Goal: Task Accomplishment & Management: Manage account settings

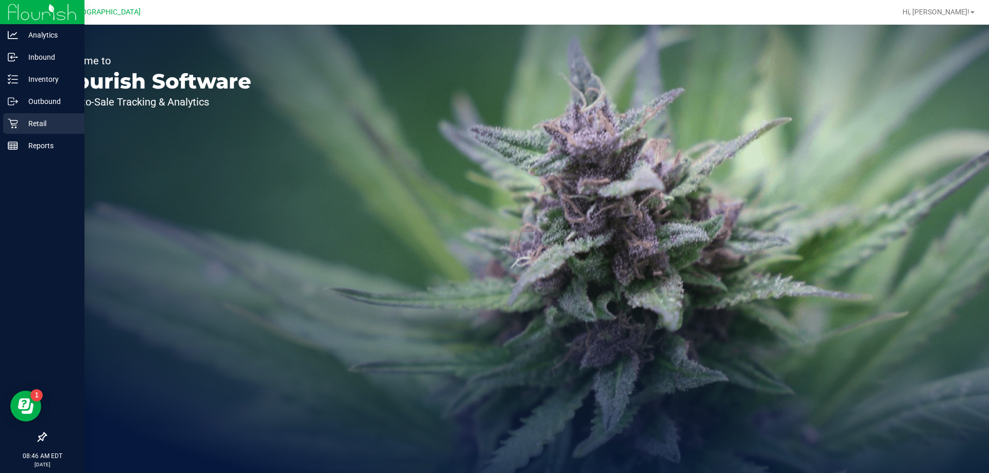
click at [37, 125] on p "Retail" at bounding box center [49, 123] width 62 height 12
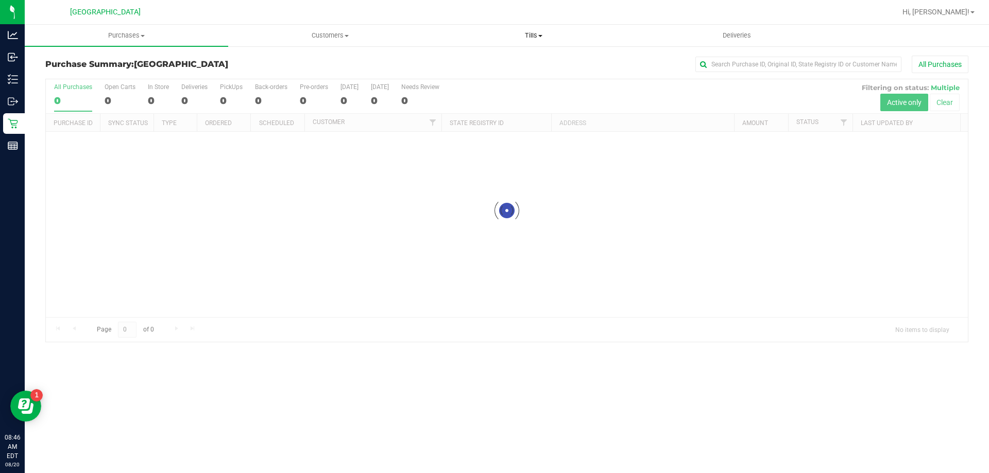
click at [534, 35] on span "Tills" at bounding box center [533, 35] width 202 height 9
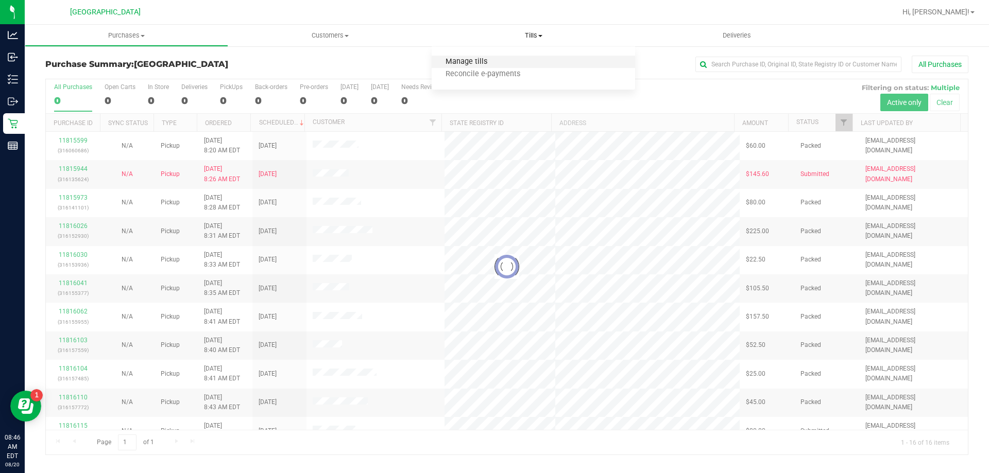
click at [494, 61] on span "Manage tills" at bounding box center [467, 62] width 70 height 9
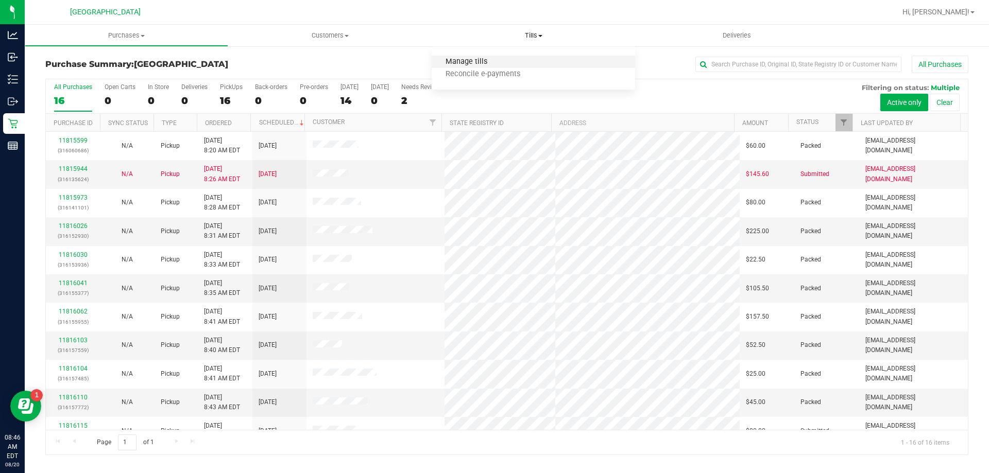
click at [484, 60] on span "Manage tills" at bounding box center [467, 62] width 70 height 9
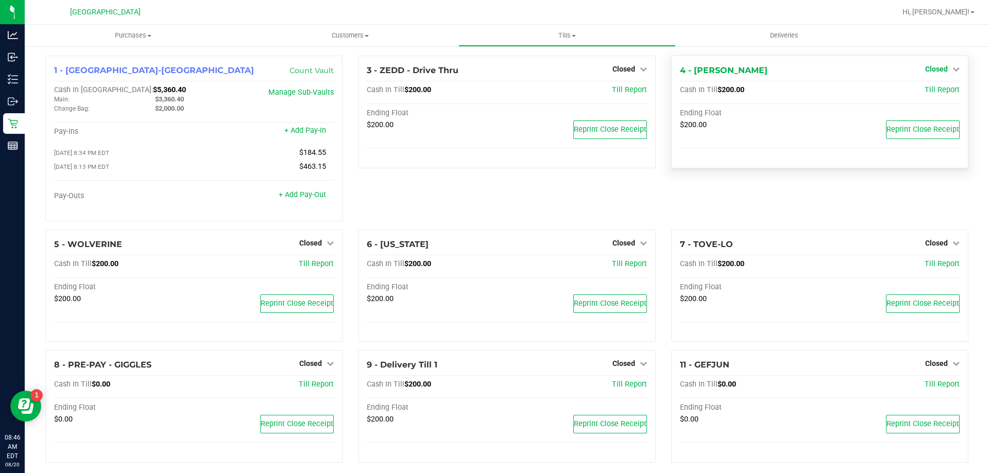
click at [937, 69] on span "Closed" at bounding box center [936, 69] width 23 height 8
click at [923, 90] on link "Open Till" at bounding box center [936, 91] width 27 height 8
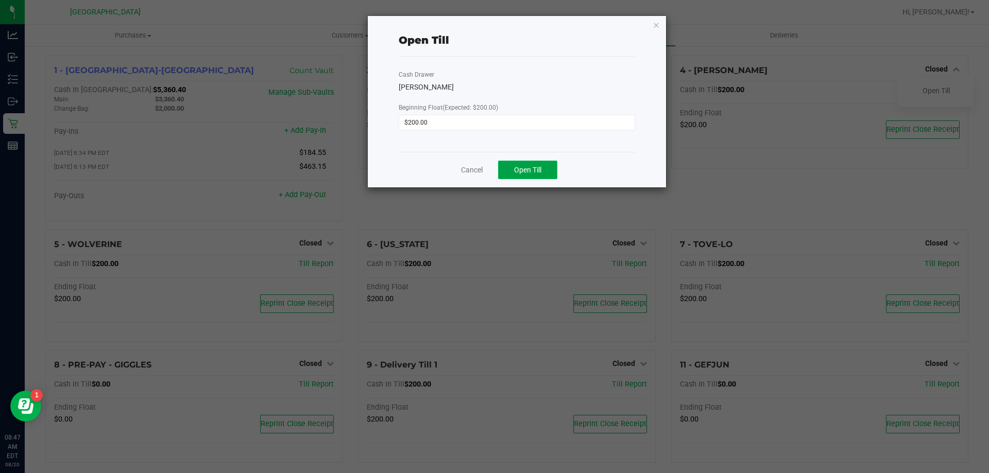
click at [534, 170] on span "Open Till" at bounding box center [527, 170] width 27 height 8
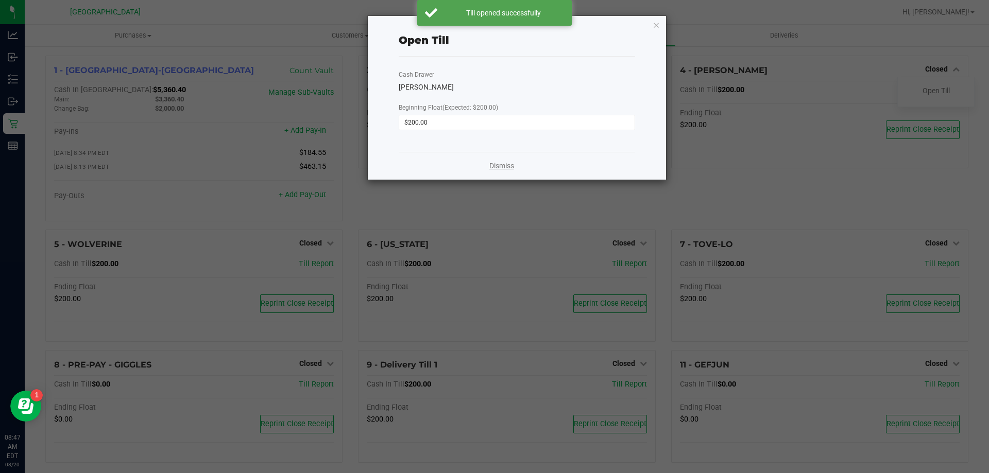
click at [500, 167] on link "Dismiss" at bounding box center [501, 166] width 25 height 11
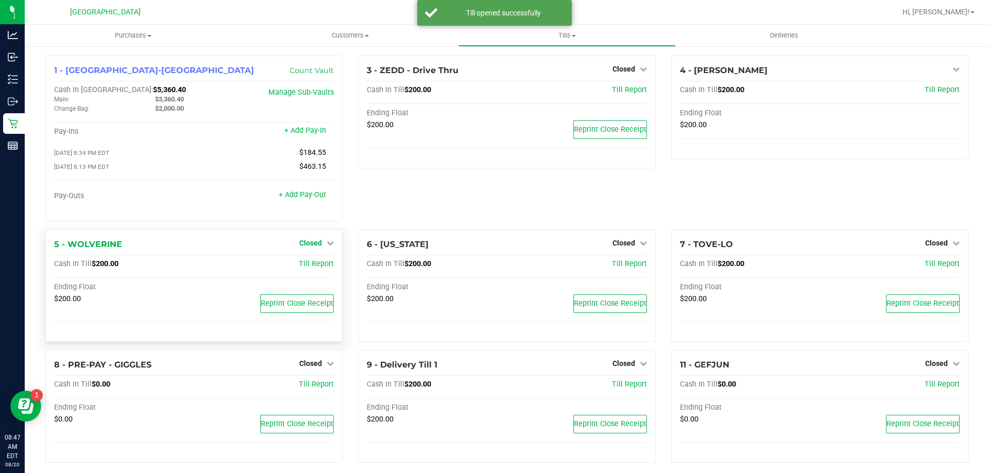
click at [306, 244] on span "Closed" at bounding box center [310, 243] width 23 height 8
click at [310, 264] on link "Open Till" at bounding box center [310, 264] width 27 height 8
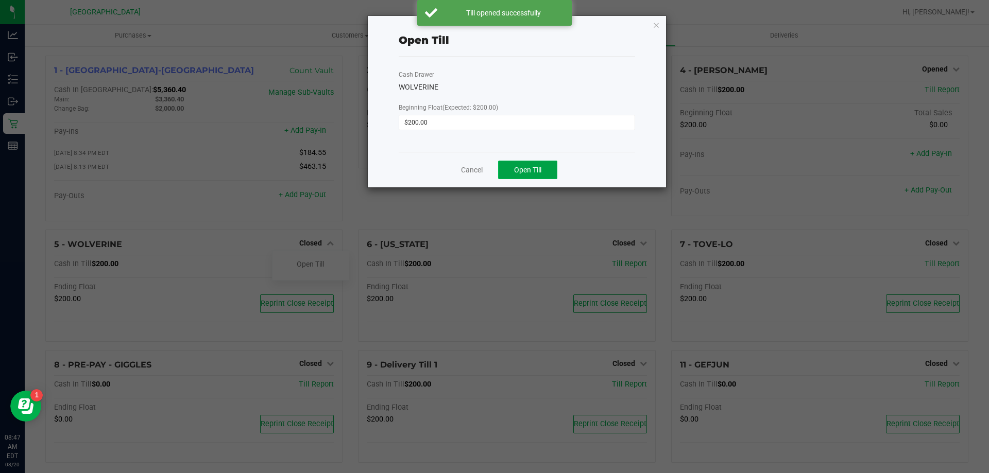
click at [533, 175] on button "Open Till" at bounding box center [527, 170] width 59 height 19
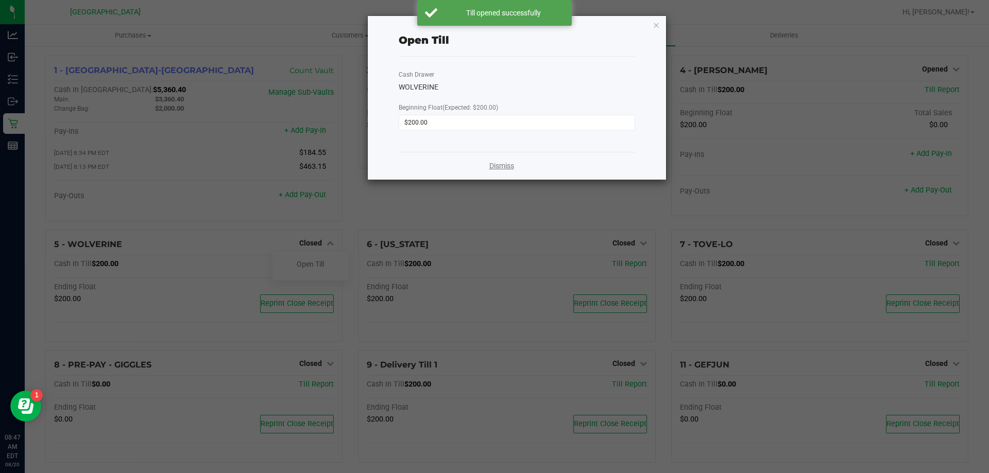
click at [501, 161] on link "Dismiss" at bounding box center [501, 166] width 25 height 11
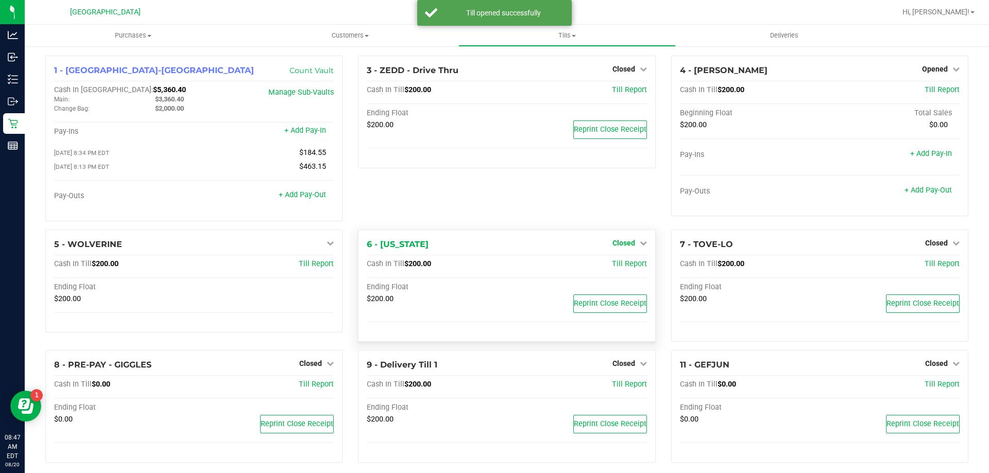
click at [615, 244] on span "Closed" at bounding box center [624, 243] width 23 height 8
click at [618, 266] on link "Open Till" at bounding box center [623, 264] width 27 height 8
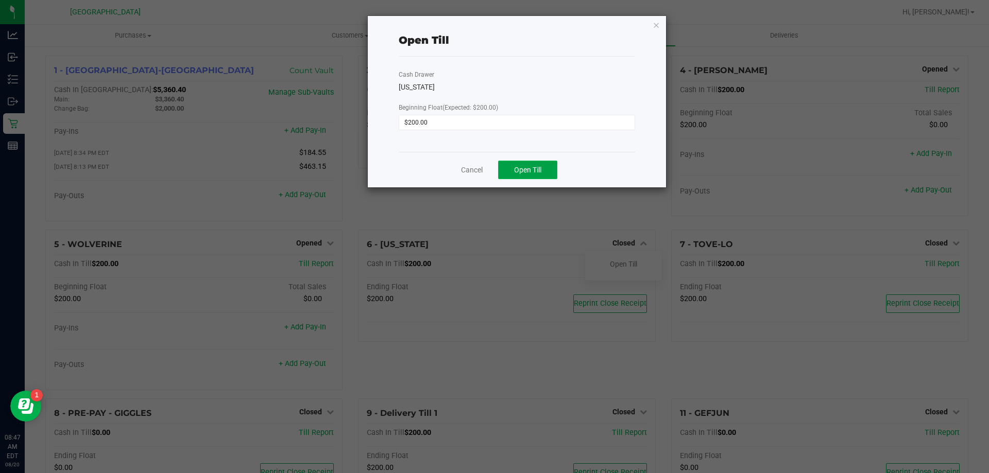
click at [543, 173] on button "Open Till" at bounding box center [527, 170] width 59 height 19
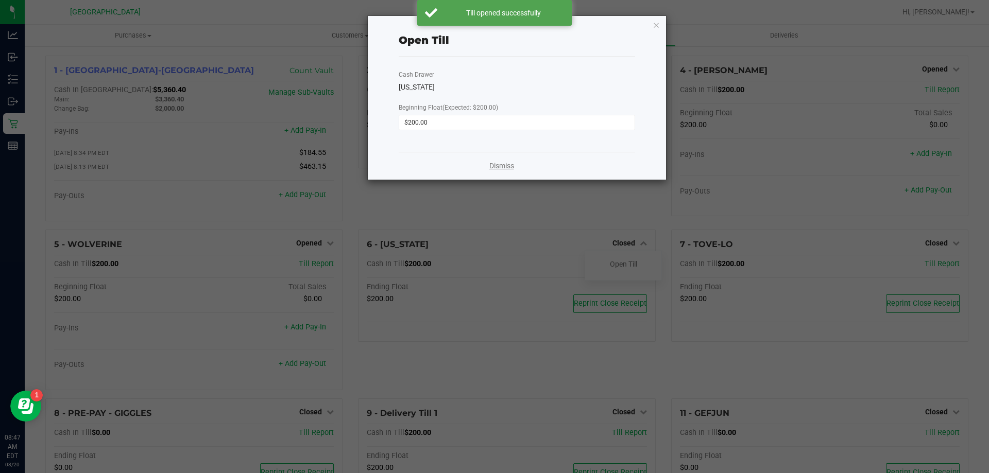
click at [503, 169] on link "Dismiss" at bounding box center [501, 166] width 25 height 11
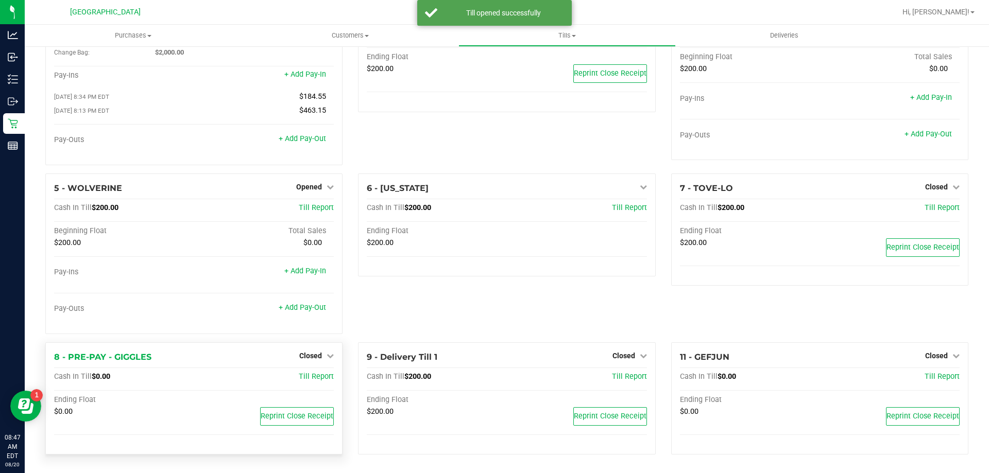
scroll to position [58, 0]
click at [316, 356] on span "Closed" at bounding box center [310, 356] width 23 height 8
click at [307, 380] on link "Open Till" at bounding box center [310, 377] width 27 height 8
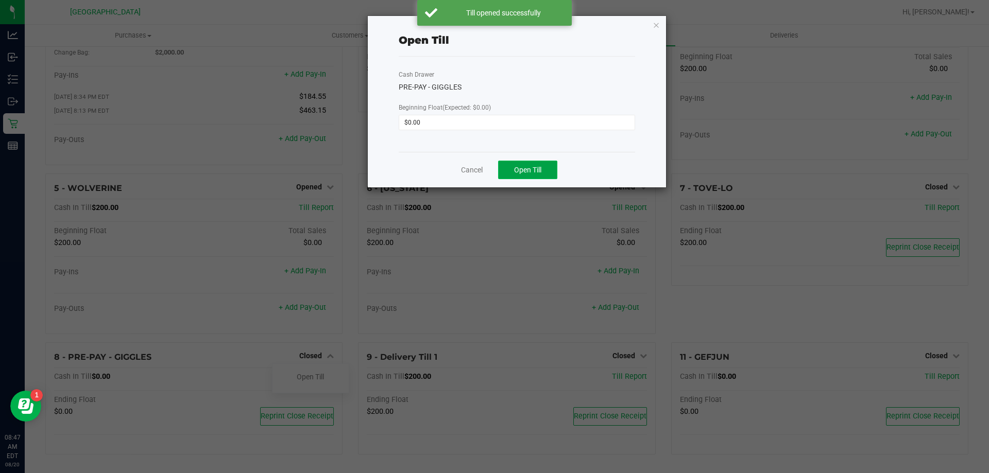
click at [529, 172] on span "Open Till" at bounding box center [527, 170] width 27 height 8
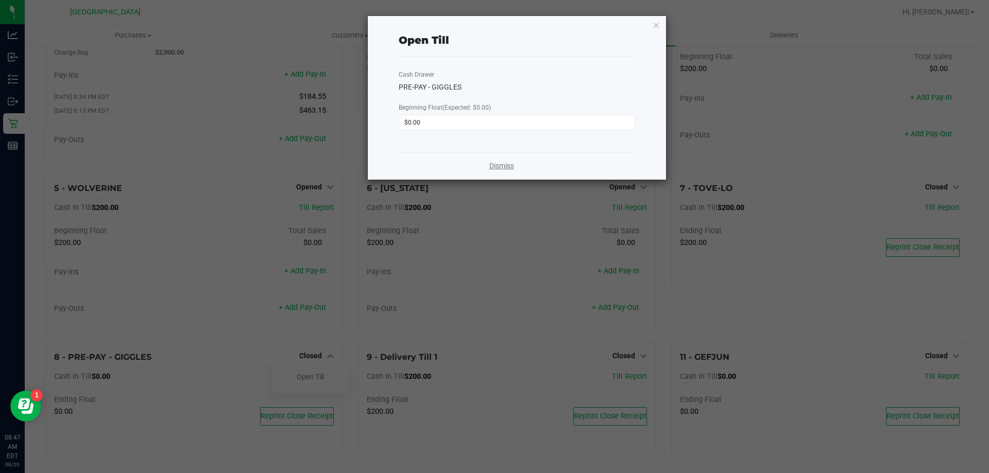
click at [503, 169] on link "Dismiss" at bounding box center [501, 166] width 25 height 11
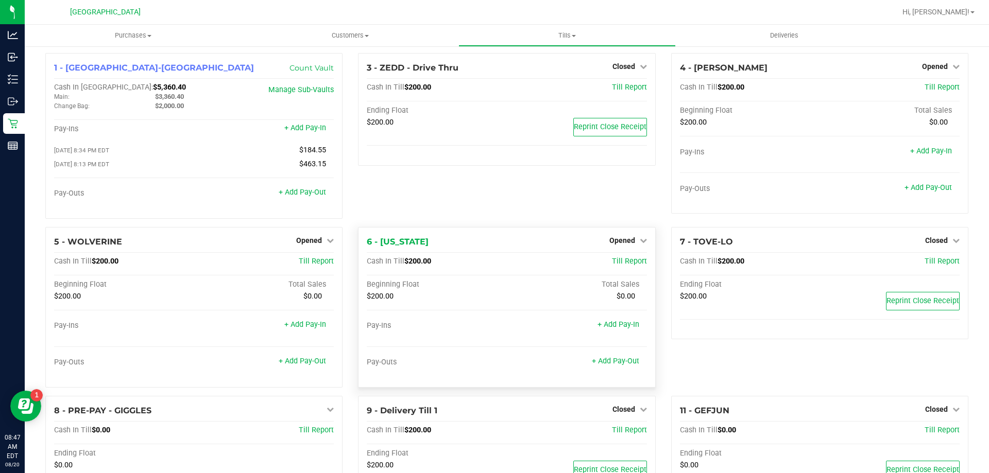
scroll to position [0, 0]
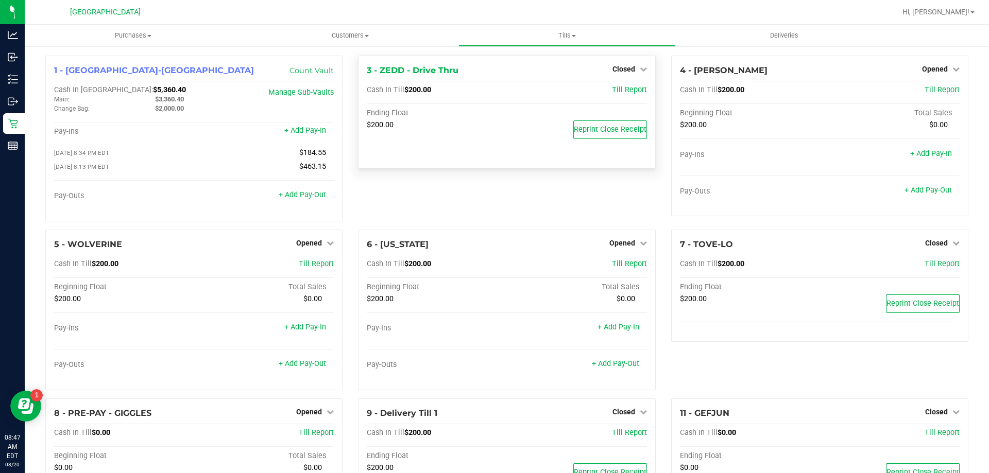
click at [618, 63] on div "Closed" at bounding box center [630, 69] width 35 height 12
click at [619, 70] on span "Closed" at bounding box center [624, 69] width 23 height 8
click at [615, 90] on link "Open Till" at bounding box center [623, 91] width 27 height 8
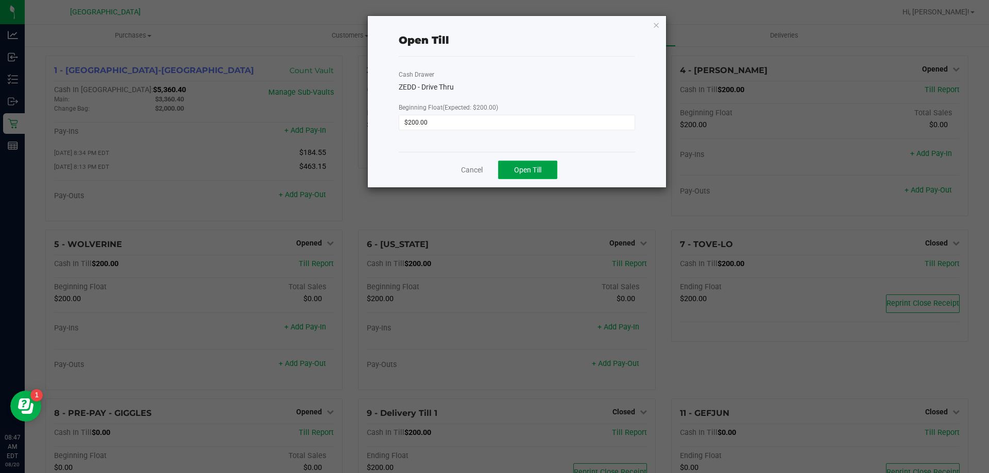
click at [529, 167] on span "Open Till" at bounding box center [527, 170] width 27 height 8
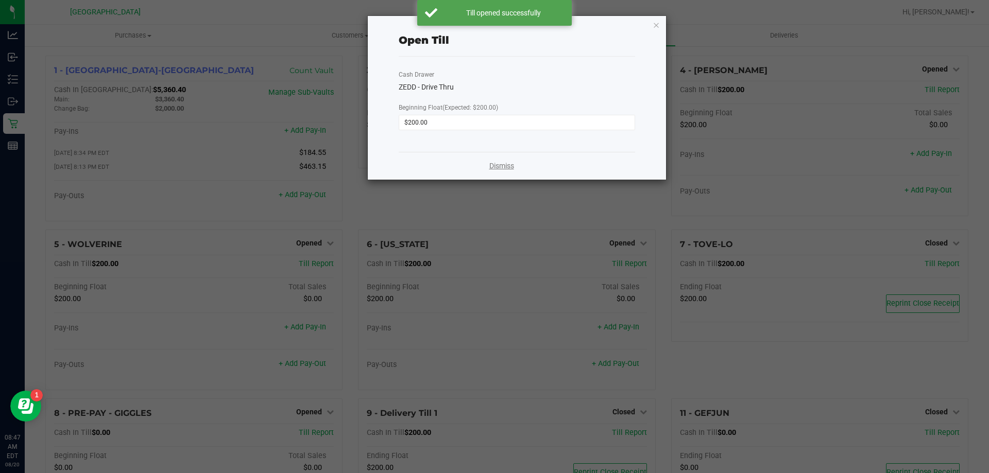
click at [502, 166] on link "Dismiss" at bounding box center [501, 166] width 25 height 11
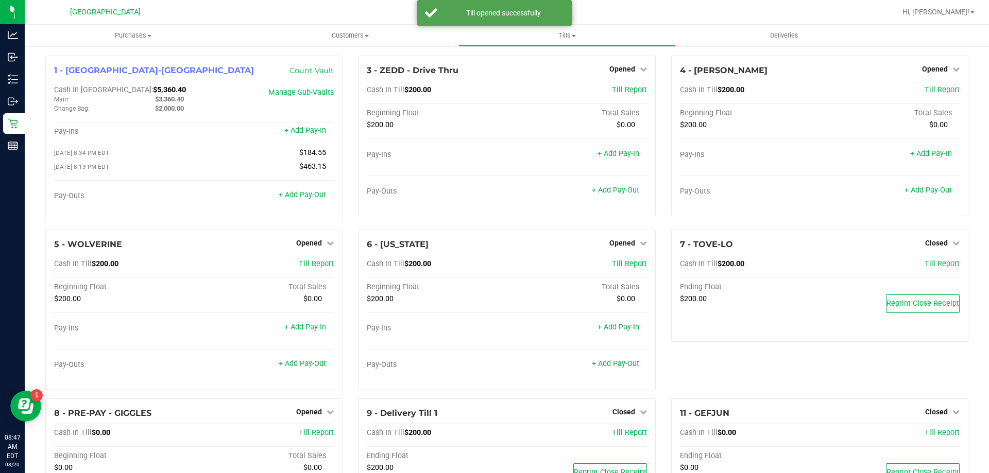
click at [345, 218] on div "1 - Palm Coast-Vault Count Vault Cash In Vault: $5,360.40 Main: $3,360.40 Chang…" at bounding box center [194, 143] width 313 height 174
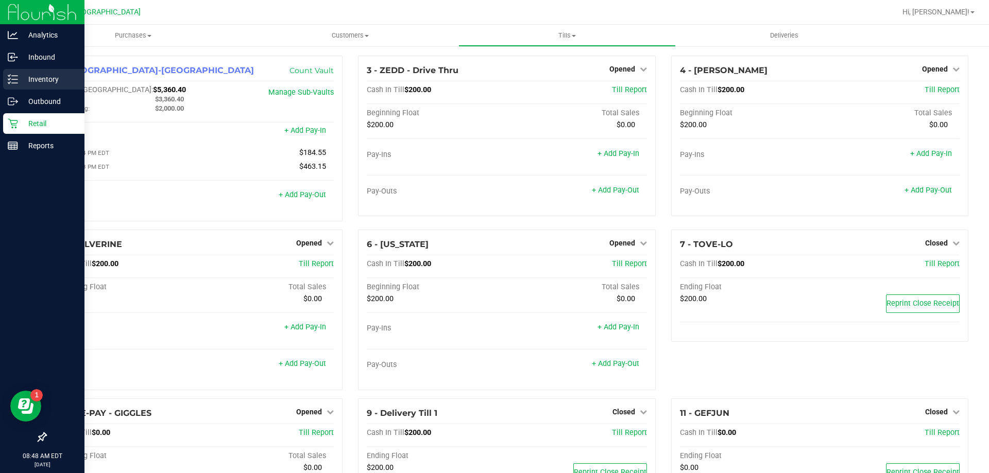
click at [37, 82] on p "Inventory" at bounding box center [49, 79] width 62 height 12
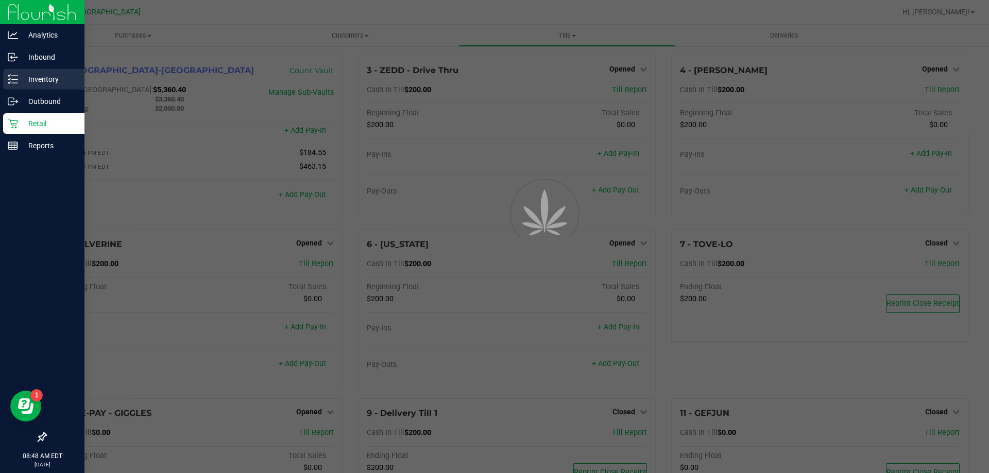
click at [38, 80] on p "Inventory" at bounding box center [49, 79] width 62 height 12
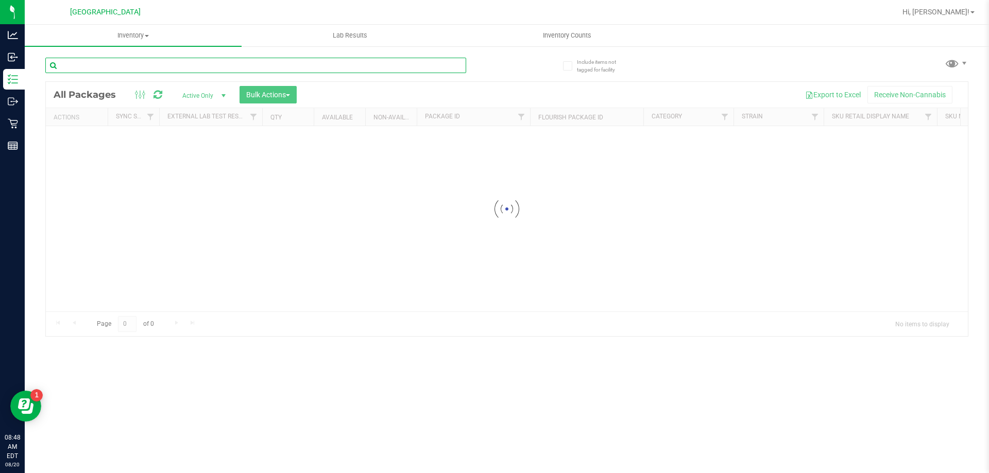
click at [132, 62] on input "text" at bounding box center [255, 65] width 421 height 15
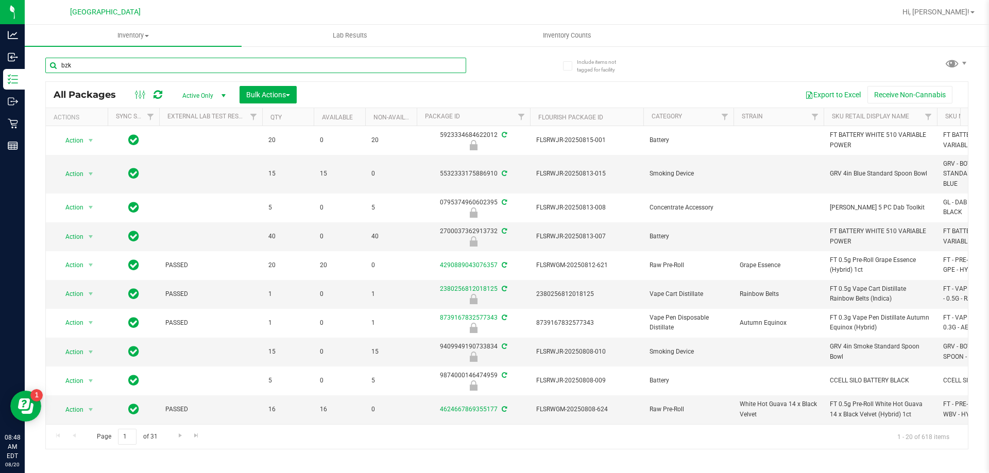
type input "bzk"
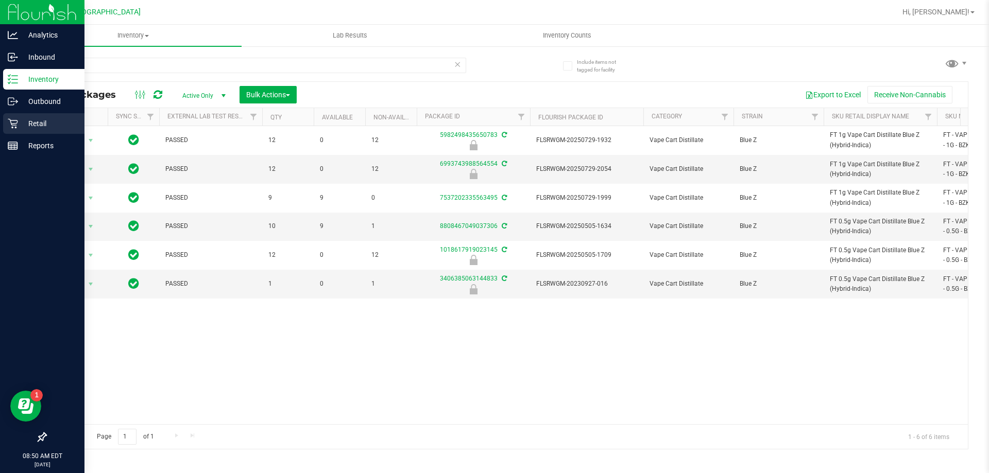
click at [28, 121] on p "Retail" at bounding box center [49, 123] width 62 height 12
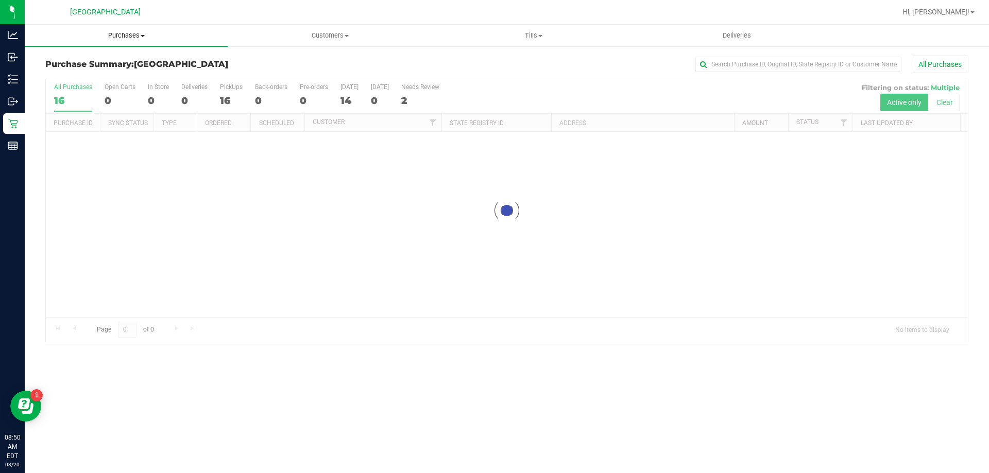
click at [108, 36] on span "Purchases" at bounding box center [127, 35] width 204 height 9
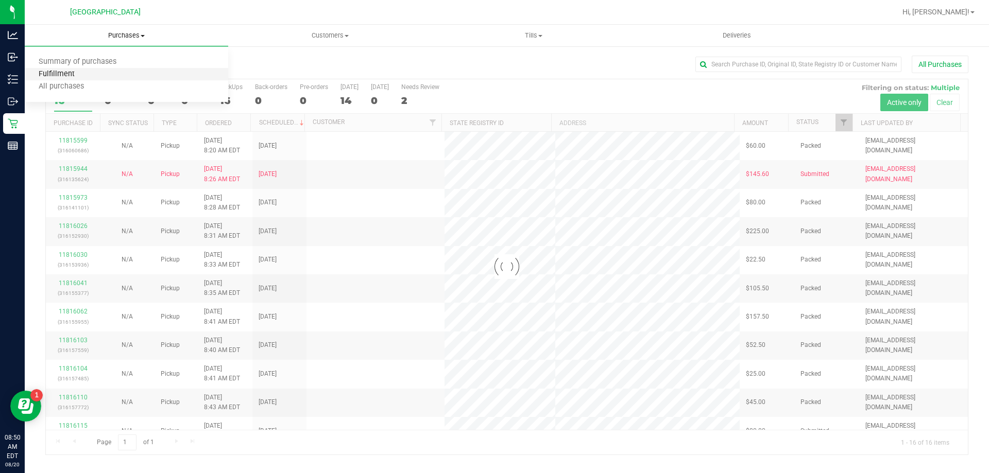
click at [70, 76] on span "Fulfillment" at bounding box center [57, 74] width 64 height 9
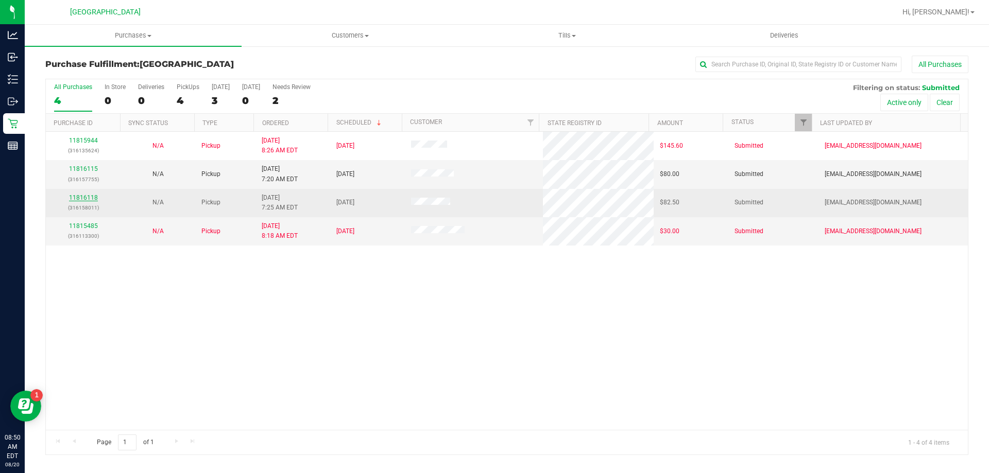
click at [89, 197] on link "11816118" at bounding box center [83, 197] width 29 height 7
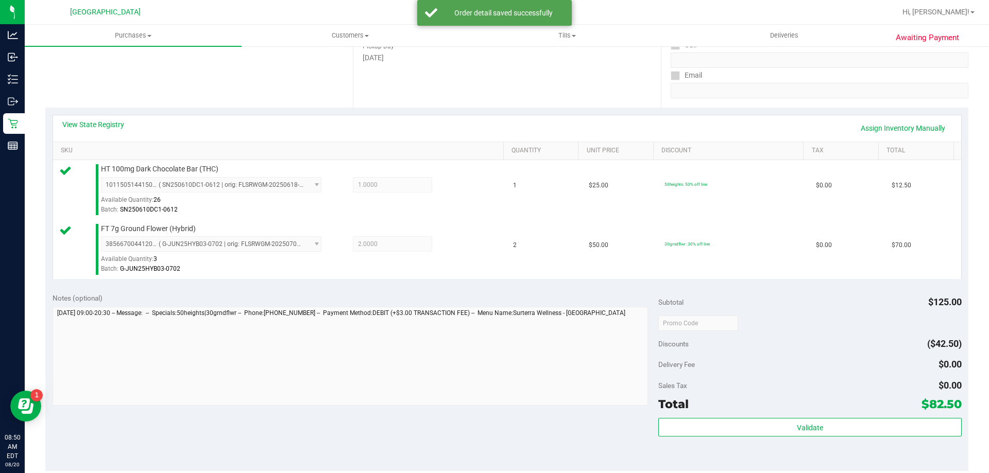
scroll to position [206, 0]
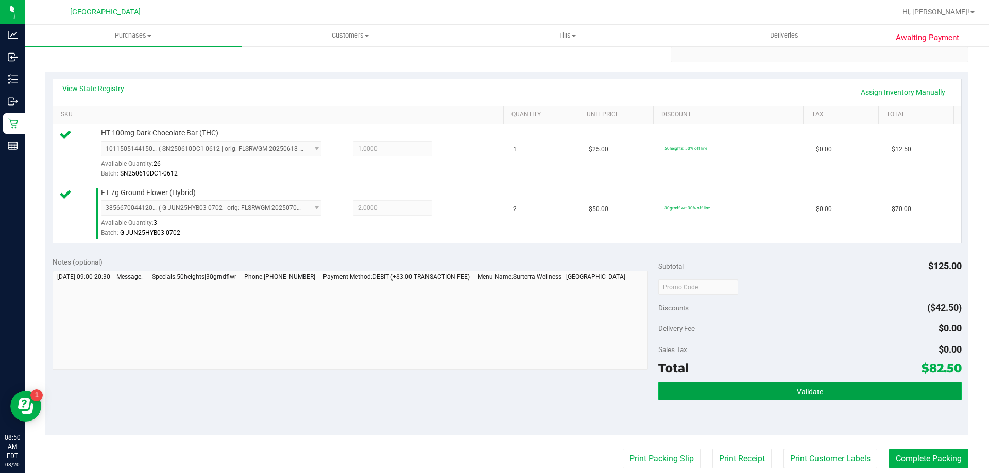
click at [781, 396] on button "Validate" at bounding box center [809, 391] width 303 height 19
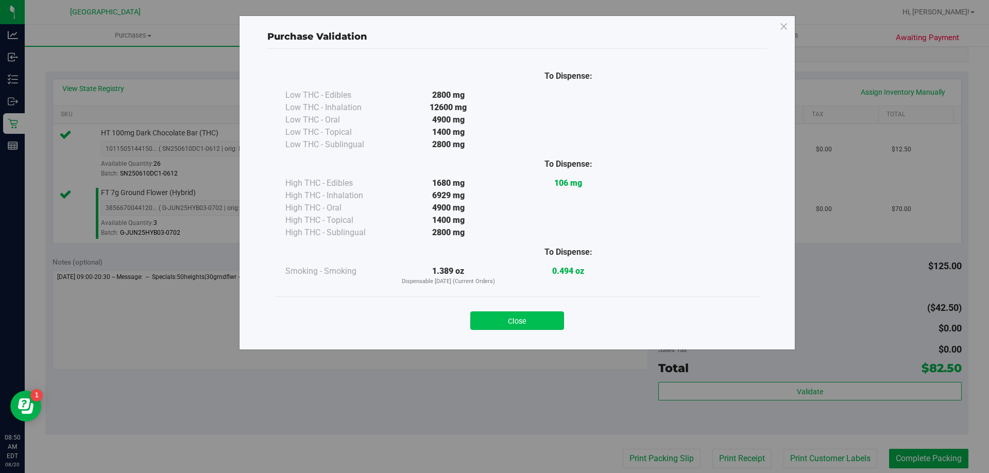
click at [513, 320] on button "Close" at bounding box center [517, 321] width 94 height 19
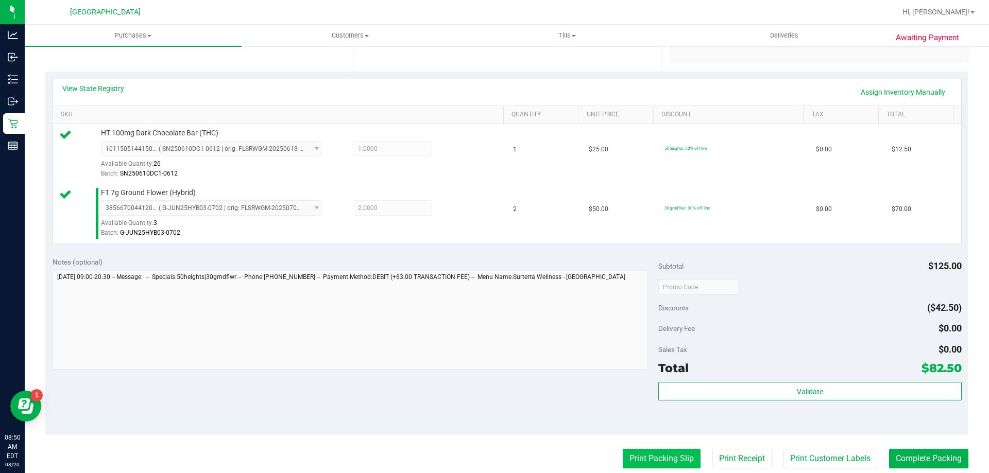
click at [657, 458] on button "Print Packing Slip" at bounding box center [662, 459] width 78 height 20
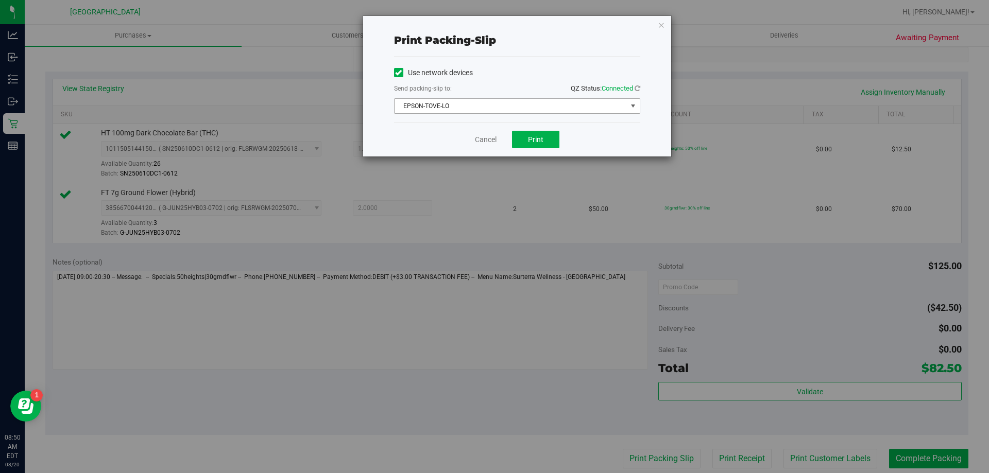
click at [535, 100] on span "EPSON-TOVE-LO" at bounding box center [511, 106] width 232 height 14
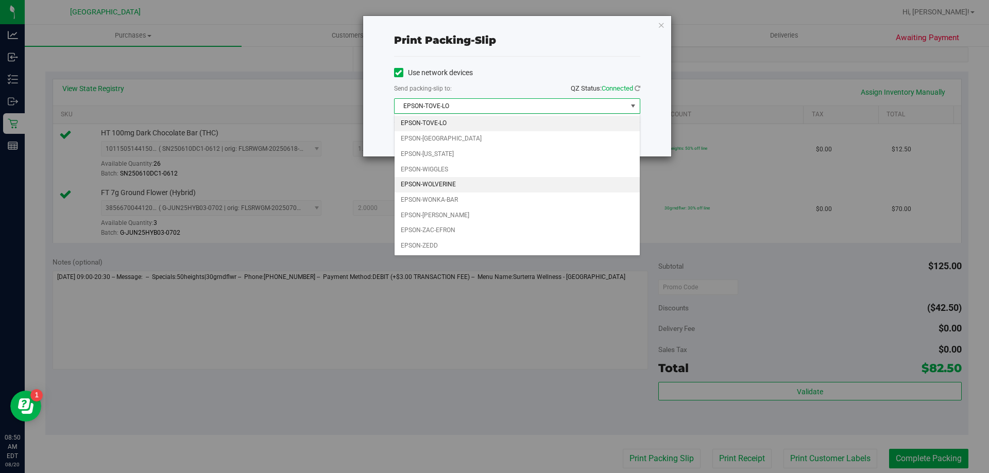
click at [470, 184] on li "EPSON-WOLVERINE" at bounding box center [517, 184] width 245 height 15
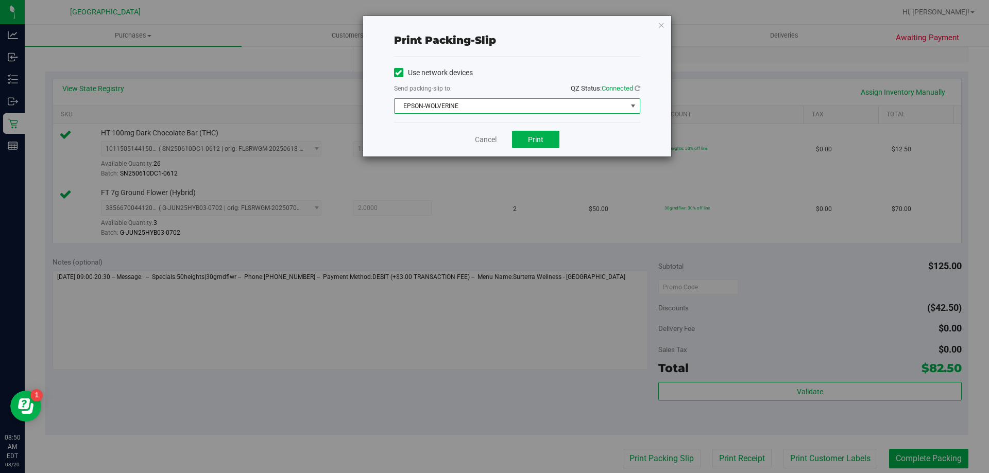
click at [583, 146] on div "Cancel Print" at bounding box center [517, 139] width 246 height 35
click at [540, 140] on span "Print" at bounding box center [535, 139] width 15 height 8
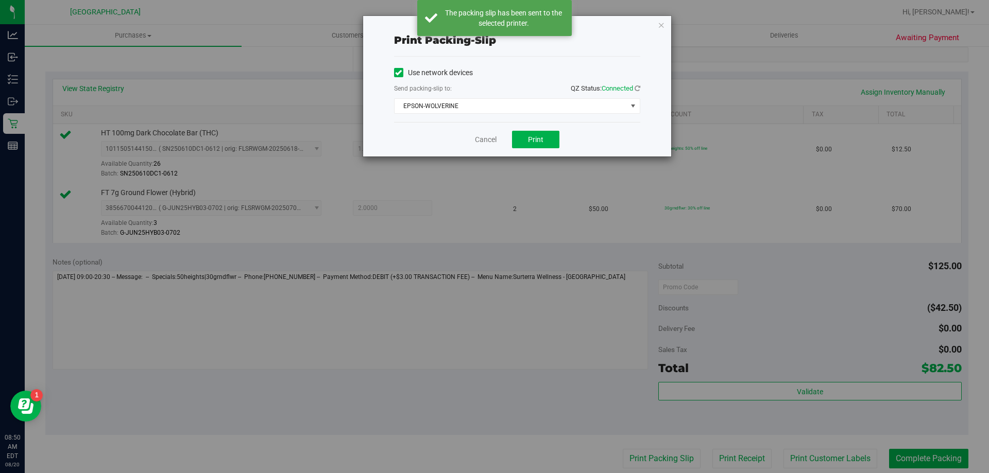
click at [660, 26] on icon "button" at bounding box center [661, 25] width 7 height 12
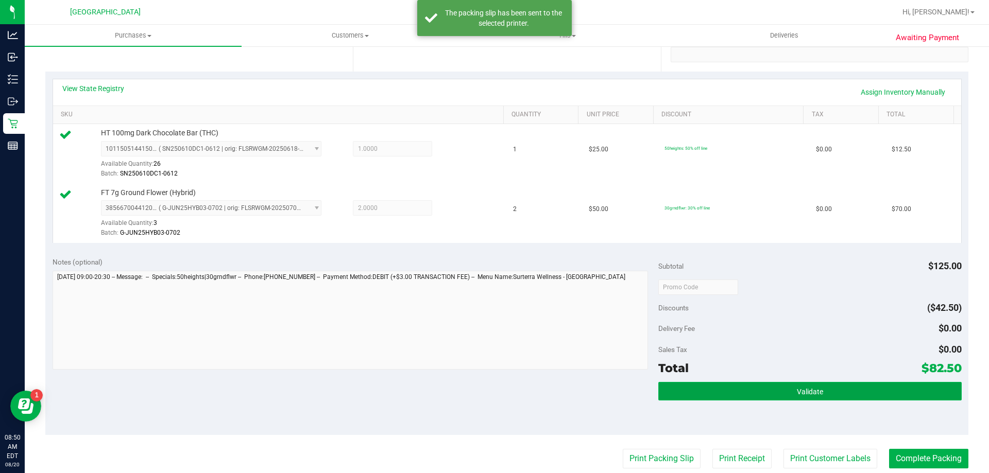
click at [755, 398] on button "Validate" at bounding box center [809, 391] width 303 height 19
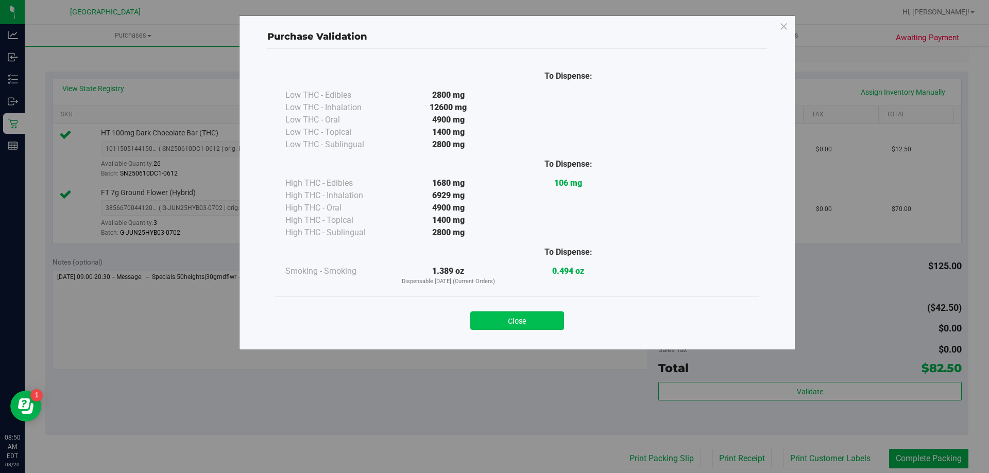
click at [541, 317] on button "Close" at bounding box center [517, 321] width 94 height 19
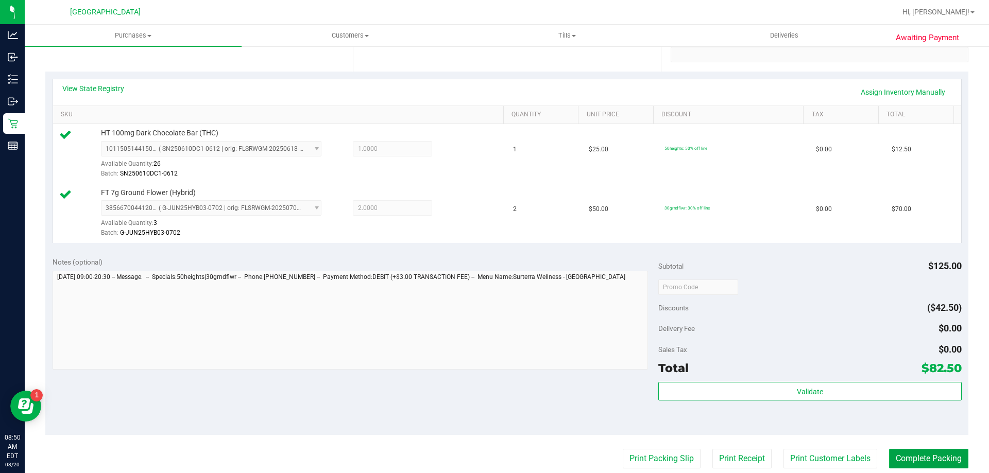
click at [908, 460] on button "Complete Packing" at bounding box center [928, 459] width 79 height 20
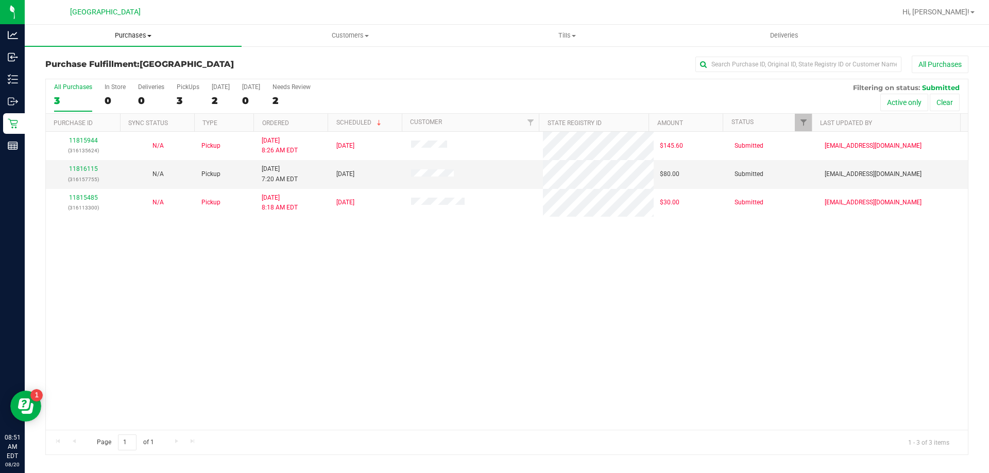
click at [138, 37] on span "Purchases" at bounding box center [133, 35] width 217 height 9
click at [73, 74] on span "Fulfillment" at bounding box center [57, 74] width 64 height 9
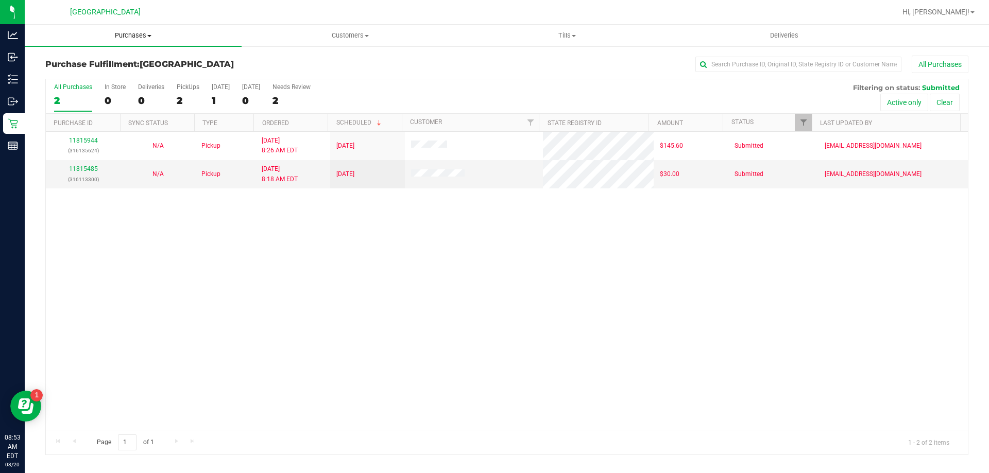
click at [129, 38] on span "Purchases" at bounding box center [133, 35] width 217 height 9
click at [86, 77] on span "Fulfillment" at bounding box center [57, 74] width 64 height 9
click at [140, 34] on span "Purchases" at bounding box center [133, 35] width 217 height 9
click at [83, 71] on span "Fulfillment" at bounding box center [57, 74] width 64 height 9
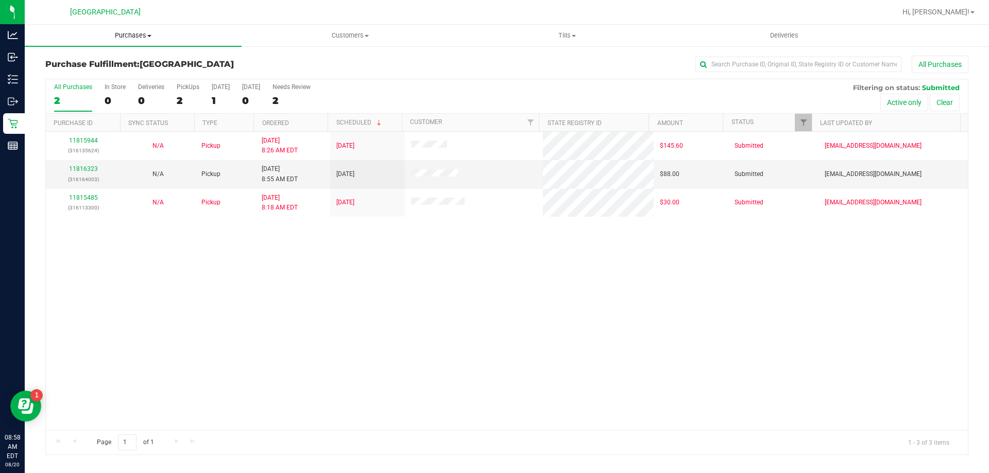
click at [126, 35] on span "Purchases" at bounding box center [133, 35] width 217 height 9
click at [81, 76] on span "Fulfillment" at bounding box center [57, 74] width 64 height 9
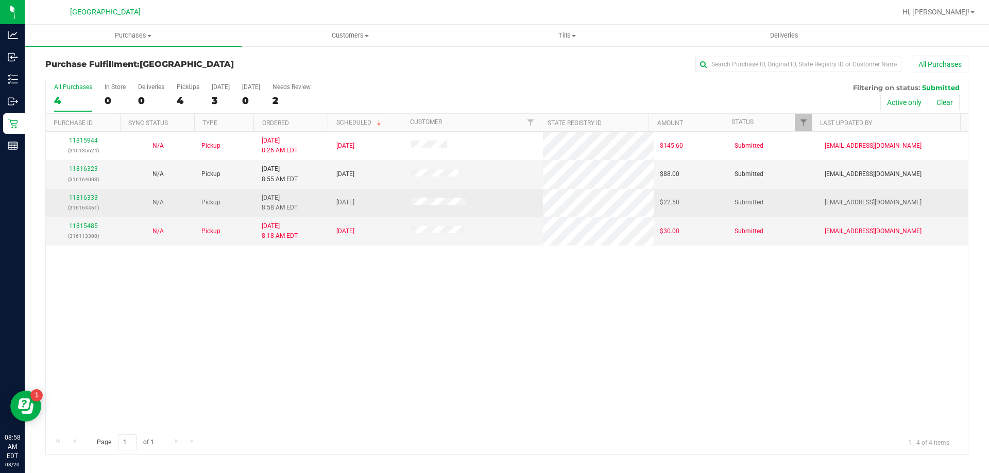
click at [97, 195] on div "11816333 (316164461)" at bounding box center [83, 203] width 62 height 20
click at [95, 195] on link "11816333" at bounding box center [83, 197] width 29 height 7
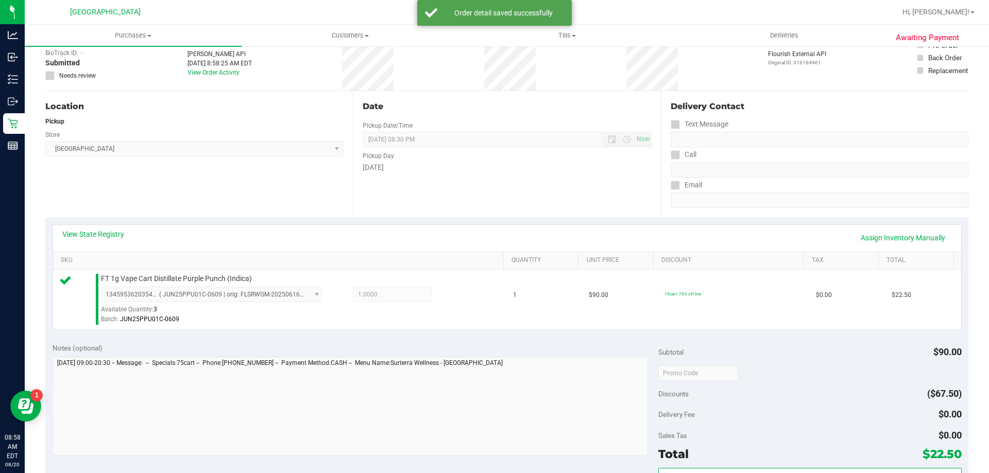
scroll to position [155, 0]
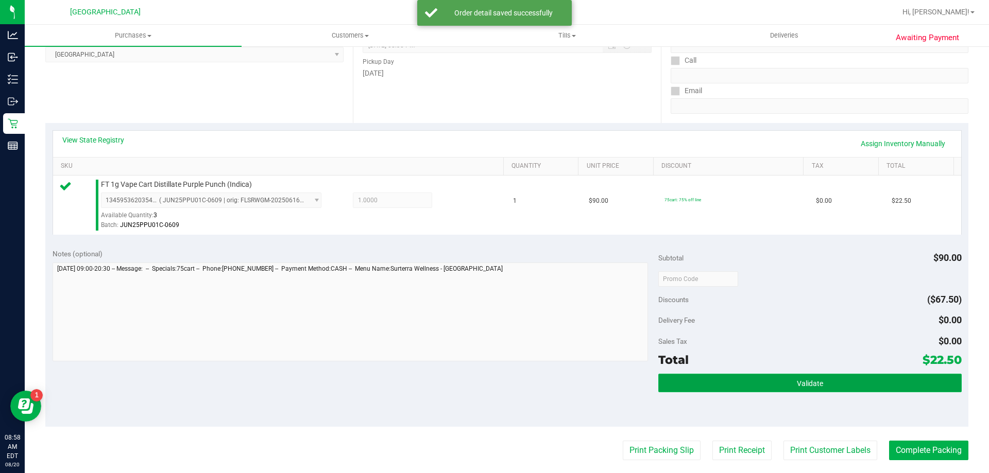
click at [799, 386] on span "Validate" at bounding box center [810, 384] width 26 height 8
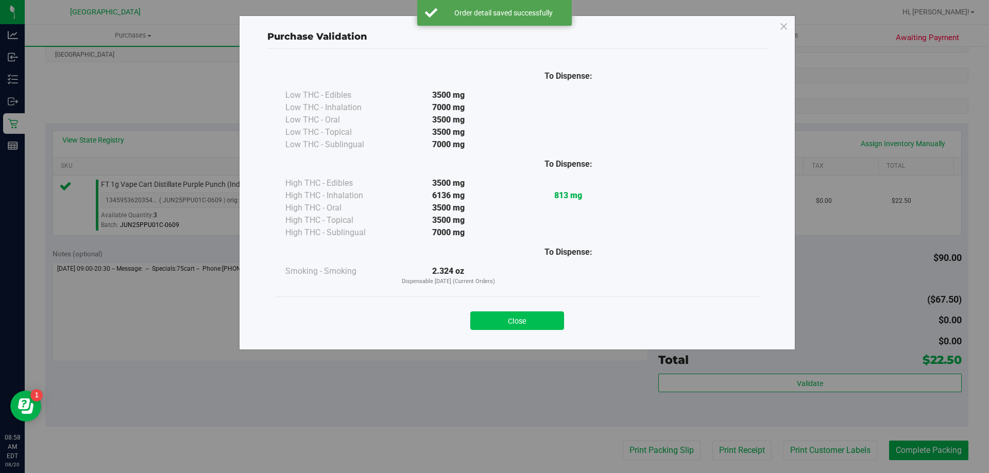
click at [515, 321] on button "Close" at bounding box center [517, 321] width 94 height 19
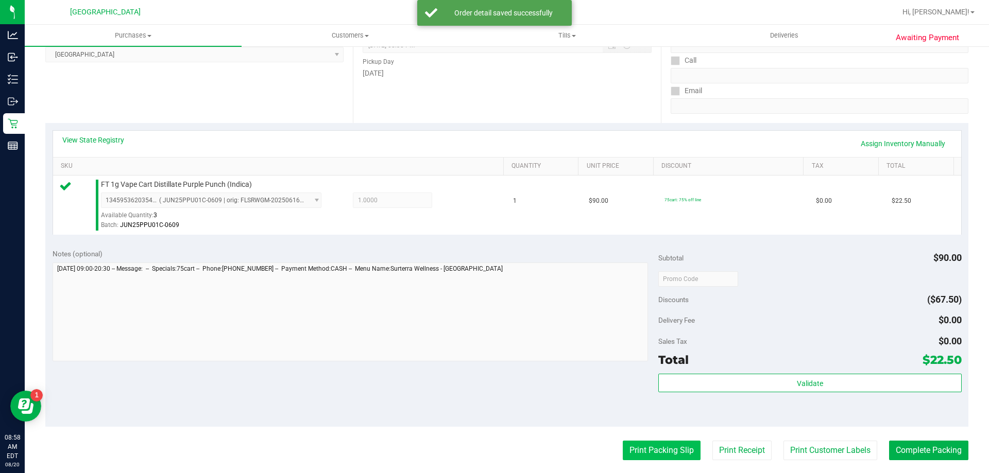
click at [632, 443] on button "Print Packing Slip" at bounding box center [662, 451] width 78 height 20
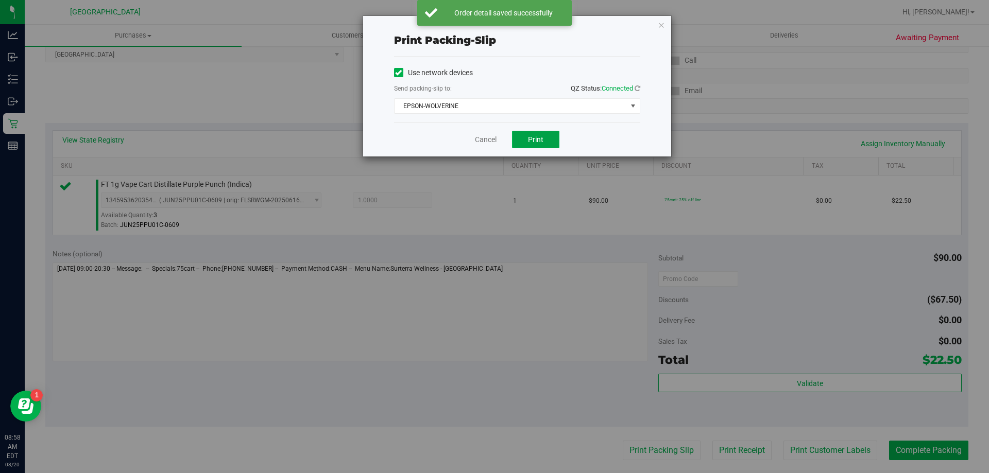
click at [550, 139] on button "Print" at bounding box center [535, 140] width 47 height 18
drag, startPoint x: 660, startPoint y: 25, endPoint x: 674, endPoint y: 55, distance: 33.6
click at [660, 25] on icon "button" at bounding box center [661, 25] width 7 height 12
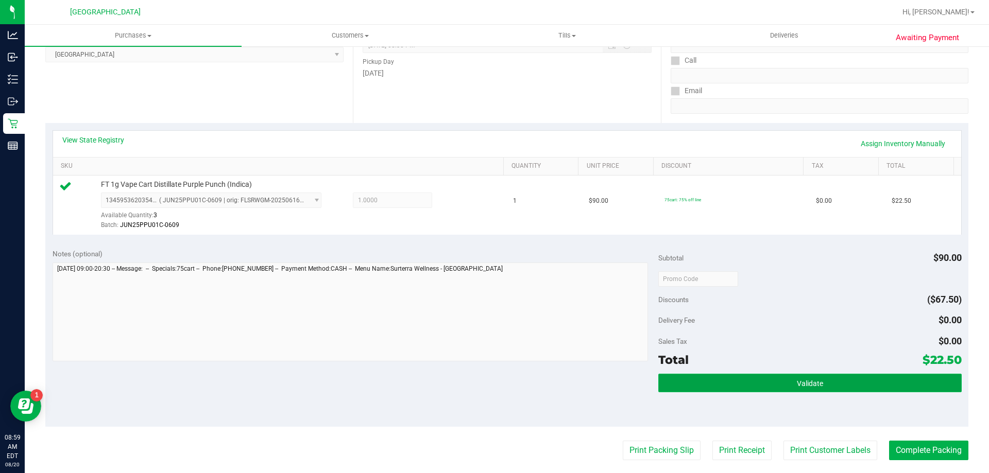
click at [809, 382] on span "Validate" at bounding box center [810, 384] width 26 height 8
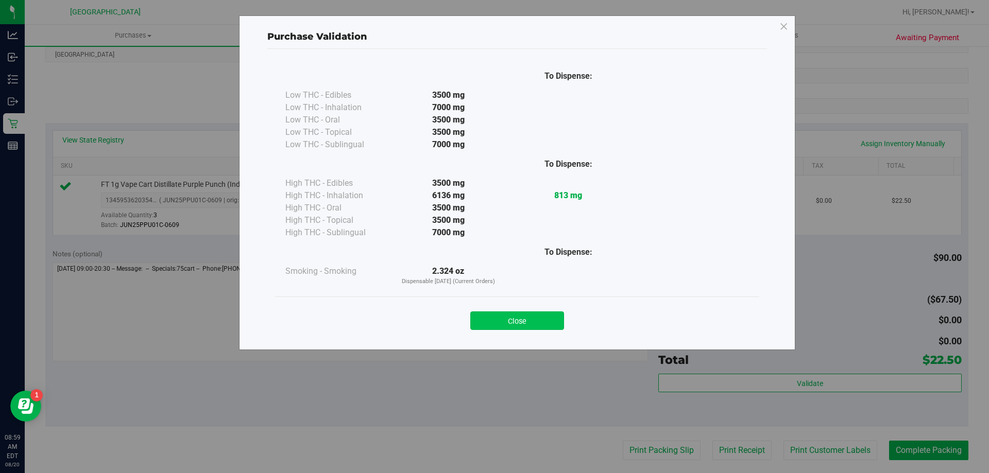
click at [529, 325] on button "Close" at bounding box center [517, 321] width 94 height 19
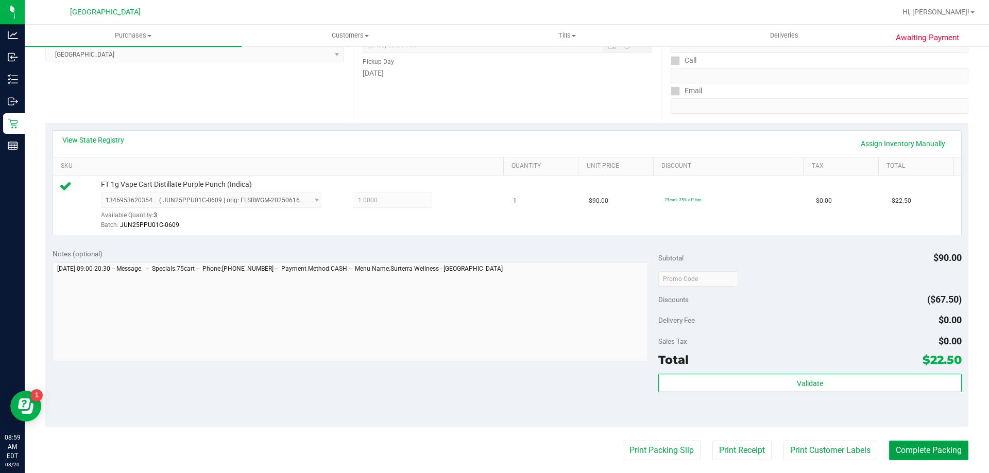
click at [929, 447] on button "Complete Packing" at bounding box center [928, 451] width 79 height 20
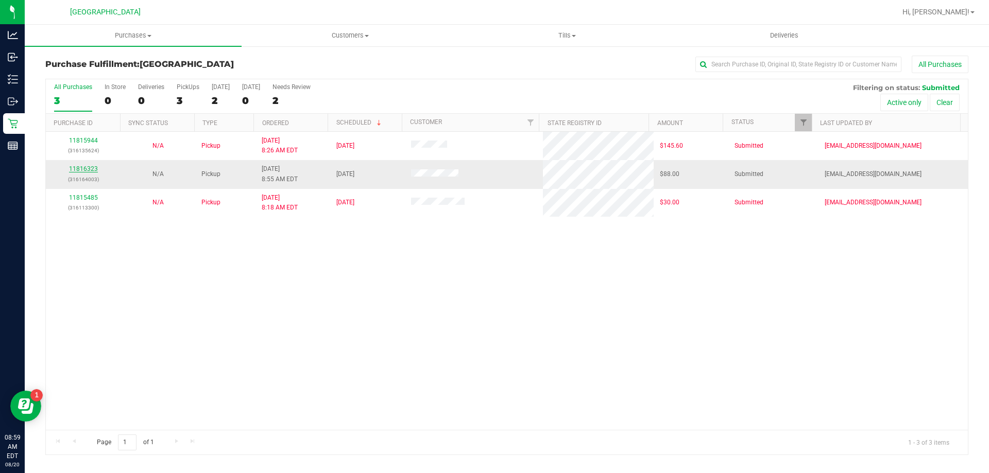
click at [81, 171] on link "11816323" at bounding box center [83, 168] width 29 height 7
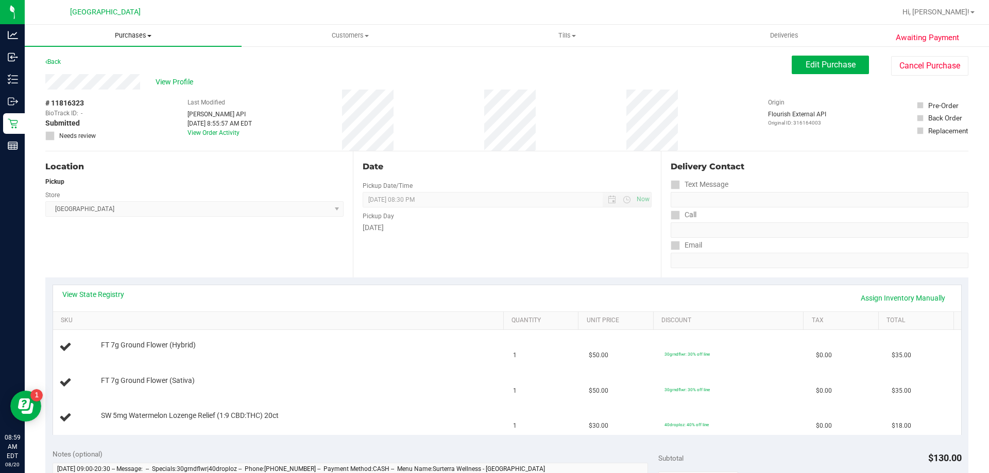
click at [130, 44] on uib-tab-heading "Purchases Summary of purchases Fulfillment All purchases" at bounding box center [133, 36] width 217 height 22
click at [80, 73] on span "Fulfillment" at bounding box center [57, 74] width 64 height 9
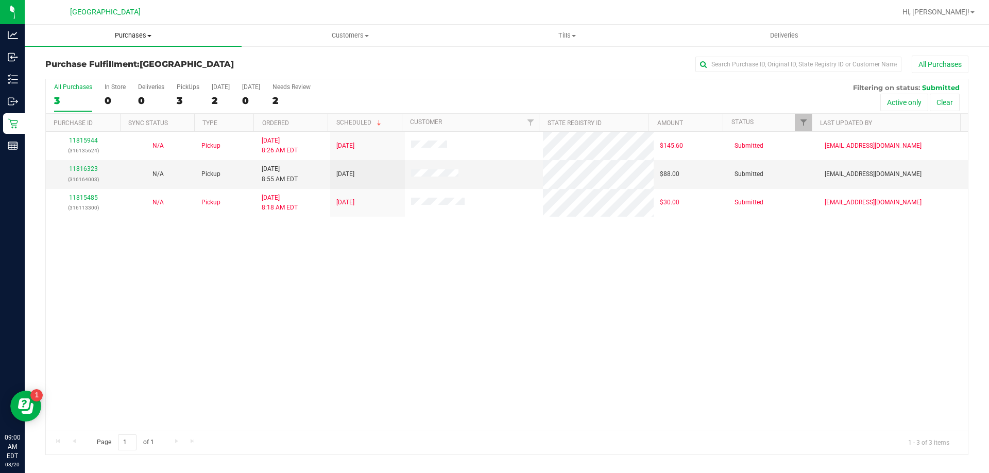
click at [128, 33] on span "Purchases" at bounding box center [133, 35] width 217 height 9
click at [106, 72] on li "Fulfillment" at bounding box center [133, 75] width 217 height 12
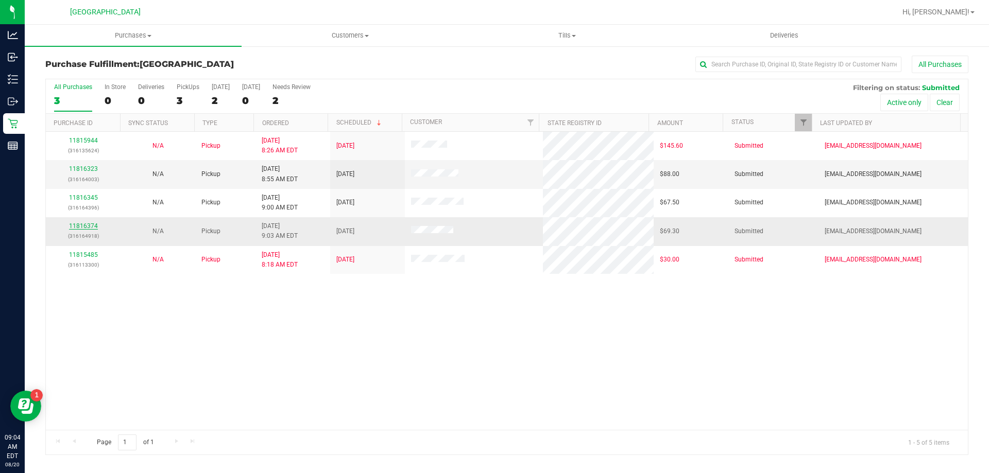
click at [90, 227] on link "11816374" at bounding box center [83, 226] width 29 height 7
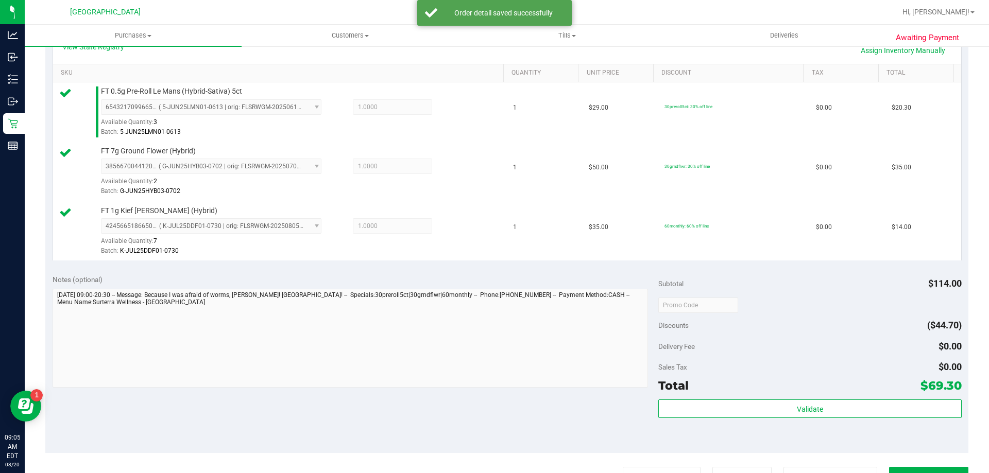
scroll to position [258, 0]
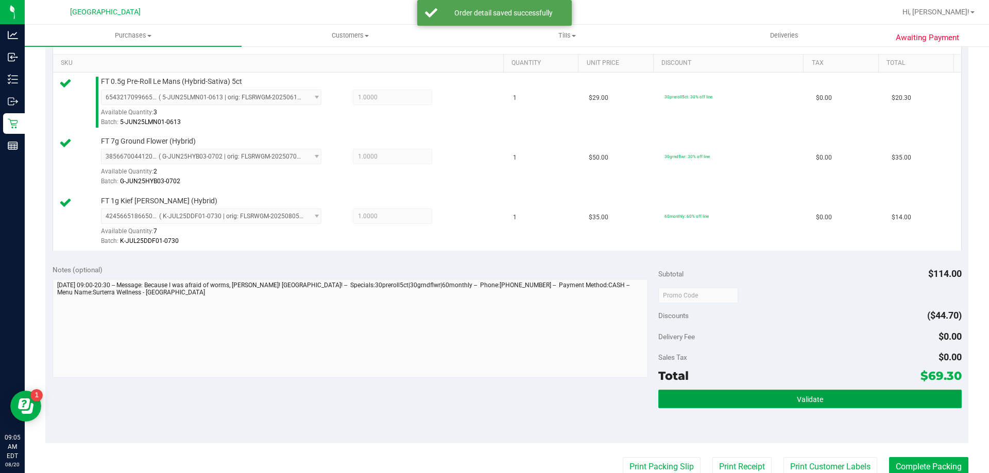
click at [797, 399] on span "Validate" at bounding box center [810, 400] width 26 height 8
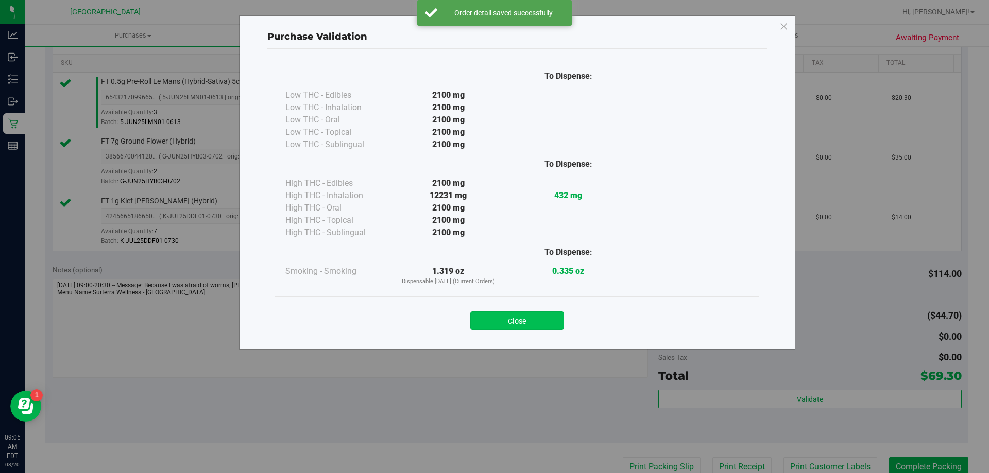
click at [540, 320] on button "Close" at bounding box center [517, 321] width 94 height 19
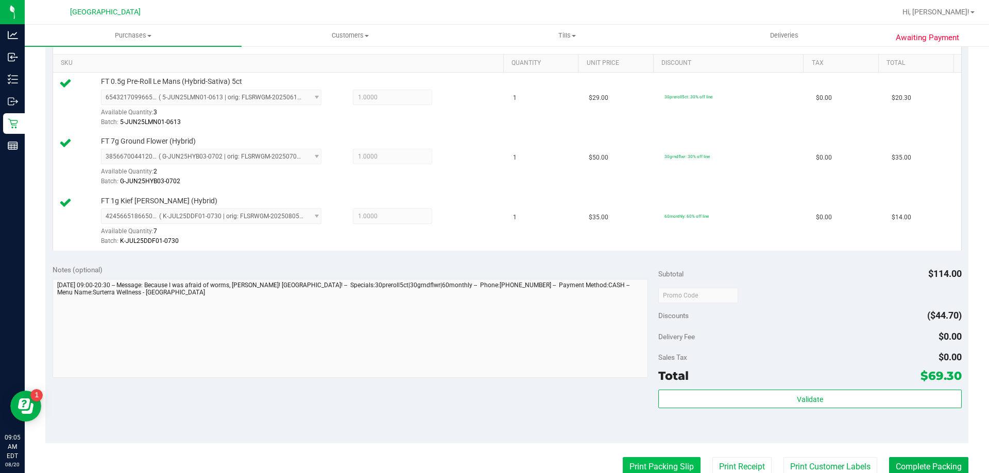
click at [655, 463] on button "Print Packing Slip" at bounding box center [662, 468] width 78 height 20
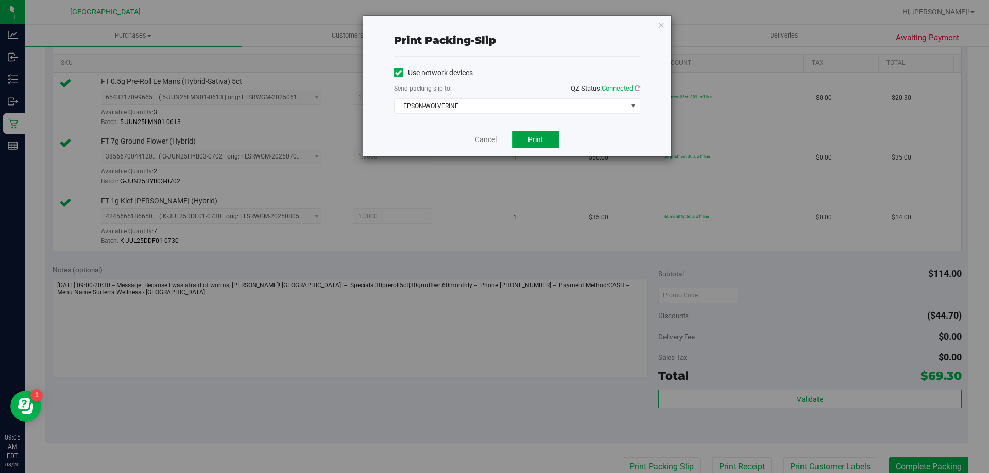
click at [536, 141] on span "Print" at bounding box center [535, 139] width 15 height 8
click at [664, 27] on icon "button" at bounding box center [661, 25] width 7 height 12
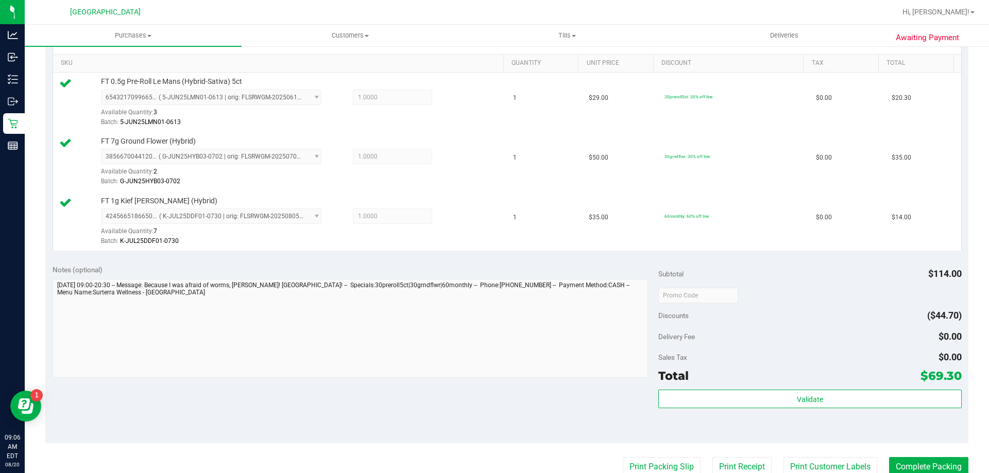
scroll to position [261, 0]
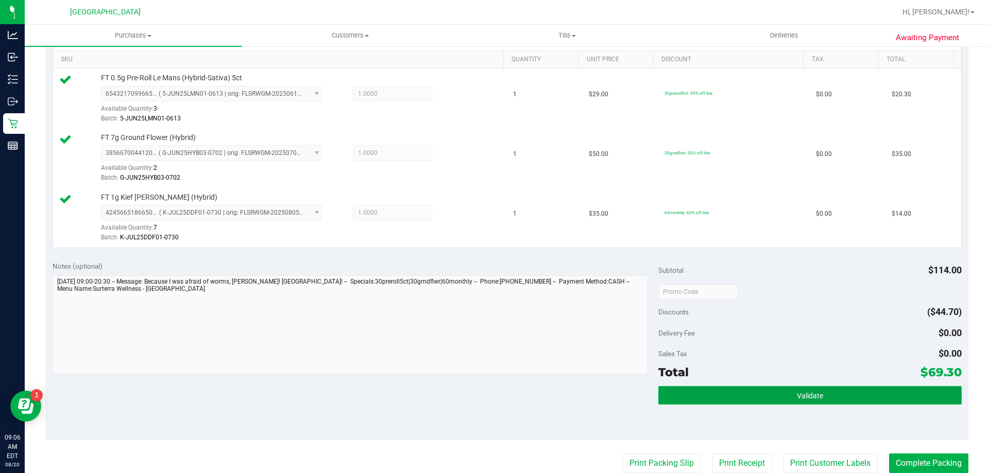
click at [784, 396] on button "Validate" at bounding box center [809, 395] width 303 height 19
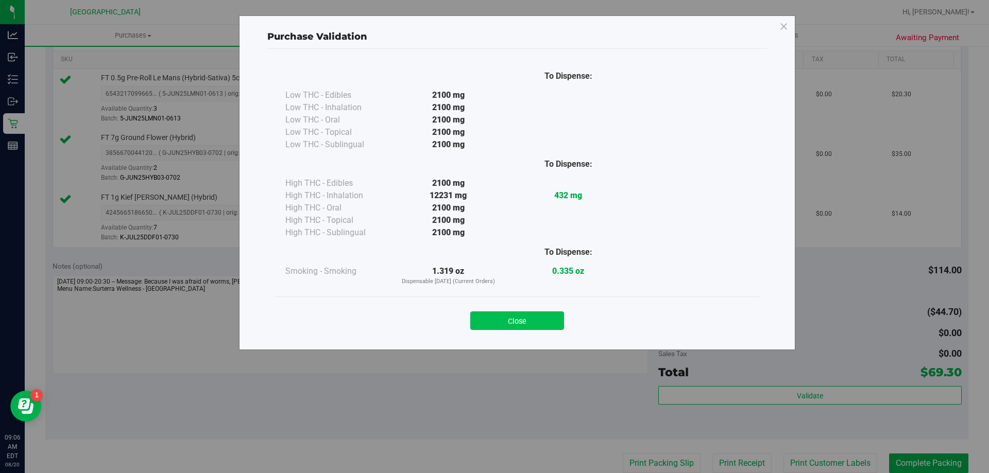
click at [522, 316] on button "Close" at bounding box center [517, 321] width 94 height 19
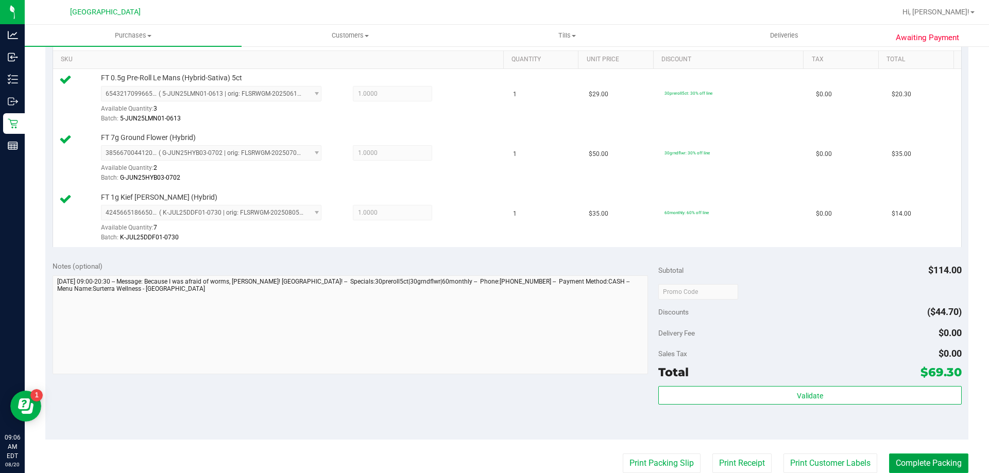
click at [939, 464] on button "Complete Packing" at bounding box center [928, 464] width 79 height 20
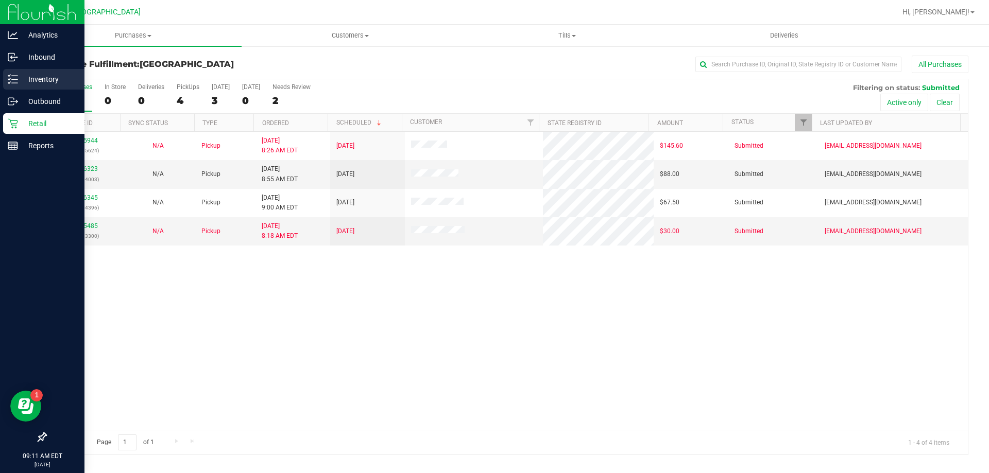
click at [28, 78] on p "Inventory" at bounding box center [49, 79] width 62 height 12
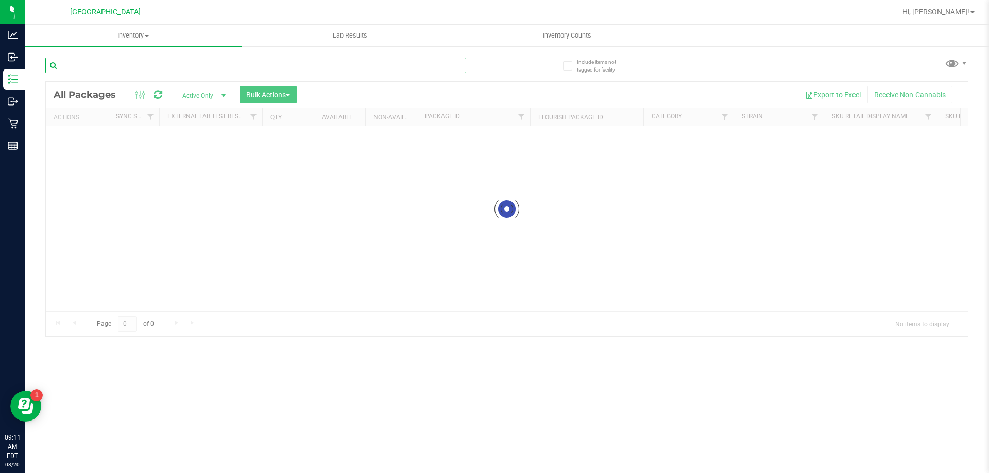
click at [104, 67] on input "text" at bounding box center [255, 65] width 421 height 15
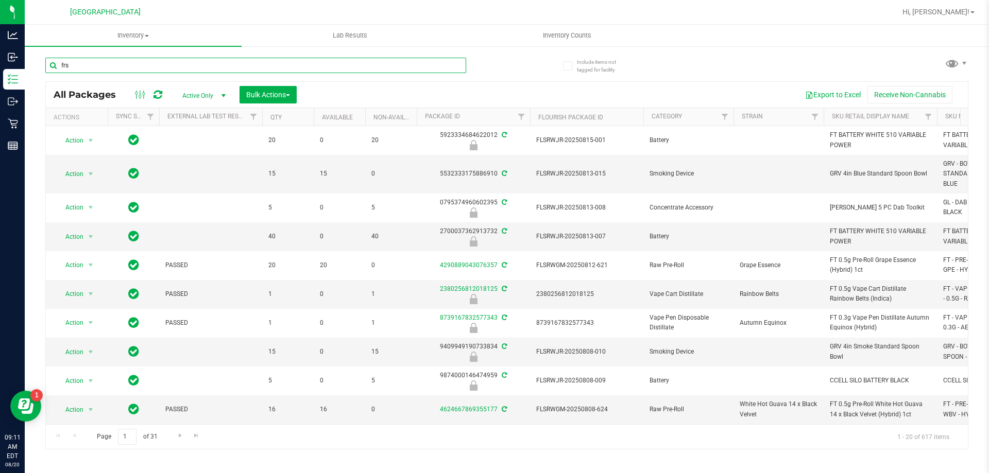
type input "frs"
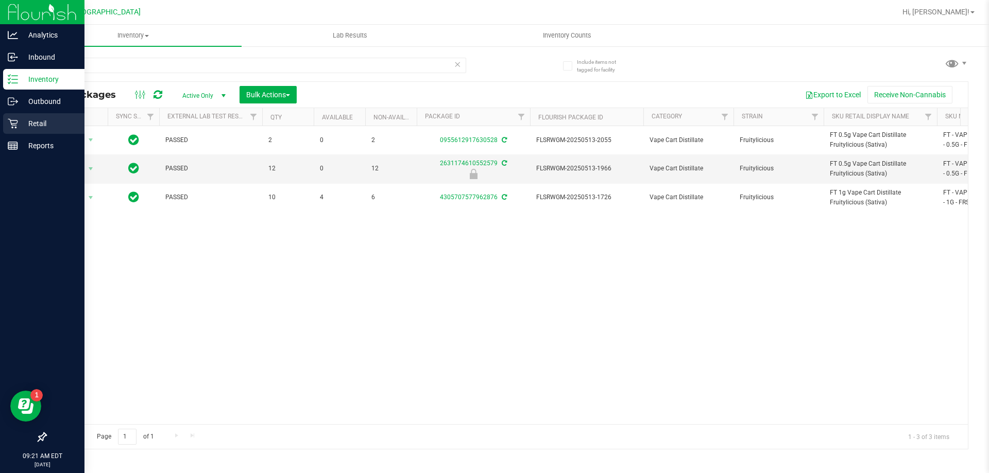
click at [36, 122] on p "Retail" at bounding box center [49, 123] width 62 height 12
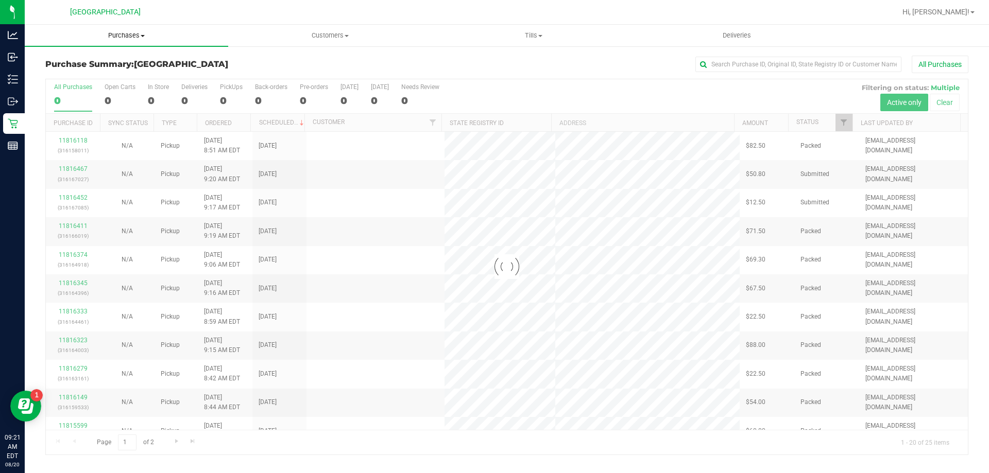
click at [119, 36] on span "Purchases" at bounding box center [127, 35] width 204 height 9
click at [100, 70] on li "Fulfillment" at bounding box center [127, 75] width 204 height 12
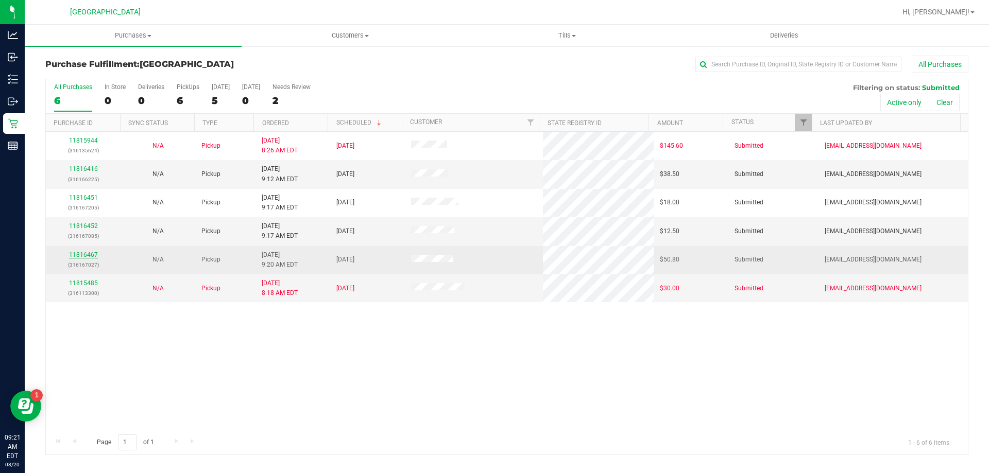
click at [91, 253] on link "11816467" at bounding box center [83, 254] width 29 height 7
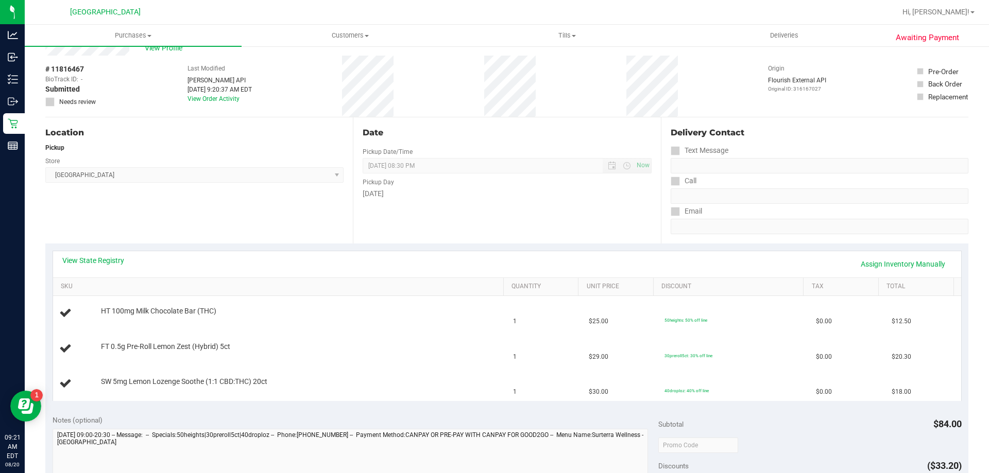
scroll to position [52, 0]
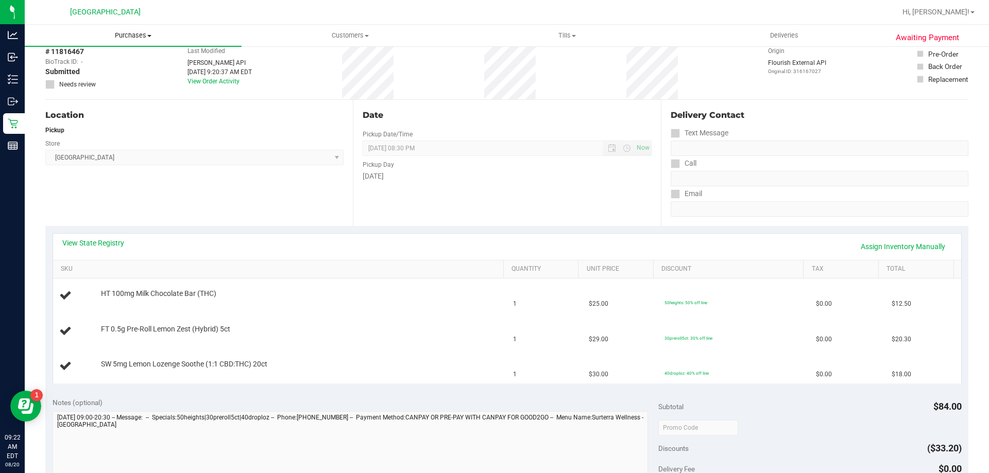
click at [130, 32] on span "Purchases" at bounding box center [133, 35] width 217 height 9
click at [102, 244] on link "View State Registry" at bounding box center [93, 243] width 62 height 10
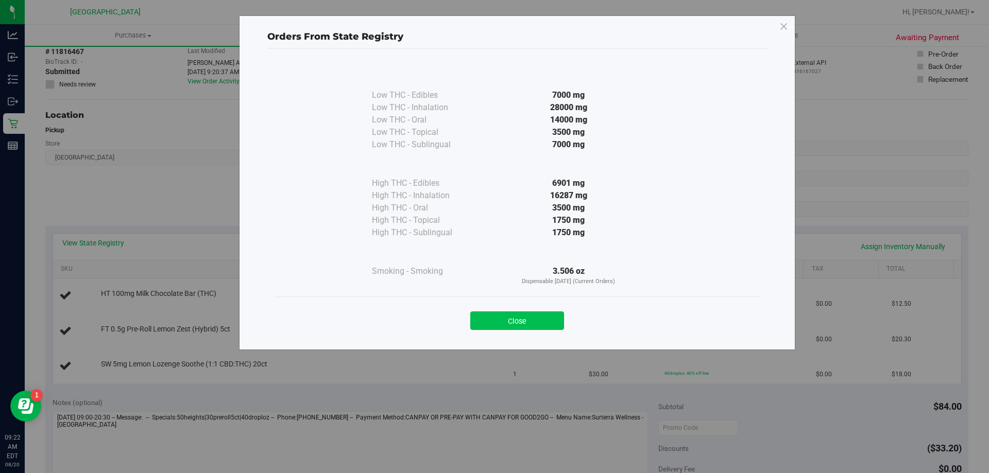
click at [516, 319] on button "Close" at bounding box center [517, 321] width 94 height 19
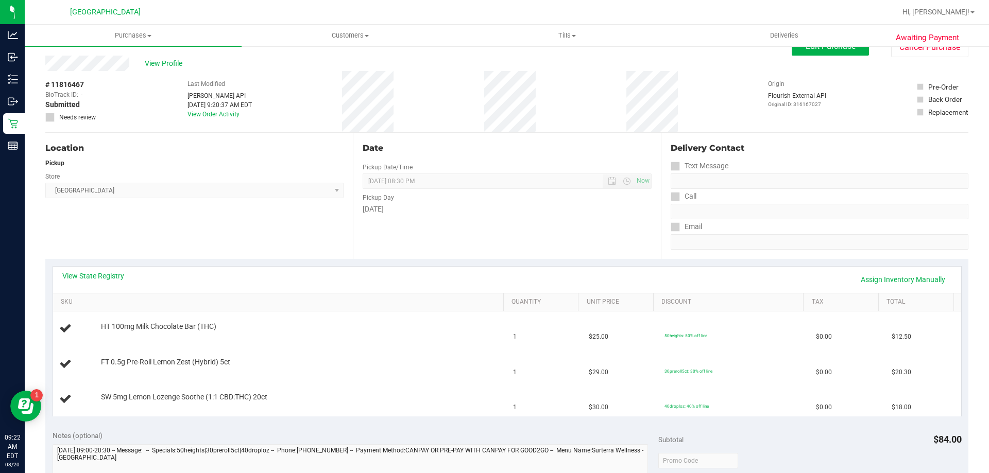
scroll to position [0, 0]
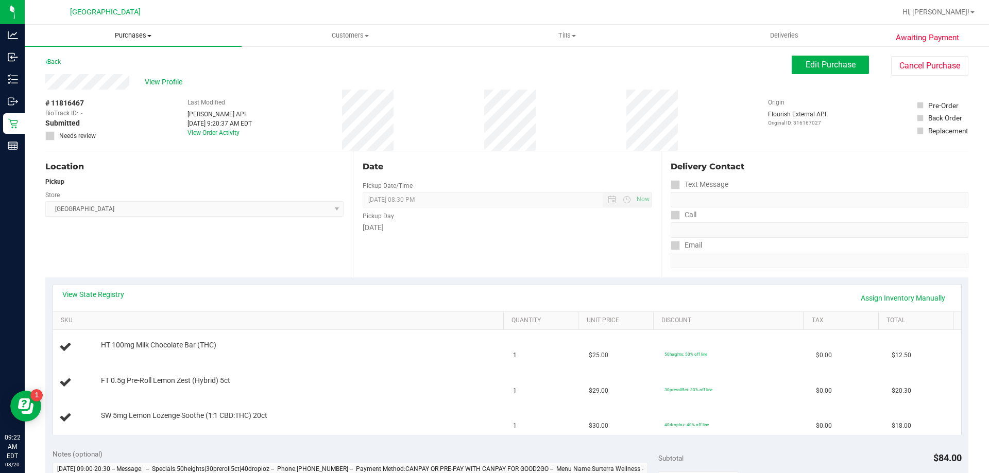
click at [132, 35] on span "Purchases" at bounding box center [133, 35] width 217 height 9
click at [78, 75] on span "Fulfillment" at bounding box center [57, 74] width 64 height 9
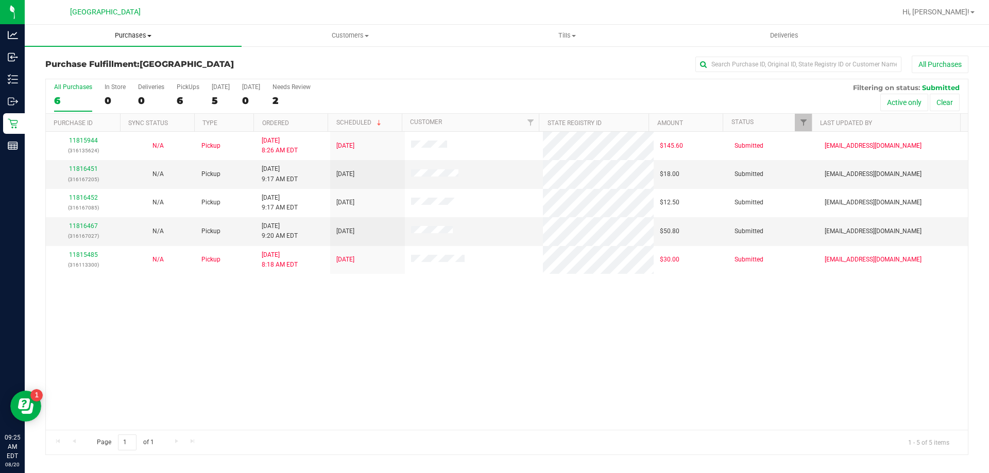
click at [139, 42] on uib-tab-heading "Purchases Summary of purchases Fulfillment All purchases" at bounding box center [133, 36] width 217 height 22
click at [76, 76] on span "Fulfillment" at bounding box center [57, 74] width 64 height 9
click at [134, 35] on span "Purchases" at bounding box center [133, 35] width 217 height 9
click at [83, 75] on span "Fulfillment" at bounding box center [57, 74] width 64 height 9
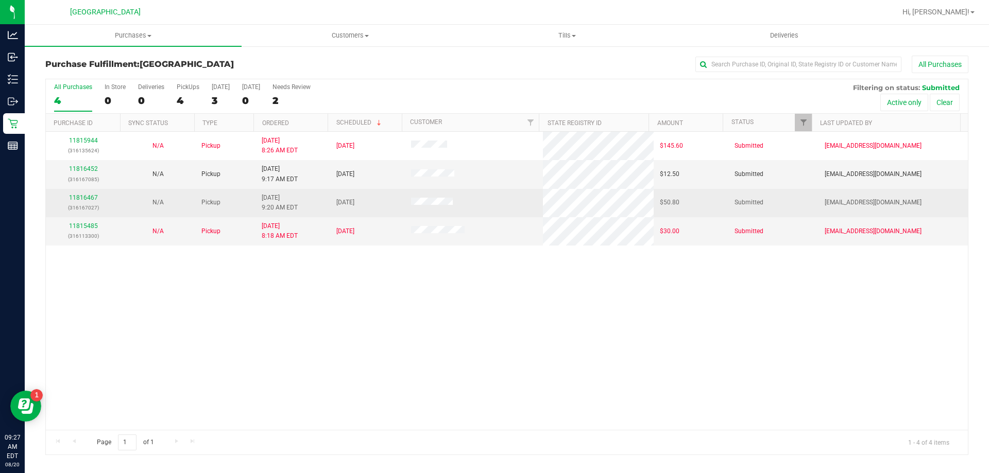
click at [87, 194] on div "11816467 (316167027)" at bounding box center [83, 203] width 62 height 20
click at [86, 196] on link "11816467" at bounding box center [83, 197] width 29 height 7
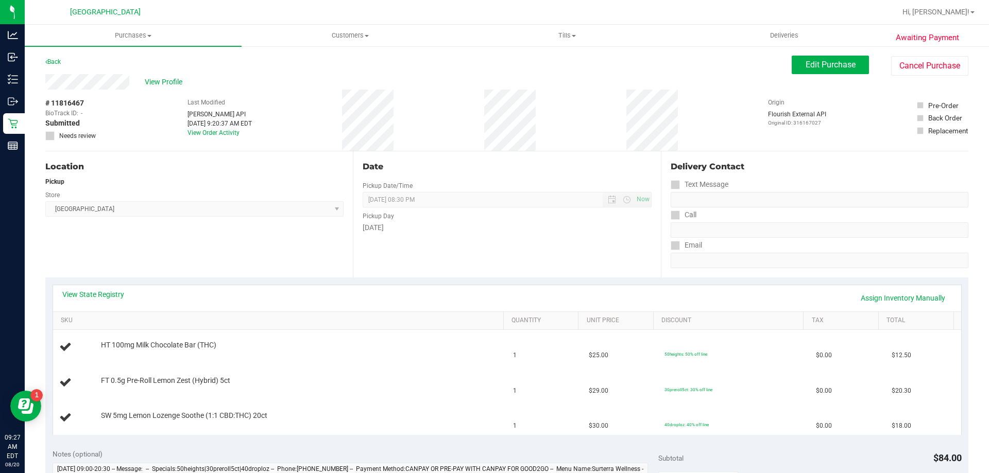
scroll to position [52, 0]
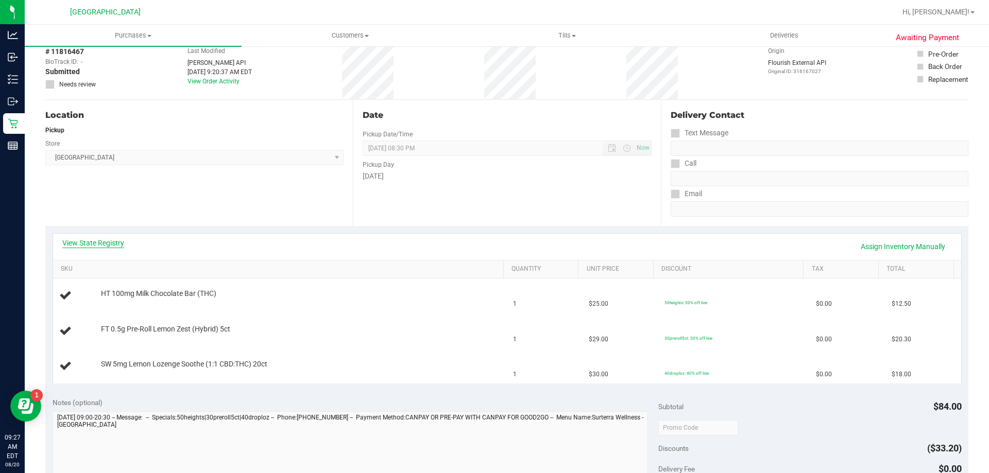
click at [109, 244] on link "View State Registry" at bounding box center [93, 243] width 62 height 10
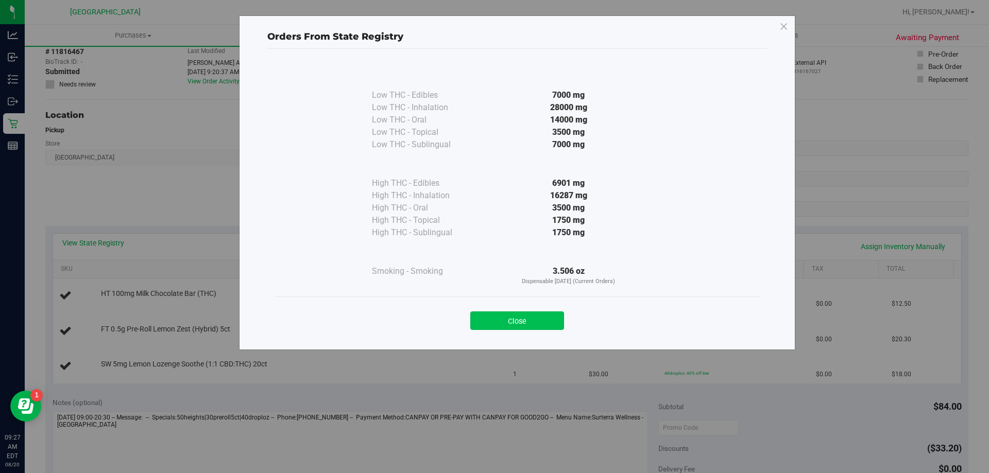
click at [522, 318] on button "Close" at bounding box center [517, 321] width 94 height 19
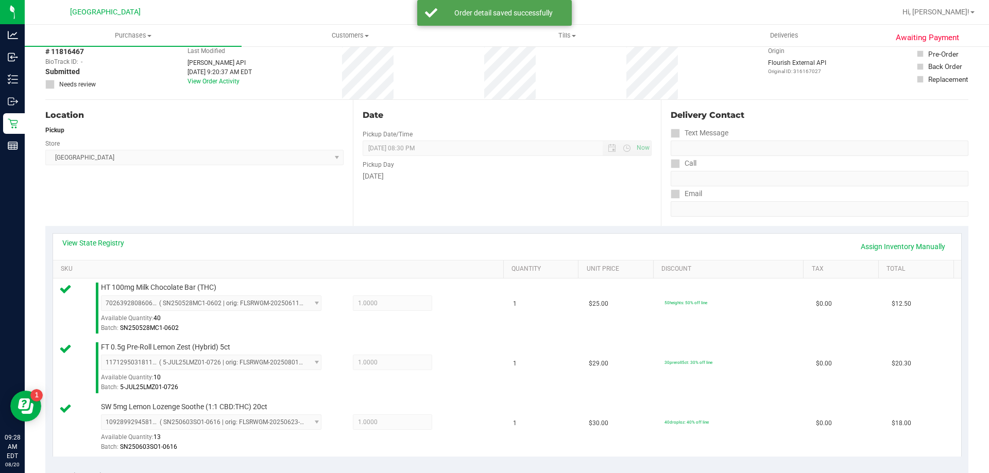
scroll to position [258, 0]
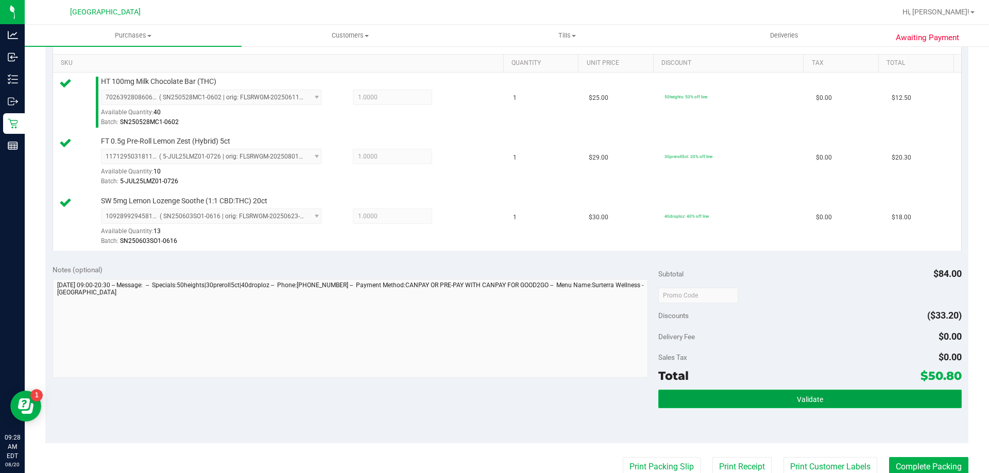
click at [736, 399] on button "Validate" at bounding box center [809, 399] width 303 height 19
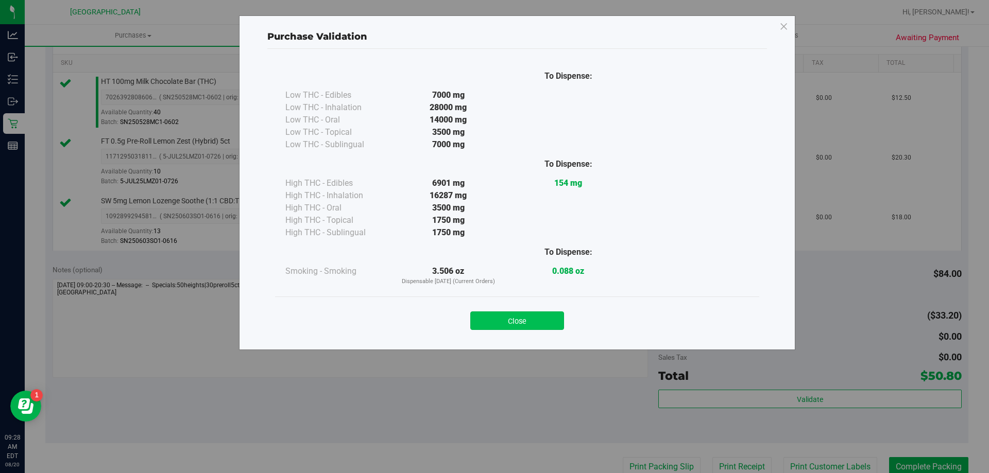
click at [499, 329] on button "Close" at bounding box center [517, 321] width 94 height 19
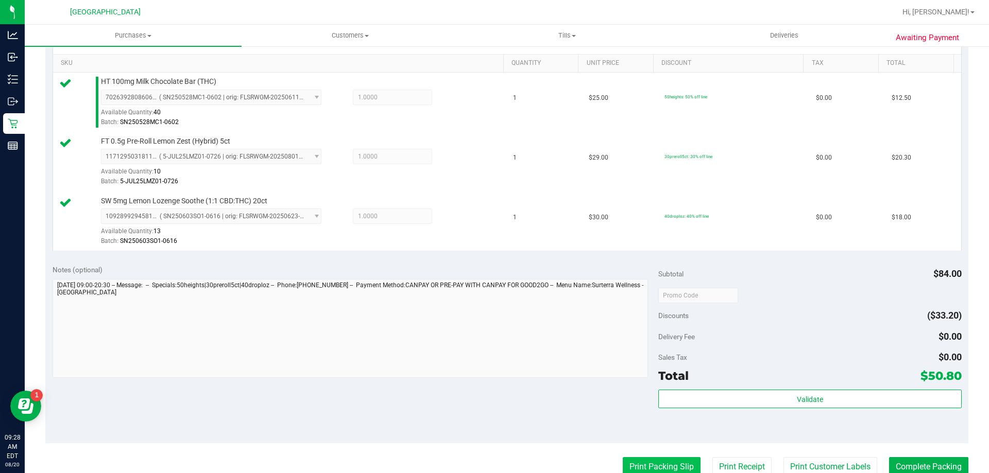
click at [654, 464] on button "Print Packing Slip" at bounding box center [662, 468] width 78 height 20
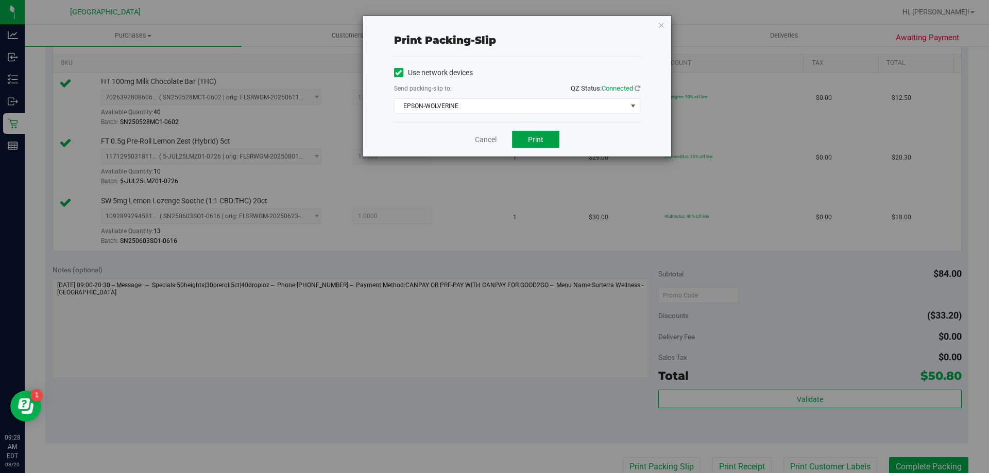
click at [545, 141] on button "Print" at bounding box center [535, 140] width 47 height 18
click at [657, 23] on div "Print packing-slip Use network devices Send packing-slip to: QZ Status: Connect…" at bounding box center [517, 86] width 308 height 141
click at [665, 29] on div "Print packing-slip Use network devices Send packing-slip to: QZ Status: Connect…" at bounding box center [517, 86] width 308 height 141
click at [662, 28] on icon "button" at bounding box center [661, 25] width 7 height 12
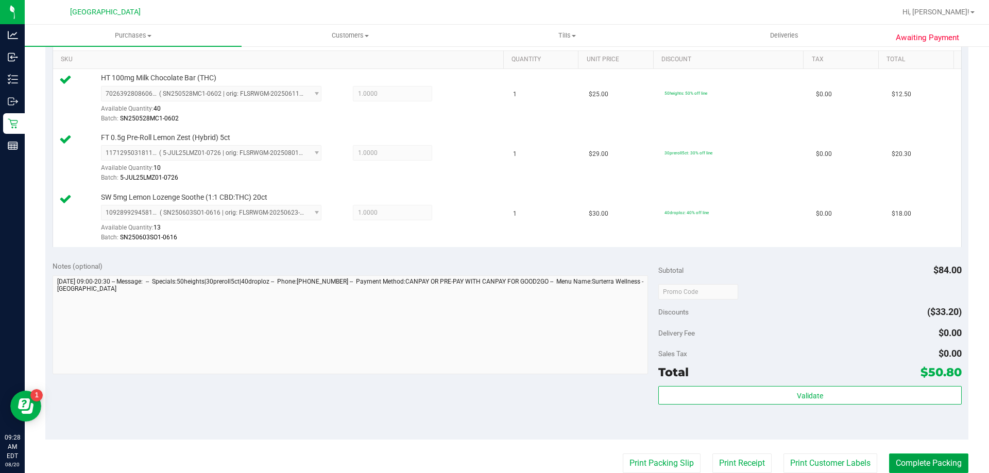
click at [909, 463] on button "Complete Packing" at bounding box center [928, 464] width 79 height 20
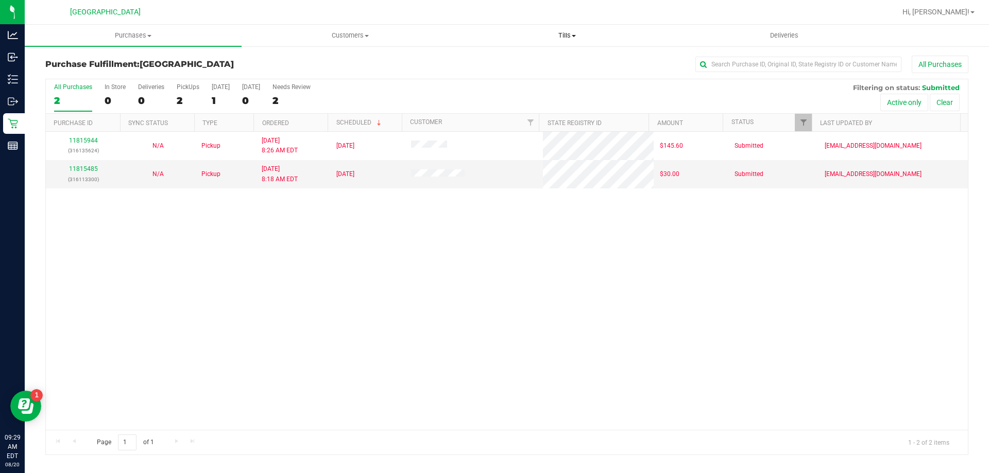
click at [552, 40] on span "Tills" at bounding box center [567, 35] width 216 height 9
click at [544, 63] on li "Manage tills" at bounding box center [567, 62] width 217 height 12
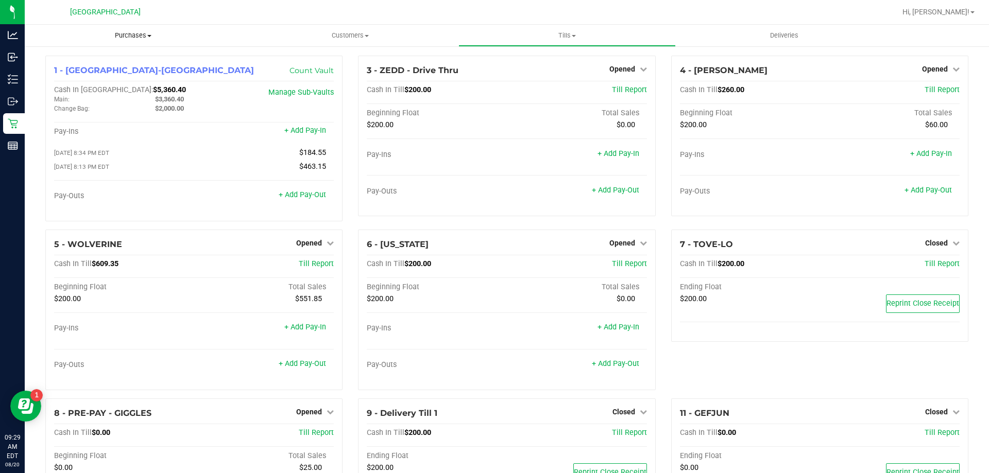
click at [120, 35] on span "Purchases" at bounding box center [133, 35] width 217 height 9
click at [81, 77] on span "Fulfillment" at bounding box center [57, 74] width 64 height 9
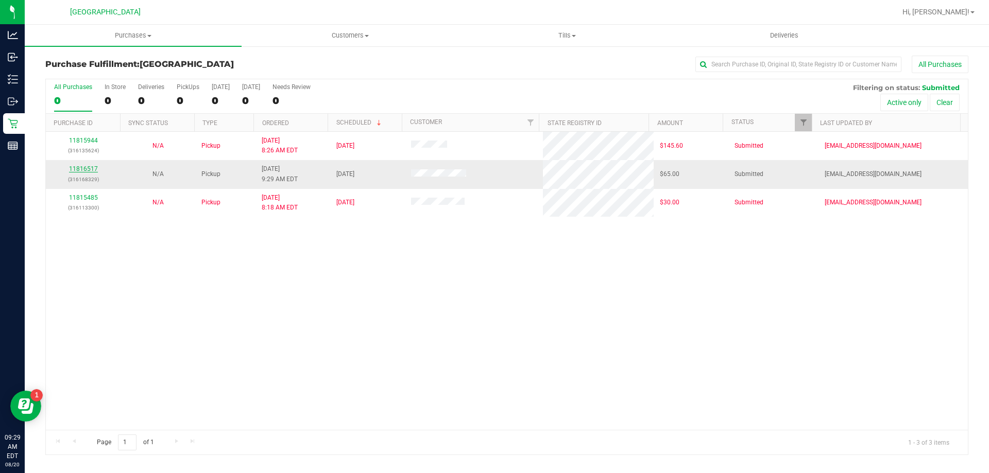
click at [82, 172] on link "11816517" at bounding box center [83, 168] width 29 height 7
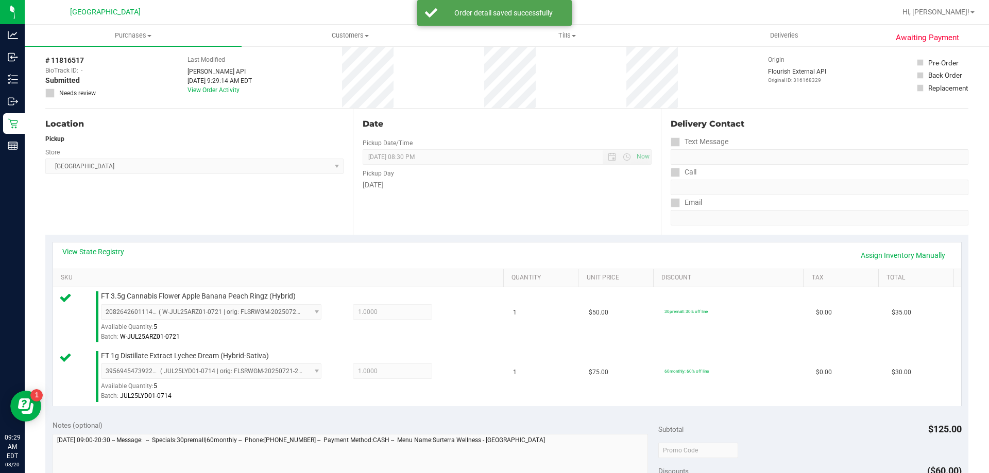
scroll to position [206, 0]
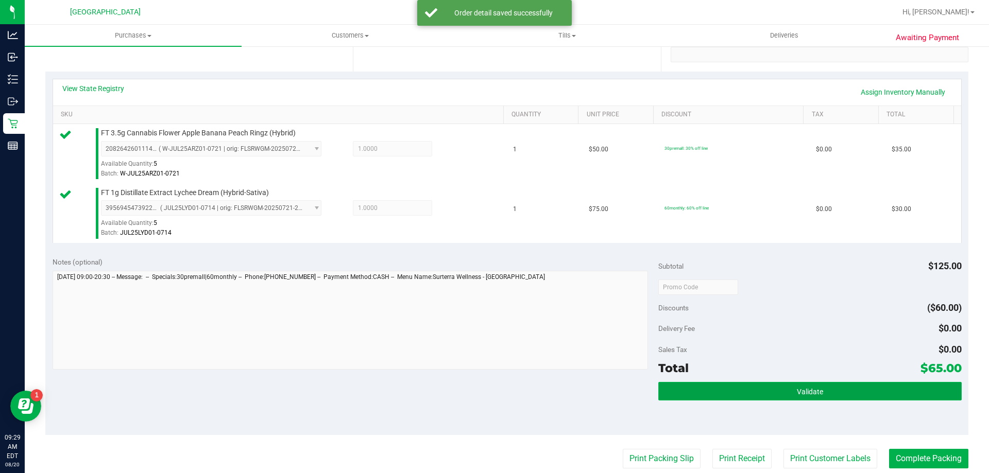
click at [723, 395] on button "Validate" at bounding box center [809, 391] width 303 height 19
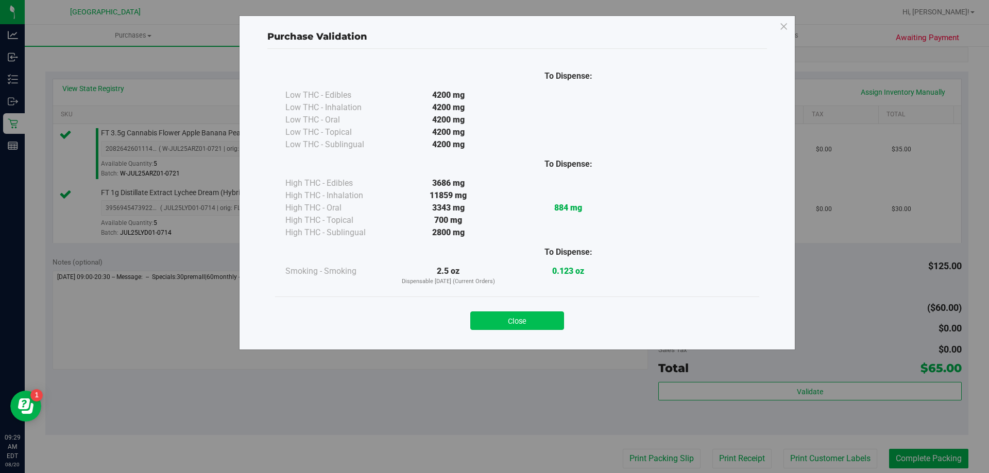
click at [531, 314] on button "Close" at bounding box center [517, 321] width 94 height 19
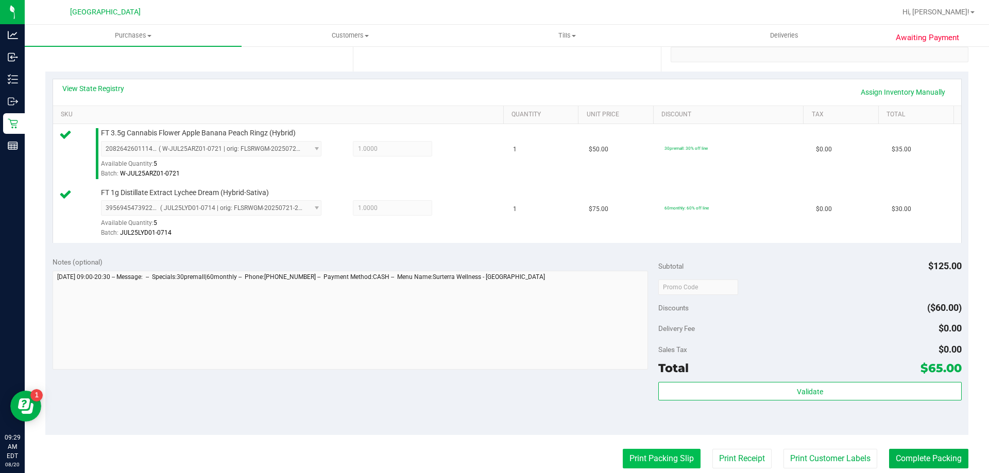
click at [624, 452] on button "Print Packing Slip" at bounding box center [662, 459] width 78 height 20
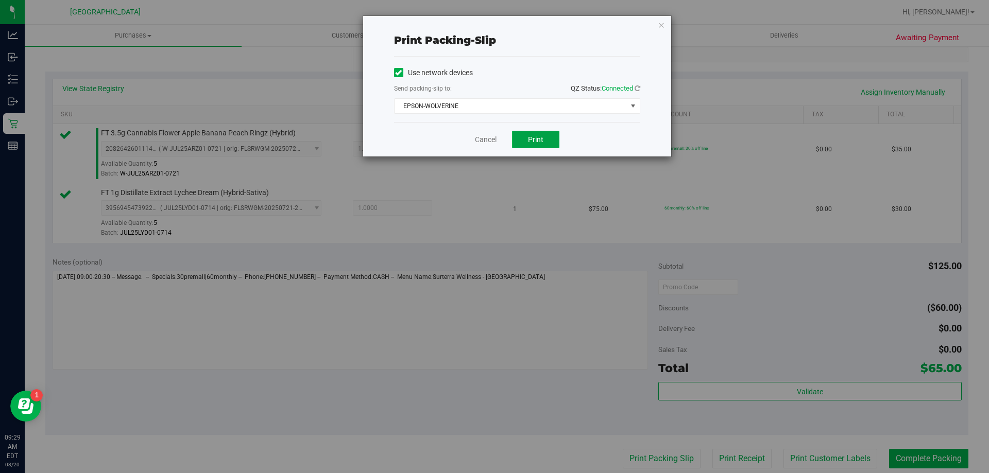
click at [535, 142] on span "Print" at bounding box center [535, 139] width 15 height 8
click at [663, 24] on icon "button" at bounding box center [661, 25] width 7 height 12
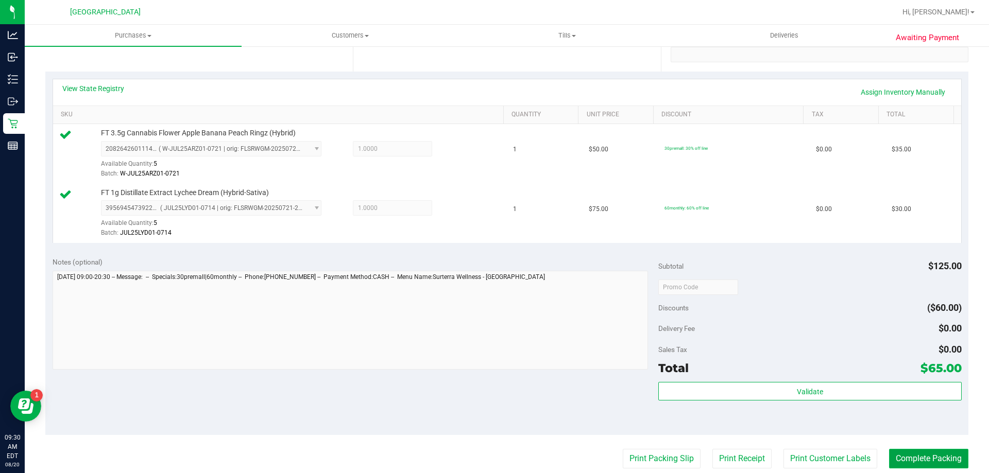
click at [906, 458] on button "Complete Packing" at bounding box center [928, 459] width 79 height 20
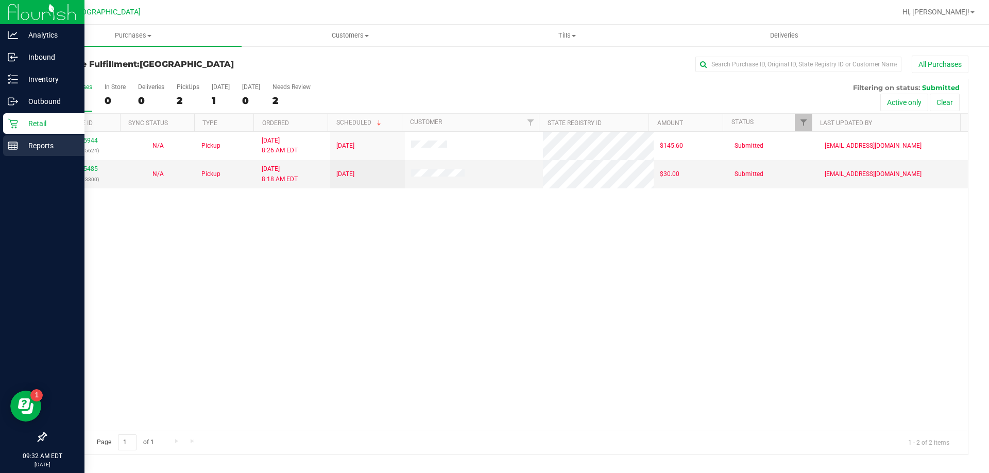
click at [19, 147] on p "Reports" at bounding box center [49, 146] width 62 height 12
click at [32, 145] on p "Reports" at bounding box center [49, 146] width 62 height 12
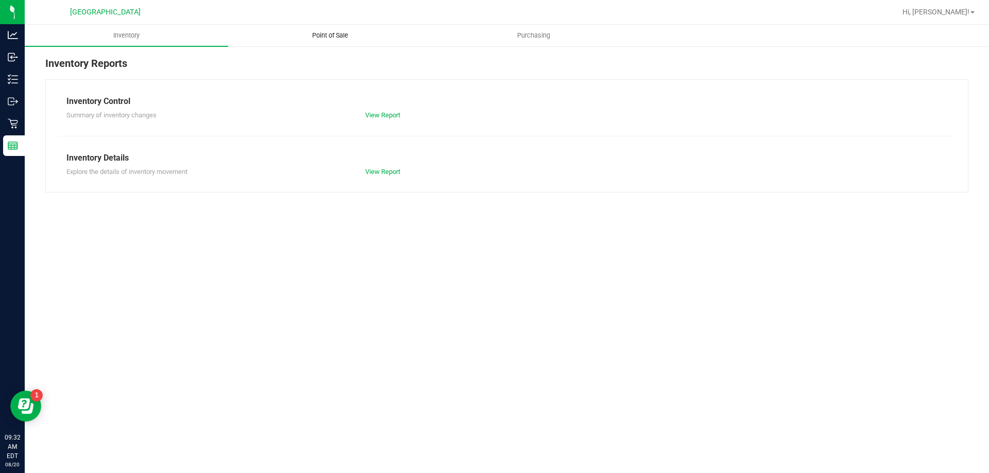
click at [338, 35] on span "Point of Sale" at bounding box center [330, 35] width 64 height 9
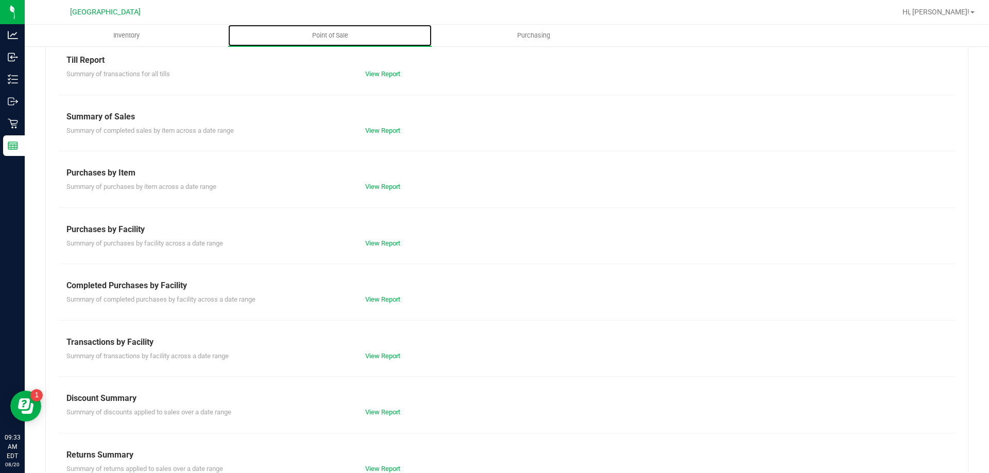
scroll to position [68, 0]
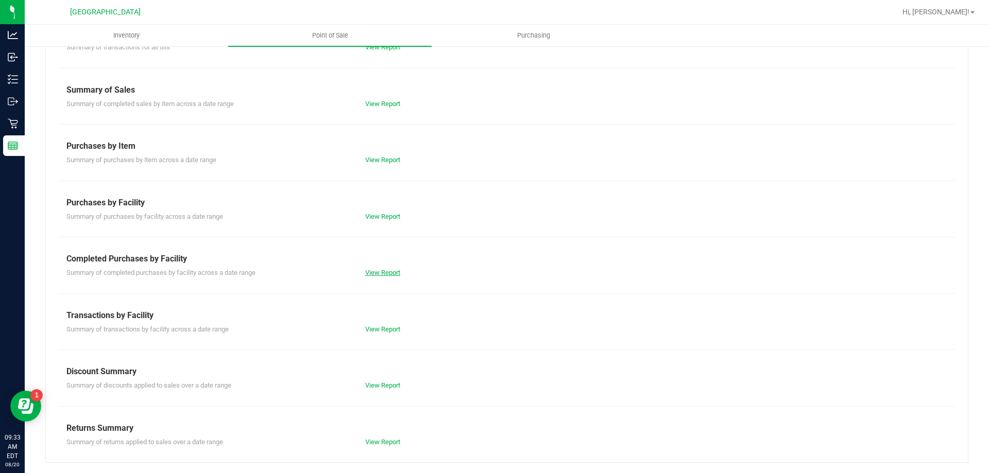
click at [384, 273] on link "View Report" at bounding box center [382, 273] width 35 height 8
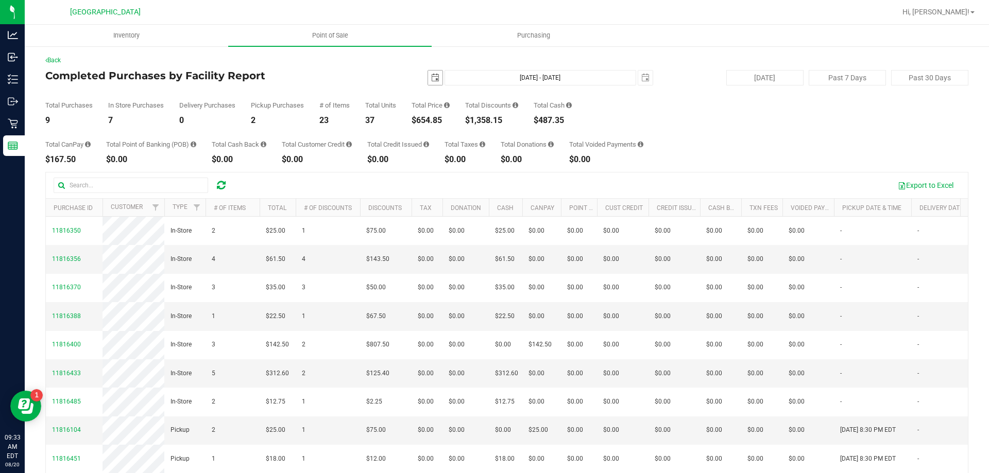
click at [433, 80] on span "select" at bounding box center [435, 78] width 8 height 8
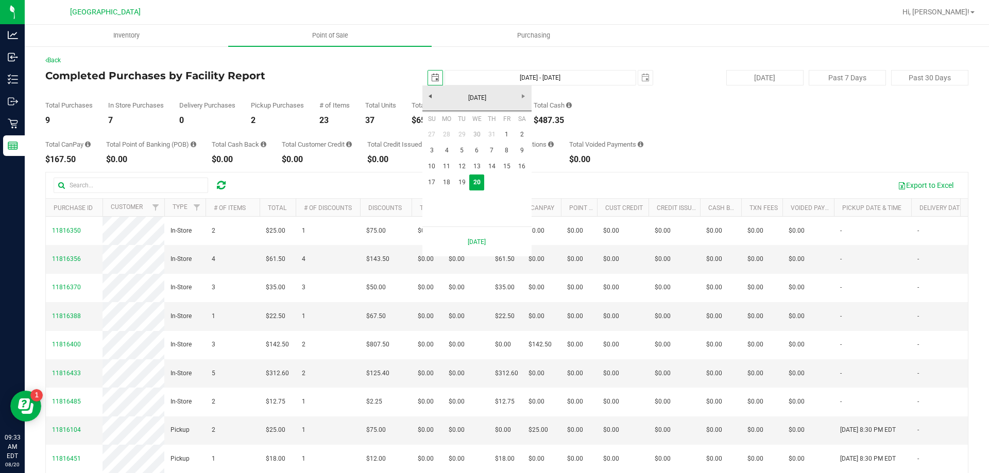
scroll to position [0, 26]
click at [465, 181] on link "19" at bounding box center [461, 183] width 15 height 16
type input "2025-08-19"
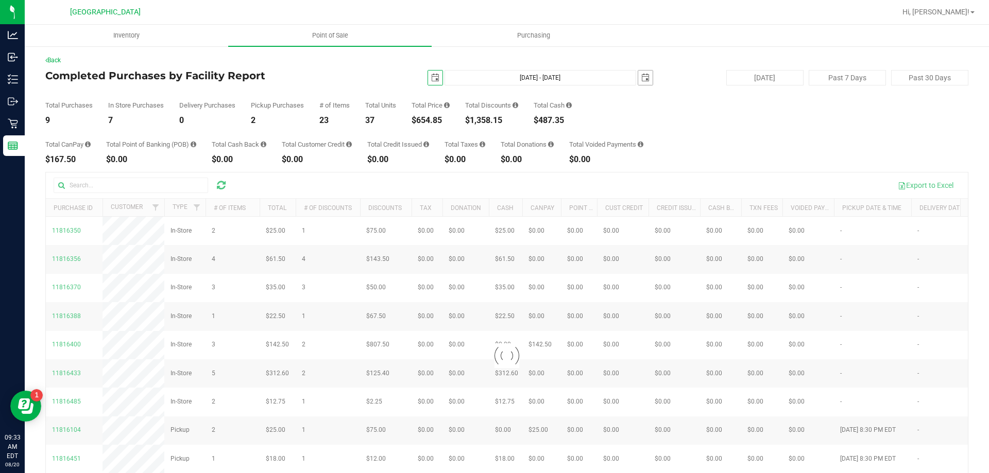
click at [641, 77] on span "select" at bounding box center [645, 78] width 8 height 8
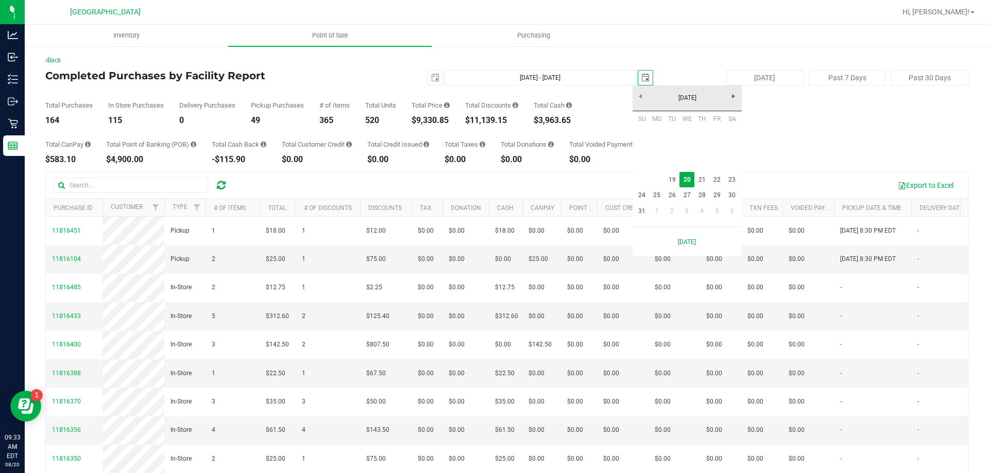
scroll to position [0, 26]
click at [670, 180] on link "19" at bounding box center [672, 180] width 15 height 16
type input "Aug 19, 2025 - Aug 19, 2025"
type input "2025-08-19"
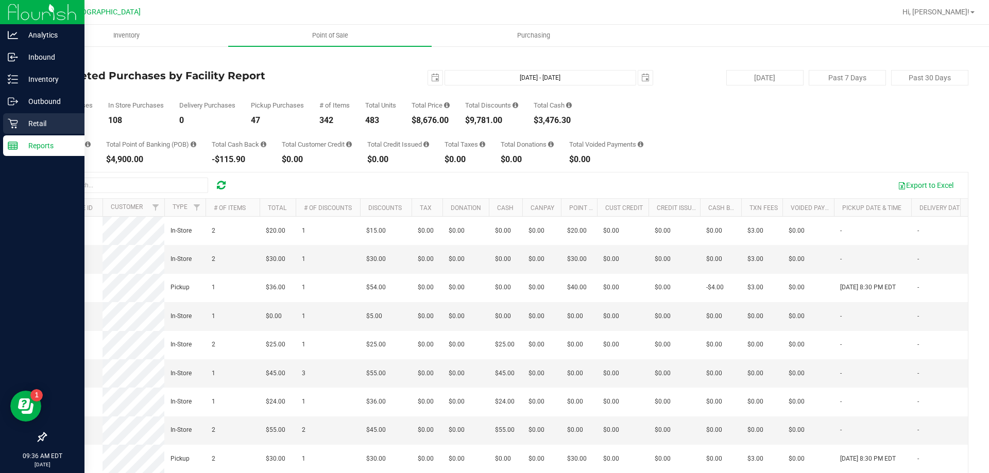
click at [38, 124] on p "Retail" at bounding box center [49, 123] width 62 height 12
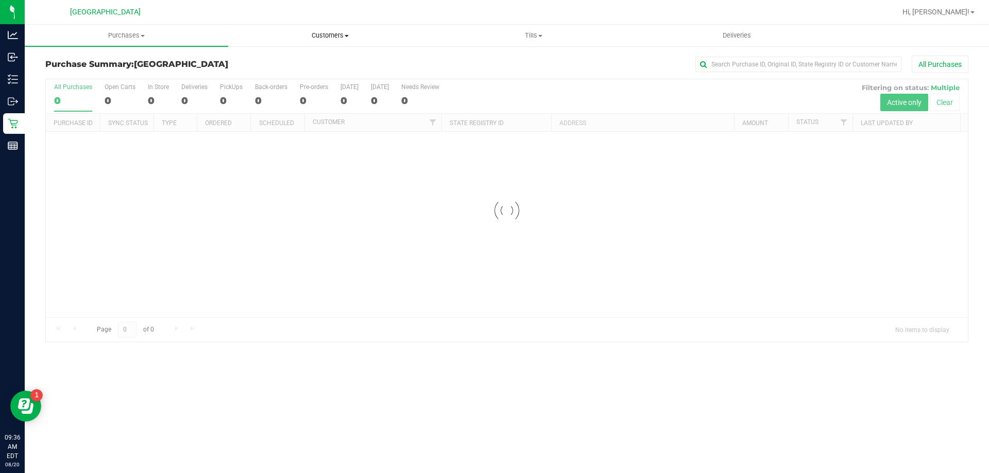
click at [322, 38] on span "Customers" at bounding box center [330, 35] width 202 height 9
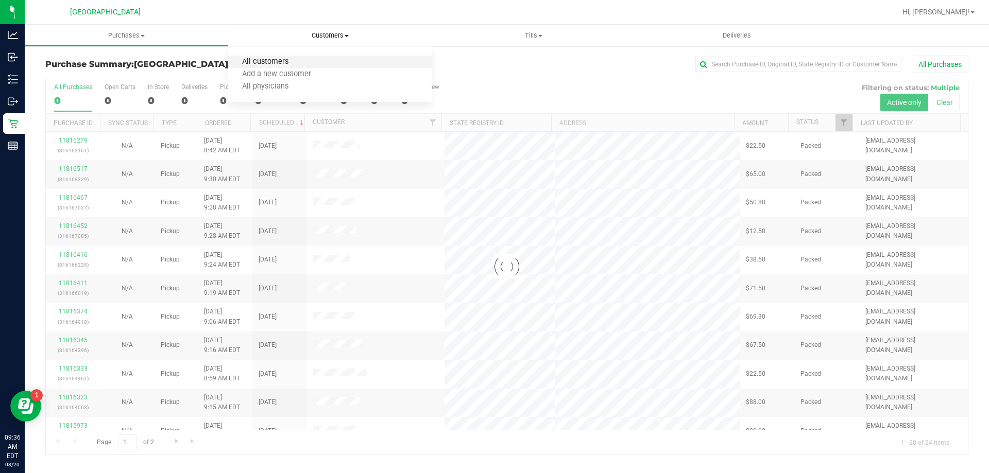
click at [297, 64] on span "All customers" at bounding box center [265, 62] width 74 height 9
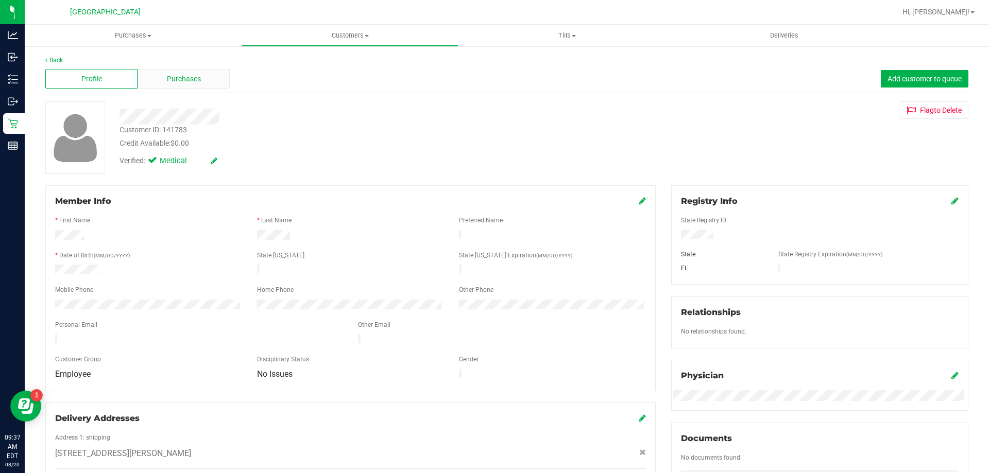
click at [183, 81] on span "Purchases" at bounding box center [184, 79] width 34 height 11
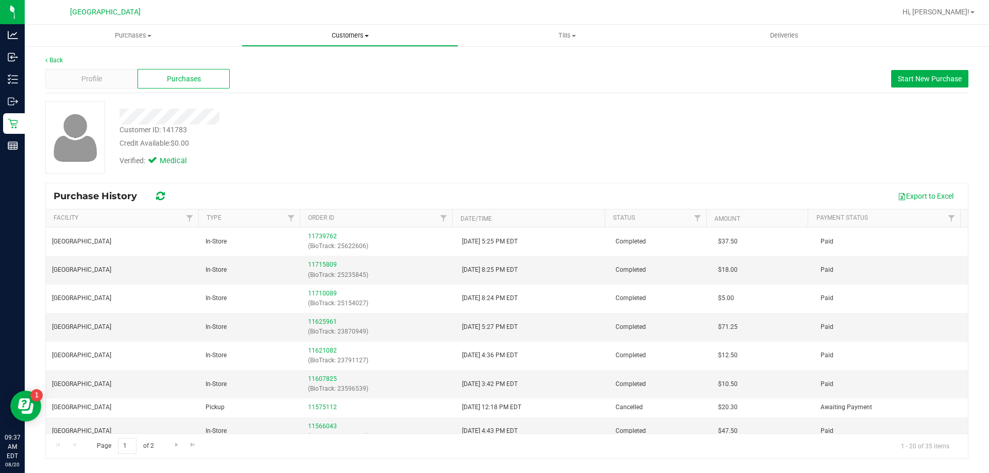
click at [350, 37] on span "Customers" at bounding box center [350, 35] width 216 height 9
click at [309, 61] on span "All customers" at bounding box center [279, 62] width 74 height 9
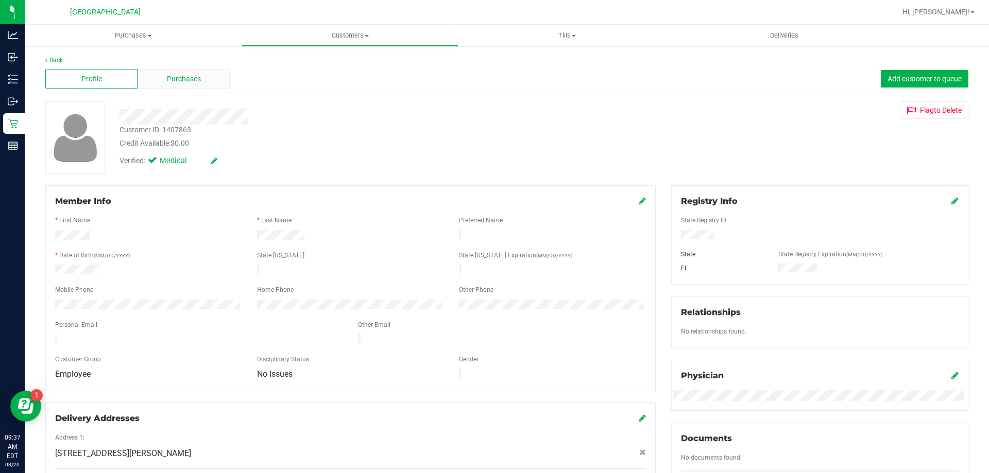
click at [167, 76] on span "Purchases" at bounding box center [184, 79] width 34 height 11
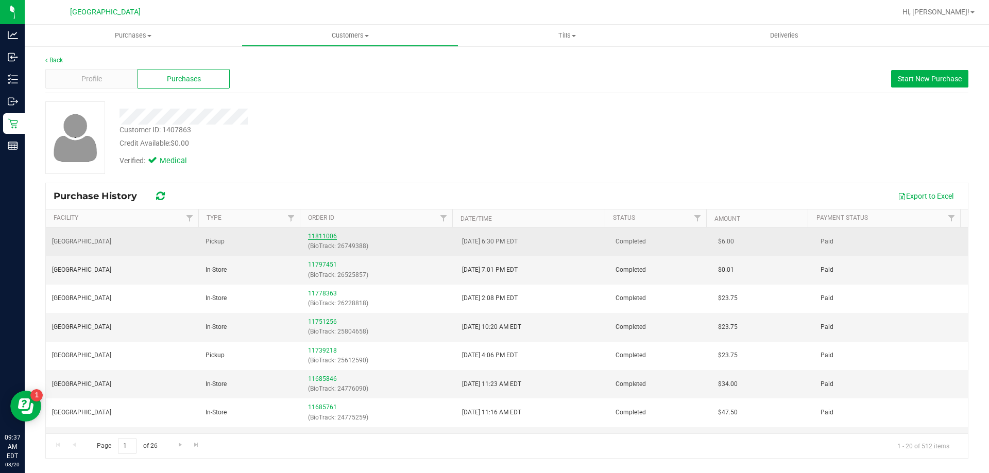
click at [323, 235] on link "11811006" at bounding box center [322, 236] width 29 height 7
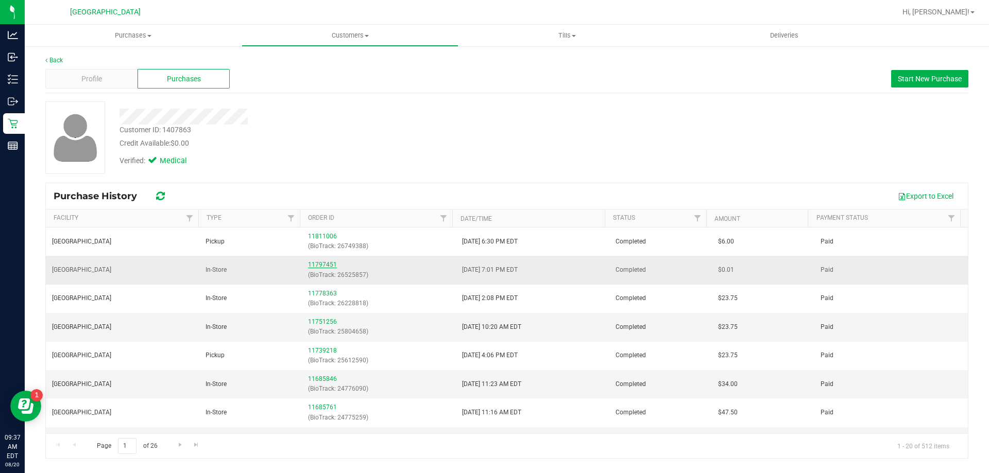
click at [328, 265] on link "11797451" at bounding box center [322, 264] width 29 height 7
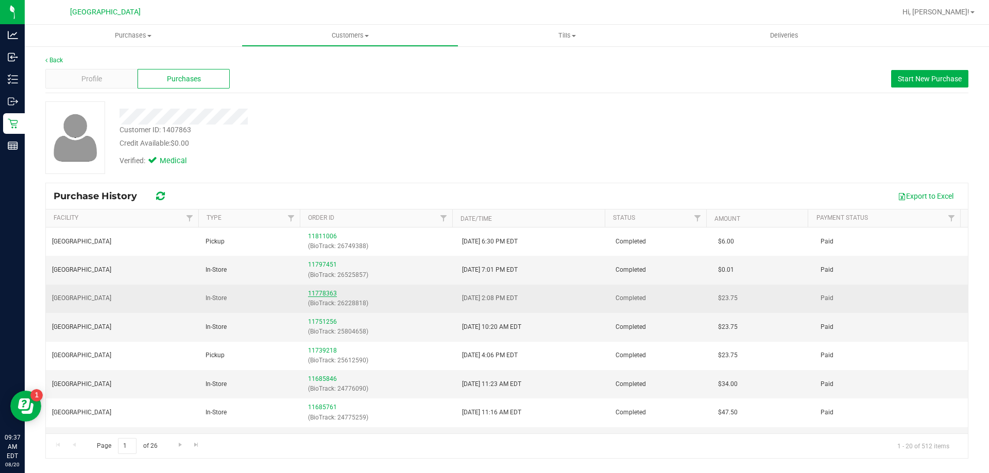
click at [323, 293] on link "11778363" at bounding box center [322, 293] width 29 height 7
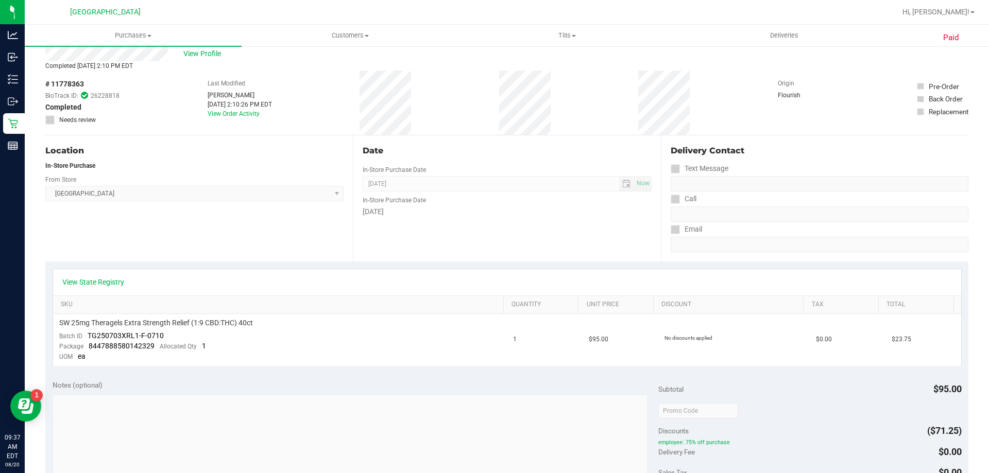
scroll to position [52, 0]
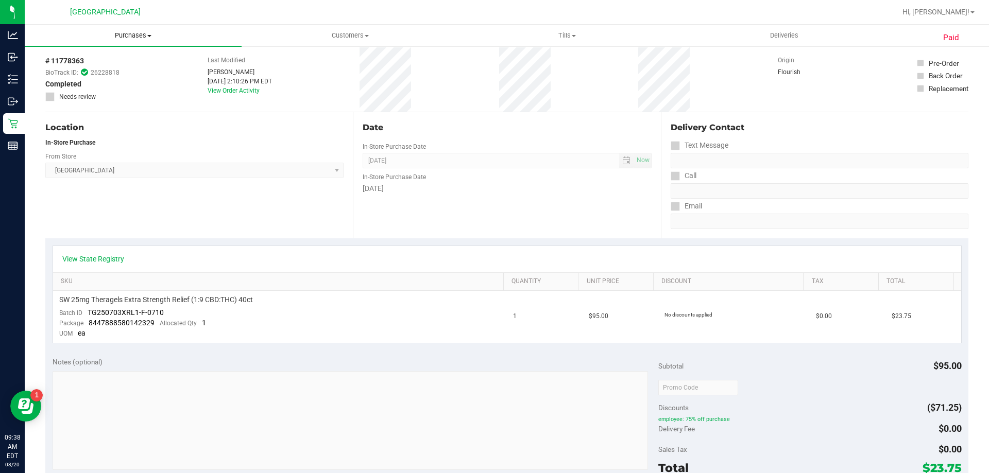
click at [115, 33] on span "Purchases" at bounding box center [133, 35] width 217 height 9
click at [340, 34] on span "Customers" at bounding box center [350, 35] width 216 height 9
click at [291, 60] on span "All customers" at bounding box center [279, 62] width 74 height 9
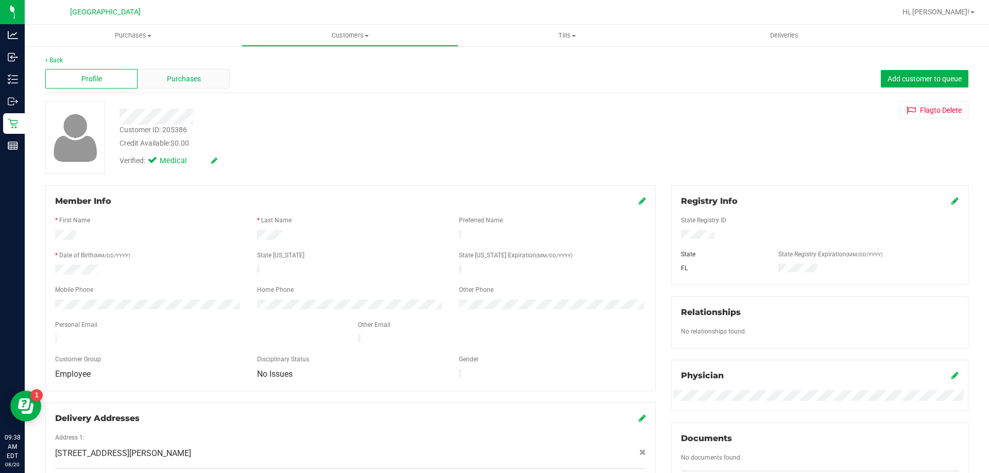
click at [177, 75] on span "Purchases" at bounding box center [184, 79] width 34 height 11
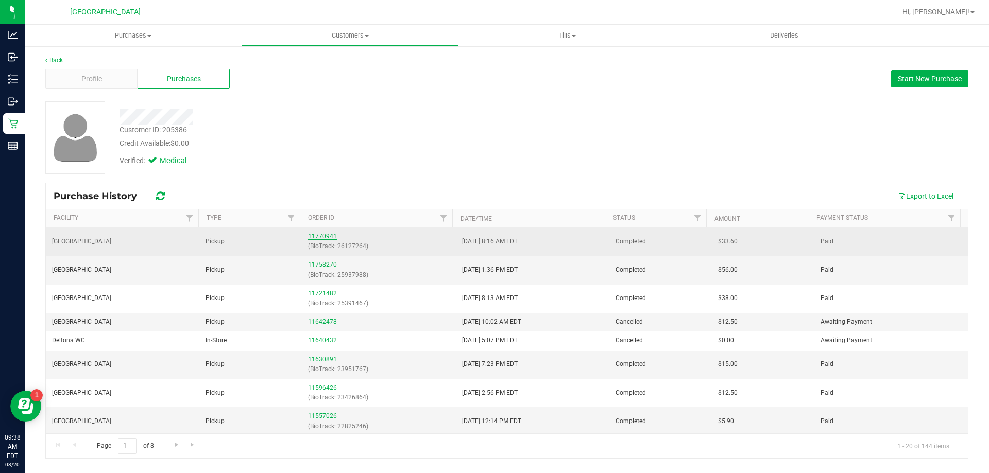
click at [327, 236] on link "11770941" at bounding box center [322, 236] width 29 height 7
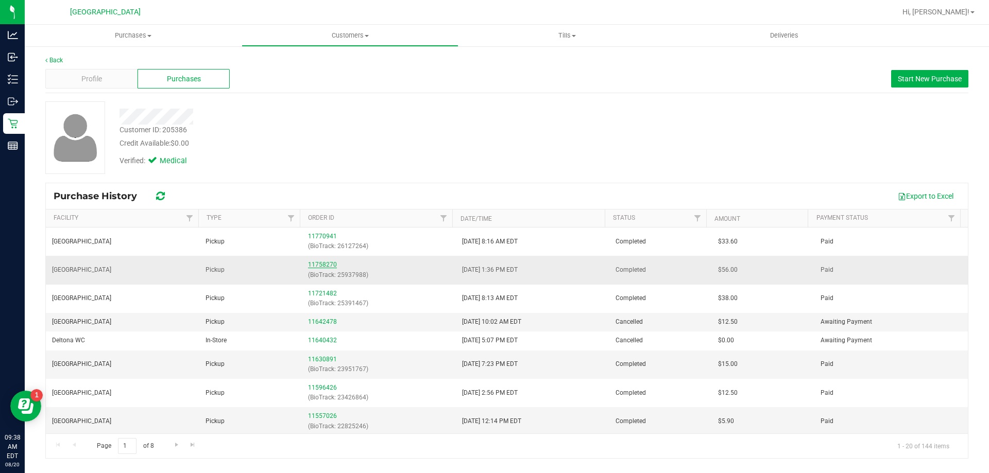
click at [318, 268] on link "11758270" at bounding box center [322, 264] width 29 height 7
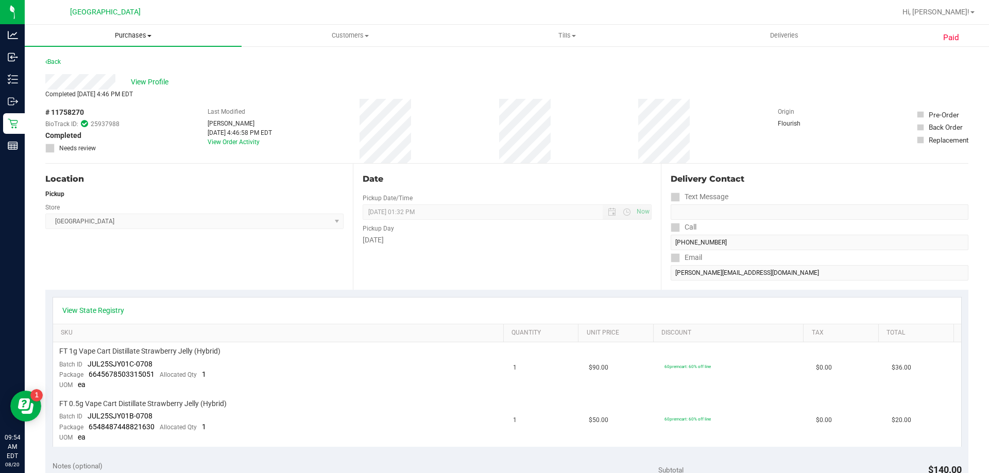
click at [127, 37] on span "Purchases" at bounding box center [133, 35] width 217 height 9
click at [100, 74] on li "Fulfillment" at bounding box center [133, 75] width 217 height 12
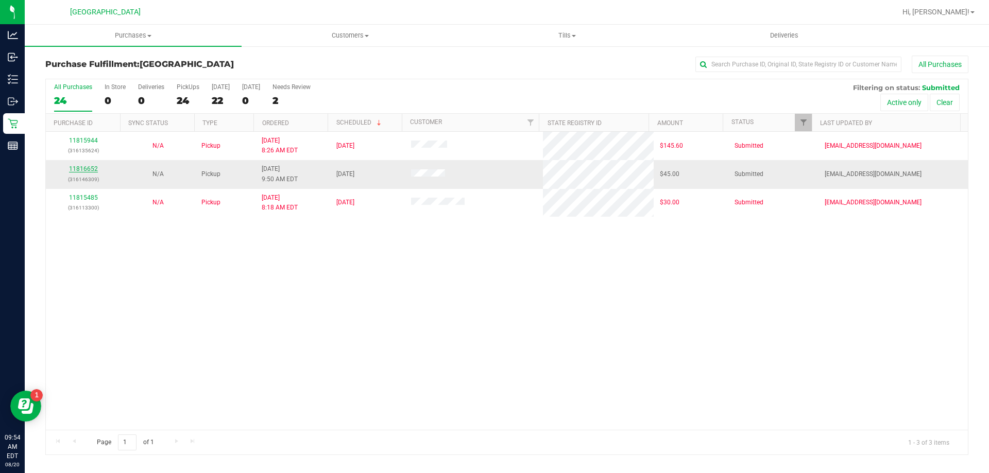
click at [87, 166] on link "11816652" at bounding box center [83, 168] width 29 height 7
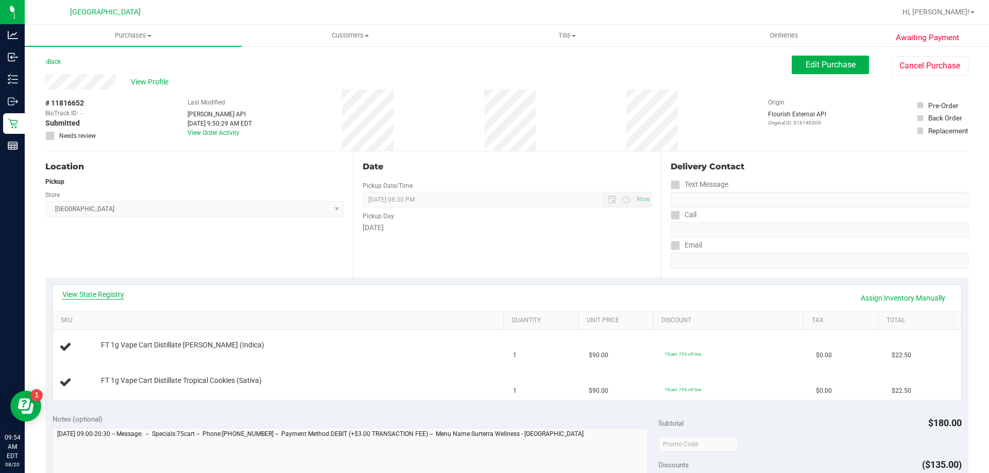
click at [109, 293] on link "View State Registry" at bounding box center [93, 295] width 62 height 10
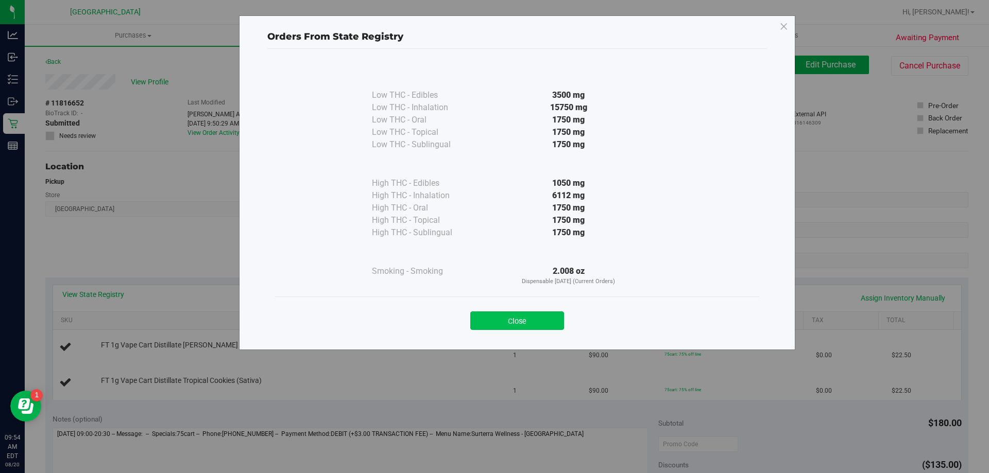
click at [493, 316] on button "Close" at bounding box center [517, 321] width 94 height 19
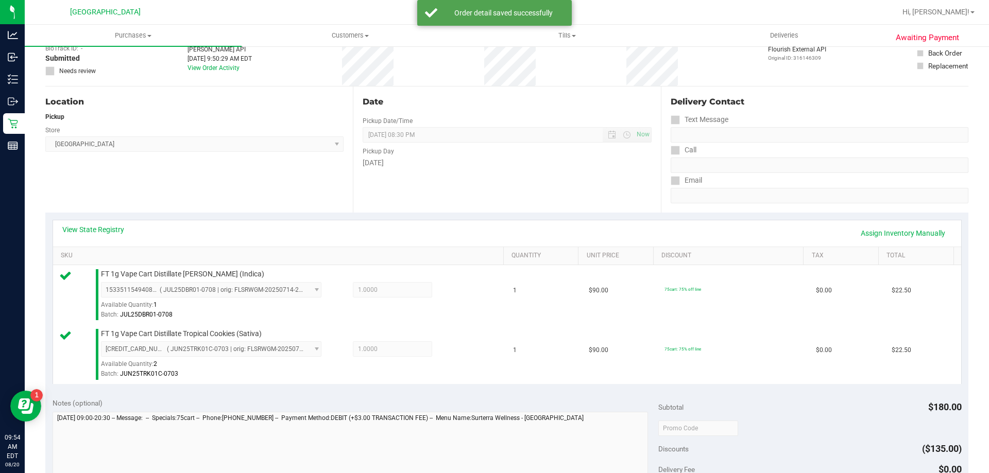
scroll to position [155, 0]
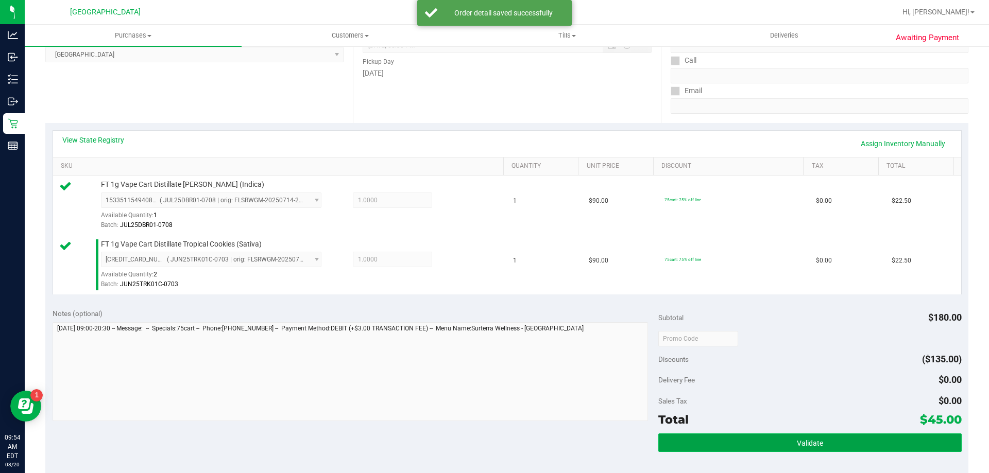
click at [755, 444] on button "Validate" at bounding box center [809, 443] width 303 height 19
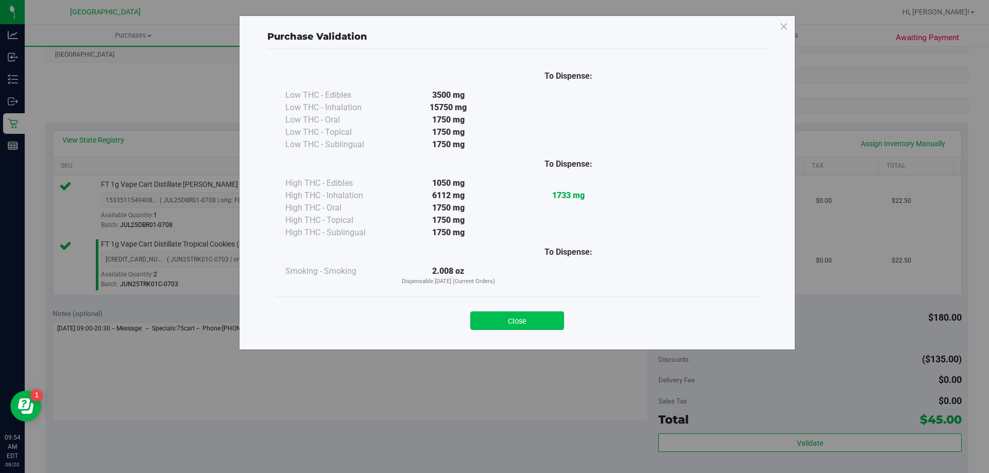
click at [540, 316] on button "Close" at bounding box center [517, 321] width 94 height 19
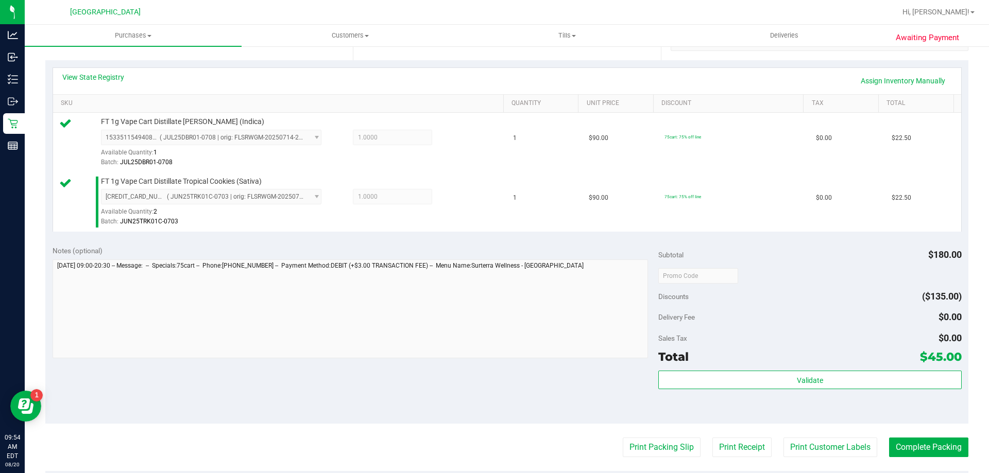
scroll to position [309, 0]
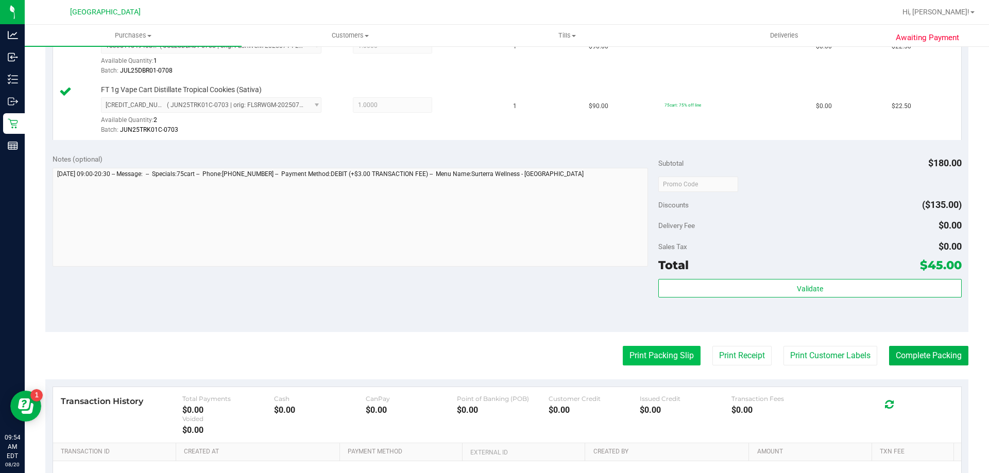
click at [658, 354] on button "Print Packing Slip" at bounding box center [662, 356] width 78 height 20
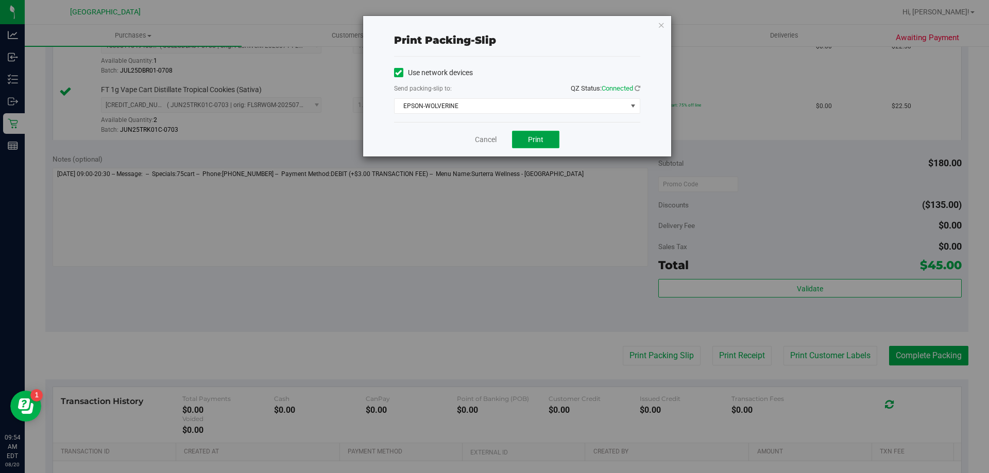
click at [544, 138] on button "Print" at bounding box center [535, 140] width 47 height 18
click at [658, 22] on icon "button" at bounding box center [661, 25] width 7 height 12
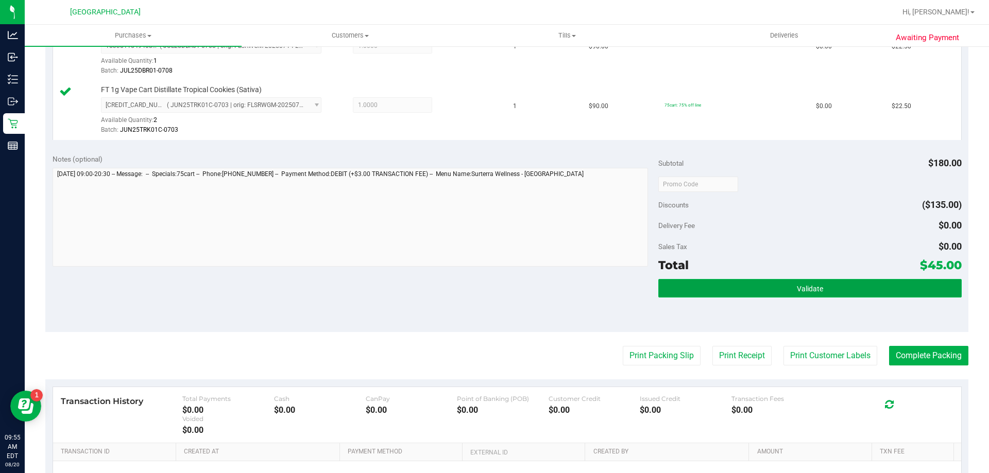
click at [742, 285] on button "Validate" at bounding box center [809, 288] width 303 height 19
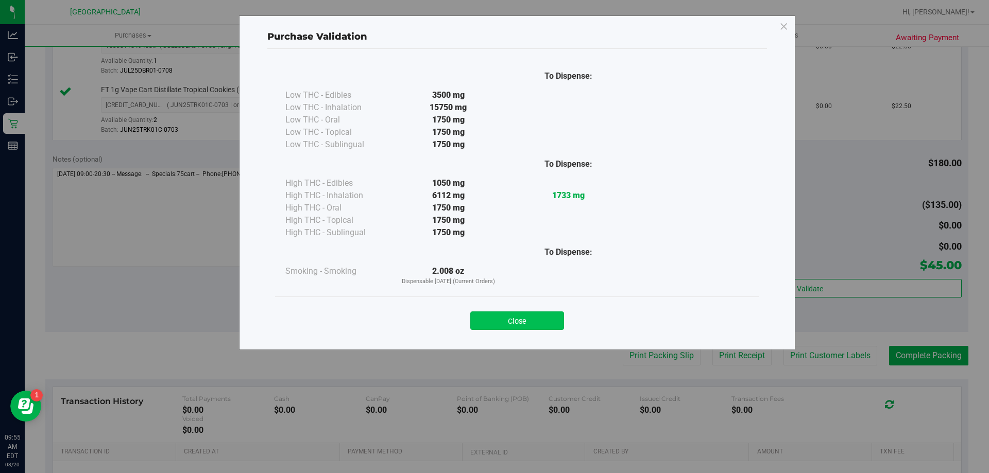
click at [533, 324] on button "Close" at bounding box center [517, 321] width 94 height 19
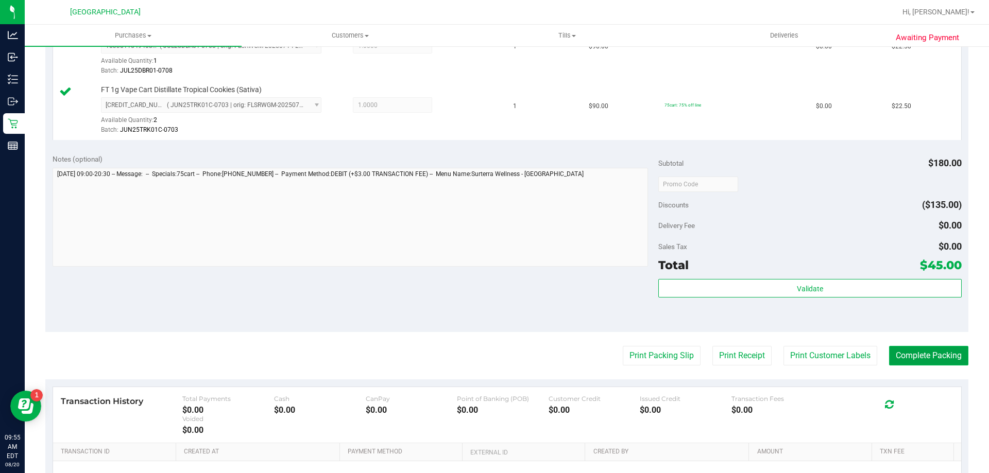
click at [914, 355] on button "Complete Packing" at bounding box center [928, 356] width 79 height 20
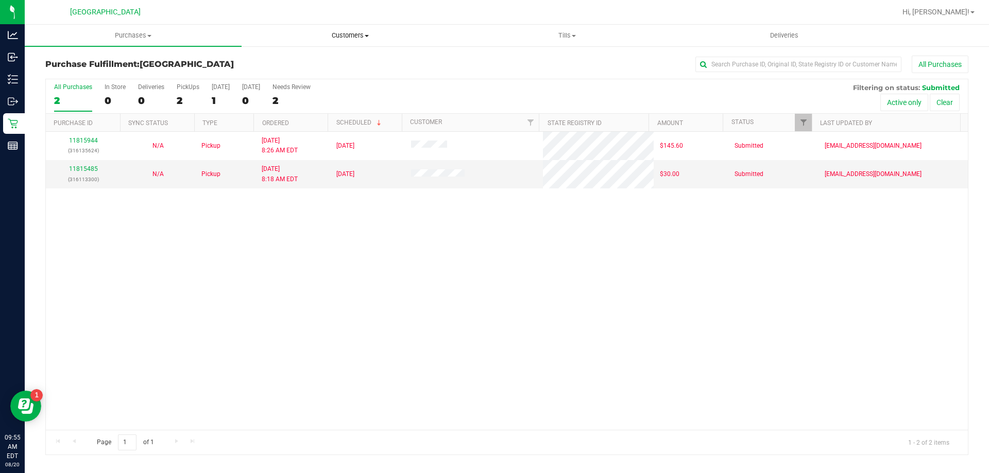
click at [342, 39] on span "Customers" at bounding box center [350, 35] width 216 height 9
click at [298, 64] on span "All customers" at bounding box center [279, 62] width 74 height 9
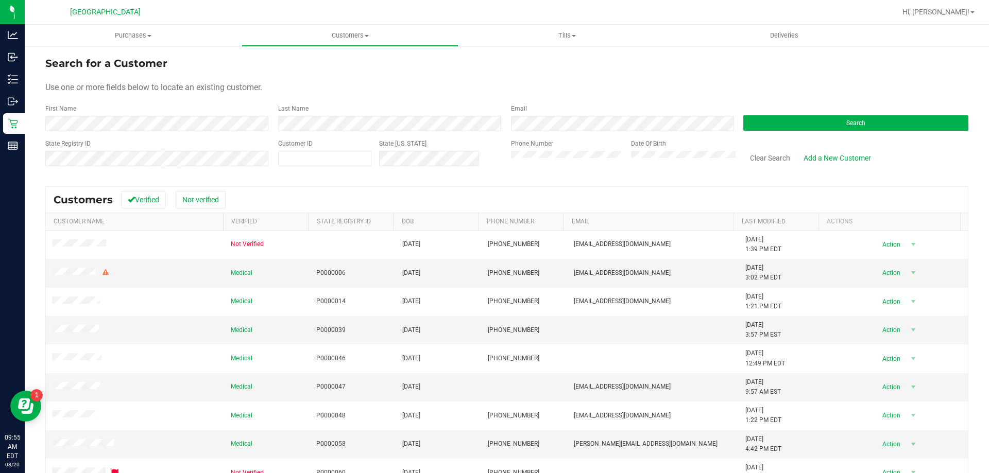
click at [310, 131] on form "Search for a Customer Use one or more fields below to locate an existing custom…" at bounding box center [506, 116] width 923 height 120
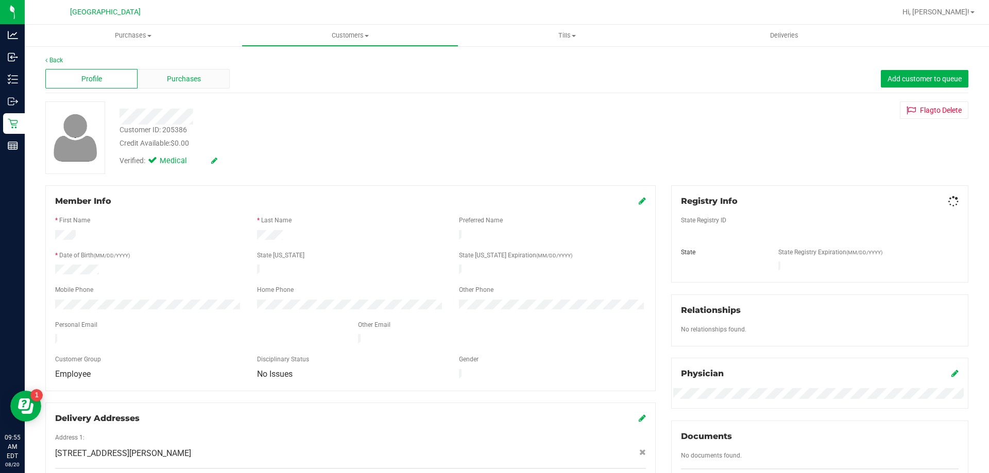
click at [173, 77] on span "Purchases" at bounding box center [184, 79] width 34 height 11
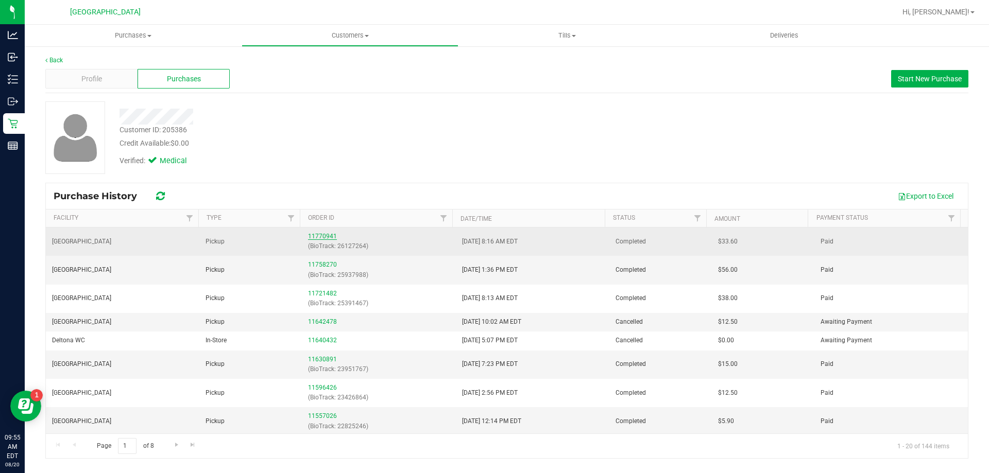
click at [324, 233] on link "11770941" at bounding box center [322, 236] width 29 height 7
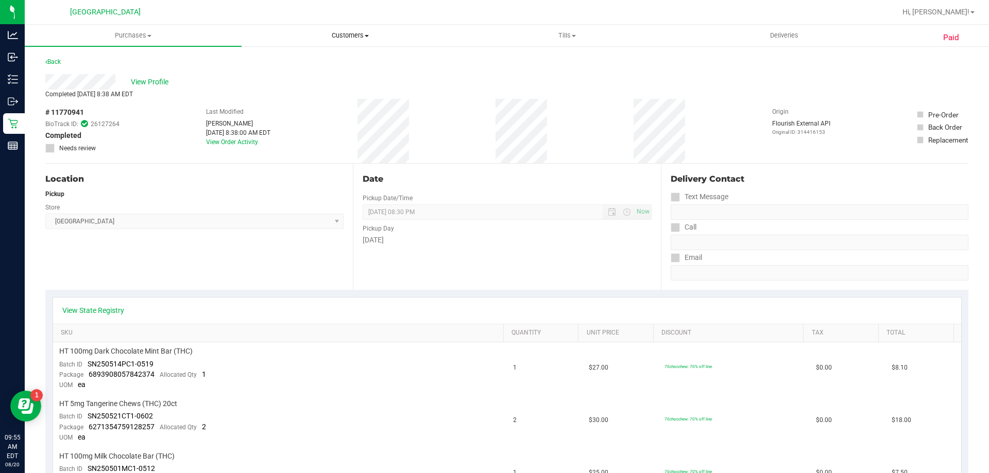
click at [339, 38] on span "Customers" at bounding box center [350, 35] width 216 height 9
click at [309, 61] on span "All customers" at bounding box center [279, 62] width 74 height 9
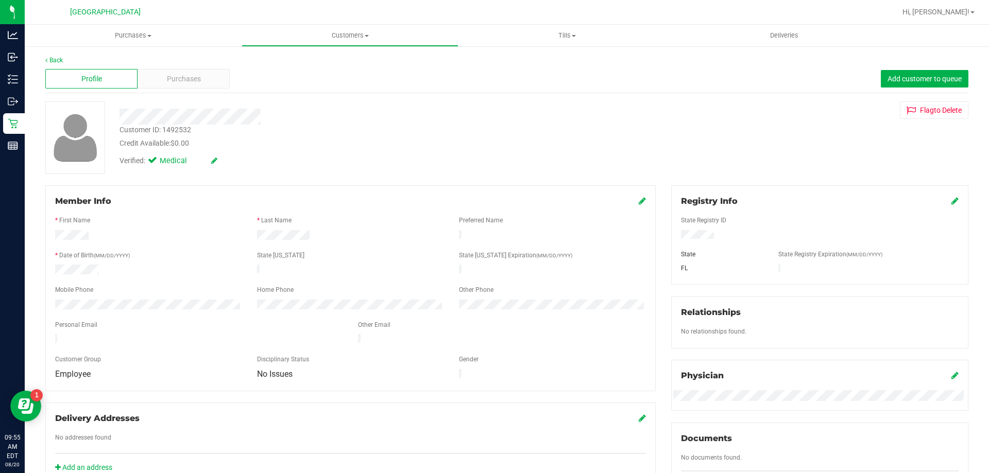
click at [185, 89] on div "Profile Purchases Add customer to queue" at bounding box center [506, 79] width 923 height 28
click at [185, 78] on span "Purchases" at bounding box center [184, 79] width 34 height 11
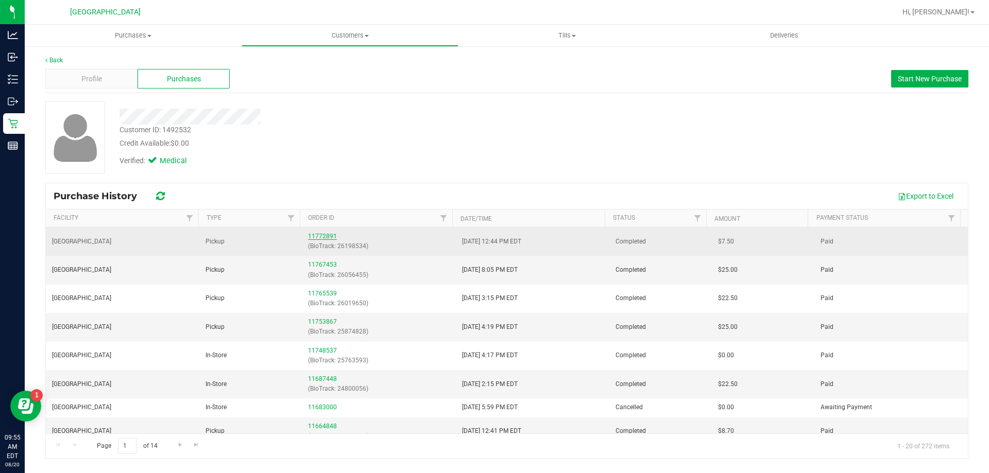
click at [314, 235] on link "11772891" at bounding box center [322, 236] width 29 height 7
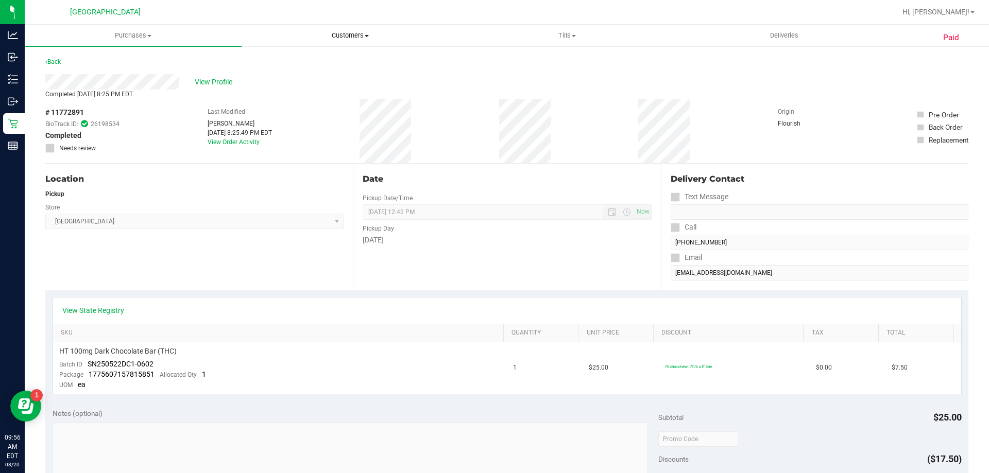
click at [352, 31] on span "Customers" at bounding box center [350, 35] width 216 height 9
click at [275, 61] on span "All customers" at bounding box center [279, 62] width 74 height 9
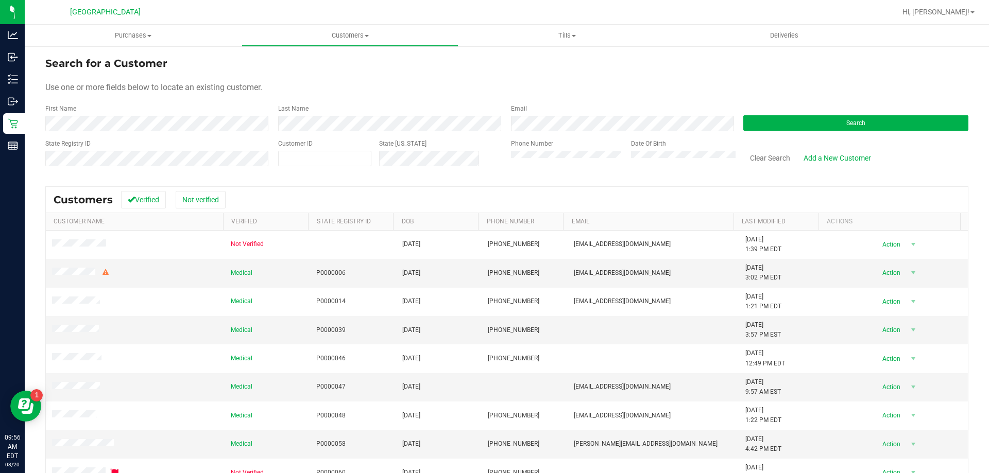
click at [207, 114] on div "First Name" at bounding box center [157, 117] width 225 height 27
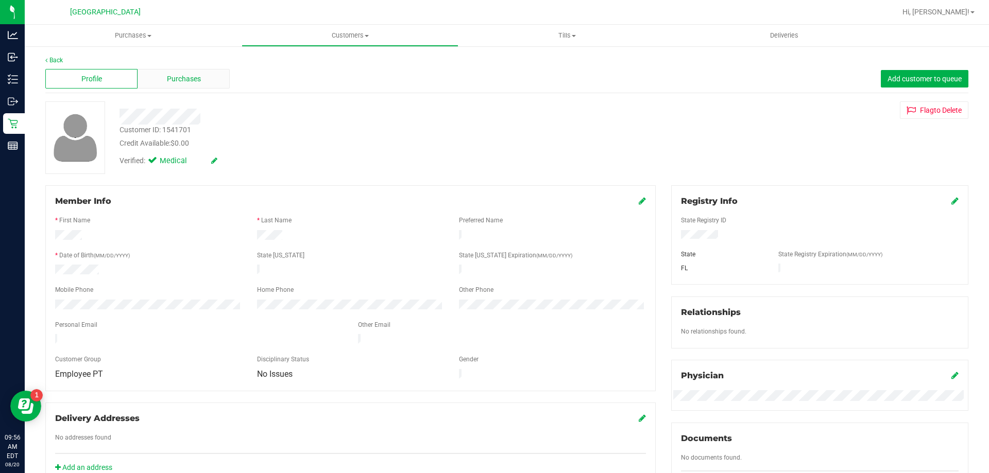
click at [209, 79] on div "Purchases" at bounding box center [184, 79] width 92 height 20
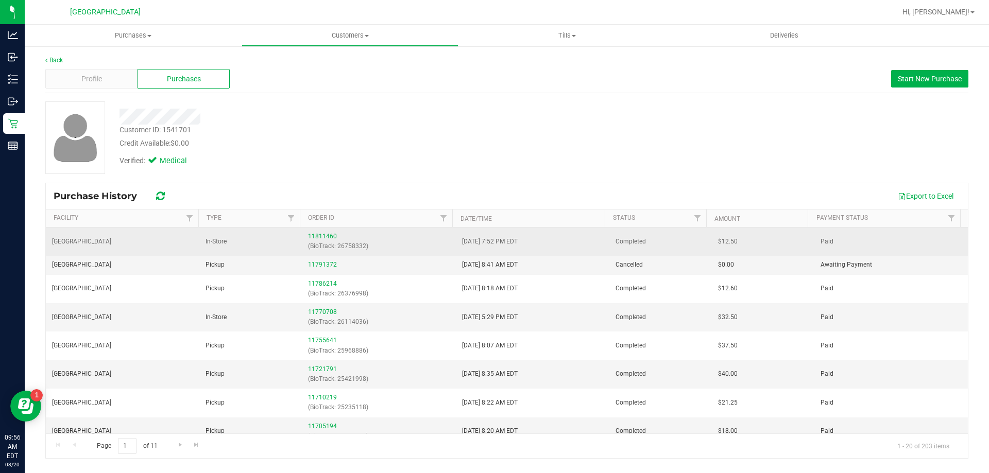
click at [316, 241] on div "11811460 (BioTrack: 26758332)" at bounding box center [378, 242] width 141 height 20
click at [315, 235] on link "11811460" at bounding box center [322, 236] width 29 height 7
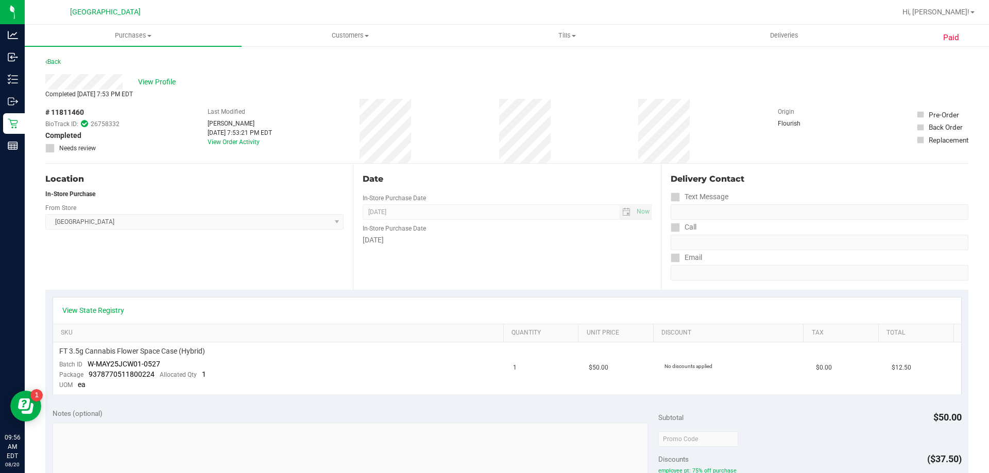
scroll to position [52, 0]
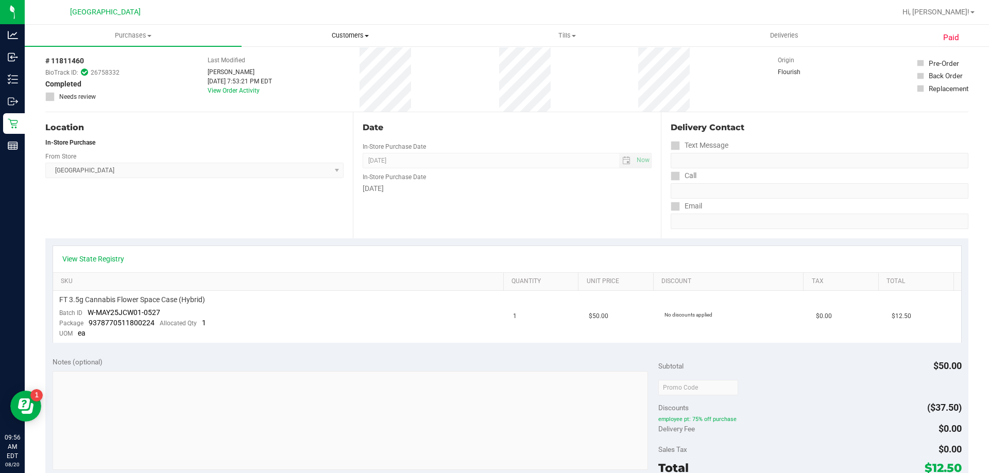
click at [347, 36] on span "Customers" at bounding box center [350, 35] width 216 height 9
click at [270, 60] on span "All customers" at bounding box center [279, 62] width 74 height 9
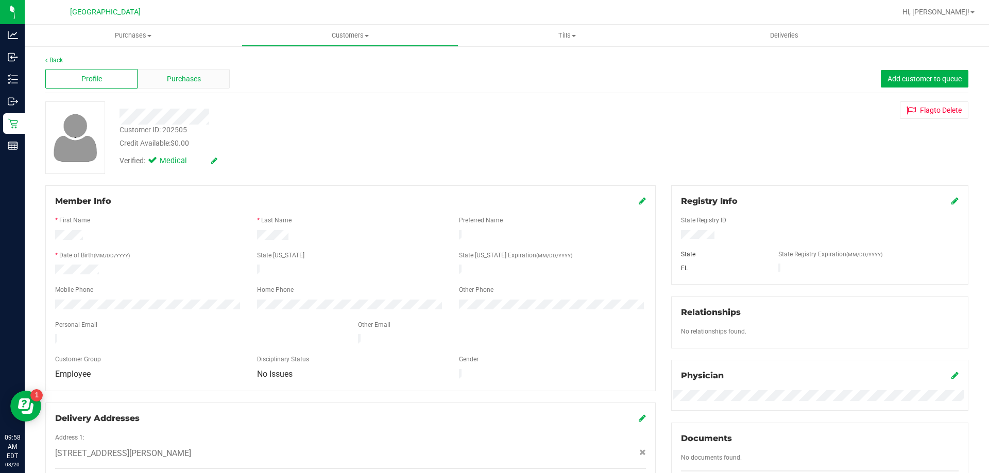
click at [189, 80] on span "Purchases" at bounding box center [184, 79] width 34 height 11
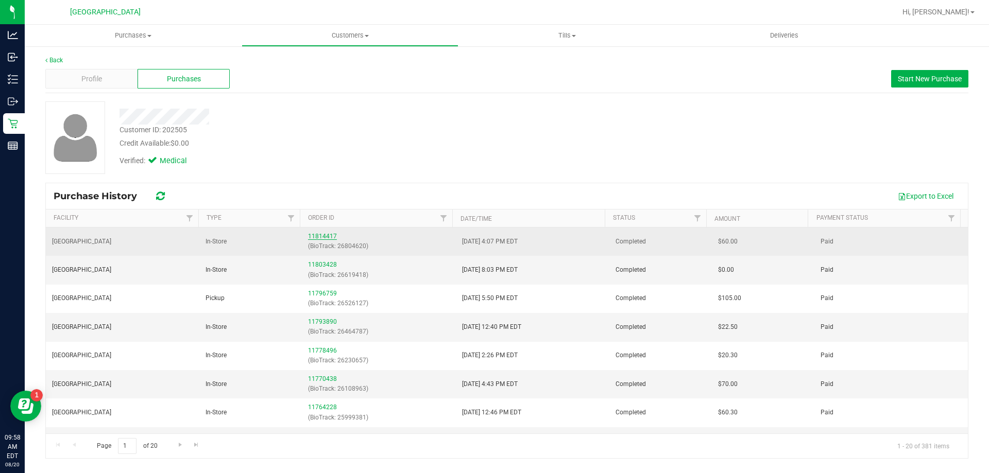
click at [312, 238] on link "11814417" at bounding box center [322, 236] width 29 height 7
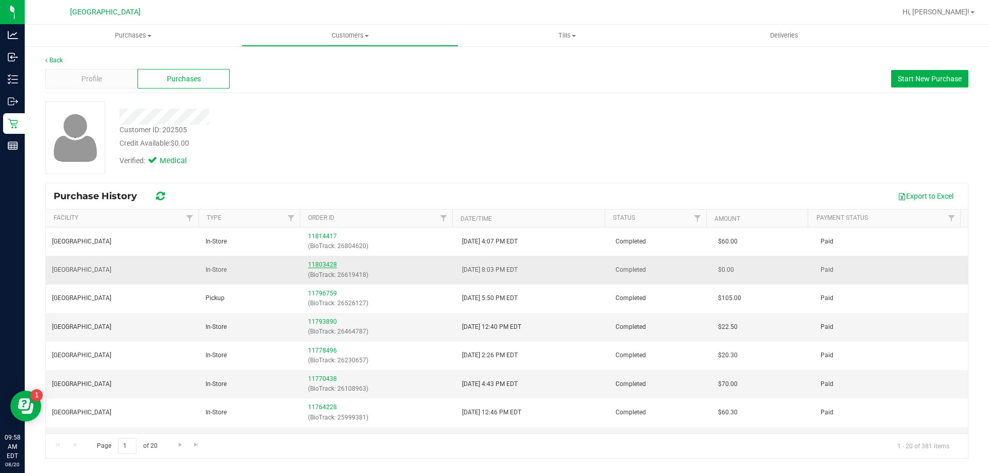
click at [316, 264] on link "11803428" at bounding box center [322, 264] width 29 height 7
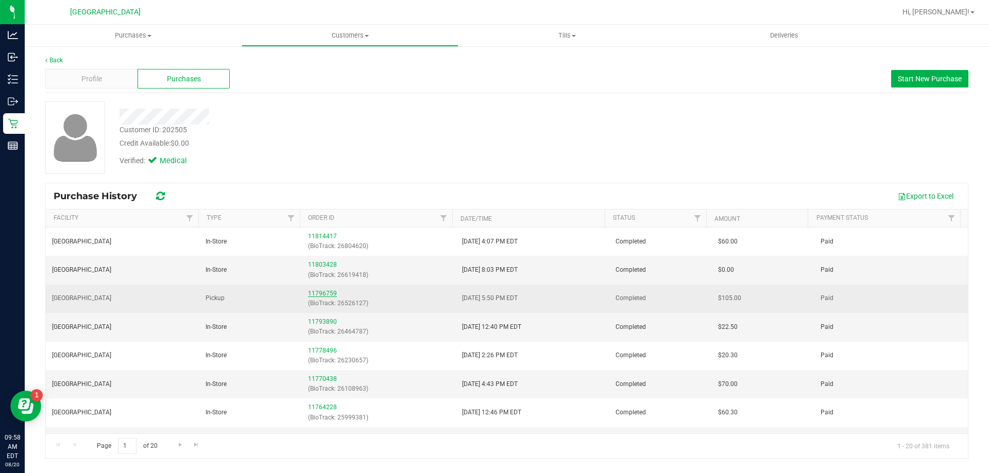
click at [310, 293] on link "11796759" at bounding box center [322, 293] width 29 height 7
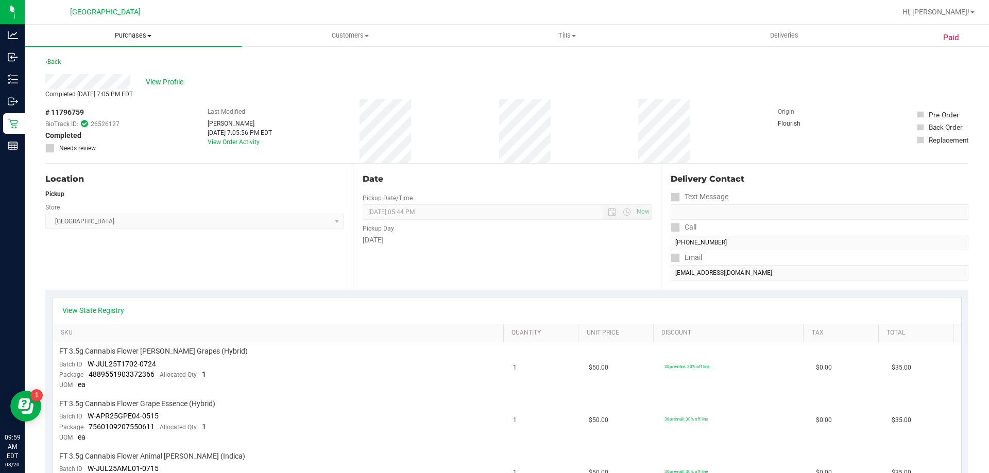
click at [123, 38] on span "Purchases" at bounding box center [133, 35] width 217 height 9
click at [362, 39] on span "Customers" at bounding box center [350, 35] width 216 height 9
click at [303, 56] on li "All customers" at bounding box center [350, 62] width 217 height 12
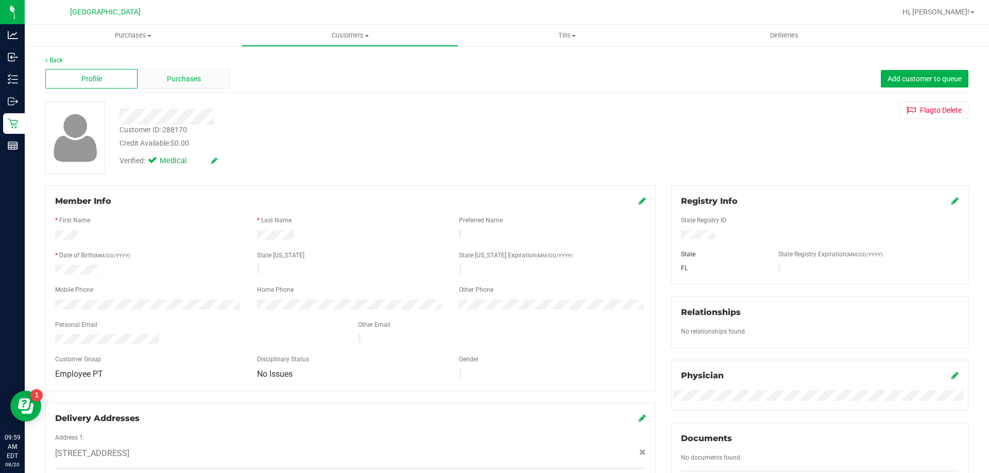
click at [189, 81] on span "Purchases" at bounding box center [184, 79] width 34 height 11
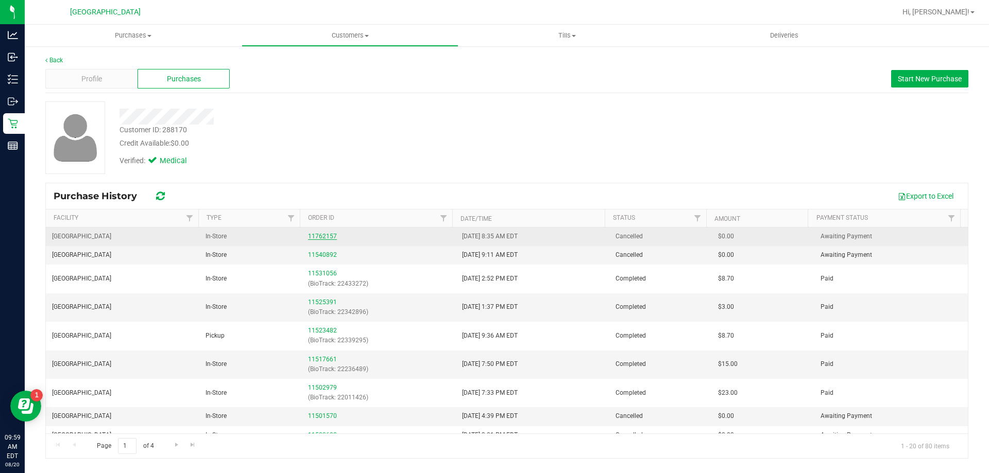
click at [314, 233] on link "11762157" at bounding box center [322, 236] width 29 height 7
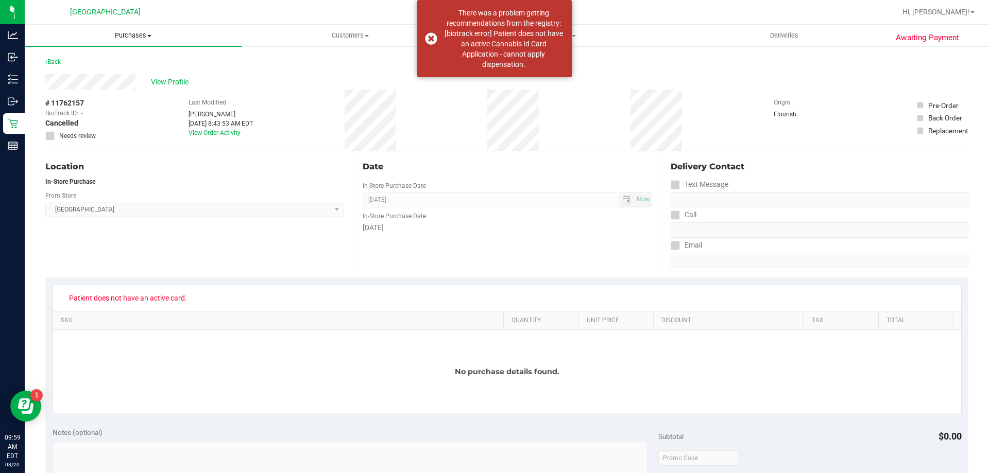
click at [128, 33] on span "Purchases" at bounding box center [133, 35] width 217 height 9
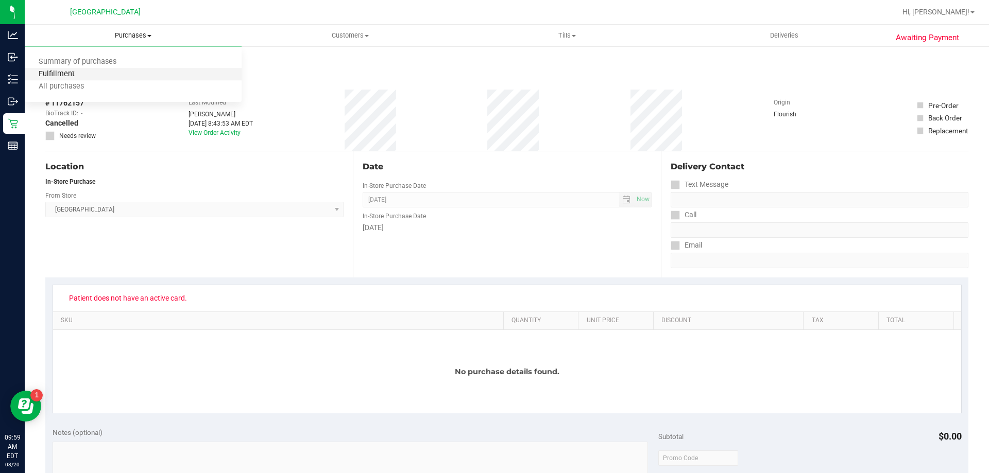
click at [59, 72] on span "Fulfillment" at bounding box center [57, 74] width 64 height 9
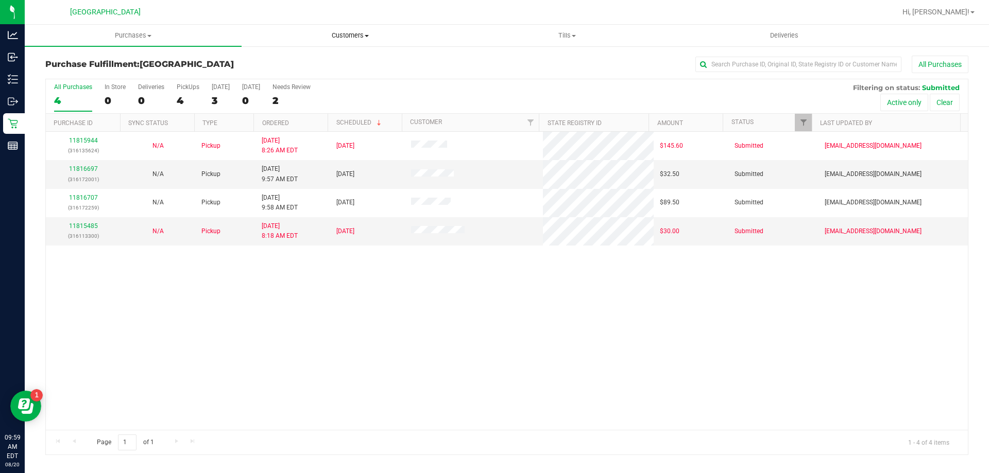
click at [340, 31] on span "Customers" at bounding box center [350, 35] width 216 height 9
click at [301, 62] on span "All customers" at bounding box center [279, 62] width 74 height 9
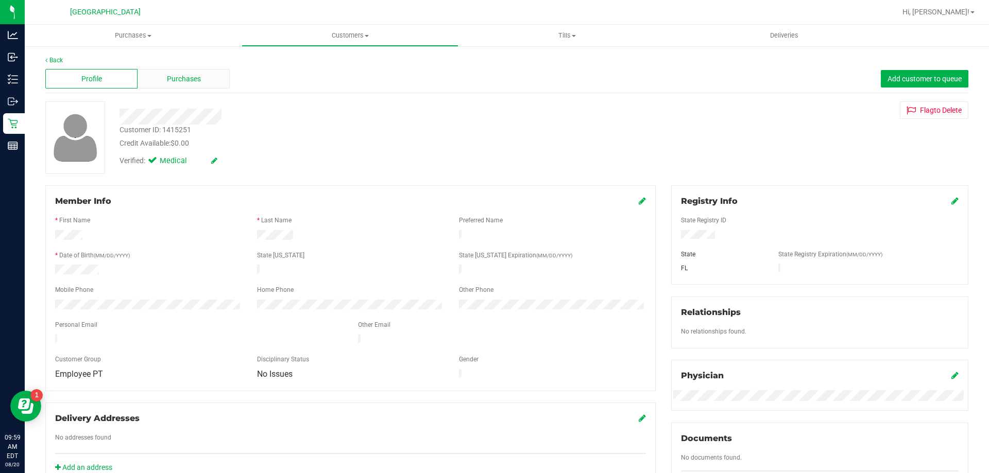
click at [192, 75] on span "Purchases" at bounding box center [184, 79] width 34 height 11
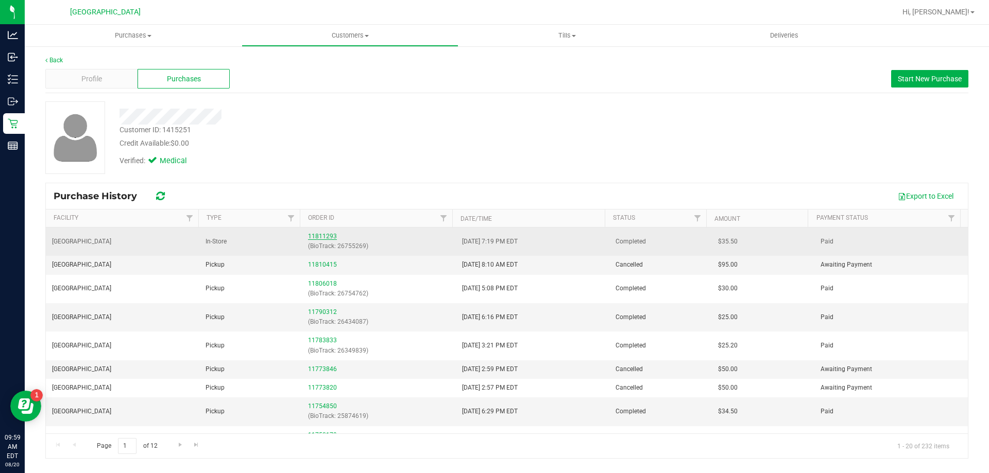
click at [315, 238] on link "11811293" at bounding box center [322, 236] width 29 height 7
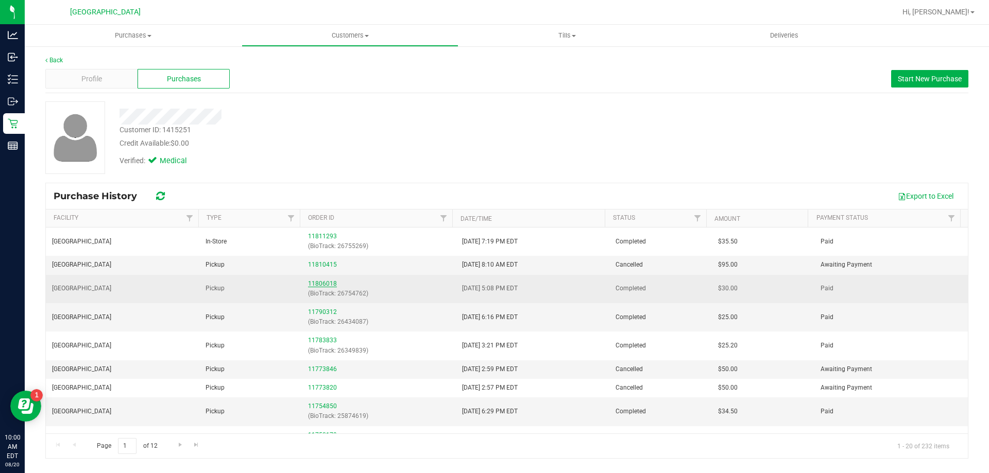
click at [318, 285] on link "11806018" at bounding box center [322, 283] width 29 height 7
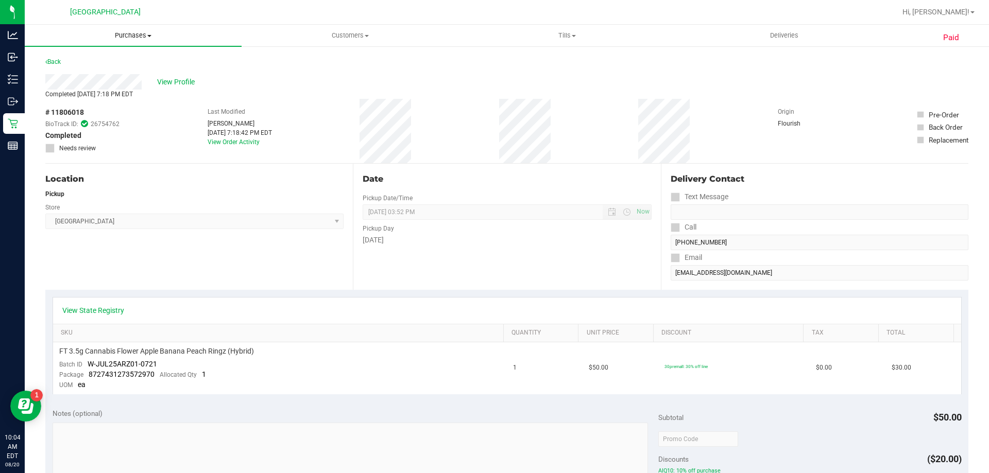
click at [132, 36] on span "Purchases" at bounding box center [133, 35] width 217 height 9
click at [93, 71] on li "Fulfillment" at bounding box center [133, 75] width 217 height 12
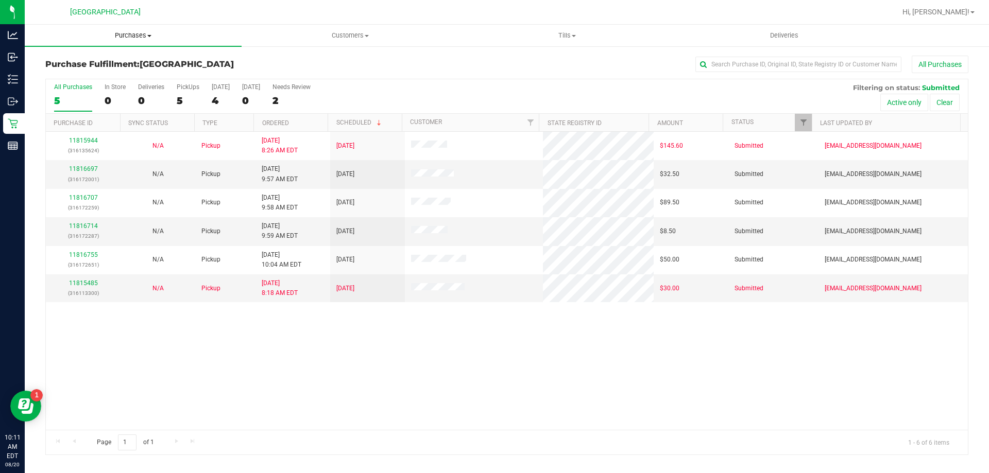
click at [128, 38] on span "Purchases" at bounding box center [133, 35] width 217 height 9
click at [93, 78] on li "Fulfillment" at bounding box center [133, 75] width 217 height 12
click at [71, 166] on link "11816697" at bounding box center [83, 168] width 29 height 7
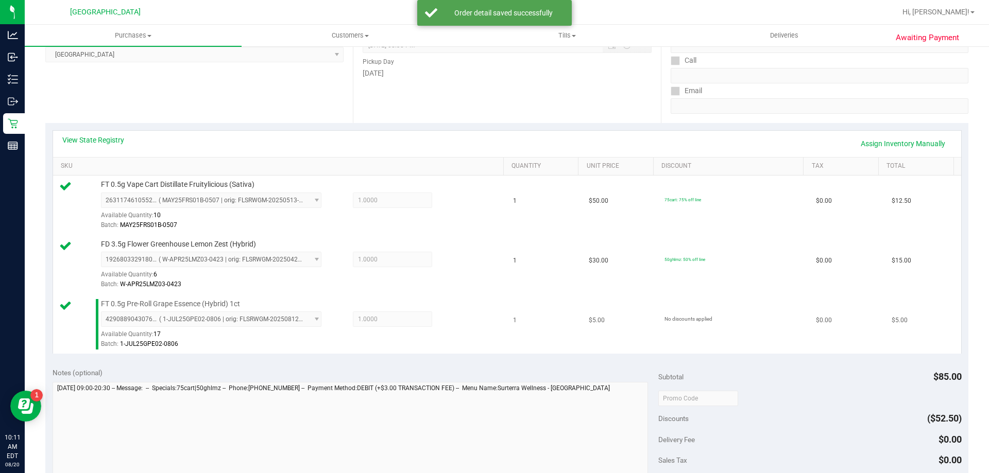
scroll to position [206, 0]
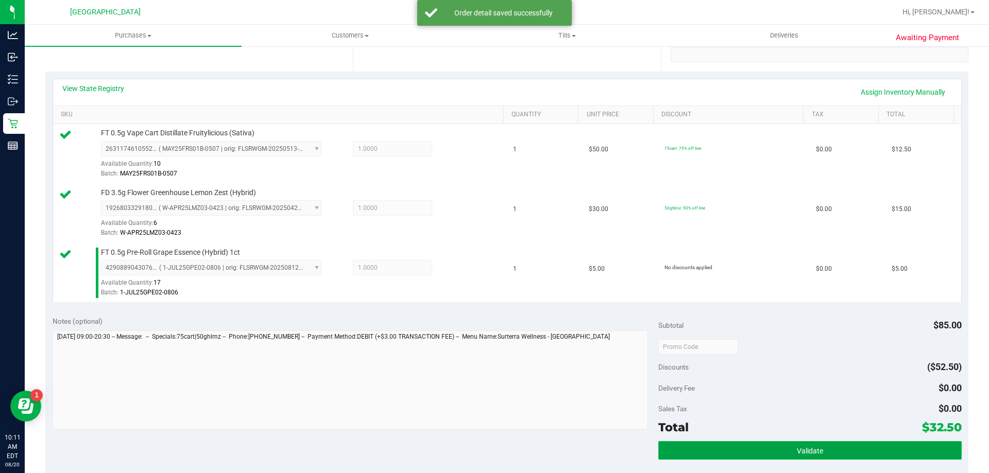
click at [773, 450] on button "Validate" at bounding box center [809, 451] width 303 height 19
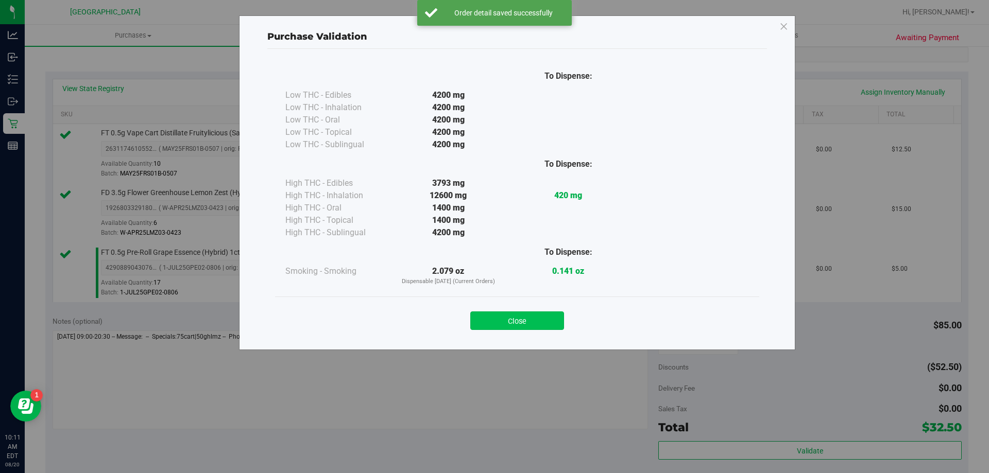
click at [539, 315] on button "Close" at bounding box center [517, 321] width 94 height 19
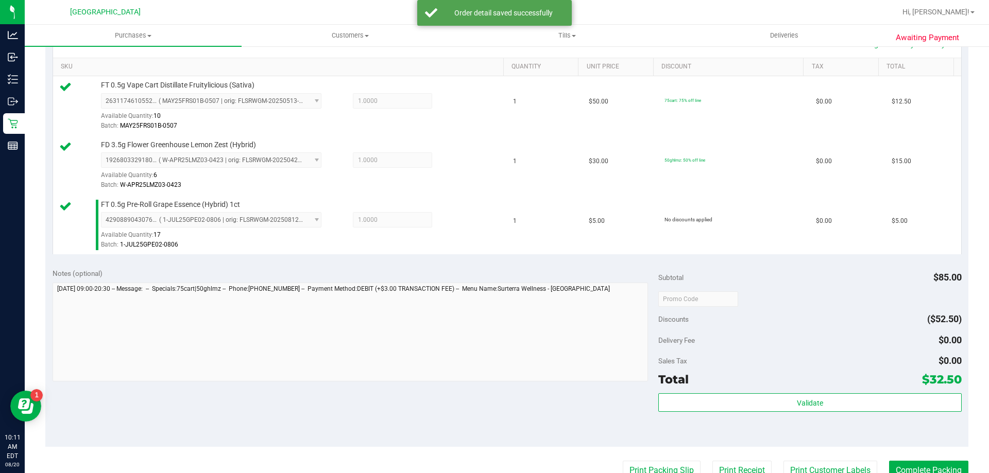
scroll to position [309, 0]
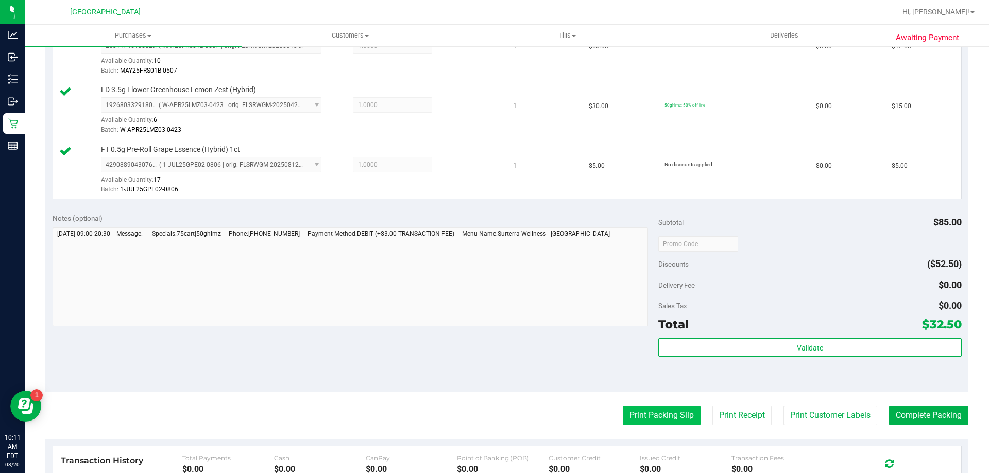
click at [645, 413] on button "Print Packing Slip" at bounding box center [662, 416] width 78 height 20
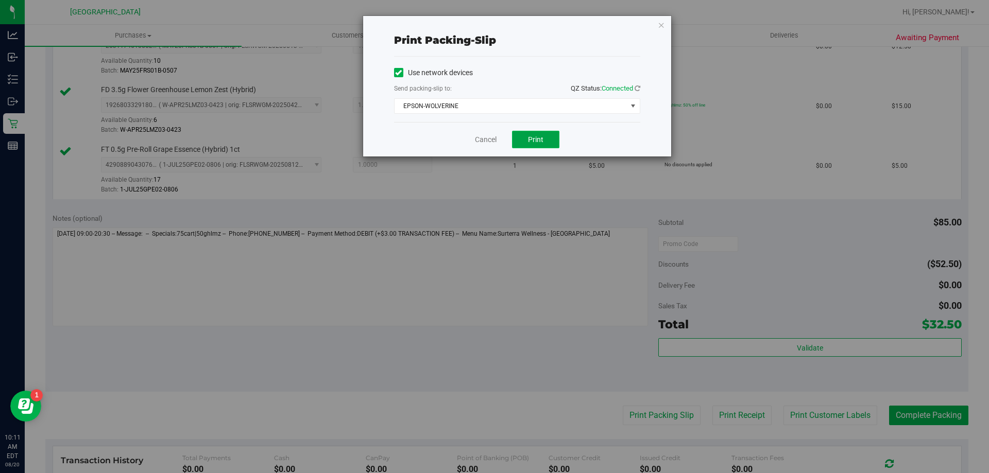
click at [547, 138] on button "Print" at bounding box center [535, 140] width 47 height 18
click at [660, 27] on icon "button" at bounding box center [661, 25] width 7 height 12
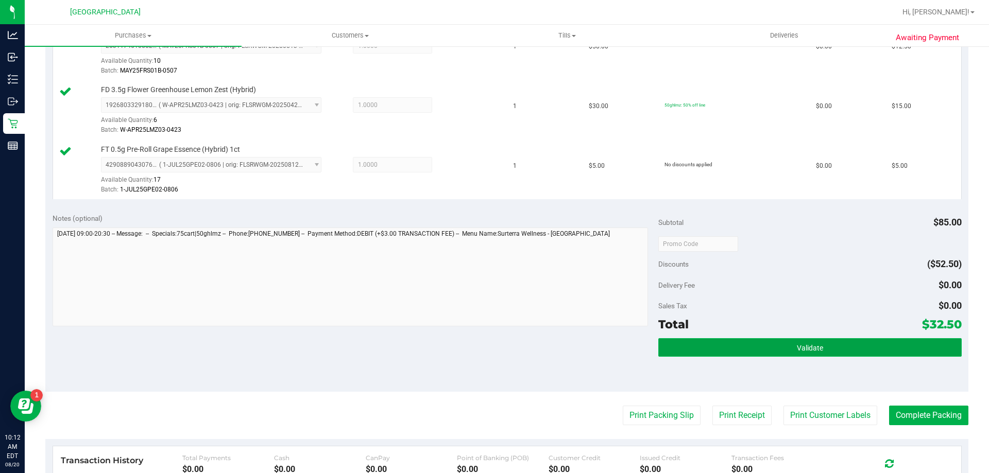
click at [738, 342] on button "Validate" at bounding box center [809, 347] width 303 height 19
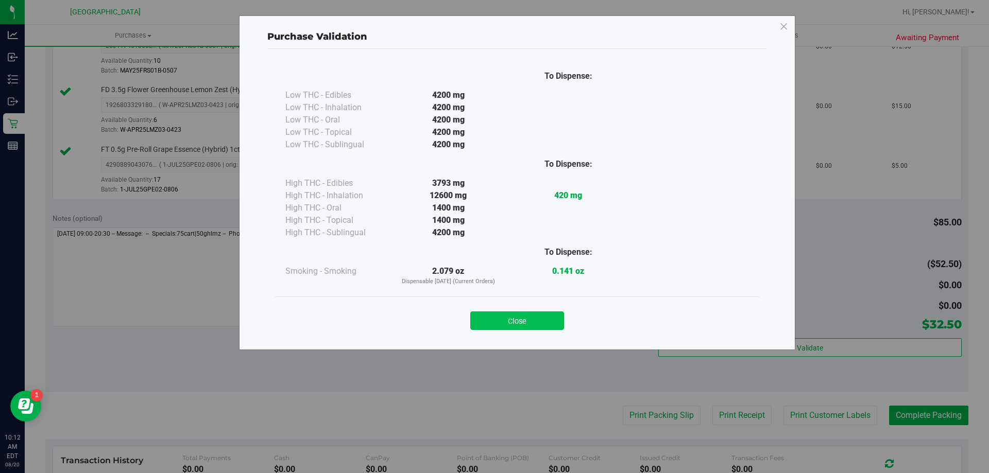
click at [516, 324] on button "Close" at bounding box center [517, 321] width 94 height 19
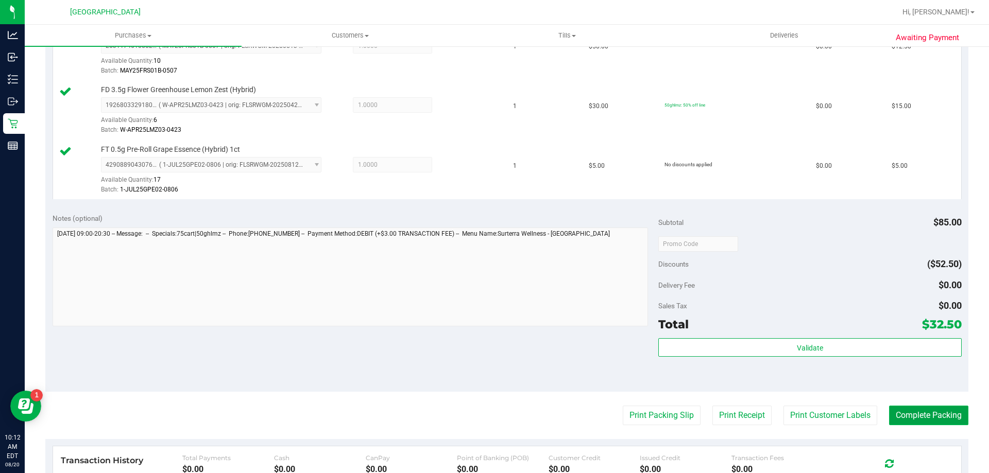
click at [950, 417] on button "Complete Packing" at bounding box center [928, 416] width 79 height 20
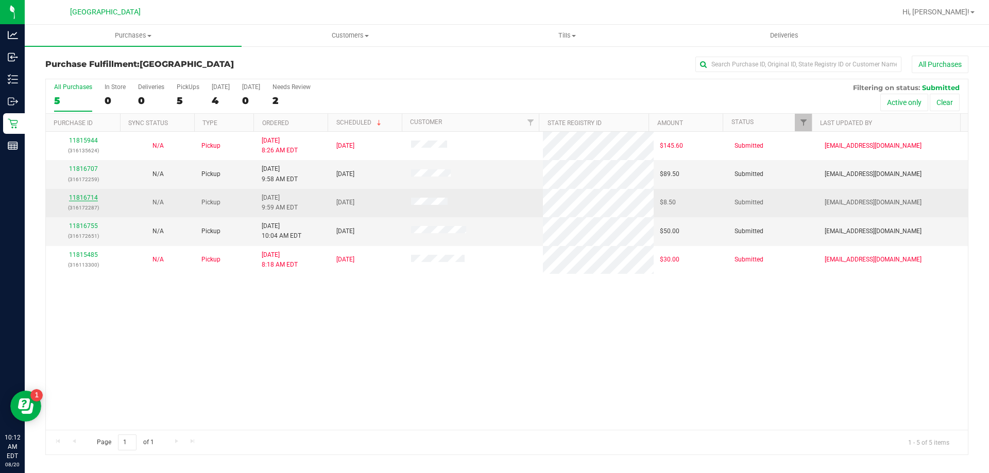
click at [82, 195] on link "11816714" at bounding box center [83, 197] width 29 height 7
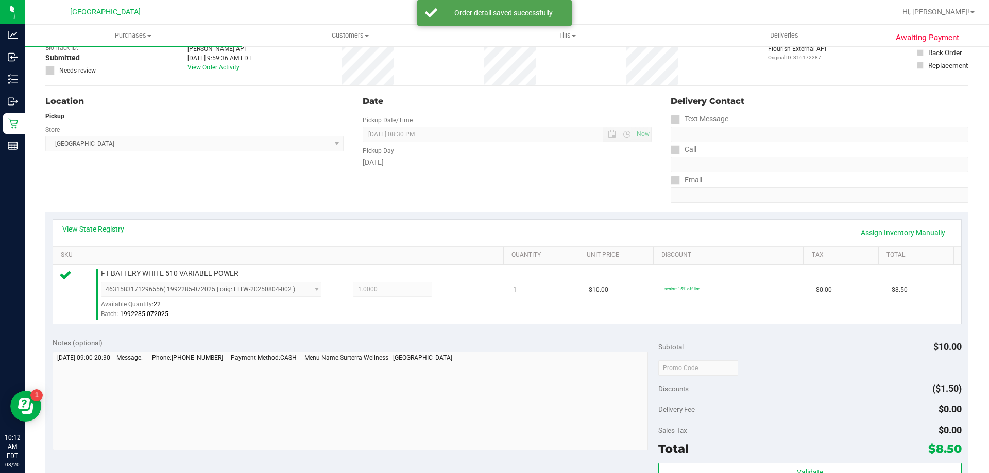
scroll to position [103, 0]
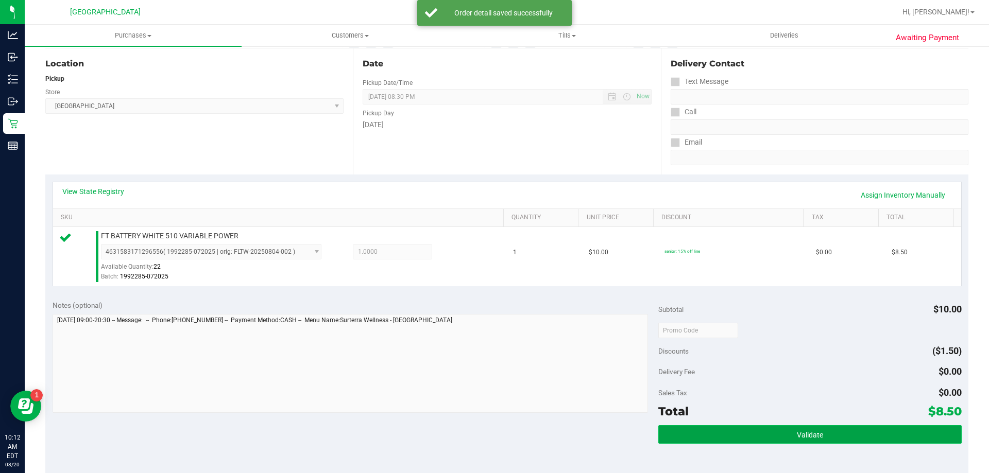
click at [797, 434] on span "Validate" at bounding box center [810, 435] width 26 height 8
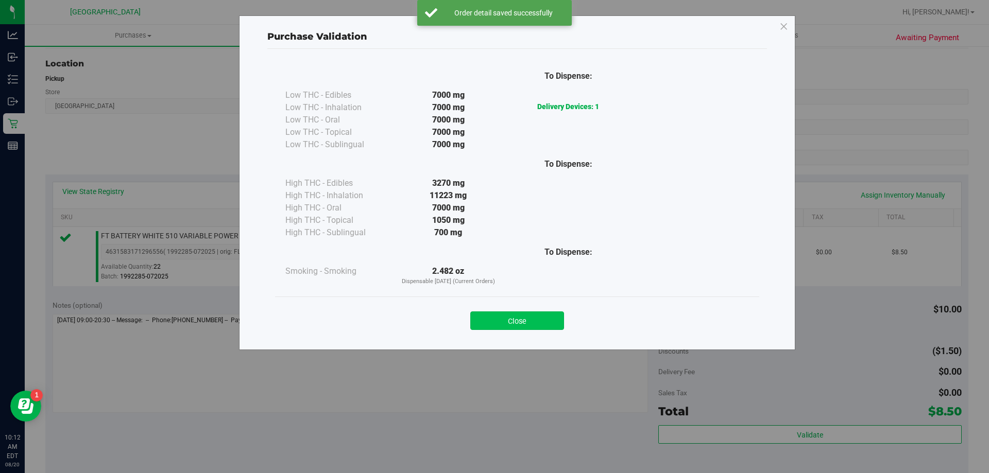
click at [529, 320] on button "Close" at bounding box center [517, 321] width 94 height 19
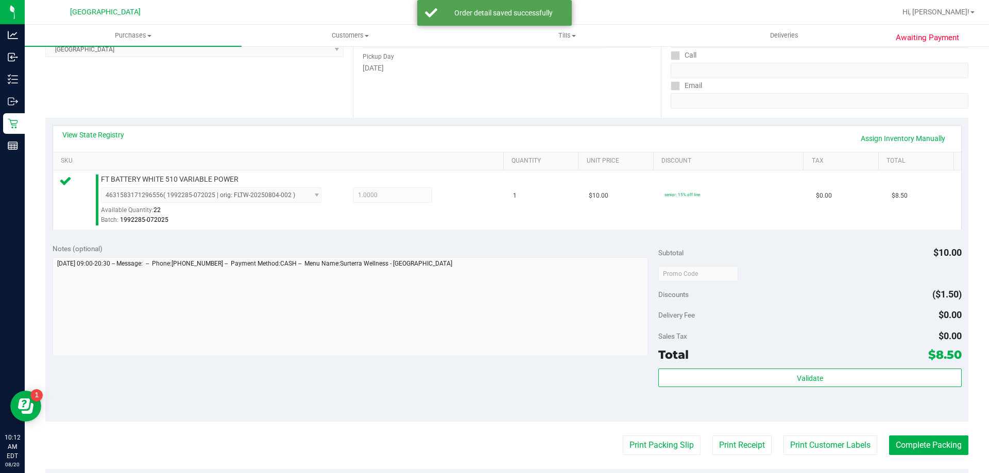
scroll to position [258, 0]
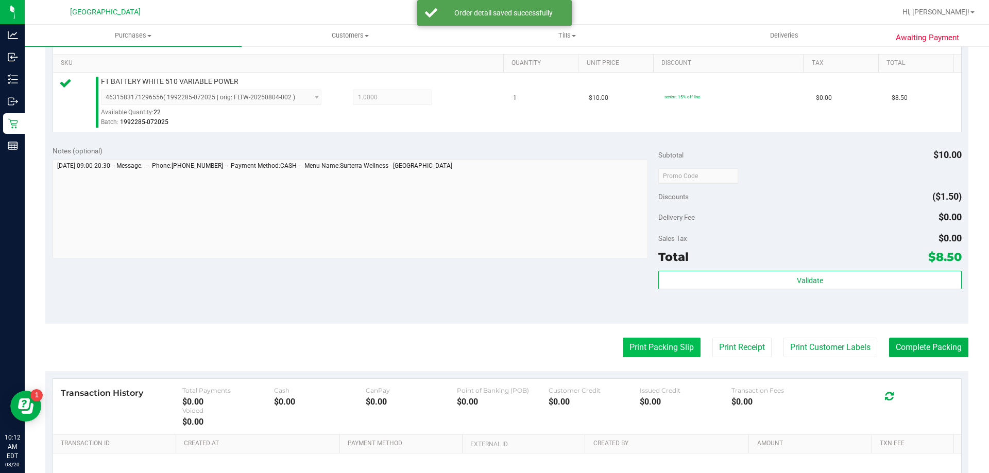
click at [651, 341] on button "Print Packing Slip" at bounding box center [662, 348] width 78 height 20
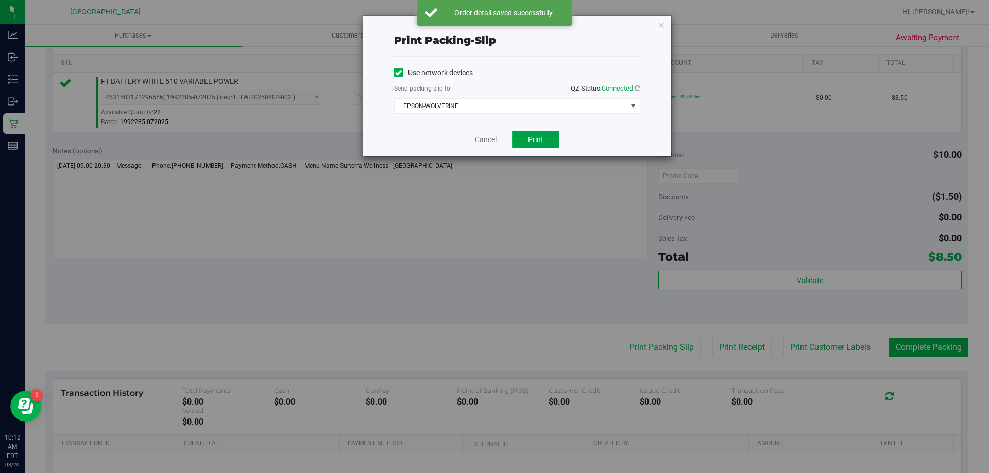
click at [521, 135] on button "Print" at bounding box center [535, 140] width 47 height 18
click at [660, 24] on icon "button" at bounding box center [661, 25] width 7 height 12
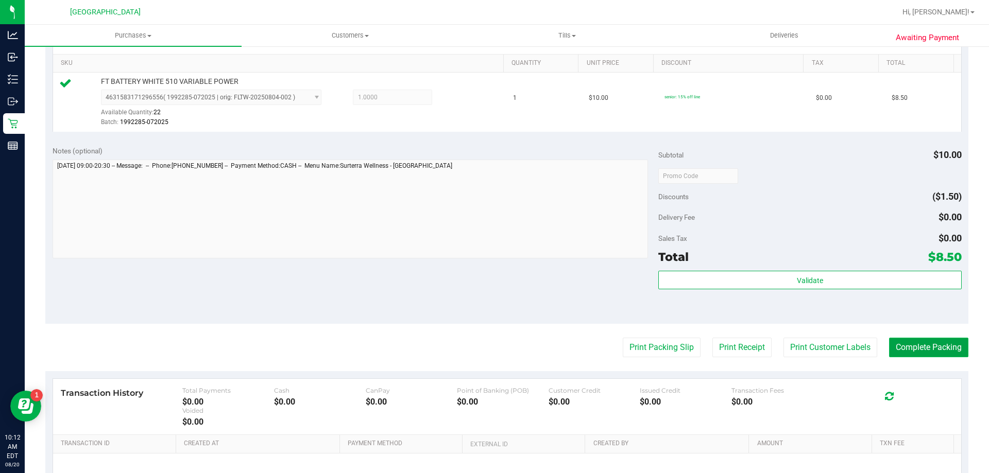
click at [942, 343] on button "Complete Packing" at bounding box center [928, 348] width 79 height 20
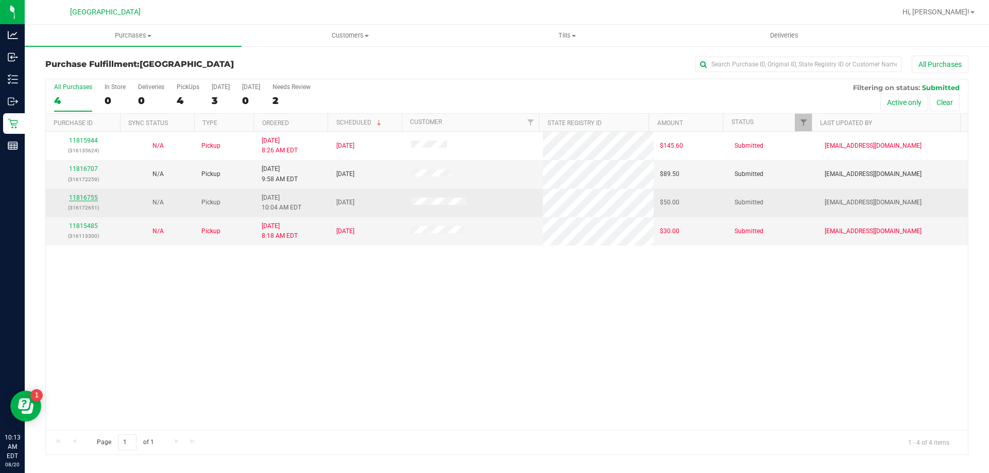
click at [78, 196] on link "11816755" at bounding box center [83, 197] width 29 height 7
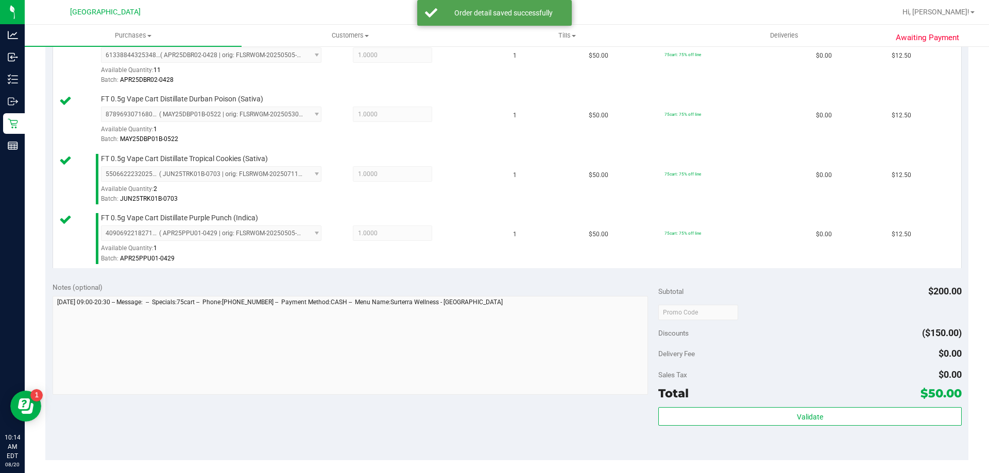
scroll to position [309, 0]
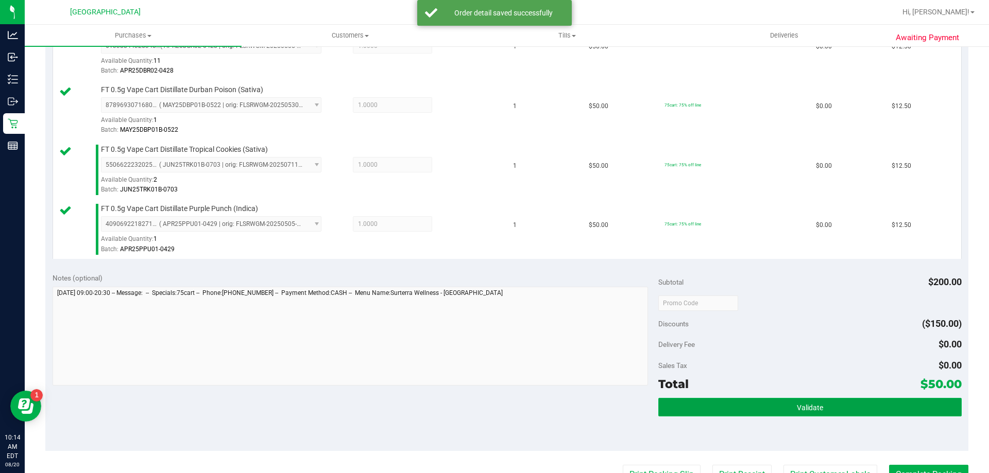
click at [786, 410] on button "Validate" at bounding box center [809, 407] width 303 height 19
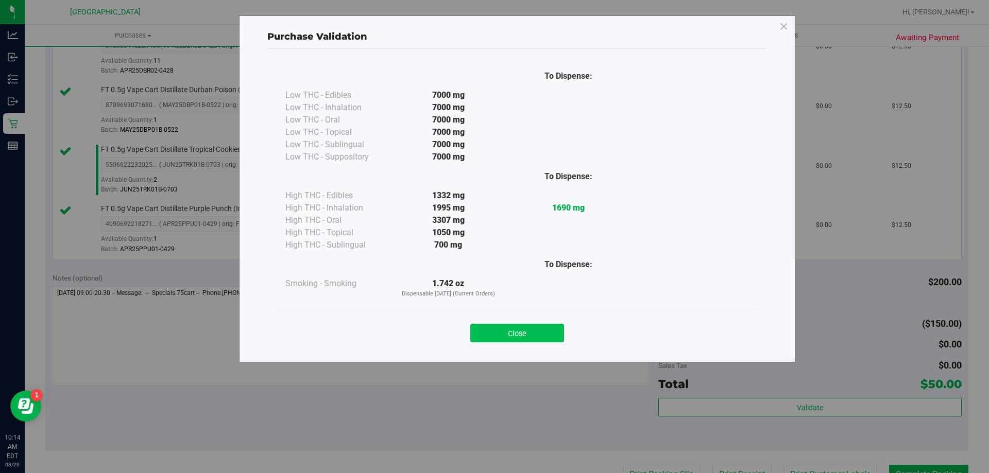
click at [529, 333] on button "Close" at bounding box center [517, 333] width 94 height 19
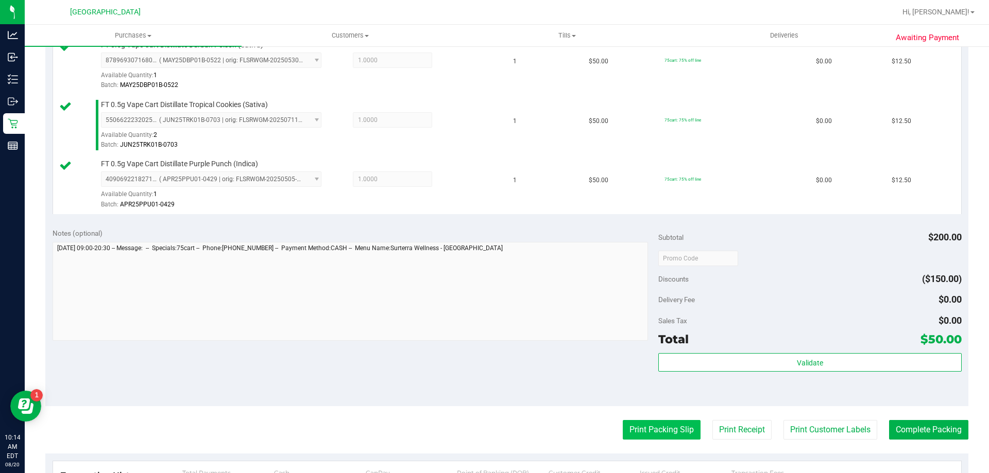
scroll to position [412, 0]
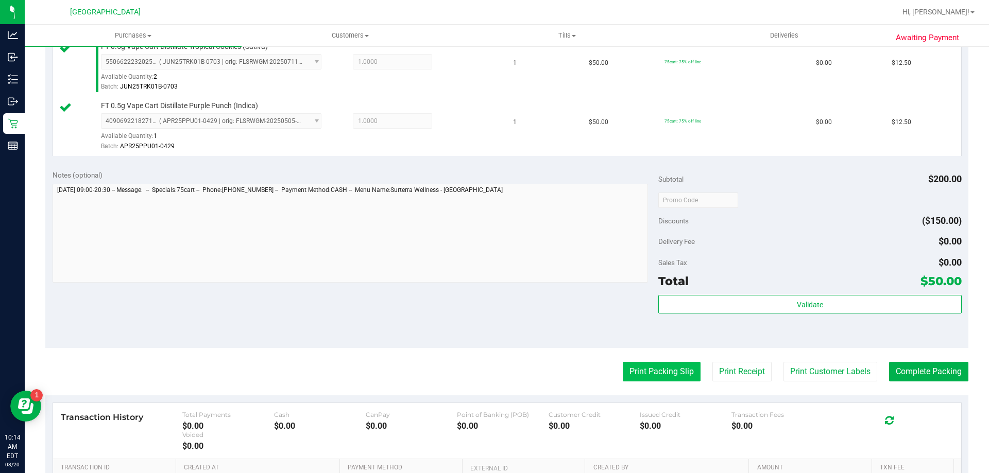
click at [648, 371] on button "Print Packing Slip" at bounding box center [662, 372] width 78 height 20
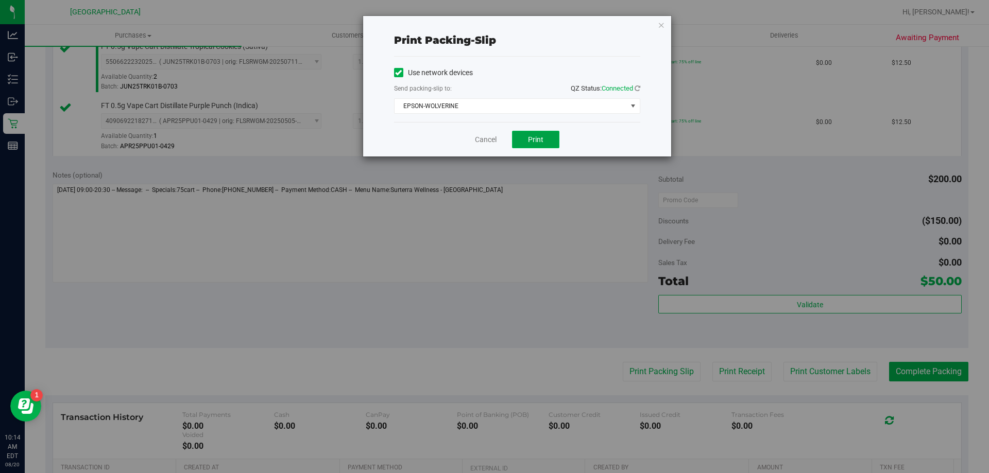
click at [543, 135] on span "Print" at bounding box center [535, 139] width 15 height 8
click at [663, 27] on icon "button" at bounding box center [661, 25] width 7 height 12
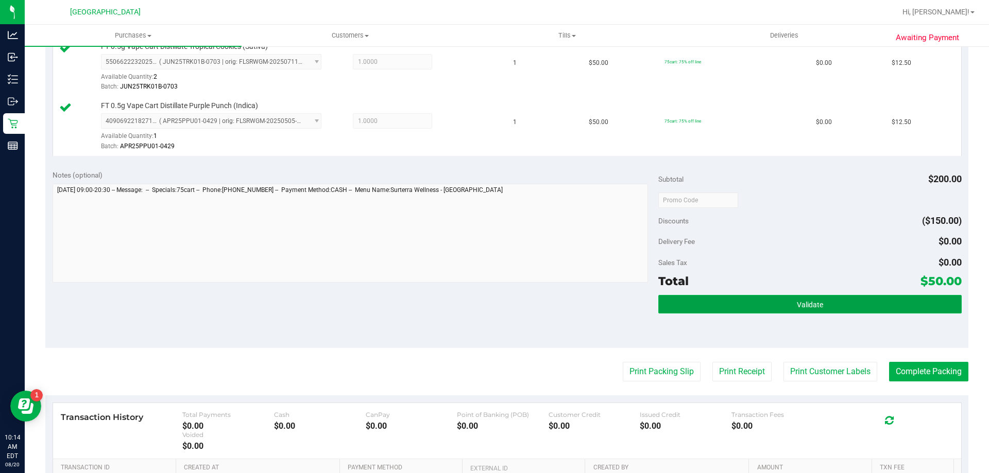
click at [770, 306] on button "Validate" at bounding box center [809, 304] width 303 height 19
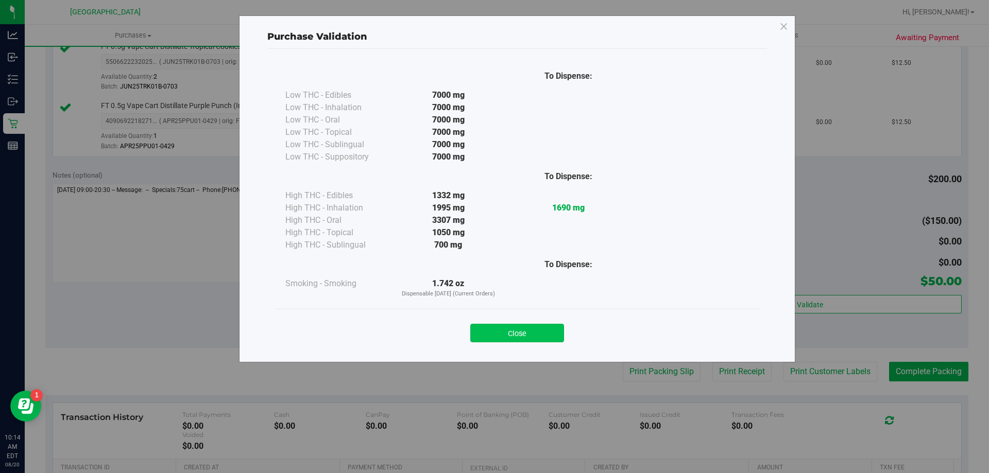
click at [521, 335] on button "Close" at bounding box center [517, 333] width 94 height 19
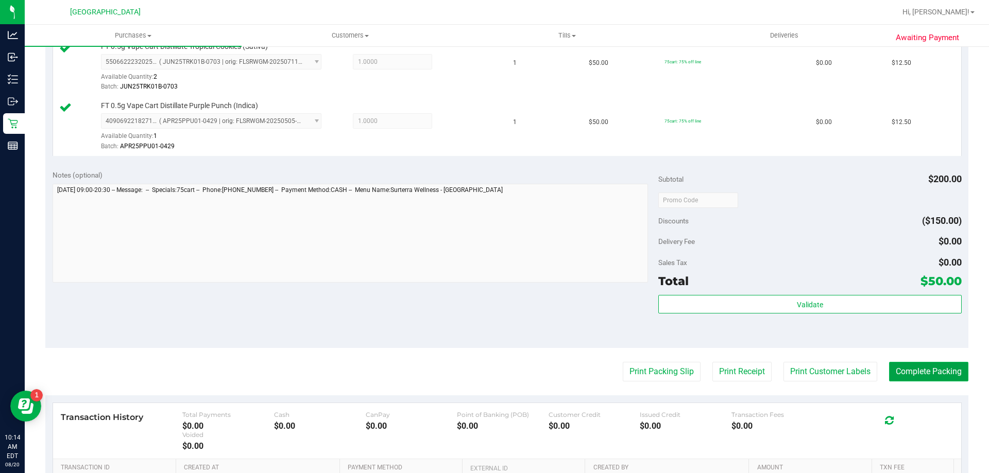
click at [929, 372] on button "Complete Packing" at bounding box center [928, 372] width 79 height 20
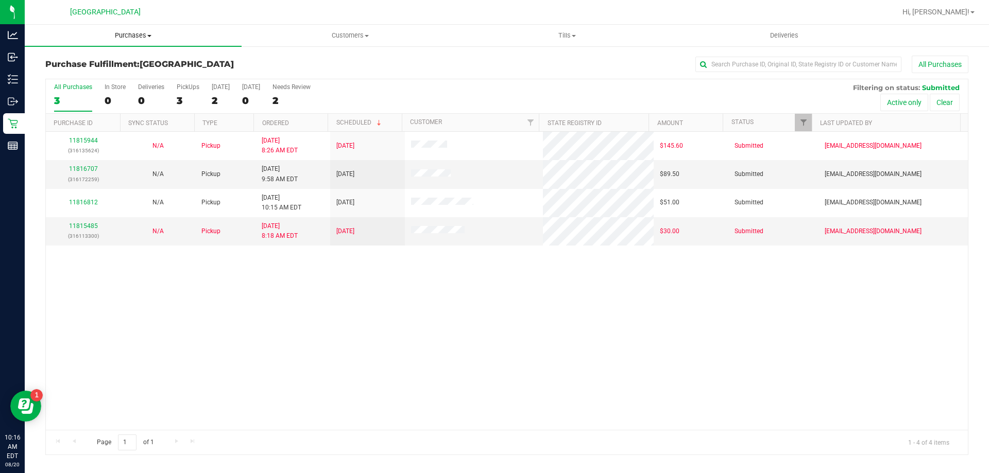
click at [110, 37] on span "Purchases" at bounding box center [133, 35] width 217 height 9
click at [91, 73] on li "Fulfillment" at bounding box center [133, 75] width 217 height 12
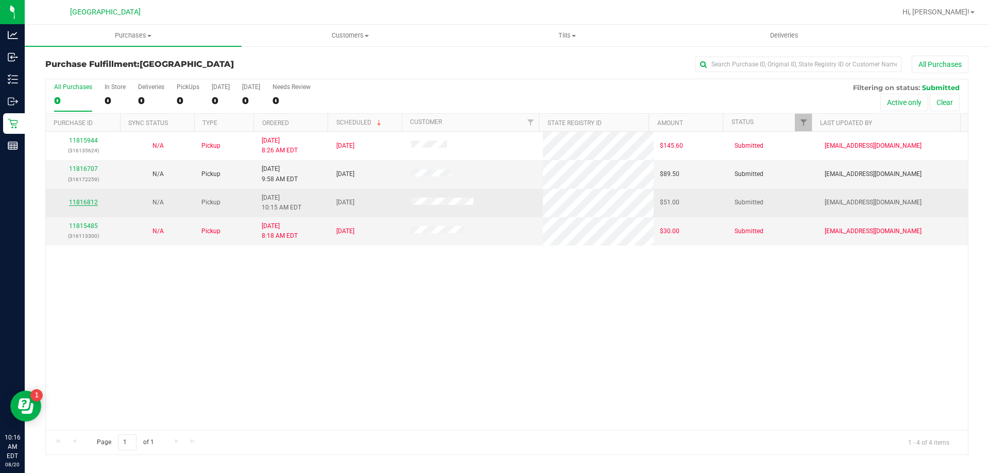
click at [79, 200] on link "11816812" at bounding box center [83, 202] width 29 height 7
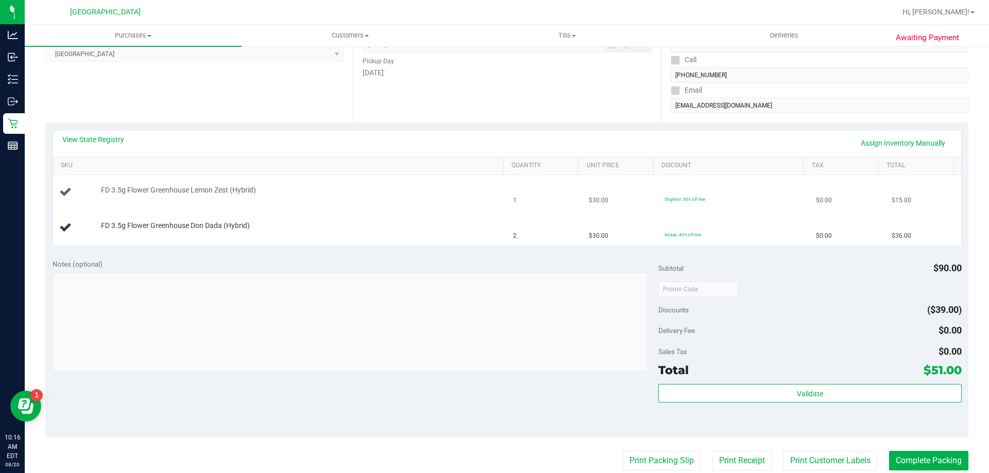
scroll to position [155, 0]
click at [102, 143] on link "View State Registry" at bounding box center [93, 140] width 62 height 10
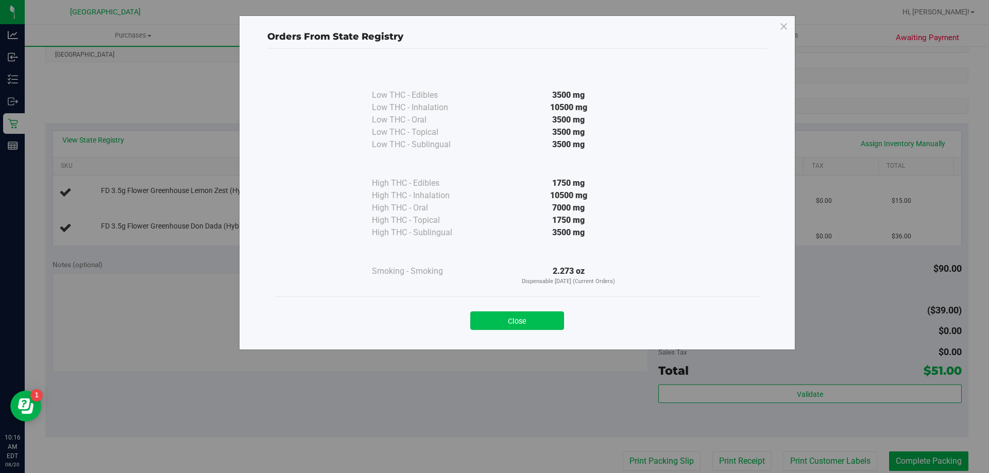
click at [537, 323] on button "Close" at bounding box center [517, 321] width 94 height 19
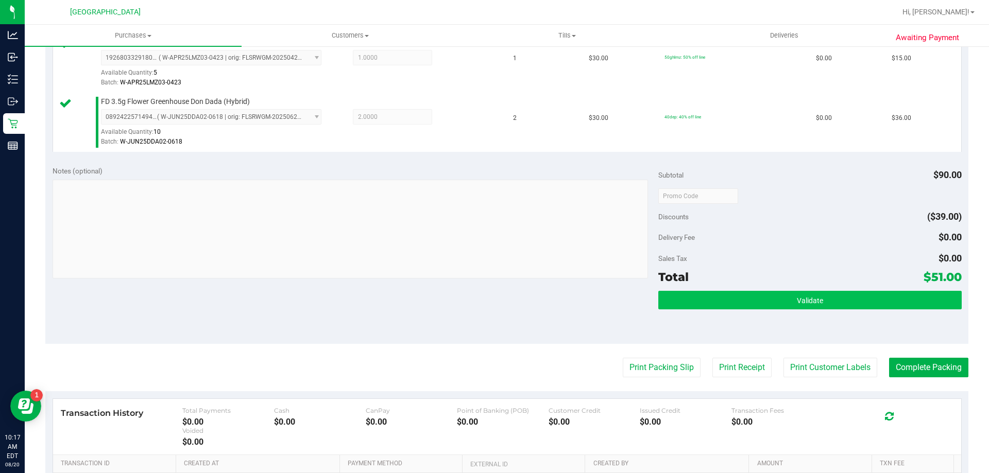
scroll to position [309, 0]
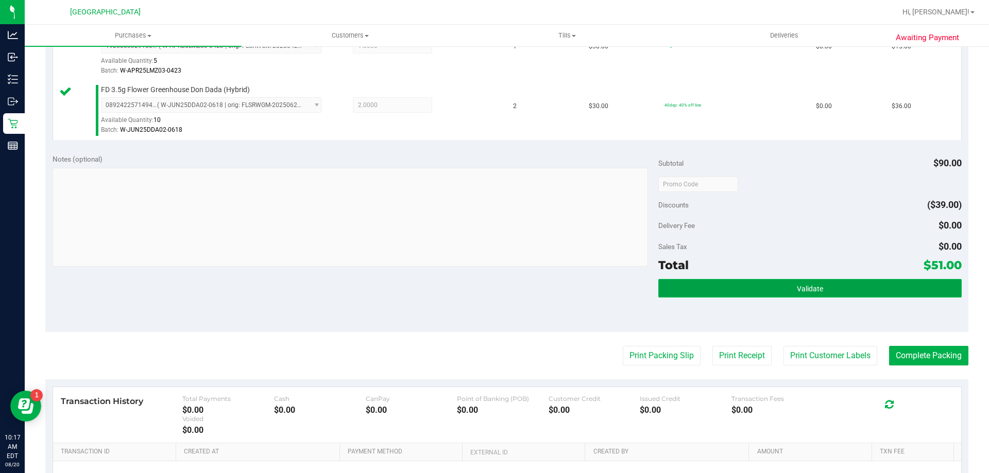
click at [783, 291] on button "Validate" at bounding box center [809, 288] width 303 height 19
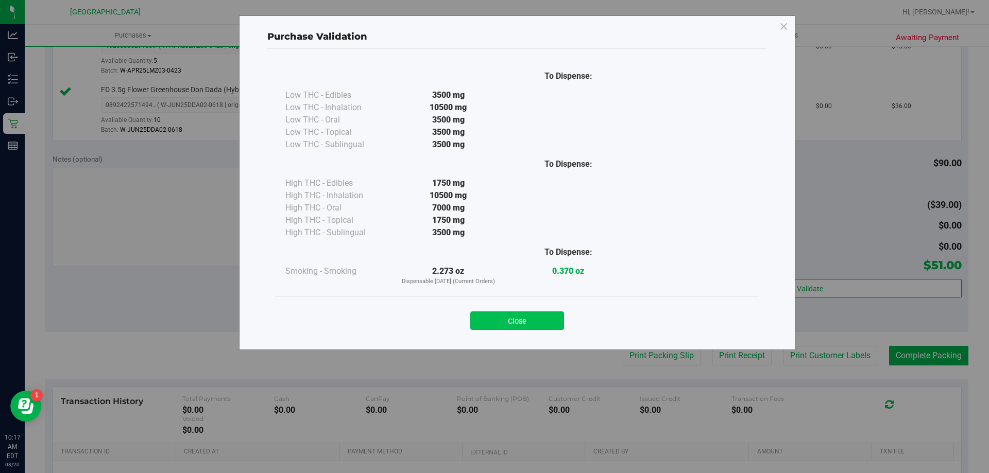
click at [535, 316] on button "Close" at bounding box center [517, 321] width 94 height 19
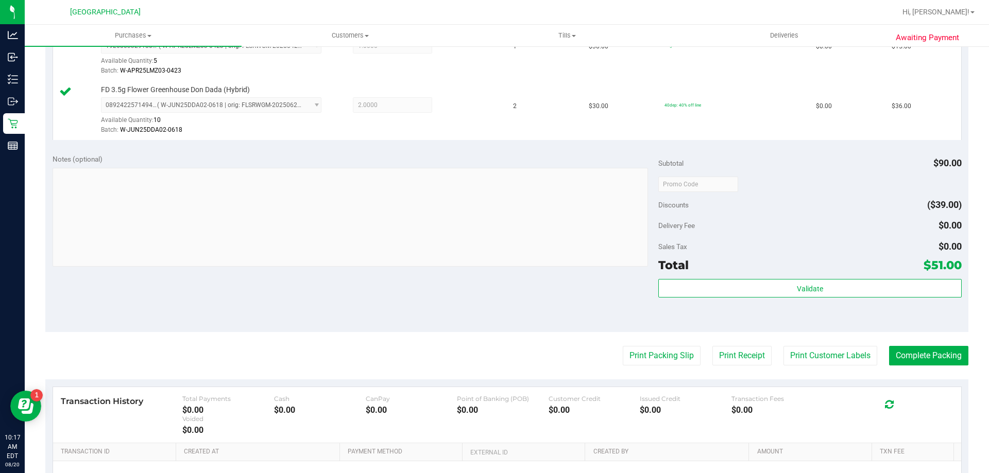
click at [621, 346] on purchase-details "Back Edit Purchase Cancel Purchase View Profile # 11816812 BioTrack ID: - Submi…" at bounding box center [506, 160] width 923 height 826
click at [629, 354] on button "Print Packing Slip" at bounding box center [662, 356] width 78 height 20
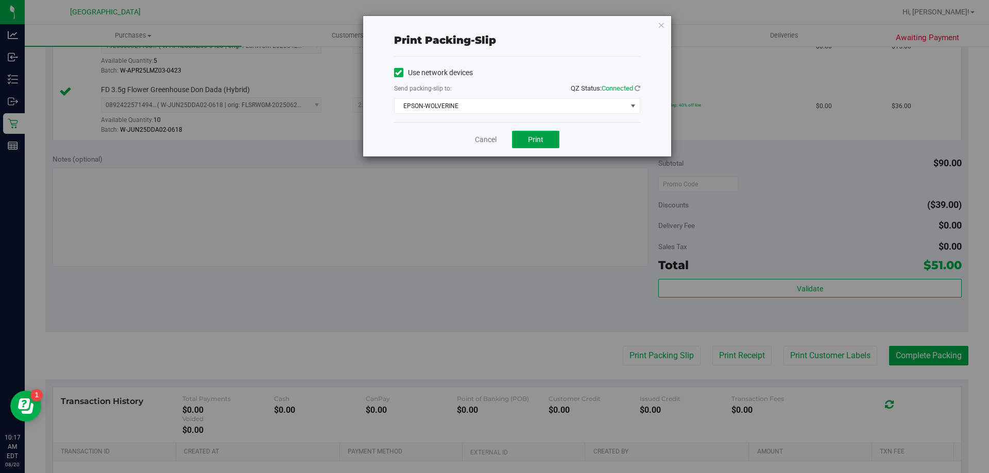
click at [544, 140] on button "Print" at bounding box center [535, 140] width 47 height 18
click at [664, 26] on icon "button" at bounding box center [661, 25] width 7 height 12
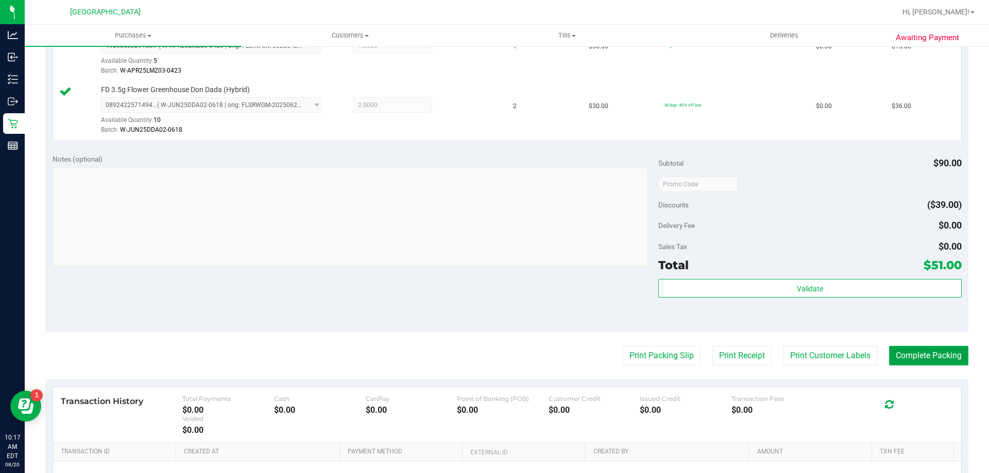
click at [911, 357] on button "Complete Packing" at bounding box center [928, 356] width 79 height 20
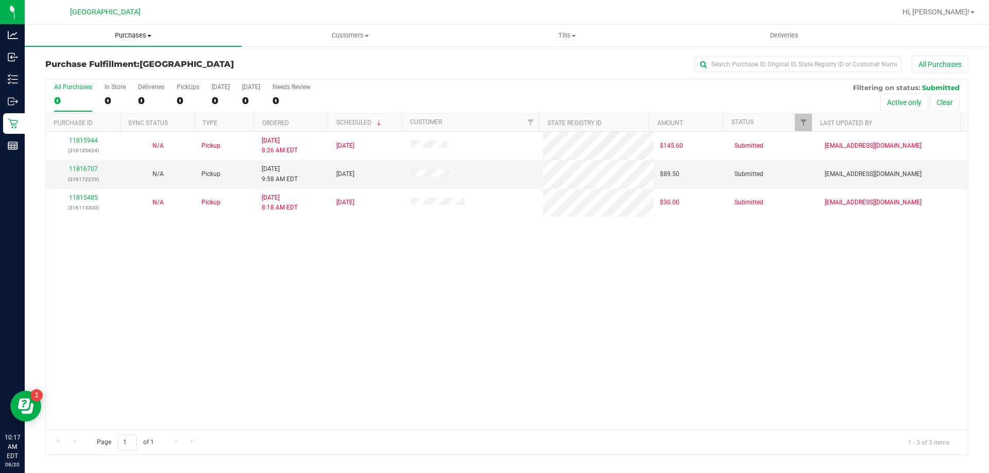
click at [138, 33] on span "Purchases" at bounding box center [133, 35] width 217 height 9
click at [74, 71] on span "Fulfillment" at bounding box center [57, 74] width 64 height 9
click at [337, 39] on span "Customers" at bounding box center [350, 35] width 216 height 9
click at [314, 58] on span "All customers" at bounding box center [279, 62] width 74 height 9
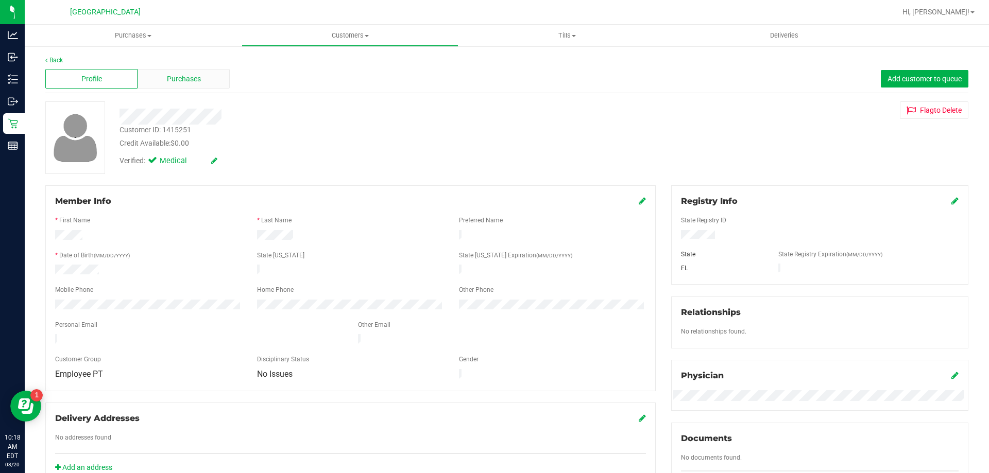
click at [176, 81] on span "Purchases" at bounding box center [184, 79] width 34 height 11
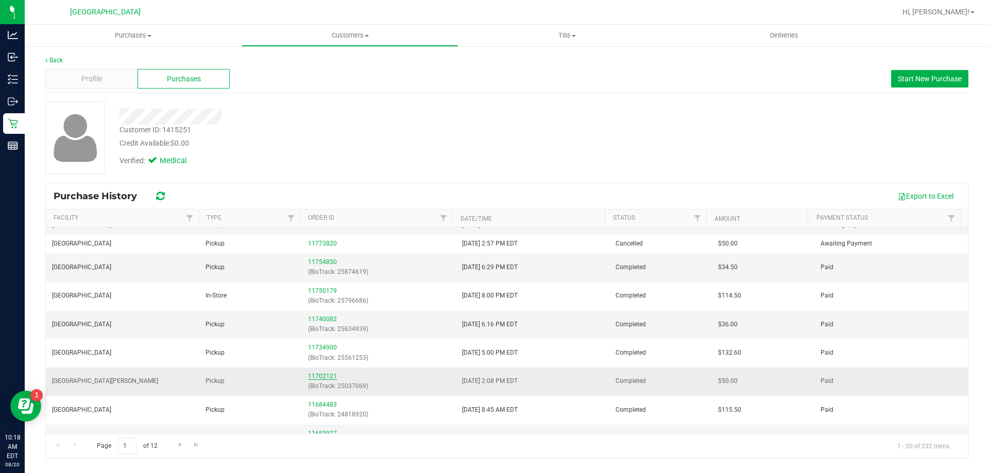
scroll to position [155, 0]
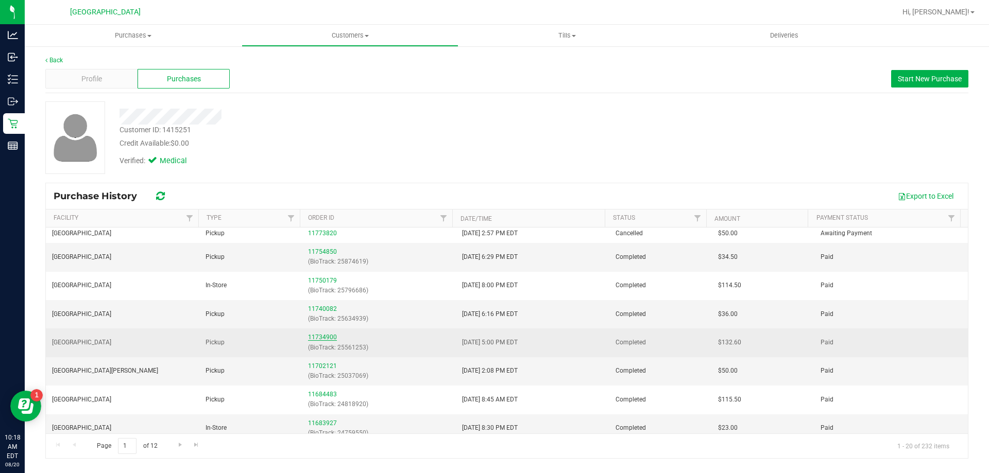
click at [327, 336] on link "11734900" at bounding box center [322, 337] width 29 height 7
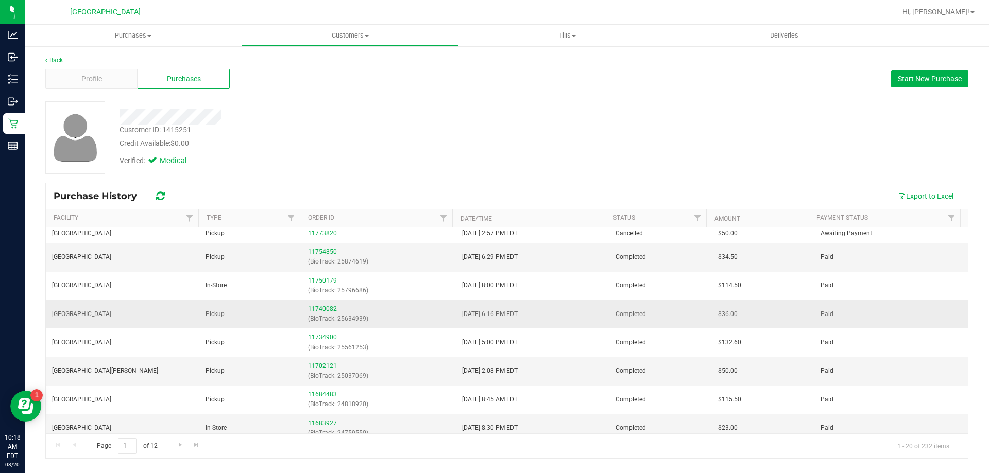
click at [324, 308] on link "11740082" at bounding box center [322, 309] width 29 height 7
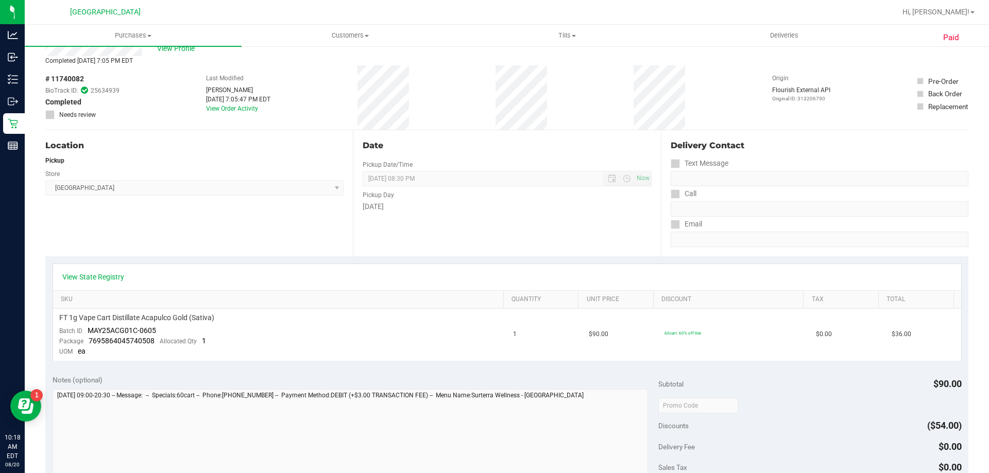
scroll to position [103, 0]
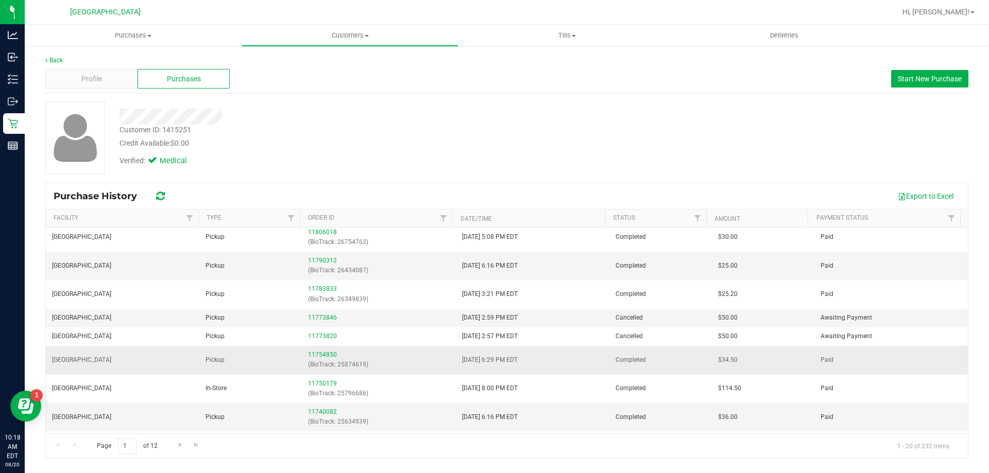
scroll to position [103, 0]
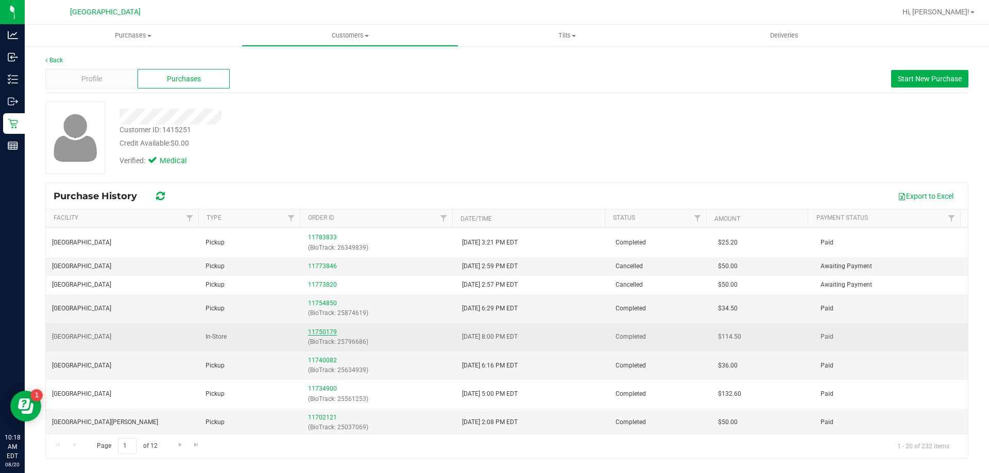
click at [319, 335] on link "11750179" at bounding box center [322, 332] width 29 height 7
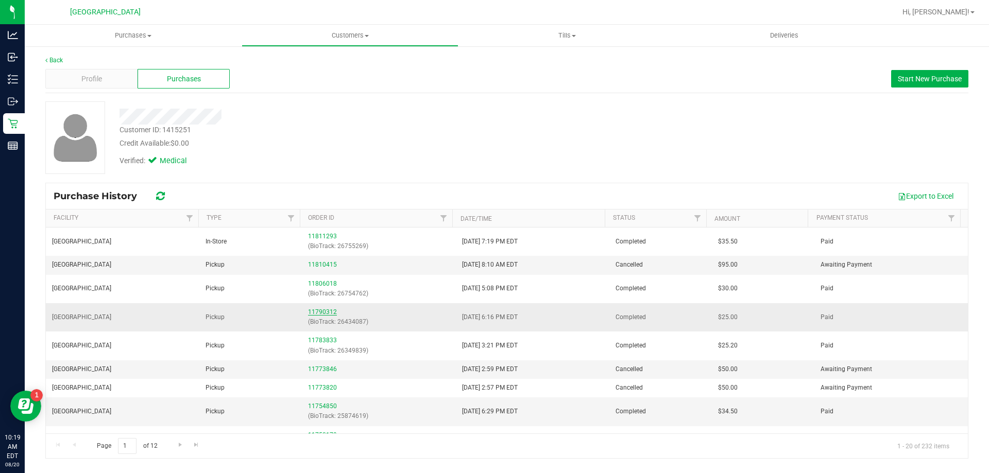
click at [319, 311] on link "11790312" at bounding box center [322, 312] width 29 height 7
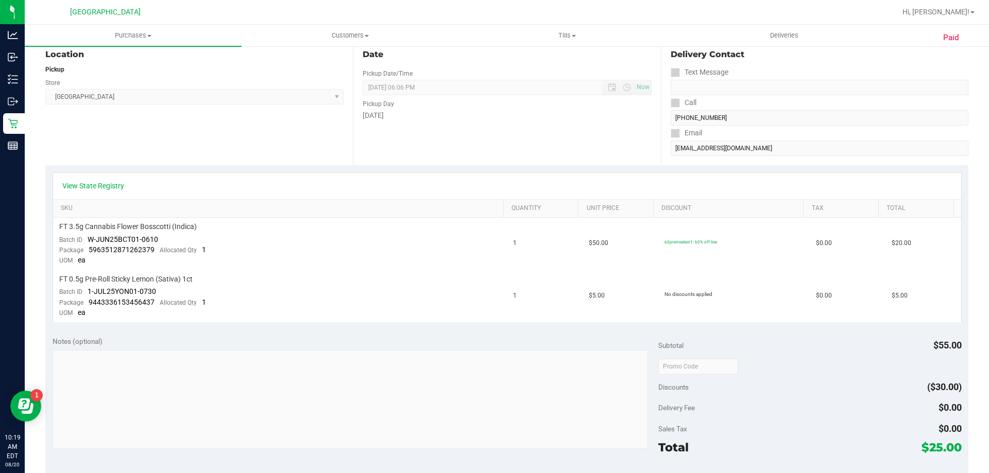
scroll to position [155, 0]
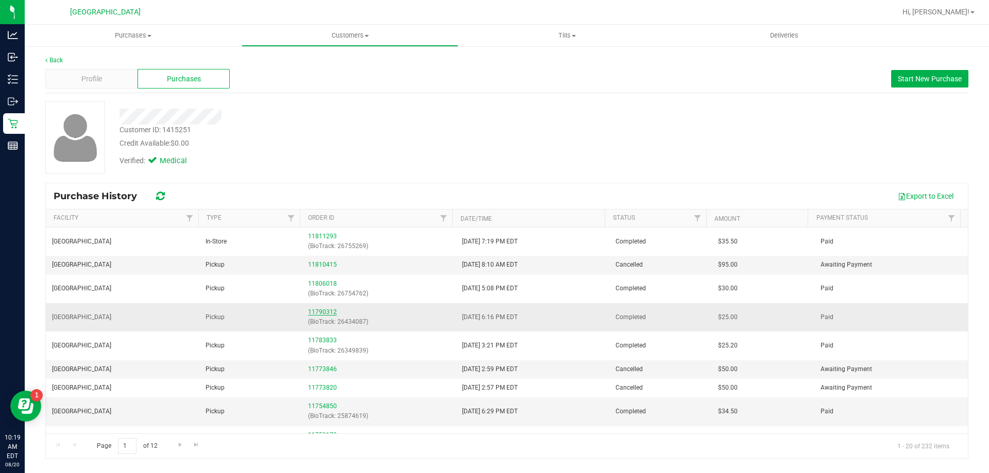
click at [324, 313] on link "11790312" at bounding box center [322, 312] width 29 height 7
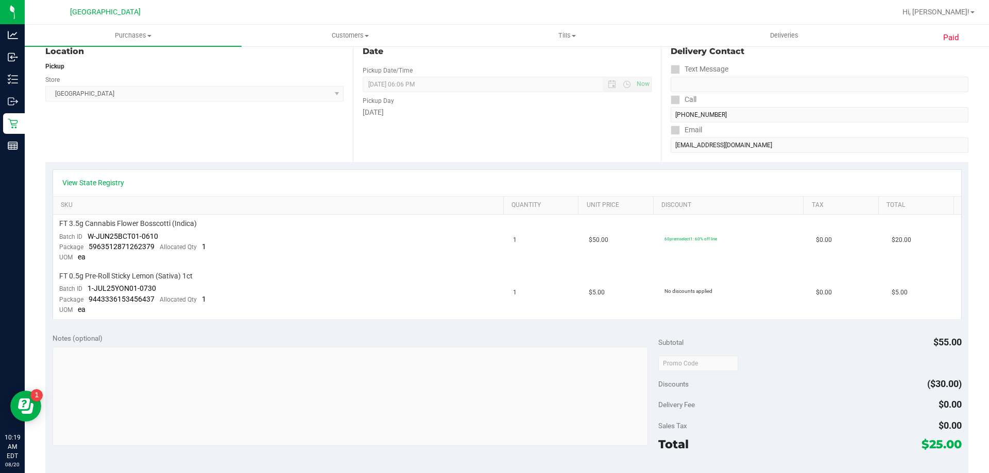
scroll to position [155, 0]
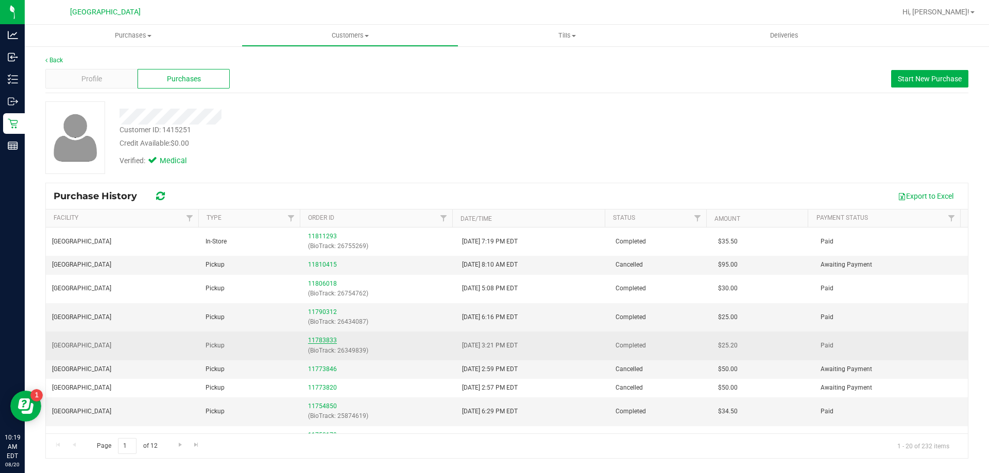
click at [312, 342] on link "11783833" at bounding box center [322, 340] width 29 height 7
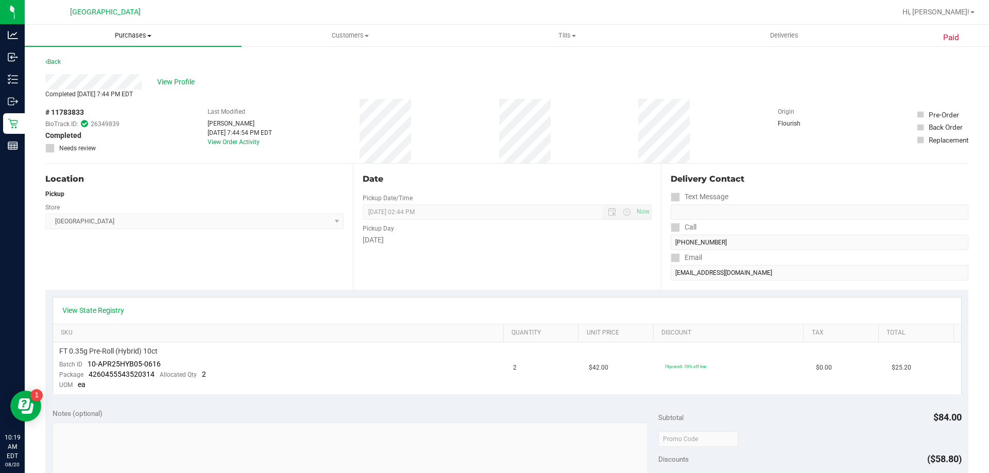
click at [147, 41] on uib-tab-heading "Purchases Summary of purchases Fulfillment All purchases" at bounding box center [133, 36] width 217 height 22
click at [93, 76] on li "Fulfillment" at bounding box center [133, 75] width 217 height 12
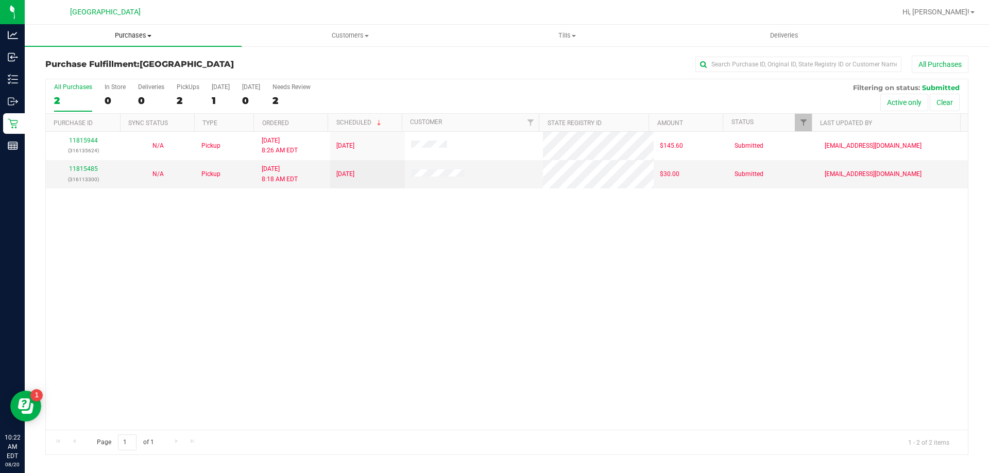
click at [139, 43] on uib-tab-heading "Purchases Summary of purchases Fulfillment All purchases" at bounding box center [133, 36] width 217 height 22
click at [93, 75] on li "Fulfillment" at bounding box center [133, 75] width 217 height 12
click at [150, 37] on span at bounding box center [149, 36] width 4 height 2
click at [106, 72] on li "Fulfillment" at bounding box center [133, 75] width 217 height 12
click at [140, 36] on span "Purchases" at bounding box center [133, 35] width 217 height 9
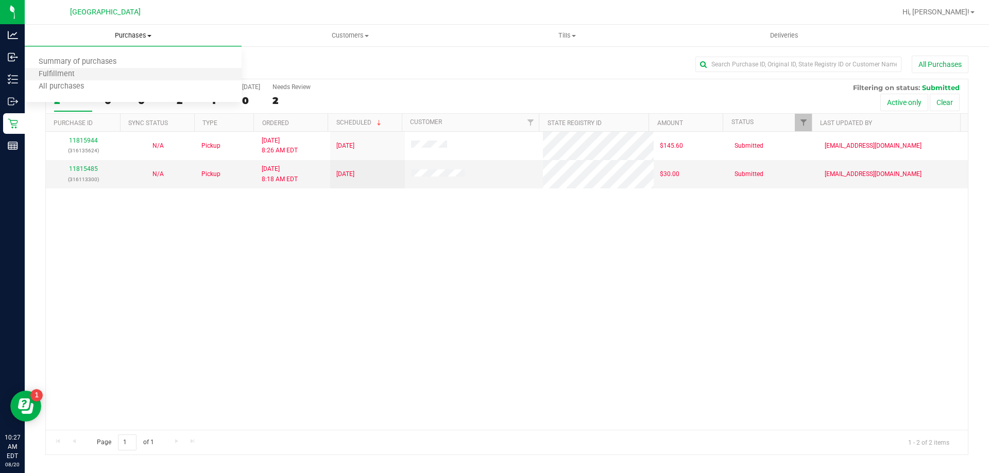
click at [102, 77] on li "Fulfillment" at bounding box center [133, 75] width 217 height 12
click at [141, 31] on span "Purchases" at bounding box center [133, 35] width 217 height 9
click at [65, 76] on span "Fulfillment" at bounding box center [57, 74] width 64 height 9
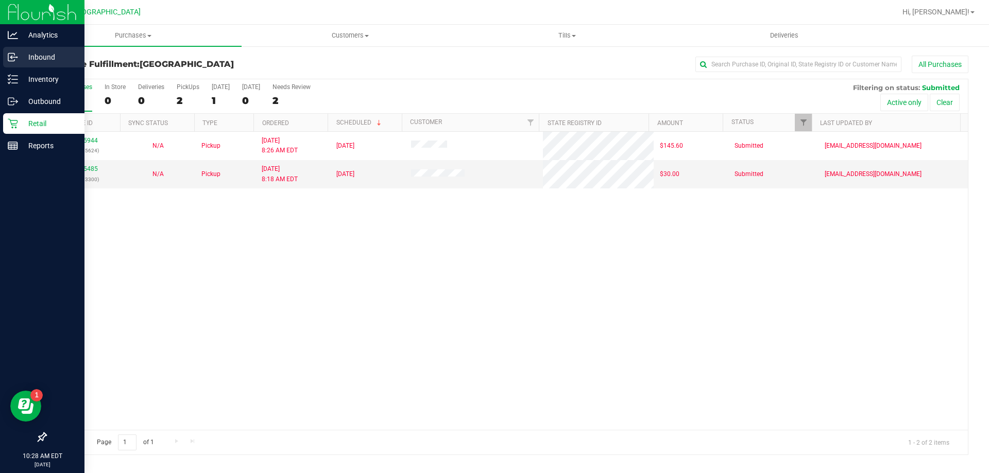
click at [34, 55] on p "Inbound" at bounding box center [49, 57] width 62 height 12
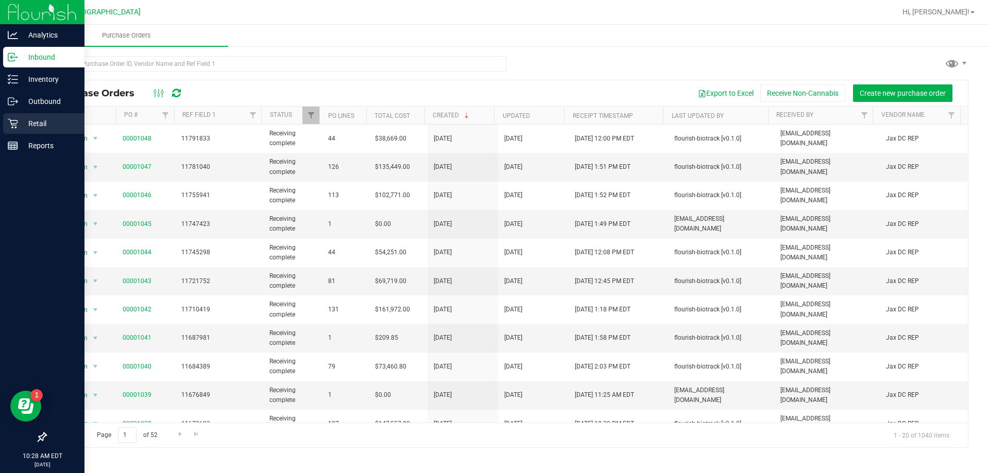
click at [42, 124] on p "Retail" at bounding box center [49, 123] width 62 height 12
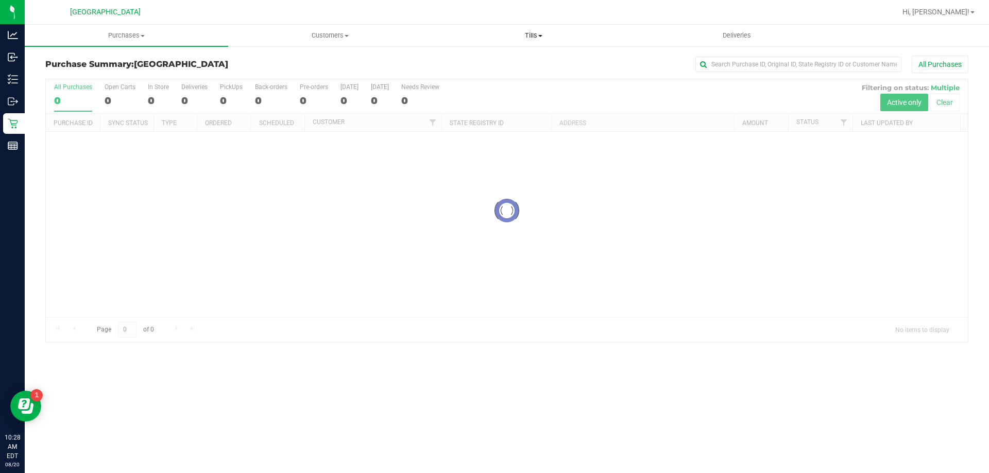
click at [536, 34] on span "Tills" at bounding box center [533, 35] width 202 height 9
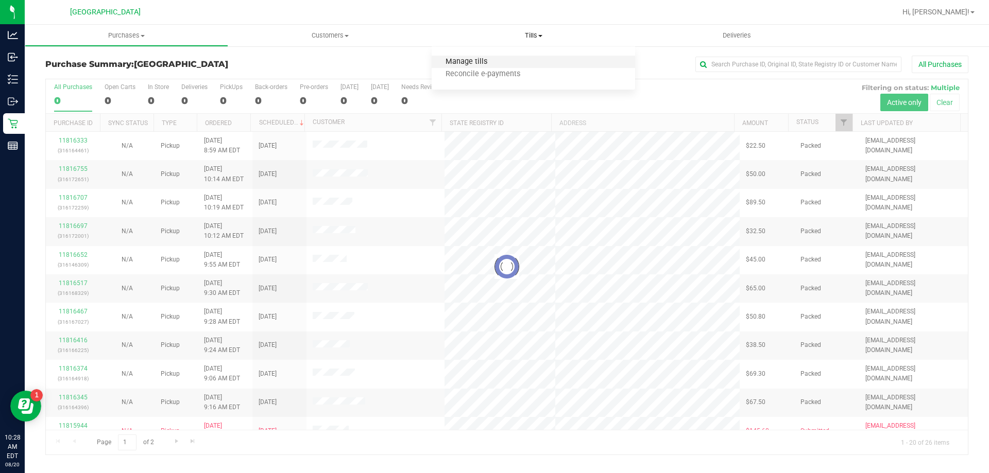
click at [473, 61] on span "Manage tills" at bounding box center [467, 62] width 70 height 9
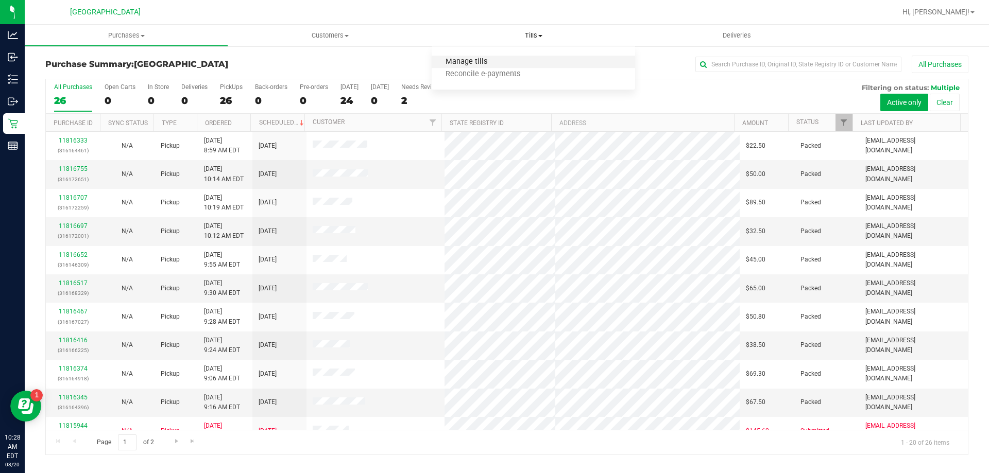
click at [473, 61] on span "Manage tills" at bounding box center [467, 62] width 70 height 9
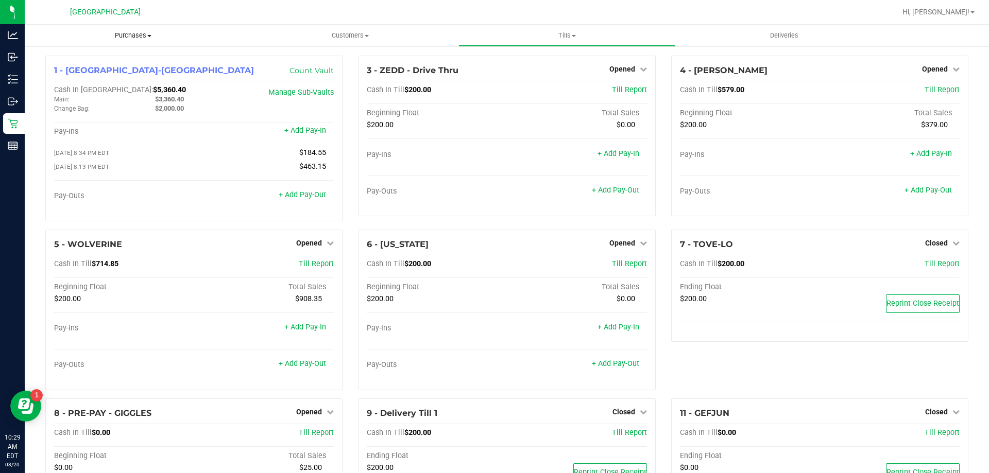
click at [134, 29] on uib-tab-heading "Purchases Summary of purchases Fulfillment All purchases" at bounding box center [133, 36] width 217 height 22
click at [93, 75] on li "Fulfillment" at bounding box center [133, 75] width 217 height 12
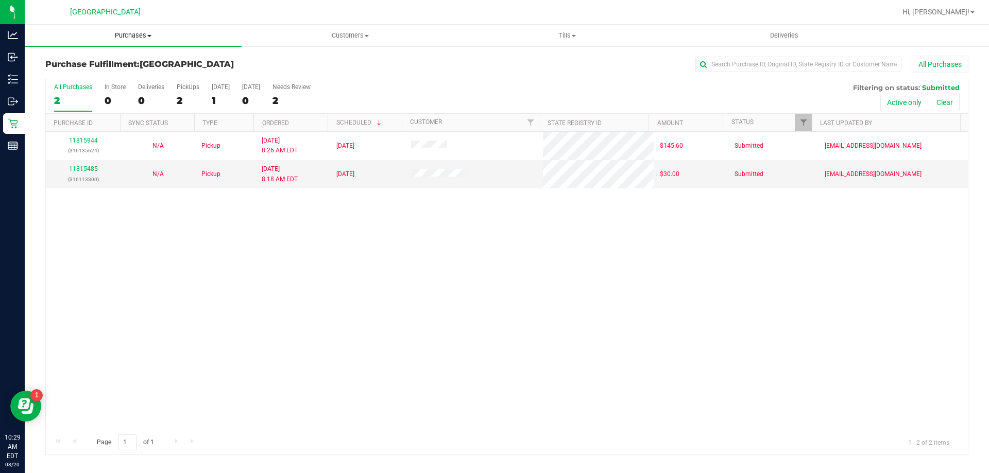
click at [125, 31] on span "Purchases" at bounding box center [133, 35] width 217 height 9
click at [80, 71] on span "Fulfillment" at bounding box center [57, 74] width 64 height 9
click at [573, 37] on span at bounding box center [574, 36] width 4 height 2
click at [529, 61] on li "Manage tills" at bounding box center [567, 62] width 217 height 12
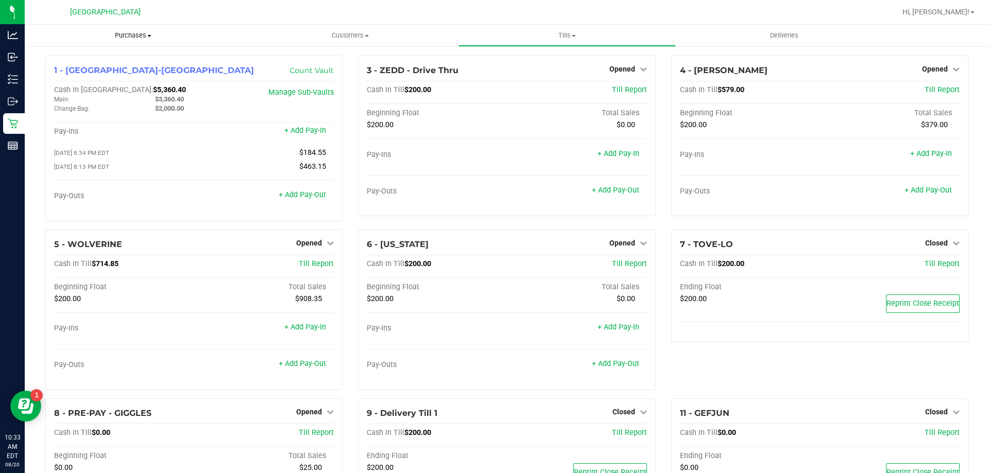
click at [133, 35] on span "Purchases" at bounding box center [133, 35] width 217 height 9
click at [81, 75] on span "Fulfillment" at bounding box center [57, 74] width 64 height 9
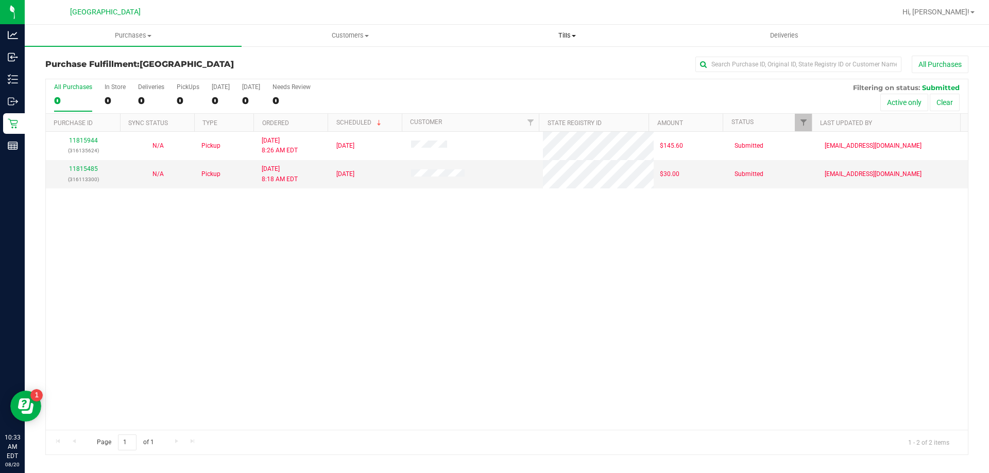
click at [565, 29] on uib-tab-heading "Tills Manage tills Reconcile e-payments" at bounding box center [567, 35] width 216 height 21
click at [512, 62] on span "Manage tills" at bounding box center [494, 62] width 70 height 9
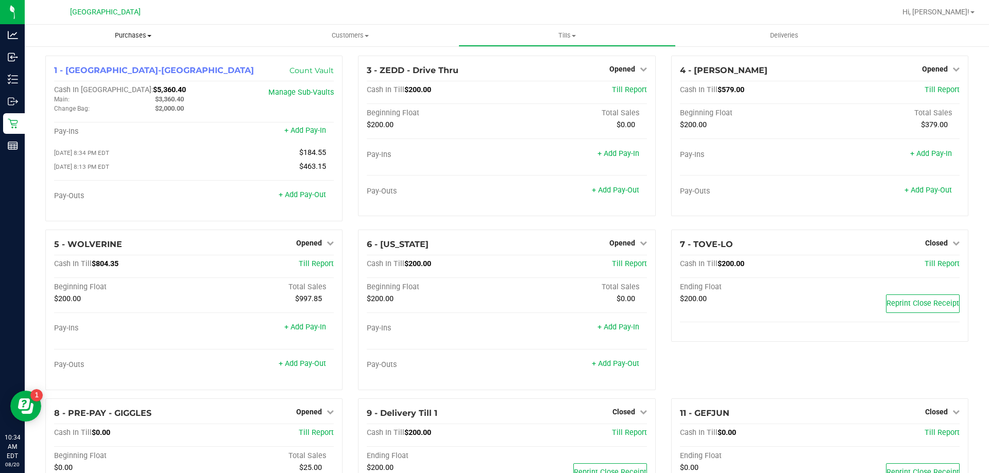
click at [128, 32] on span "Purchases" at bounding box center [133, 35] width 217 height 9
click at [83, 73] on span "Fulfillment" at bounding box center [57, 74] width 64 height 9
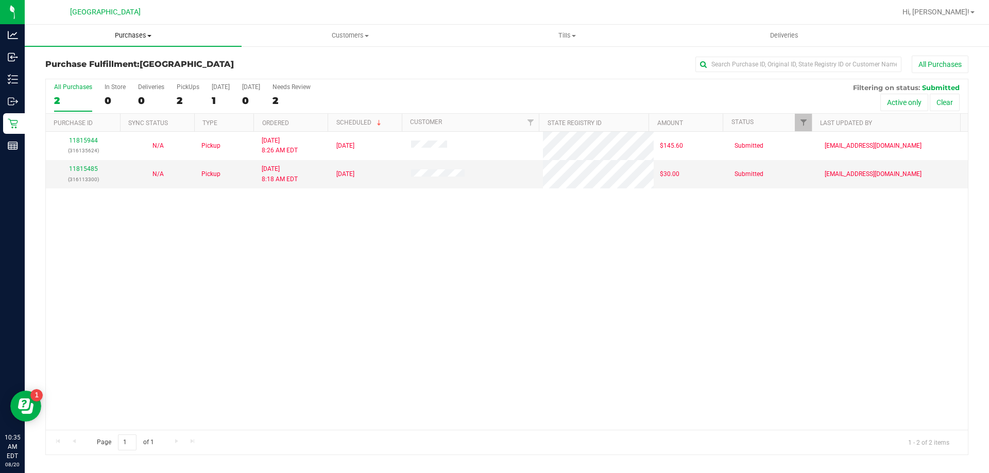
click at [120, 33] on span "Purchases" at bounding box center [133, 35] width 217 height 9
click at [60, 69] on li "Fulfillment" at bounding box center [133, 75] width 217 height 12
click at [124, 36] on span "Purchases" at bounding box center [133, 35] width 217 height 9
click at [125, 36] on span "Purchases" at bounding box center [133, 35] width 217 height 9
click at [63, 77] on span "Fulfillment" at bounding box center [57, 74] width 64 height 9
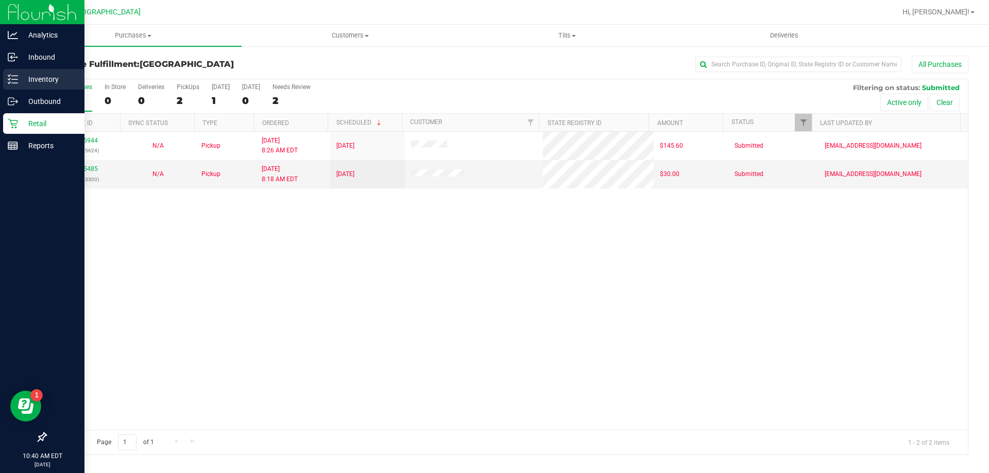
click at [24, 77] on p "Inventory" at bounding box center [49, 79] width 62 height 12
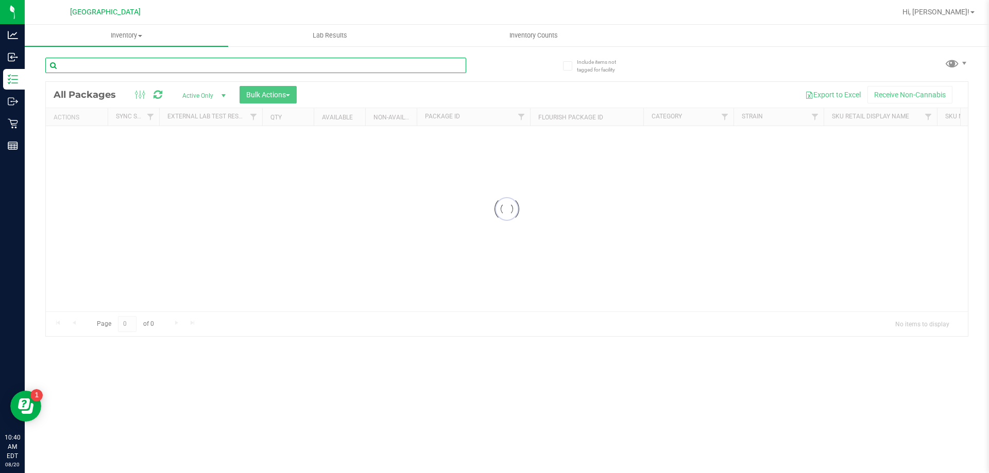
click at [121, 65] on input "text" at bounding box center [255, 65] width 421 height 15
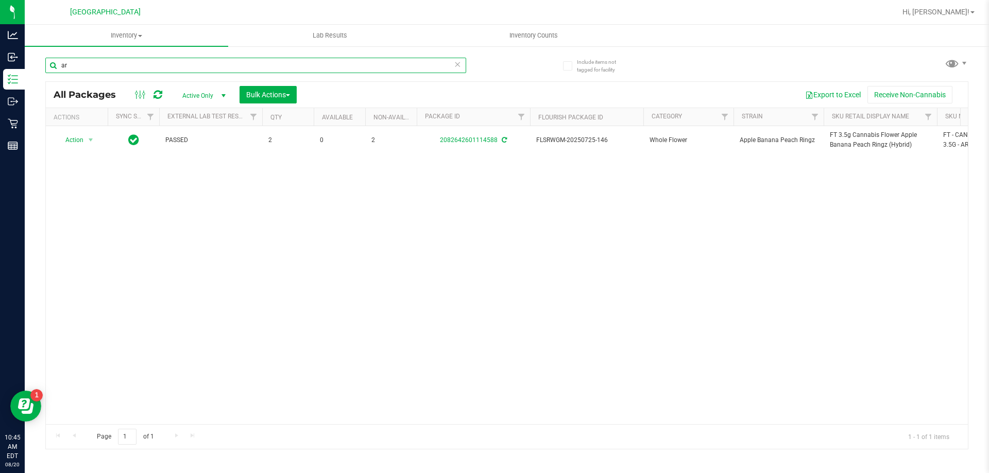
type input "a"
type input "ckz"
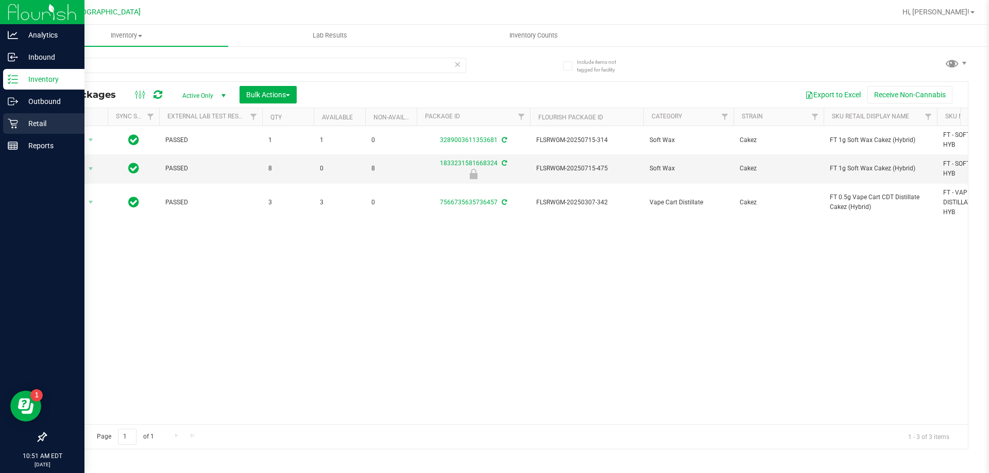
click at [39, 120] on p "Retail" at bounding box center [49, 123] width 62 height 12
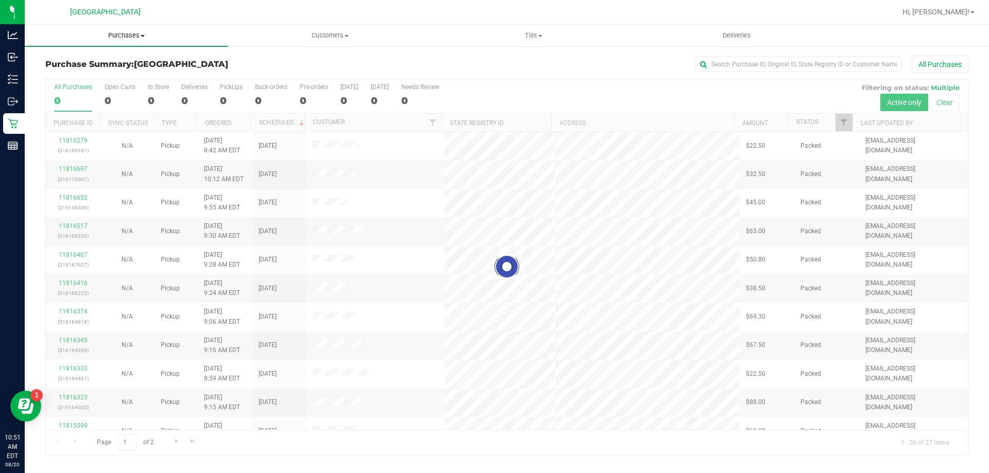
click at [124, 35] on span "Purchases" at bounding box center [127, 35] width 204 height 9
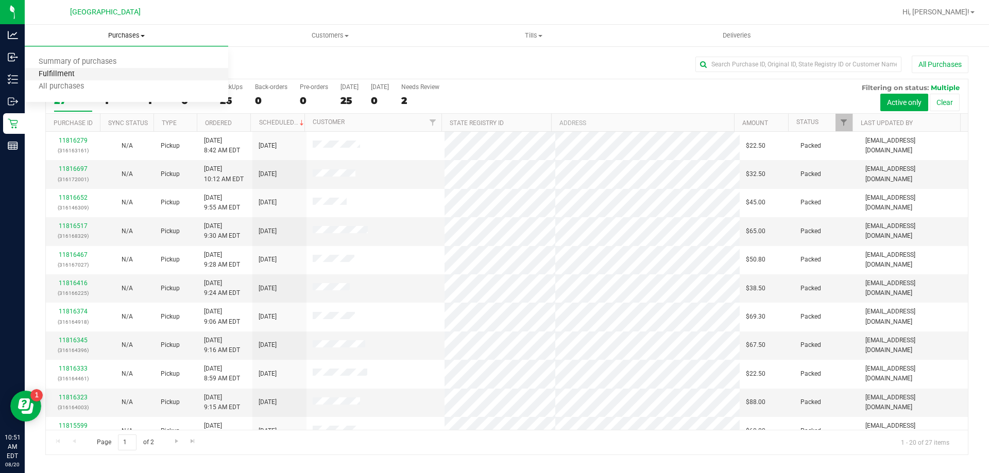
click at [85, 74] on span "Fulfillment" at bounding box center [57, 74] width 64 height 9
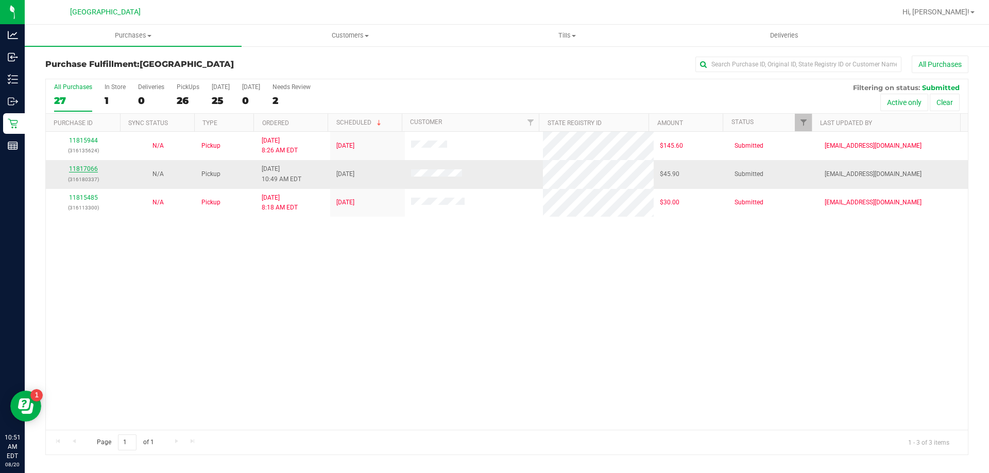
click at [80, 168] on link "11817066" at bounding box center [83, 168] width 29 height 7
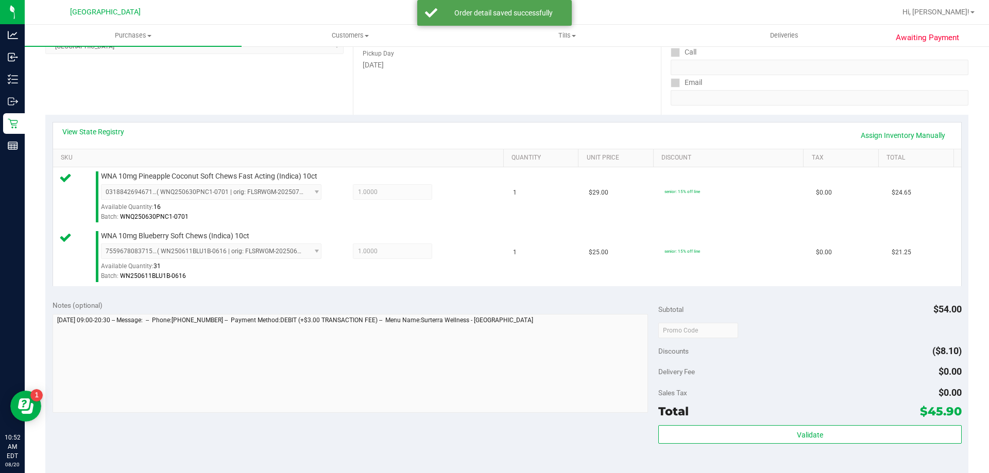
scroll to position [258, 0]
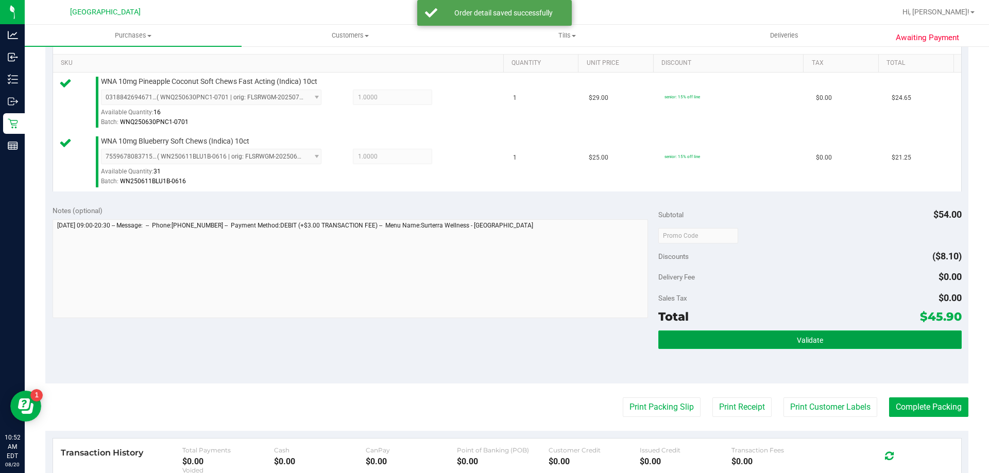
click at [808, 342] on span "Validate" at bounding box center [810, 340] width 26 height 8
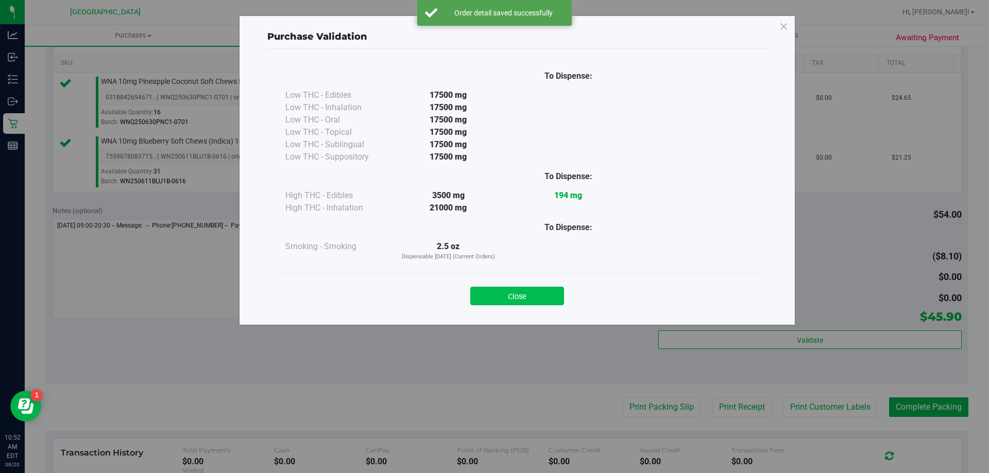
click at [533, 292] on button "Close" at bounding box center [517, 296] width 94 height 19
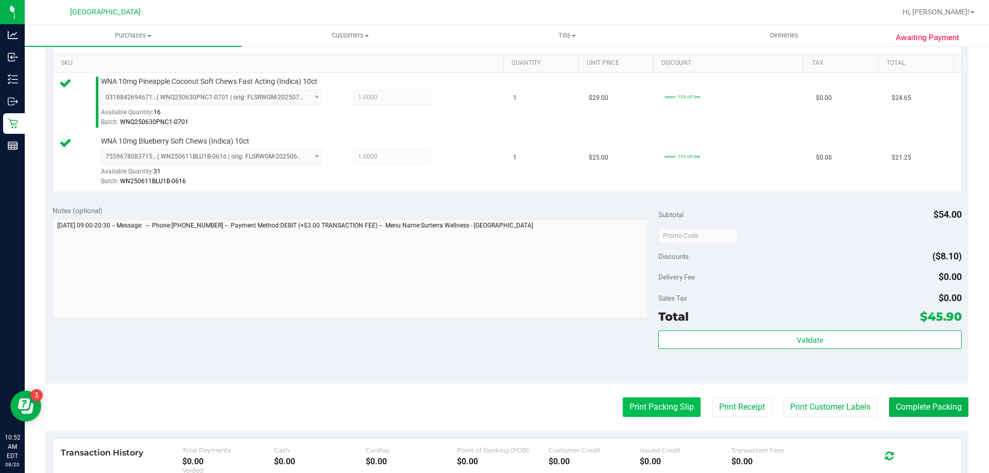
click at [658, 404] on button "Print Packing Slip" at bounding box center [662, 408] width 78 height 20
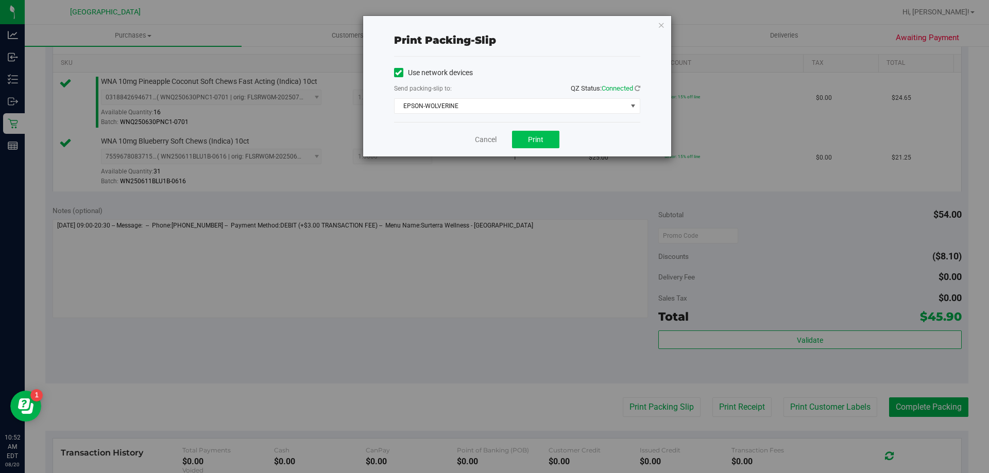
click at [539, 128] on div "Cancel Print" at bounding box center [517, 139] width 246 height 35
click at [539, 134] on button "Print" at bounding box center [535, 140] width 47 height 18
click at [664, 25] on icon "button" at bounding box center [661, 25] width 7 height 12
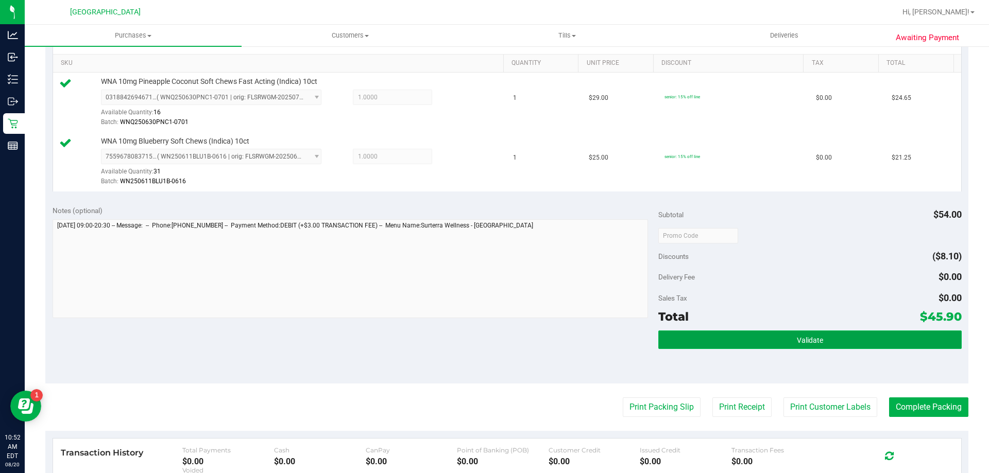
click at [709, 331] on button "Validate" at bounding box center [809, 340] width 303 height 19
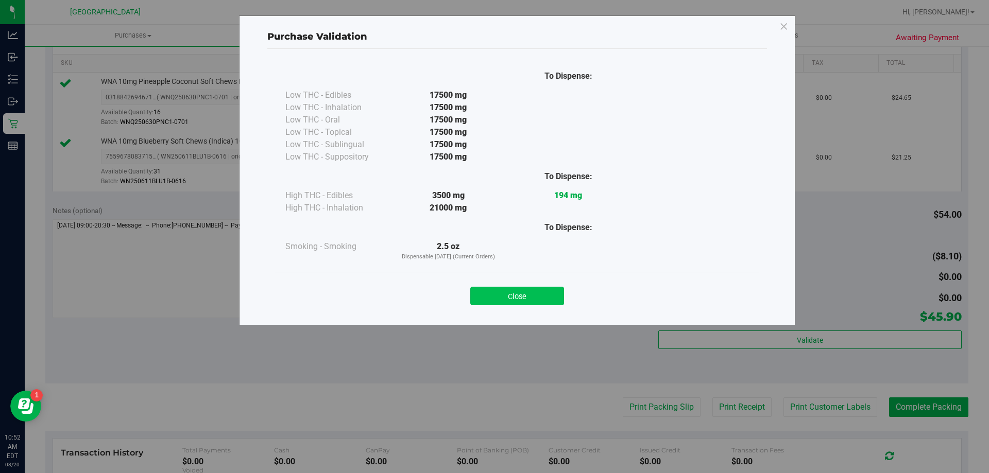
click at [534, 288] on button "Close" at bounding box center [517, 296] width 94 height 19
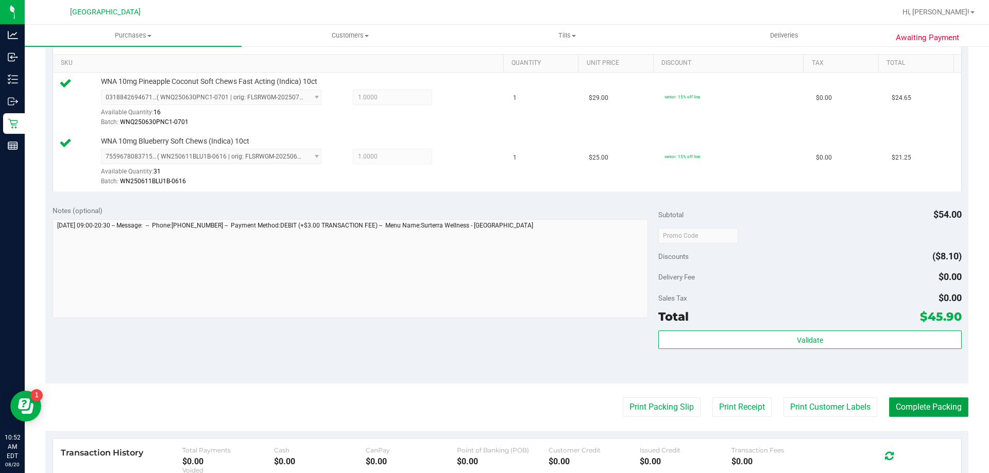
click at [904, 401] on button "Complete Packing" at bounding box center [928, 408] width 79 height 20
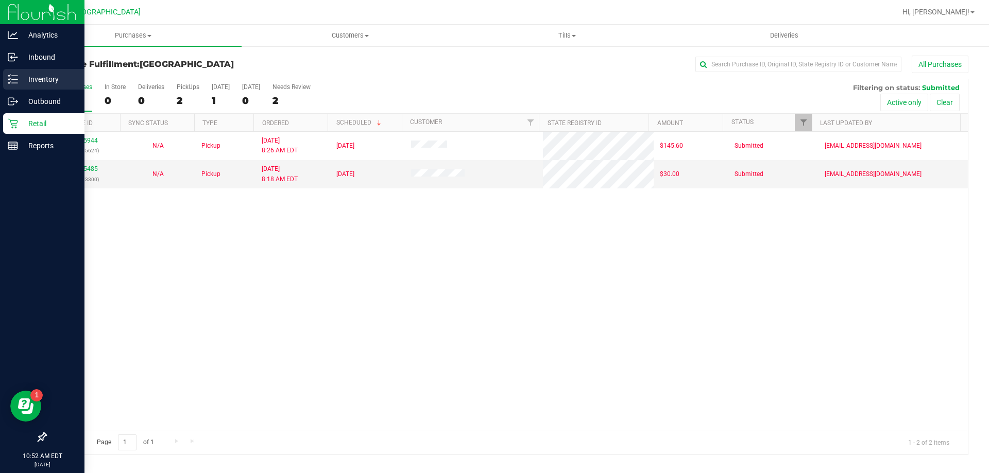
click at [37, 76] on p "Inventory" at bounding box center [49, 79] width 62 height 12
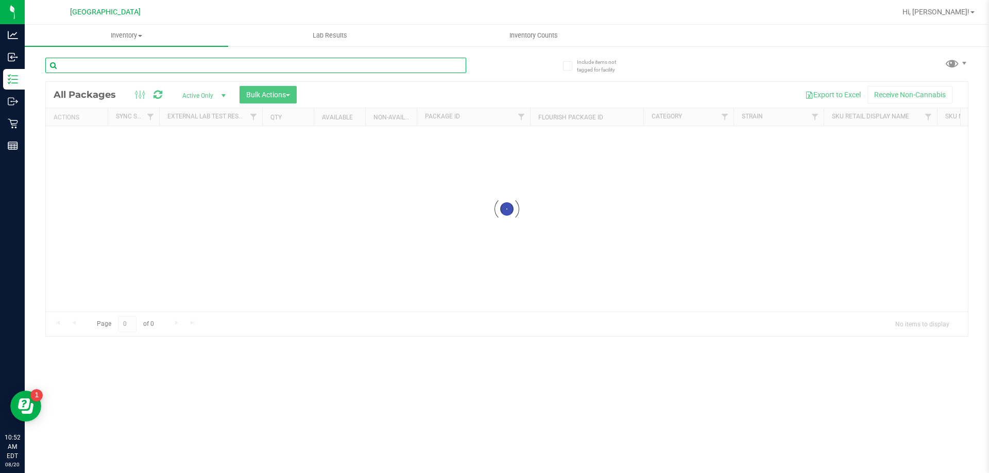
click at [136, 66] on input "text" at bounding box center [255, 65] width 421 height 15
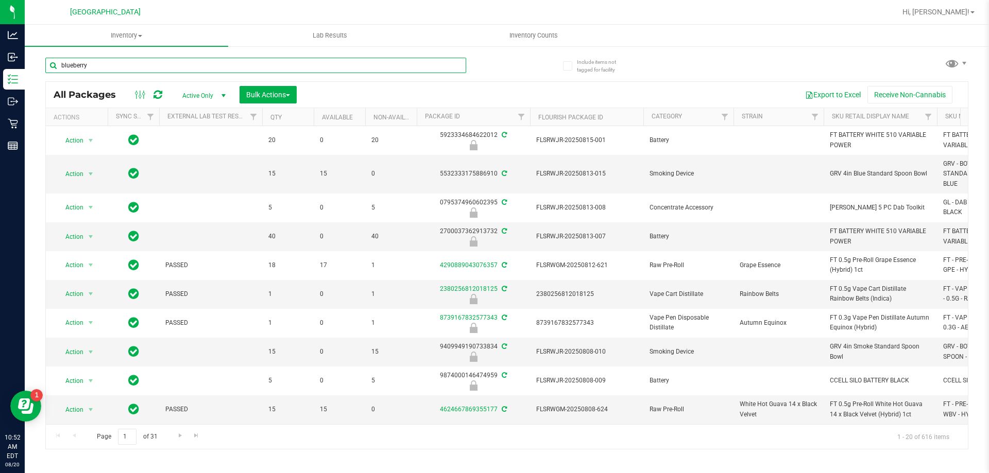
type input "blueberry"
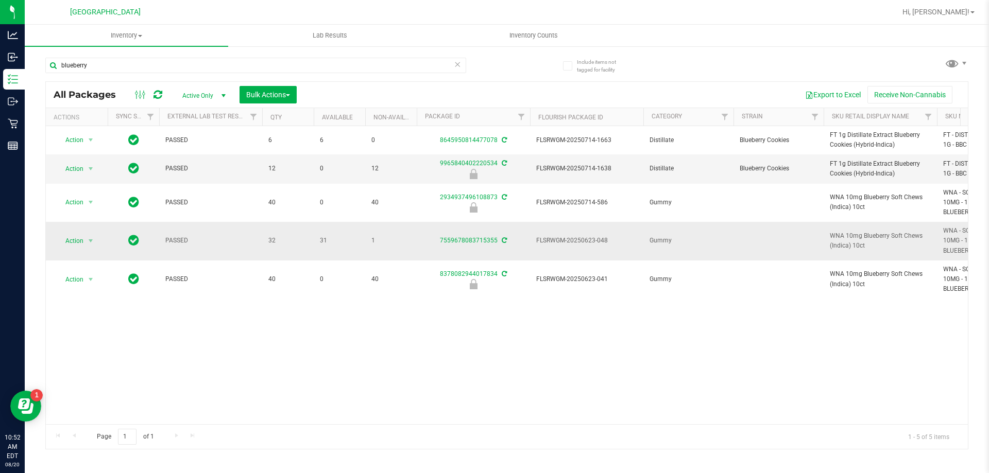
click at [473, 232] on td "7559678083715355" at bounding box center [473, 241] width 113 height 39
click at [473, 237] on link "7559678083715355" at bounding box center [469, 240] width 58 height 7
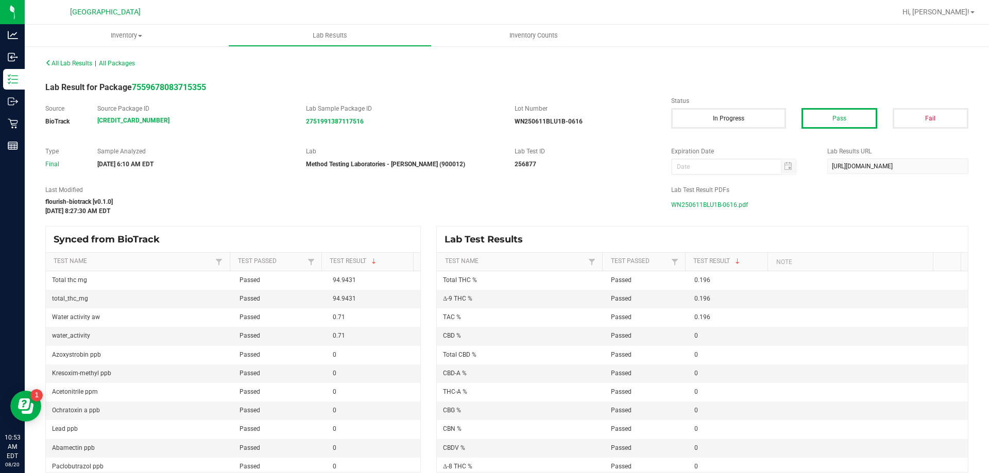
scroll to position [10, 0]
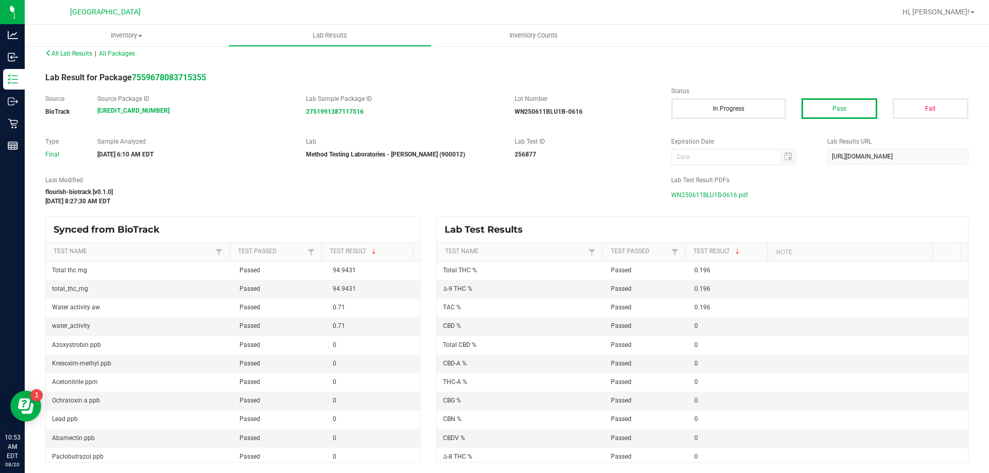
click at [712, 195] on span "WN250611BLU1B-0616.pdf" at bounding box center [709, 195] width 77 height 15
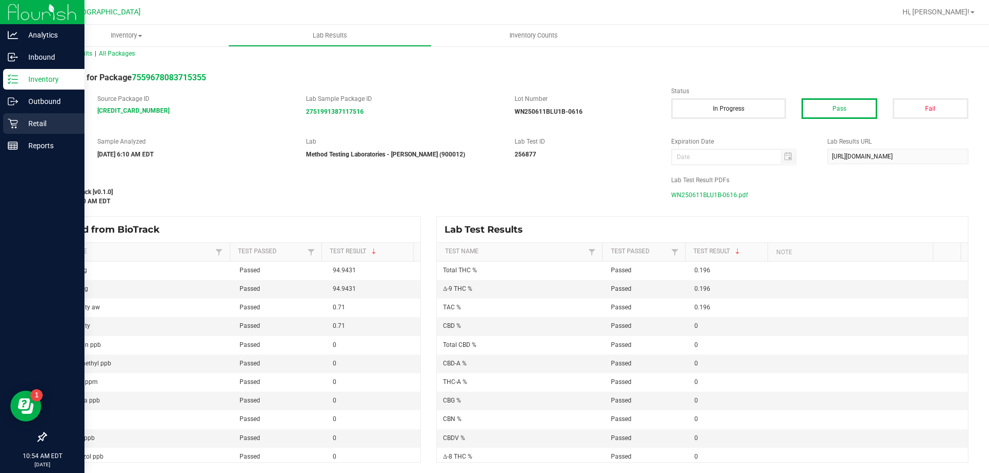
click at [35, 124] on p "Retail" at bounding box center [49, 123] width 62 height 12
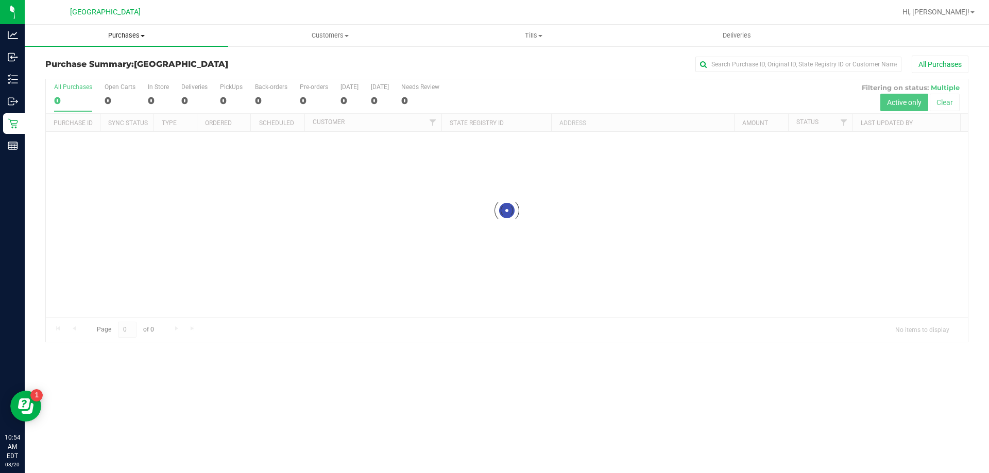
click at [129, 37] on span "Purchases" at bounding box center [127, 35] width 204 height 9
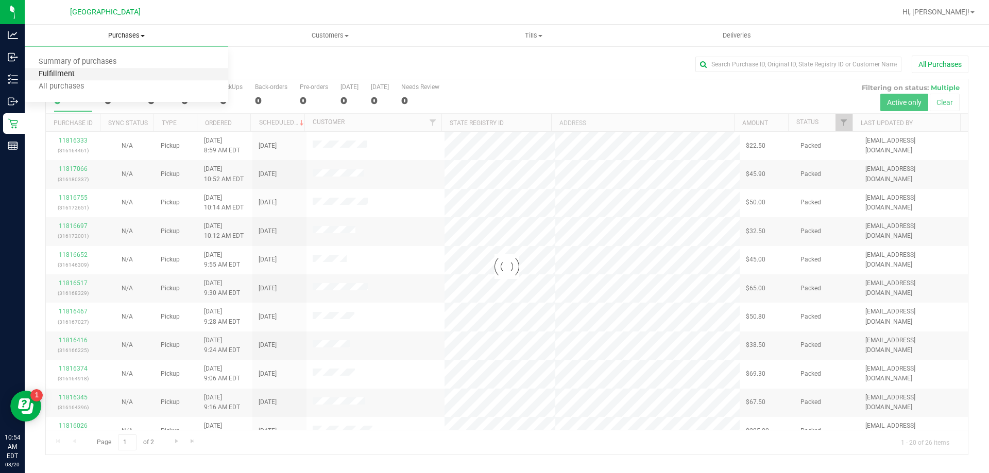
click at [62, 73] on span "Fulfillment" at bounding box center [57, 74] width 64 height 9
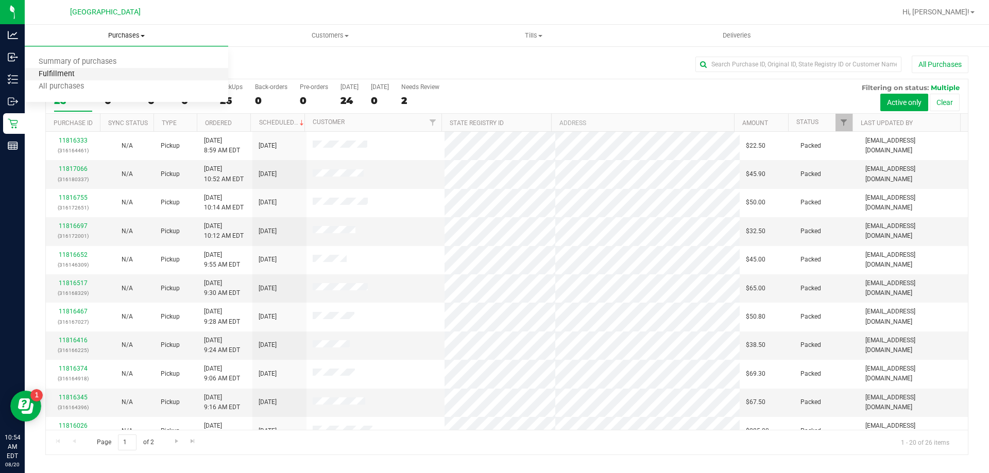
click at [67, 74] on span "Fulfillment" at bounding box center [57, 74] width 64 height 9
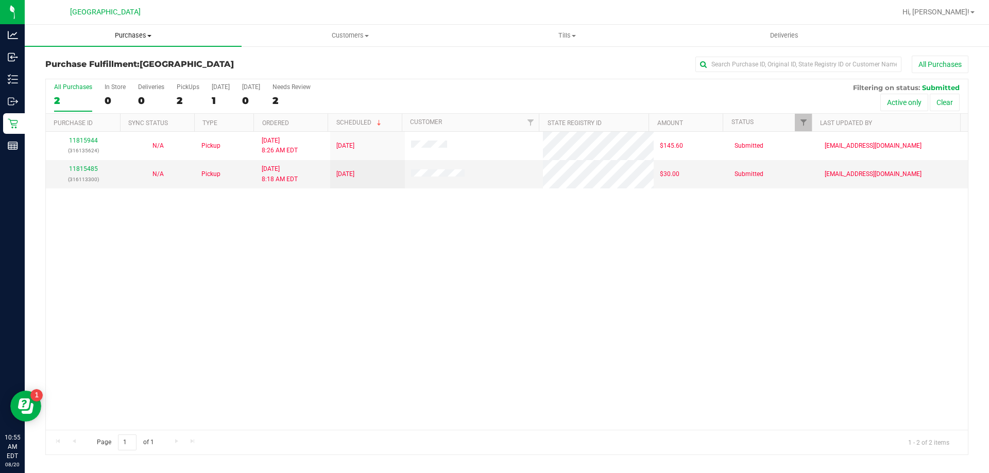
click at [135, 35] on span "Purchases" at bounding box center [133, 35] width 217 height 9
click at [71, 73] on span "Fulfillment" at bounding box center [57, 74] width 64 height 9
click at [576, 37] on span "Tills" at bounding box center [567, 35] width 216 height 9
click at [515, 58] on span "Manage tills" at bounding box center [494, 62] width 70 height 9
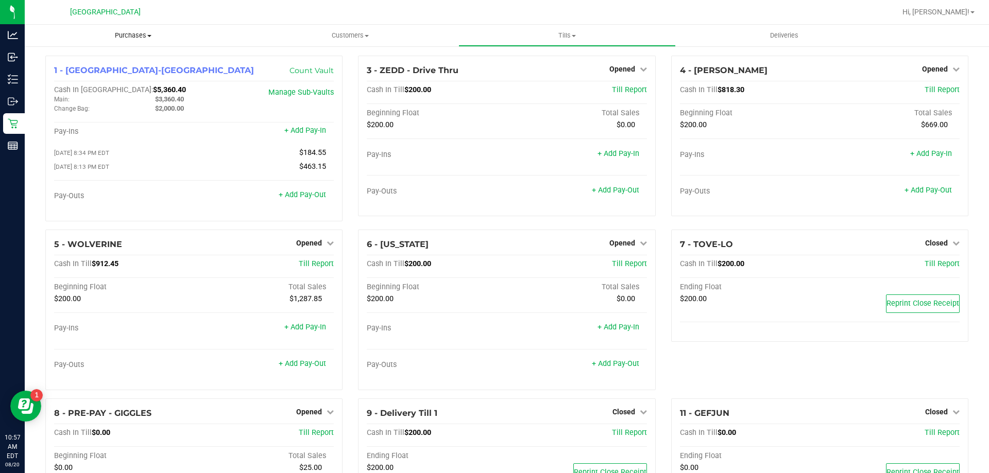
click at [130, 36] on span "Purchases" at bounding box center [133, 35] width 217 height 9
click at [76, 76] on span "Fulfillment" at bounding box center [57, 74] width 64 height 9
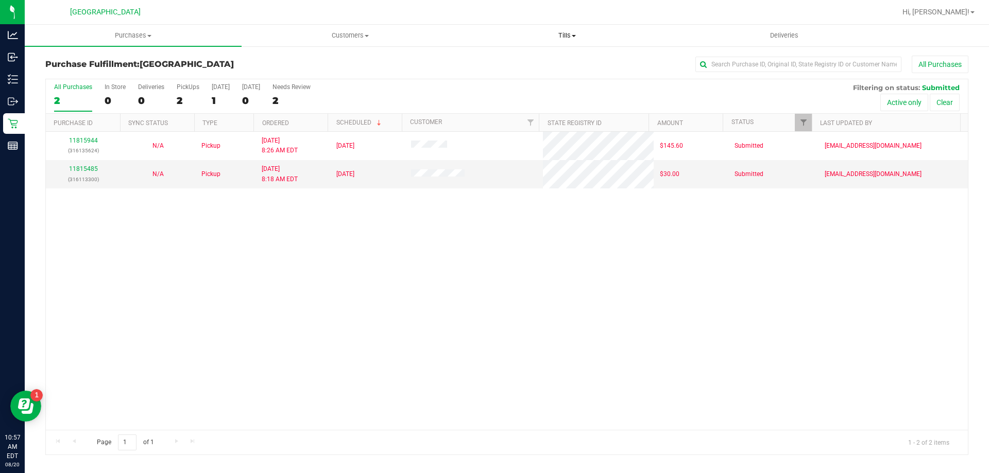
click at [571, 33] on span "Tills" at bounding box center [567, 35] width 216 height 9
click at [514, 59] on span "Manage tills" at bounding box center [494, 62] width 70 height 9
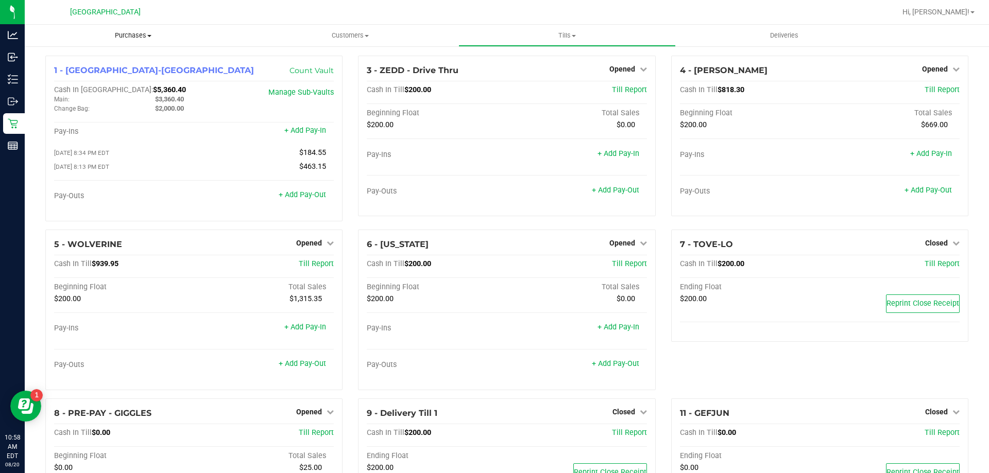
click at [120, 40] on span "Purchases" at bounding box center [133, 35] width 217 height 9
click at [96, 75] on li "Fulfillment" at bounding box center [133, 75] width 217 height 12
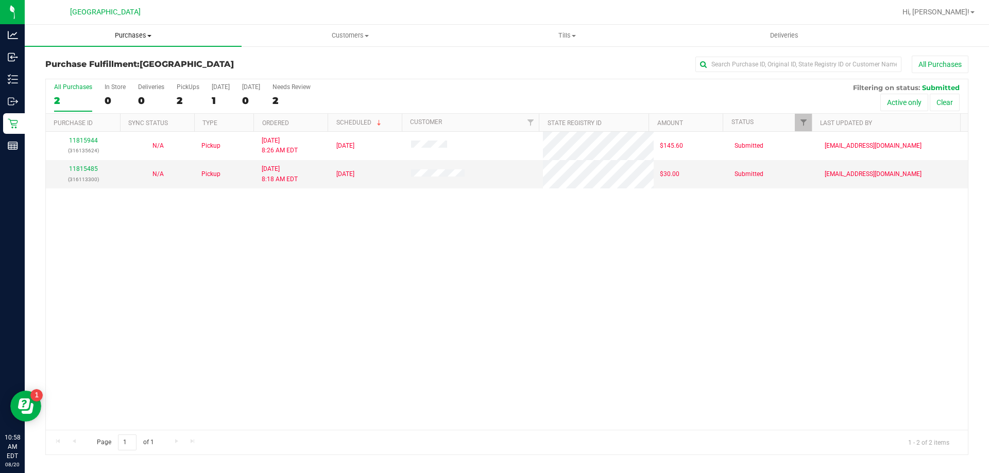
click at [138, 40] on uib-tab-heading "Purchases Summary of purchases Fulfillment All purchases" at bounding box center [133, 36] width 217 height 22
click at [87, 74] on li "Fulfillment" at bounding box center [133, 75] width 217 height 12
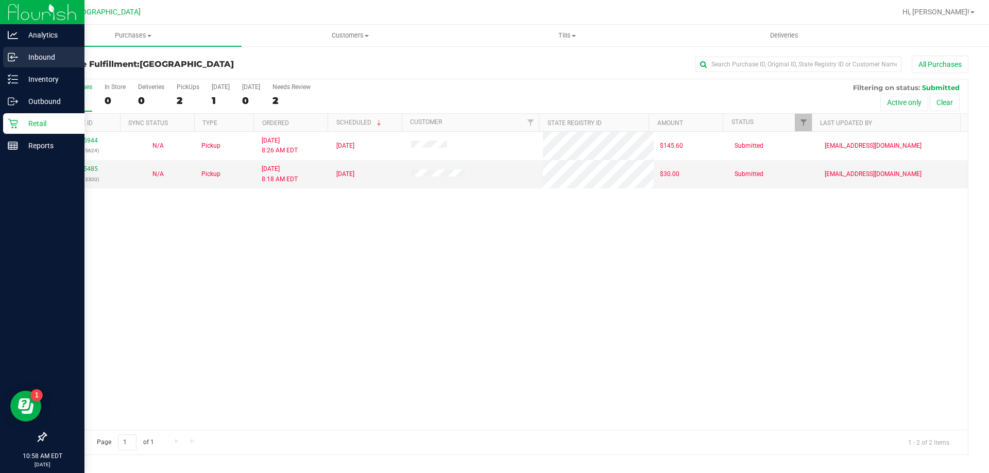
click at [43, 55] on p "Inbound" at bounding box center [49, 57] width 62 height 12
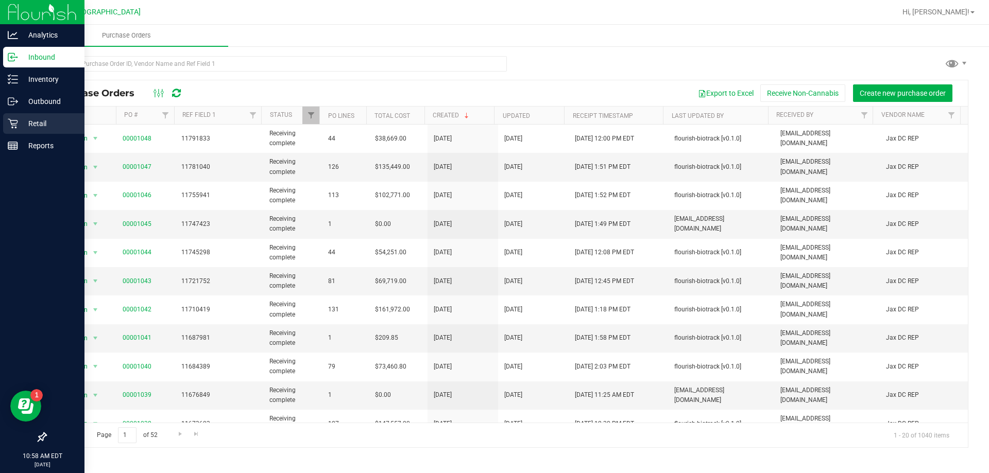
click at [46, 117] on p "Retail" at bounding box center [49, 123] width 62 height 12
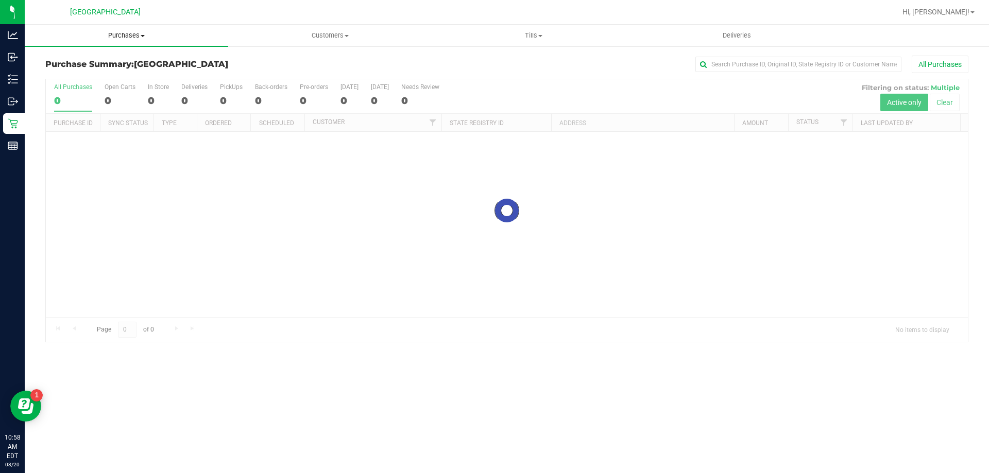
click at [115, 36] on span "Purchases" at bounding box center [127, 35] width 204 height 9
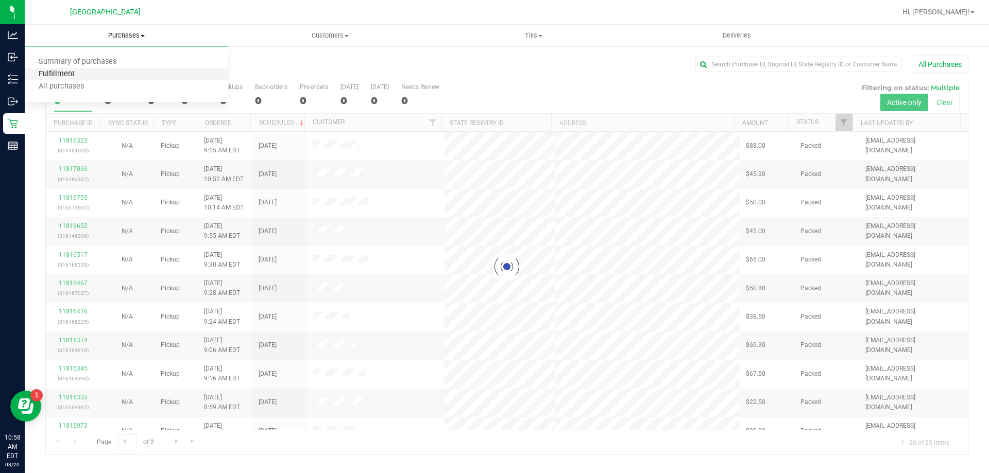
click at [57, 71] on span "Fulfillment" at bounding box center [57, 74] width 64 height 9
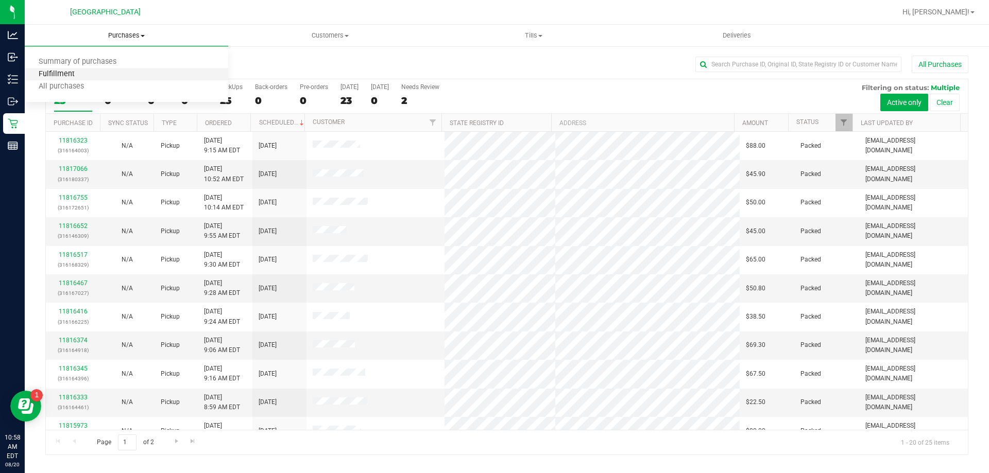
click at [60, 71] on span "Fulfillment" at bounding box center [57, 74] width 64 height 9
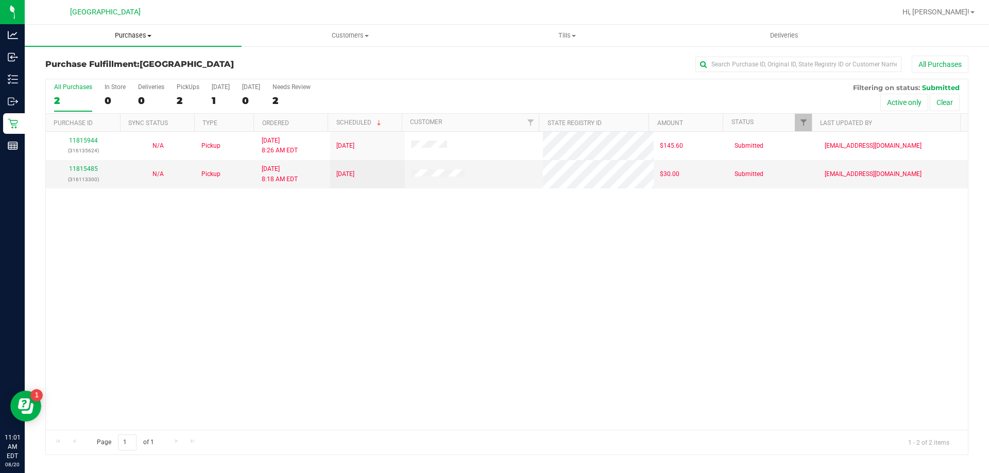
click at [128, 36] on span "Purchases" at bounding box center [133, 35] width 217 height 9
click at [78, 72] on span "Fulfillment" at bounding box center [57, 74] width 64 height 9
click at [566, 38] on span "Tills" at bounding box center [567, 35] width 216 height 9
click at [534, 59] on li "Manage tills" at bounding box center [567, 62] width 217 height 12
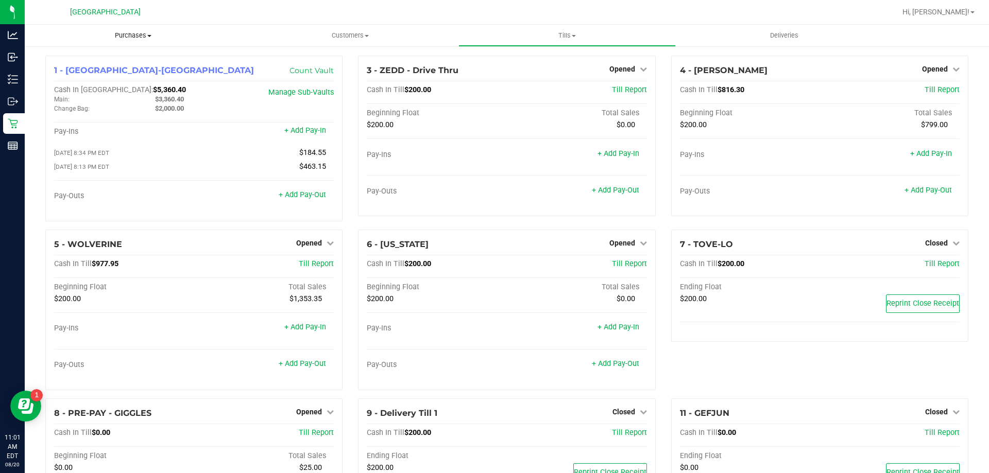
click at [135, 38] on span "Purchases" at bounding box center [133, 35] width 217 height 9
click at [90, 72] on li "Fulfillment" at bounding box center [133, 75] width 217 height 12
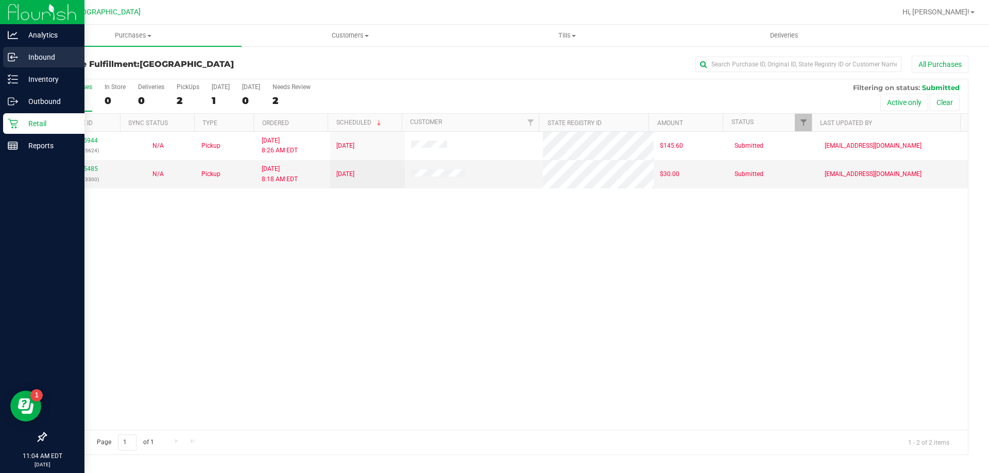
click at [32, 55] on p "Inbound" at bounding box center [49, 57] width 62 height 12
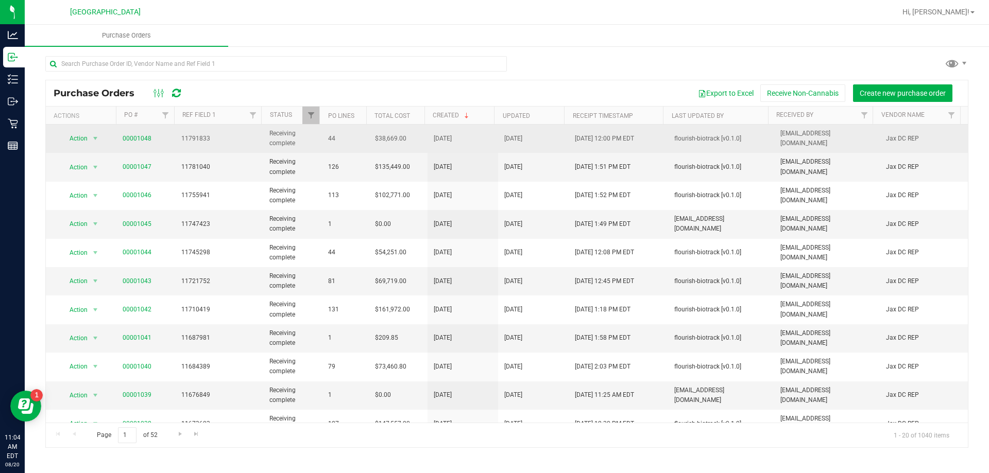
drag, startPoint x: 491, startPoint y: 139, endPoint x: 755, endPoint y: 132, distance: 263.9
click at [751, 132] on tr "Action Action Close purchase order Edit purchase order PO audit log Re-order Vi…" at bounding box center [507, 139] width 922 height 28
click at [798, 141] on span "[EMAIL_ADDRESS][DOMAIN_NAME]" at bounding box center [827, 139] width 93 height 20
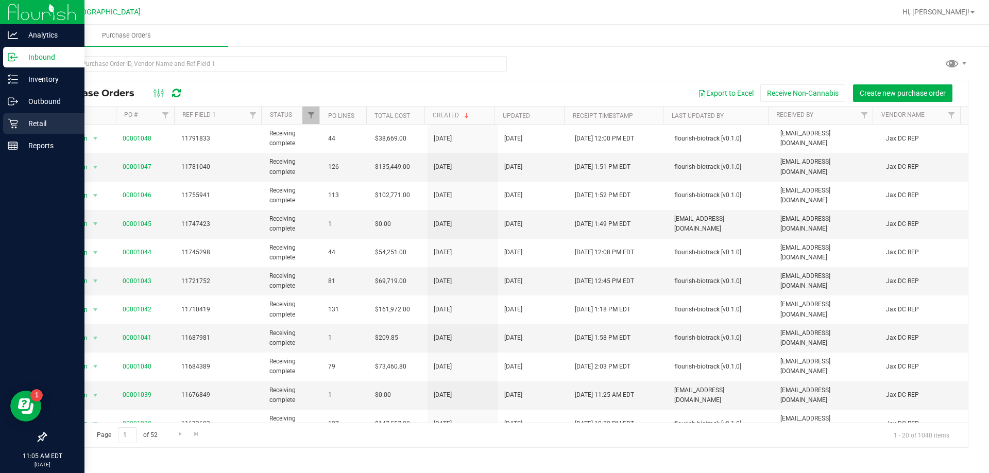
click at [56, 126] on p "Retail" at bounding box center [49, 123] width 62 height 12
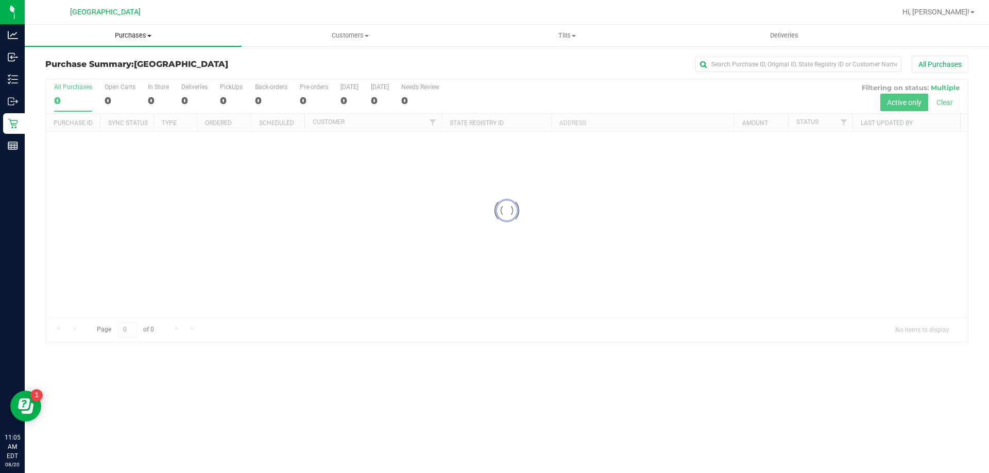
click at [130, 35] on span "Purchases" at bounding box center [133, 35] width 217 height 9
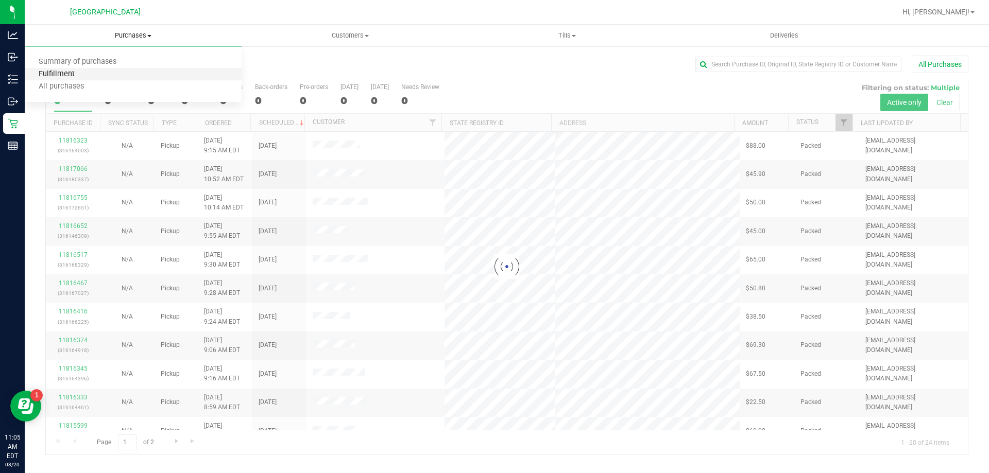
click at [75, 77] on span "Fulfillment" at bounding box center [57, 74] width 64 height 9
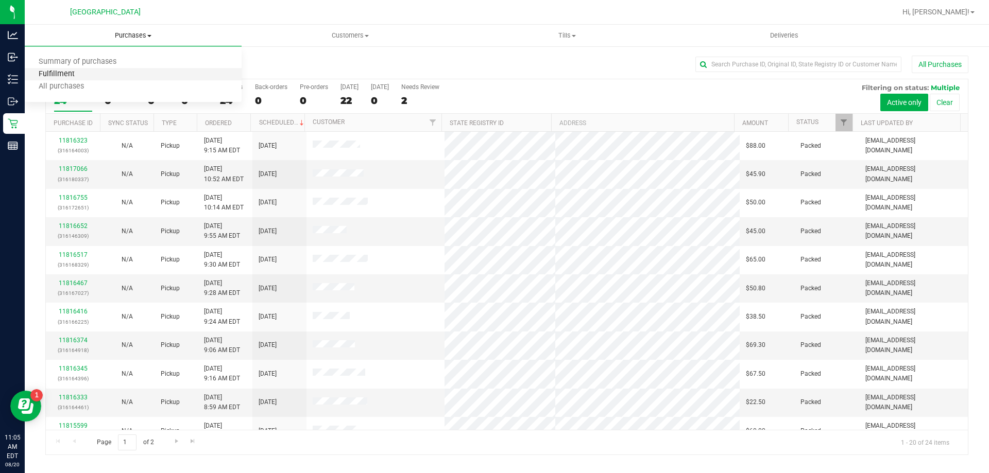
click at [66, 73] on span "Fulfillment" at bounding box center [57, 74] width 64 height 9
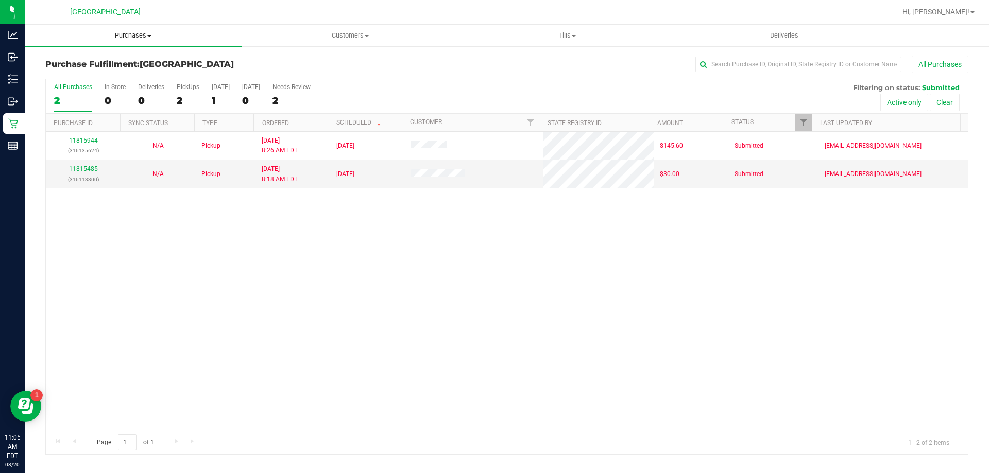
click at [134, 37] on span "Purchases" at bounding box center [133, 35] width 217 height 9
click at [74, 75] on span "Fulfillment" at bounding box center [57, 74] width 64 height 9
click at [94, 168] on link "11815485" at bounding box center [83, 168] width 29 height 7
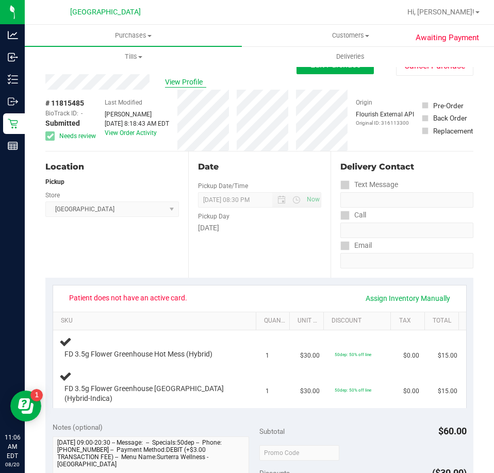
click at [200, 80] on span "View Profile" at bounding box center [185, 82] width 41 height 11
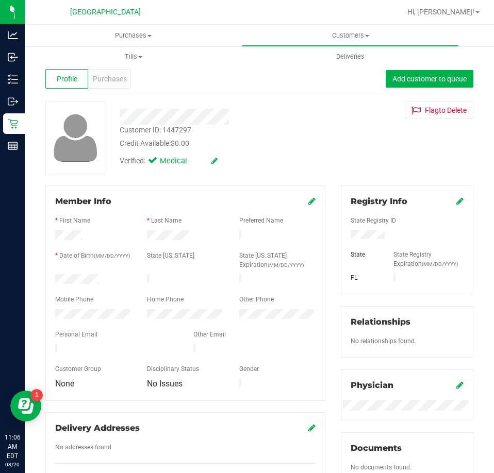
click at [179, 132] on div "Customer ID: 1447297" at bounding box center [156, 130] width 72 height 11
copy div "1447297"
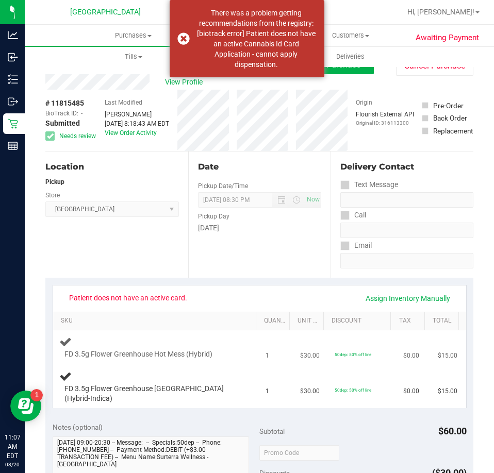
scroll to position [103, 0]
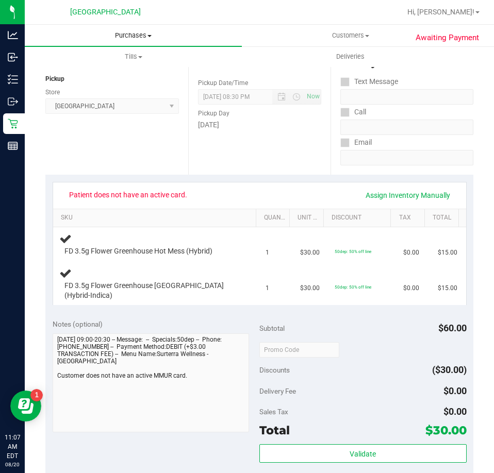
click at [129, 32] on span "Purchases" at bounding box center [133, 35] width 217 height 9
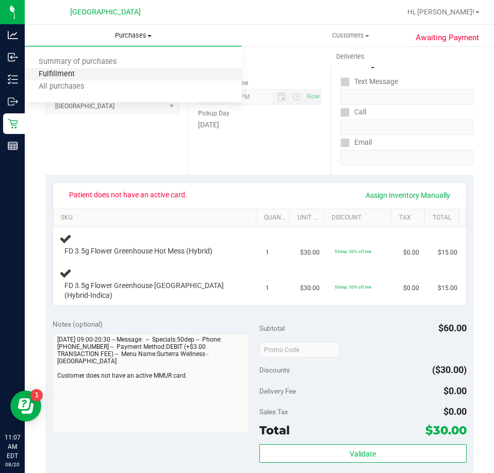
click at [75, 76] on span "Fulfillment" at bounding box center [57, 74] width 64 height 9
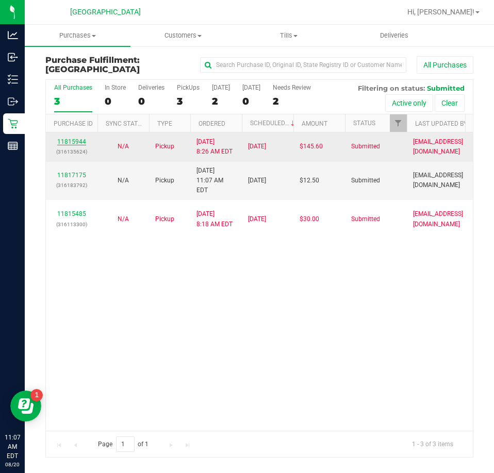
click at [72, 142] on link "11815944" at bounding box center [71, 141] width 29 height 7
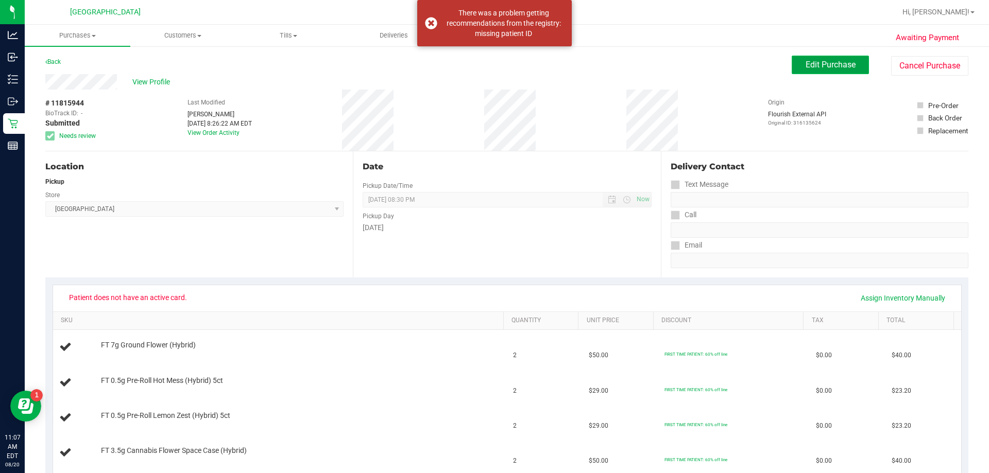
click at [795, 66] on button "Edit Purchase" at bounding box center [830, 65] width 77 height 19
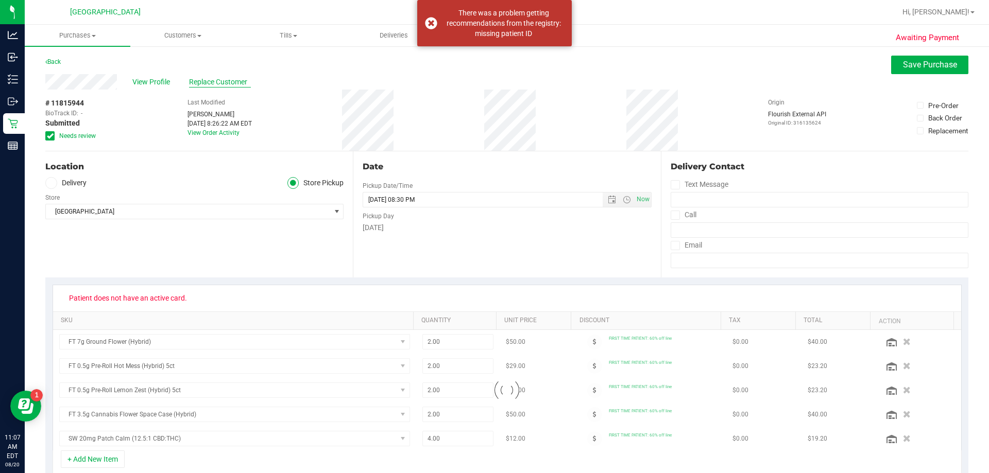
click at [214, 82] on span "Replace Customer" at bounding box center [220, 82] width 62 height 11
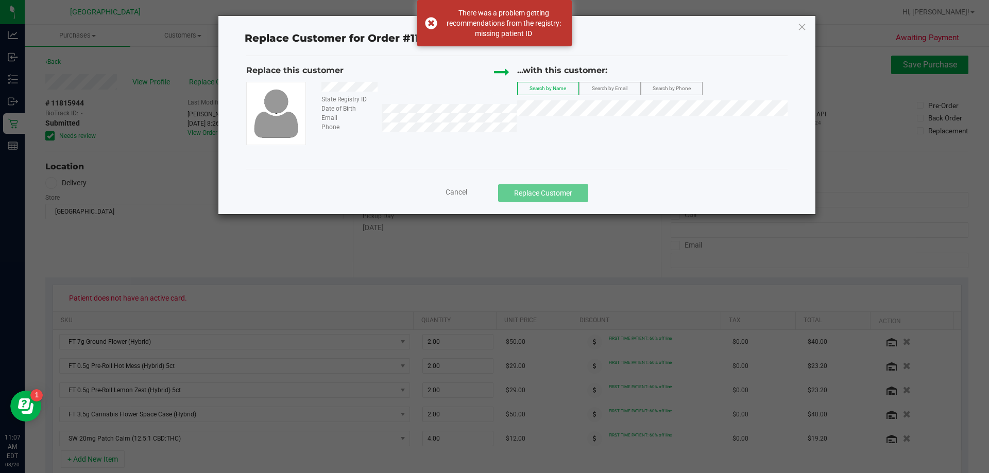
click at [624, 90] on span "Search by Email" at bounding box center [610, 89] width 36 height 6
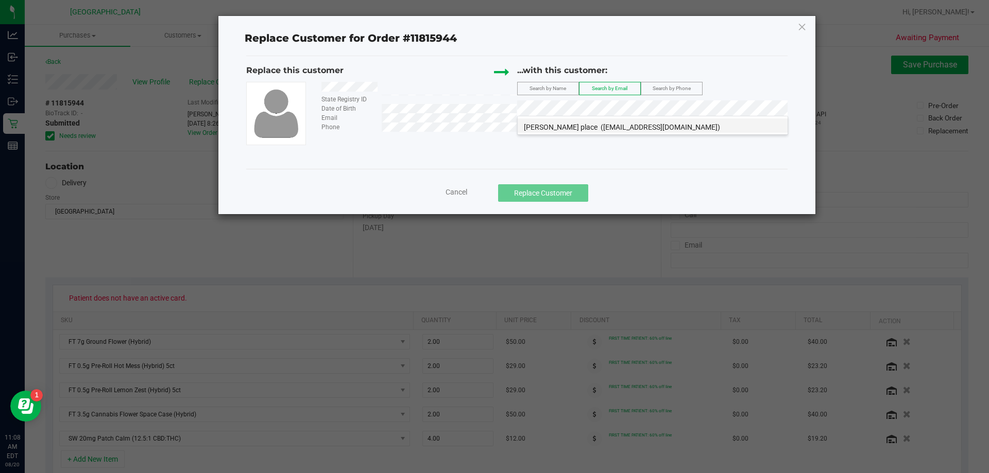
click at [566, 123] on li "valorie place (valorie133@gmail.com)" at bounding box center [653, 125] width 270 height 14
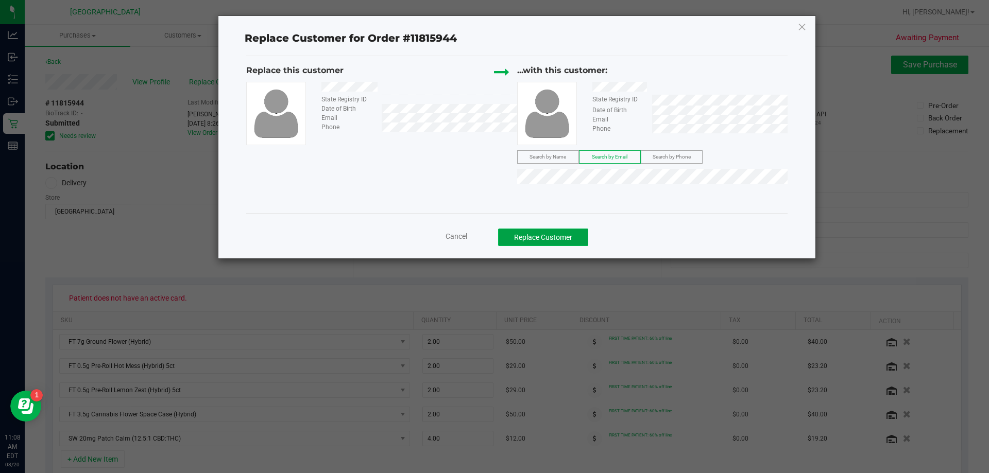
click at [523, 235] on button "Replace Customer" at bounding box center [543, 238] width 90 height 18
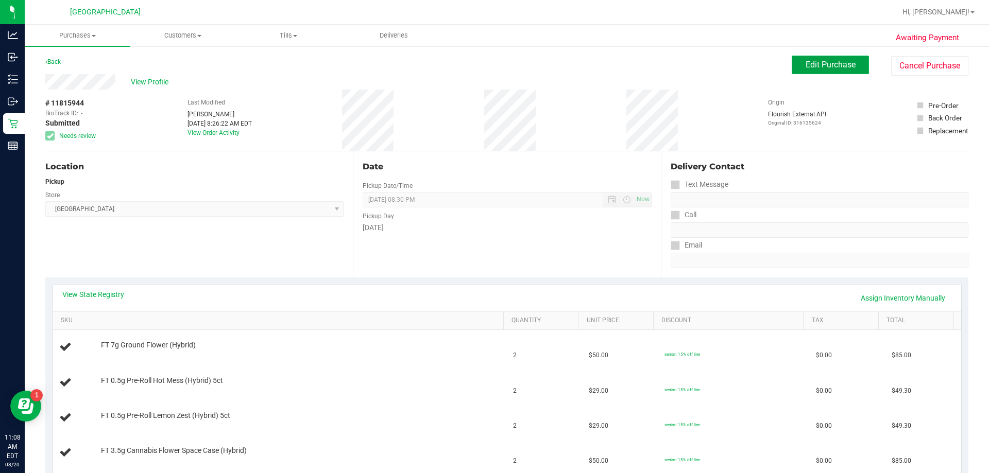
click at [828, 62] on span "Edit Purchase" at bounding box center [831, 65] width 50 height 10
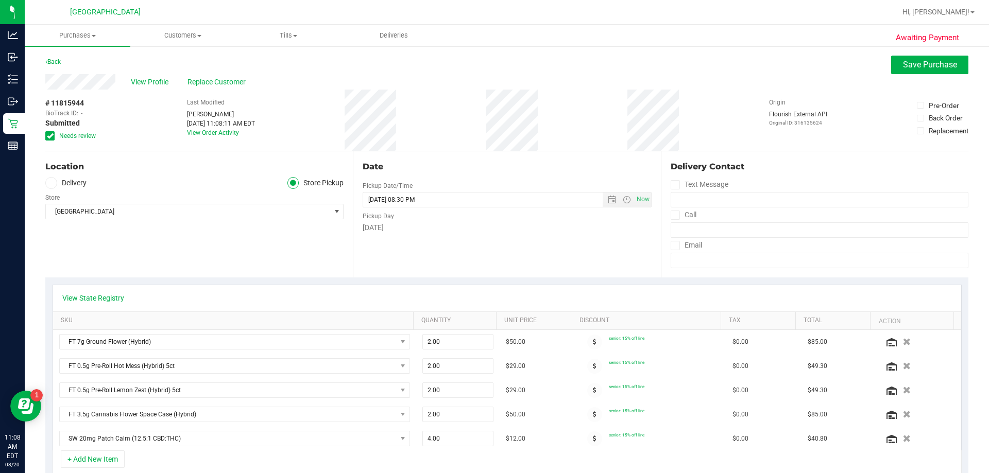
click at [52, 136] on icon at bounding box center [50, 136] width 7 height 0
click at [0, 0] on input "Needs review" at bounding box center [0, 0] width 0 height 0
click at [904, 67] on span "Save Purchase" at bounding box center [930, 65] width 54 height 10
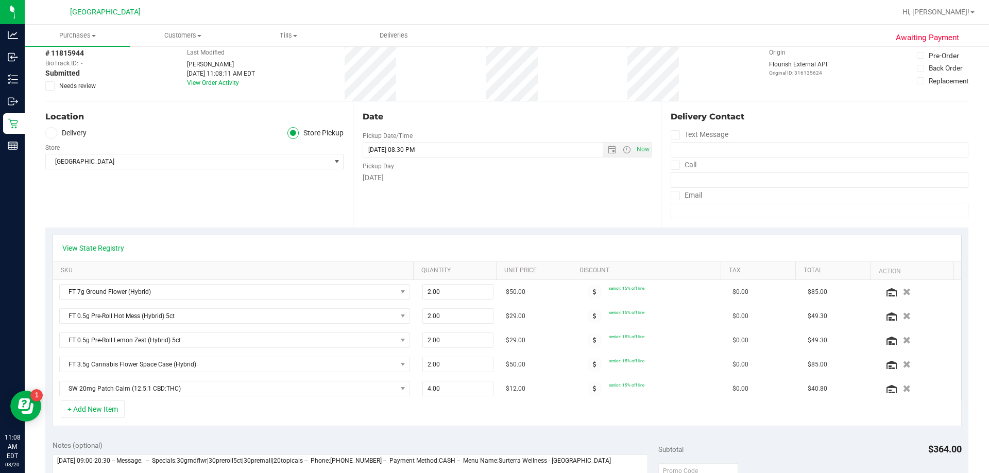
scroll to position [155, 0]
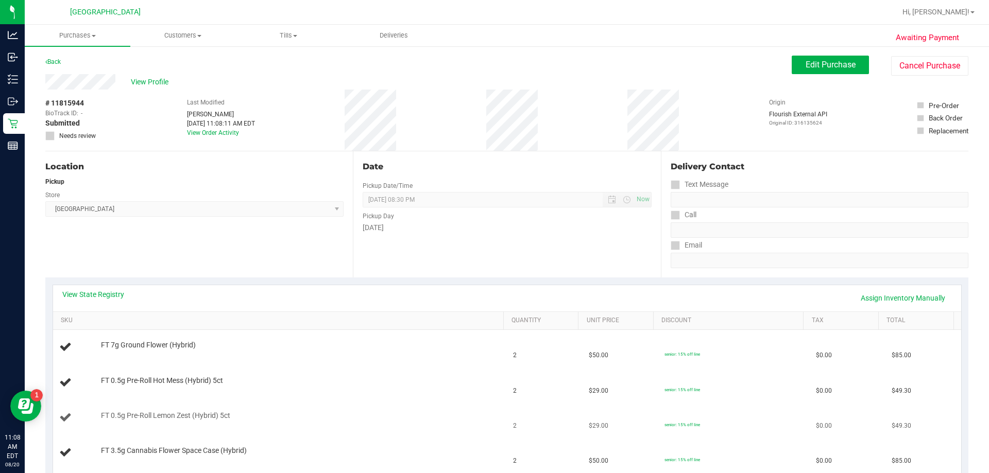
scroll to position [155, 0]
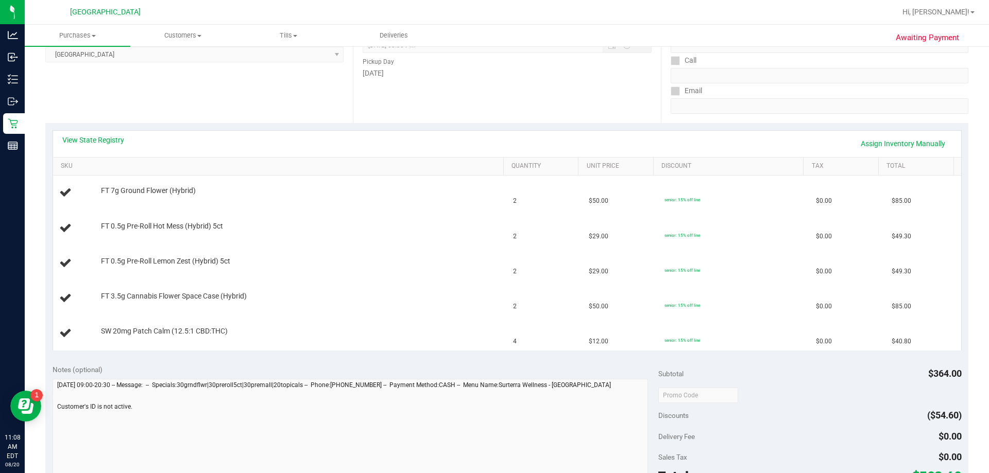
click at [91, 148] on div "View State Registry Assign Inventory Manually" at bounding box center [507, 144] width 890 height 18
click at [93, 140] on link "View State Registry" at bounding box center [93, 140] width 62 height 10
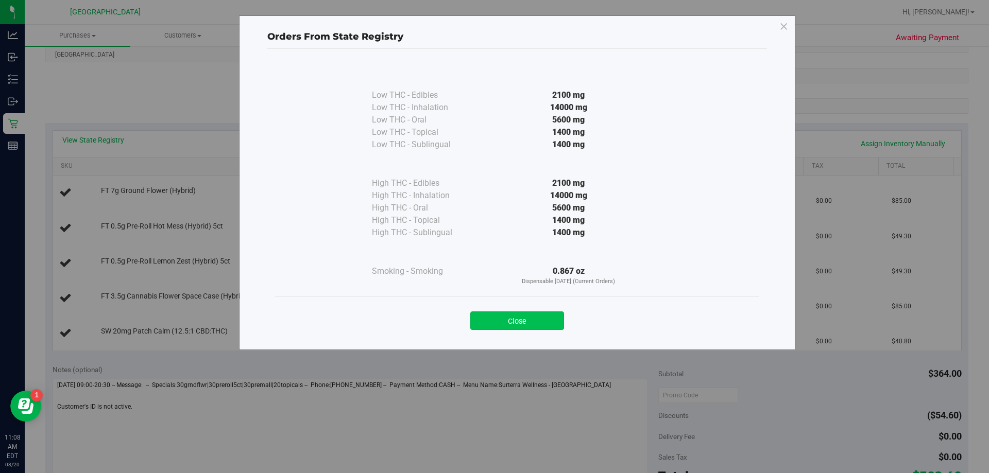
click at [532, 319] on button "Close" at bounding box center [517, 321] width 94 height 19
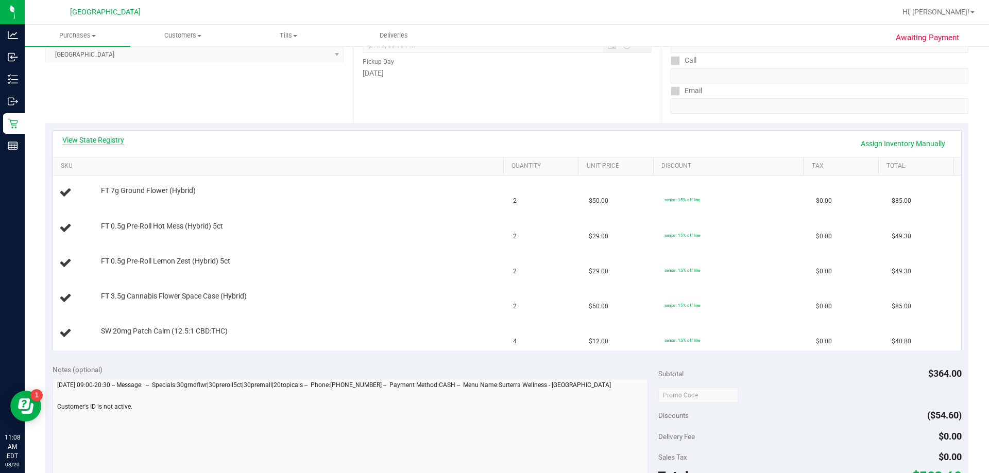
click at [97, 138] on link "View State Registry" at bounding box center [93, 140] width 62 height 10
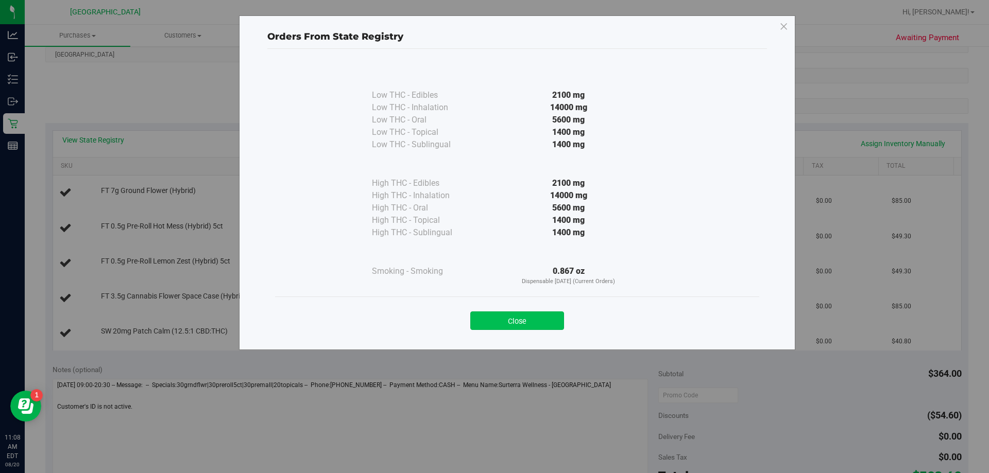
click at [512, 315] on button "Close" at bounding box center [517, 321] width 94 height 19
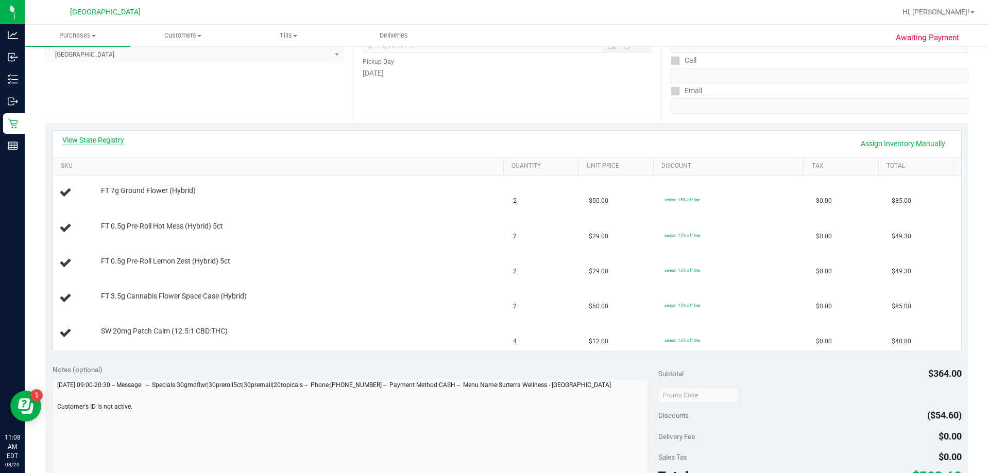
click at [98, 137] on link "View State Registry" at bounding box center [93, 140] width 62 height 10
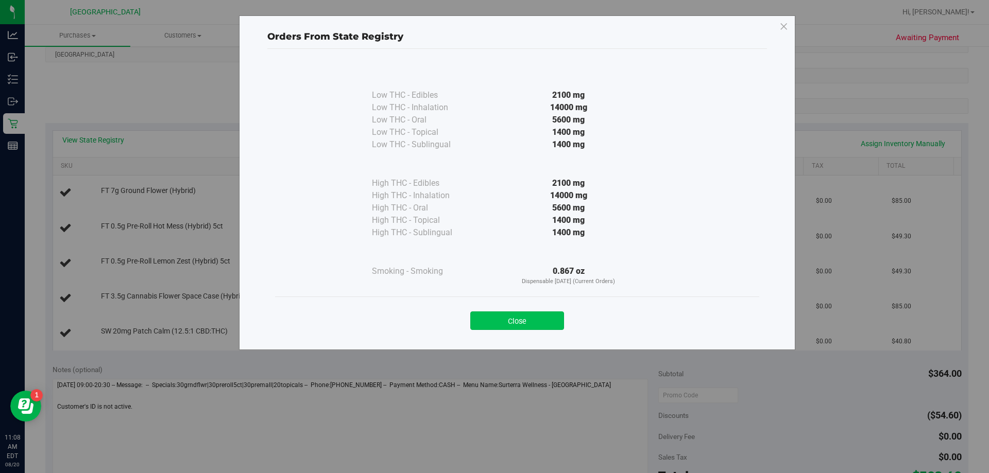
click at [529, 317] on button "Close" at bounding box center [517, 321] width 94 height 19
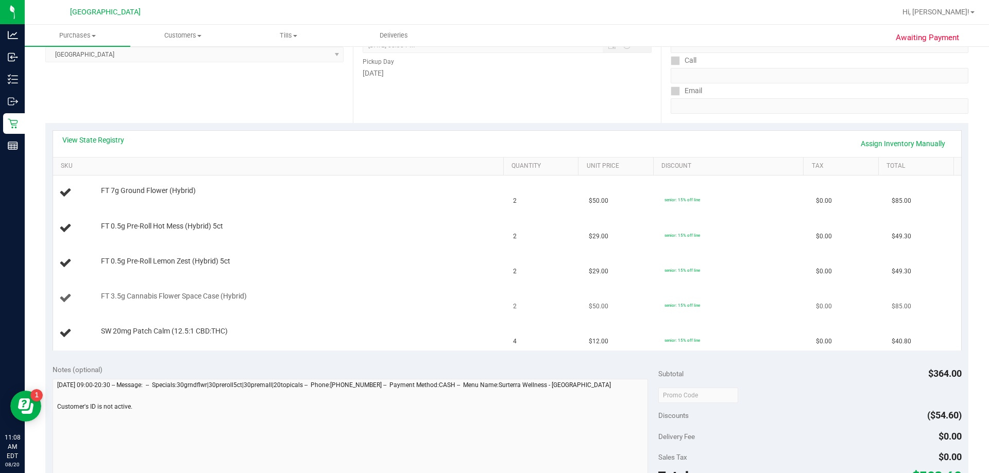
click at [219, 298] on span "FT 3.5g Cannabis Flower Space Case (Hybrid)" at bounding box center [174, 297] width 146 height 10
click at [219, 296] on span "FT 3.5g Cannabis Flower Space Case (Hybrid)" at bounding box center [174, 297] width 146 height 10
click at [206, 293] on span "FT 3.5g Cannabis Flower Space Case (Hybrid)" at bounding box center [174, 297] width 146 height 10
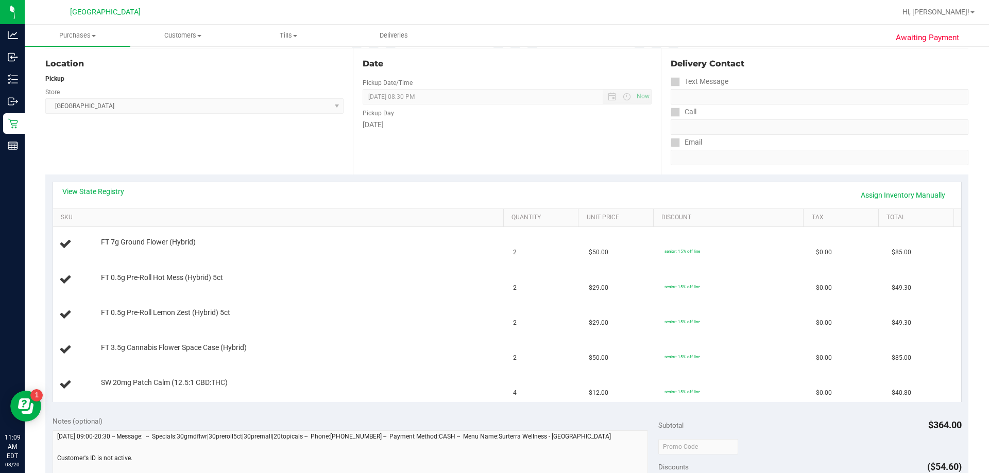
scroll to position [0, 0]
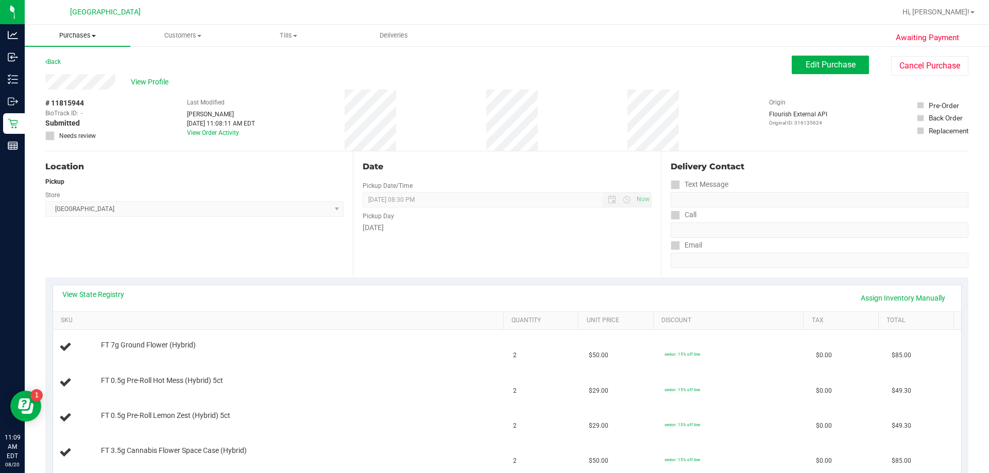
click at [81, 36] on span "Purchases" at bounding box center [78, 35] width 106 height 9
click at [59, 73] on span "Fulfillment" at bounding box center [57, 74] width 64 height 9
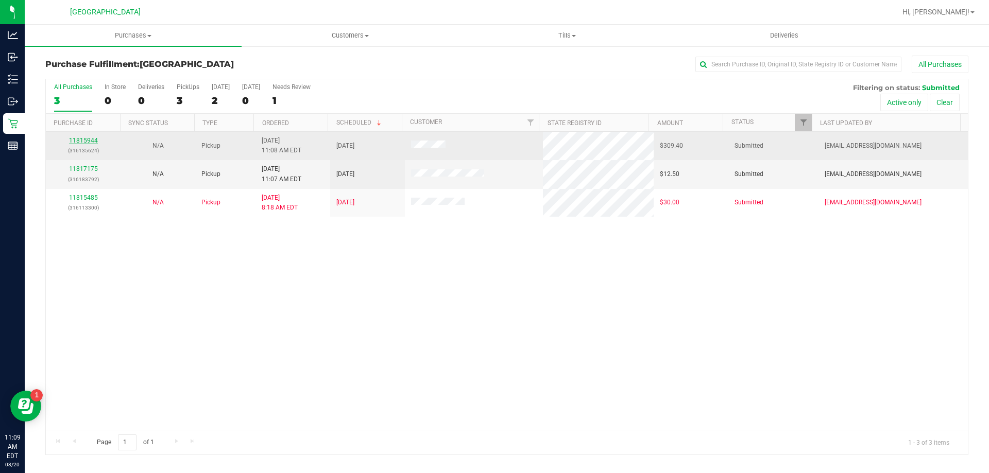
click at [80, 140] on link "11815944" at bounding box center [83, 140] width 29 height 7
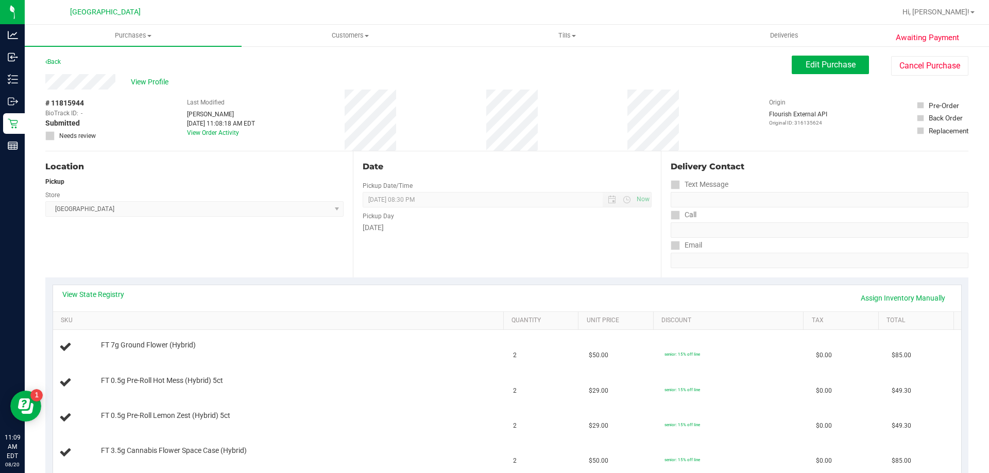
click at [216, 126] on div "[DATE] 11:08:18 AM EDT" at bounding box center [221, 123] width 68 height 9
click at [213, 133] on link "View Order Activity" at bounding box center [213, 132] width 52 height 7
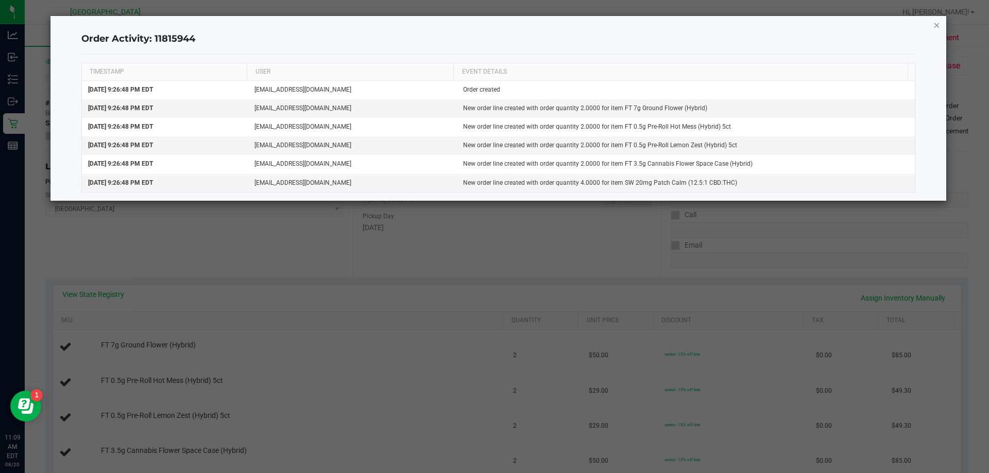
click at [934, 24] on icon "button" at bounding box center [937, 25] width 7 height 12
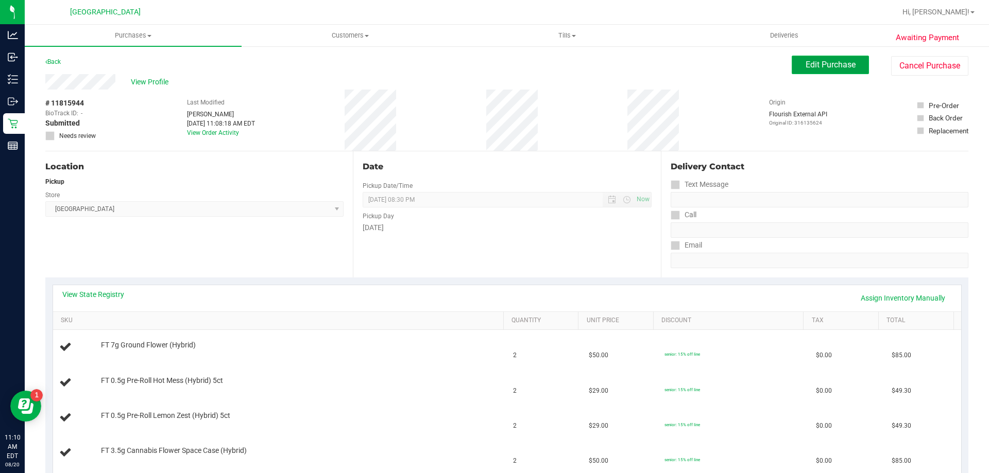
click at [828, 64] on span "Edit Purchase" at bounding box center [831, 65] width 50 height 10
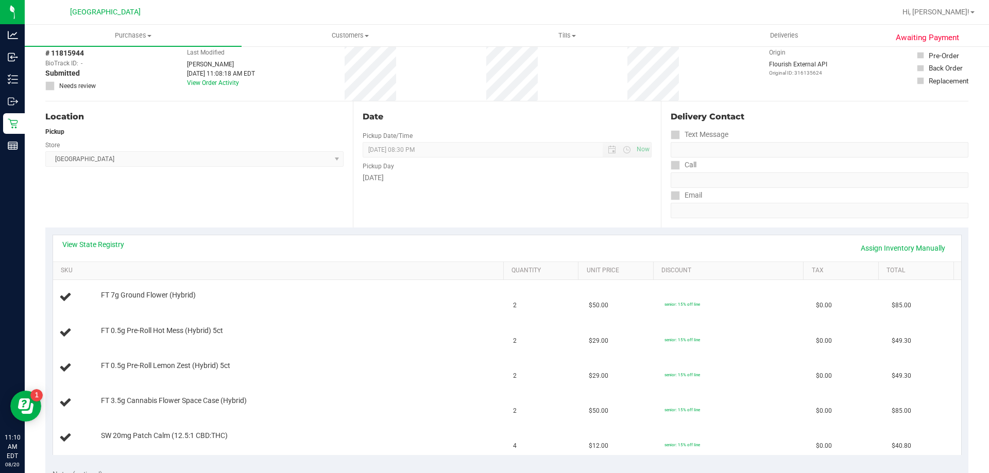
scroll to position [155, 0]
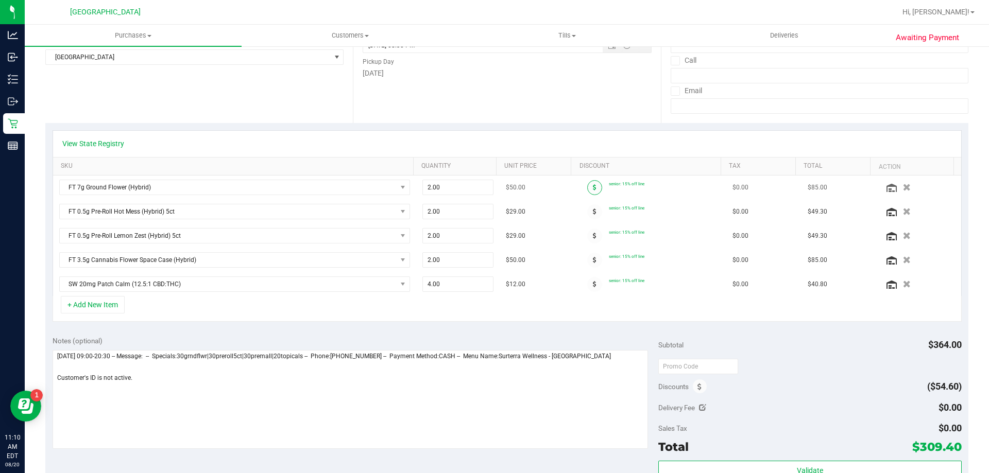
click at [593, 189] on icon at bounding box center [595, 187] width 4 height 6
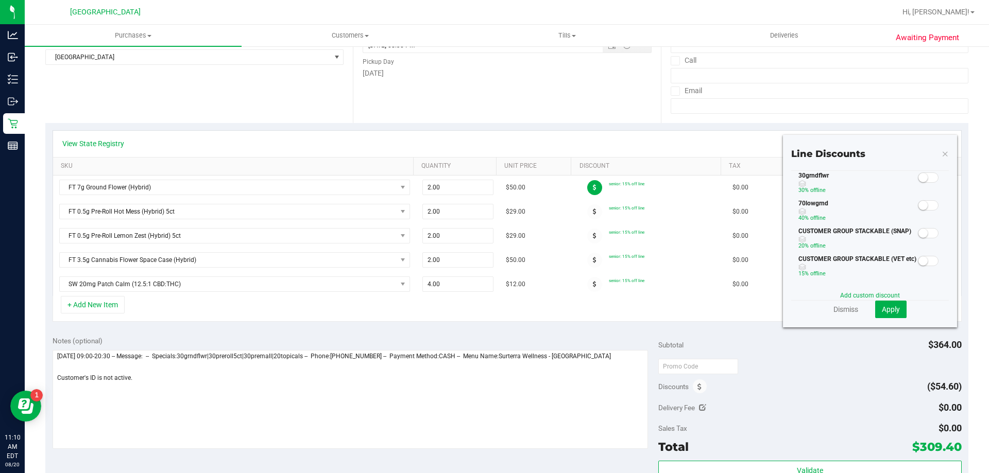
click at [920, 180] on span at bounding box center [928, 178] width 21 height 10
click at [886, 312] on span "Apply" at bounding box center [891, 310] width 18 height 8
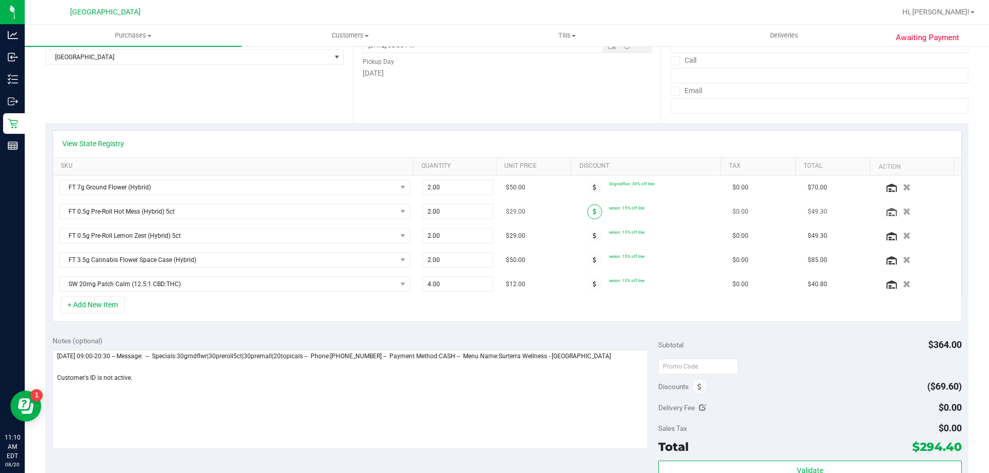
click at [587, 214] on span at bounding box center [594, 212] width 15 height 15
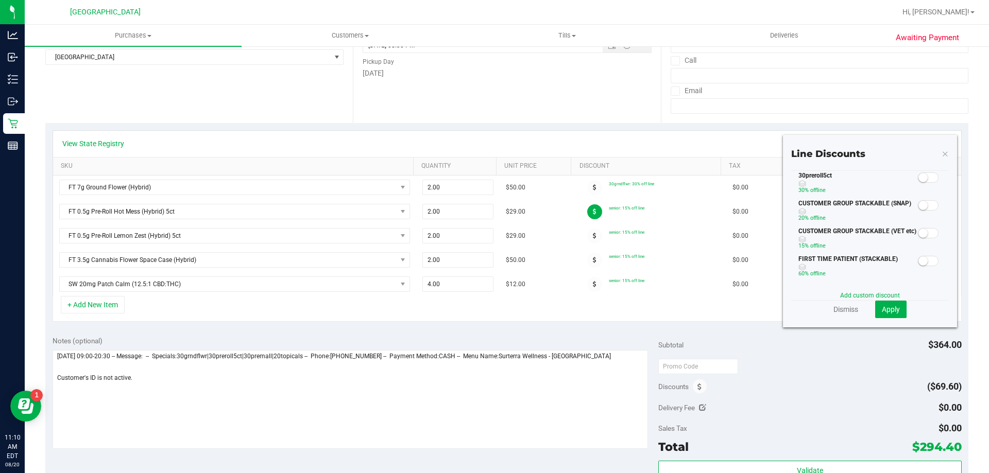
click at [925, 180] on span at bounding box center [928, 178] width 21 height 10
click at [890, 310] on span "Apply" at bounding box center [891, 310] width 18 height 8
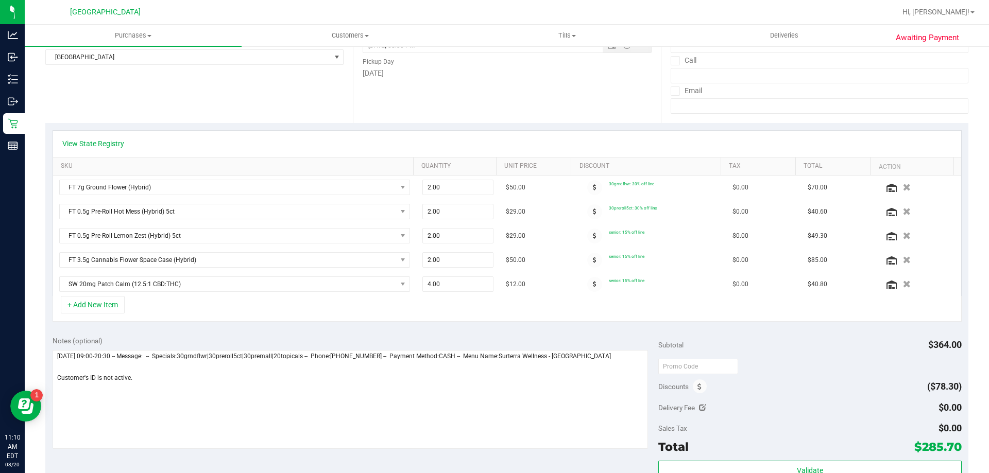
click at [593, 236] on icon at bounding box center [595, 236] width 4 height 6
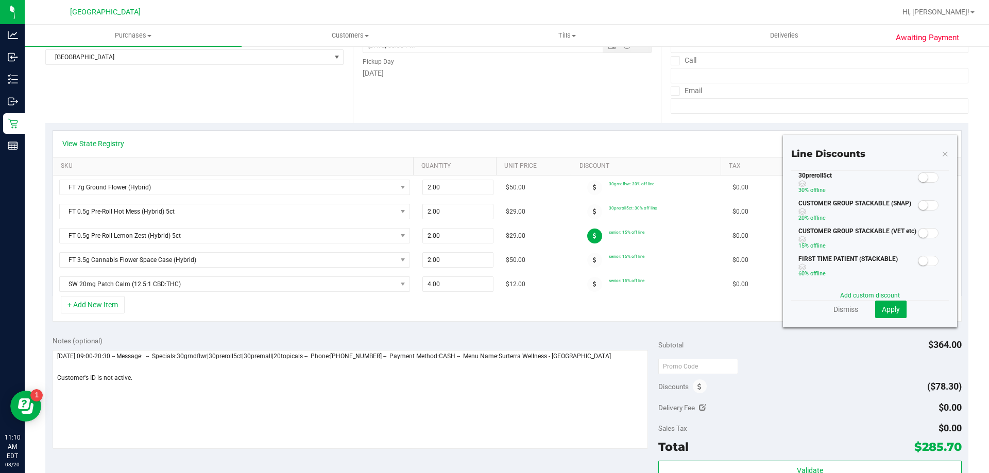
click at [922, 176] on span at bounding box center [928, 178] width 21 height 10
click at [888, 313] on span "Apply" at bounding box center [891, 310] width 18 height 8
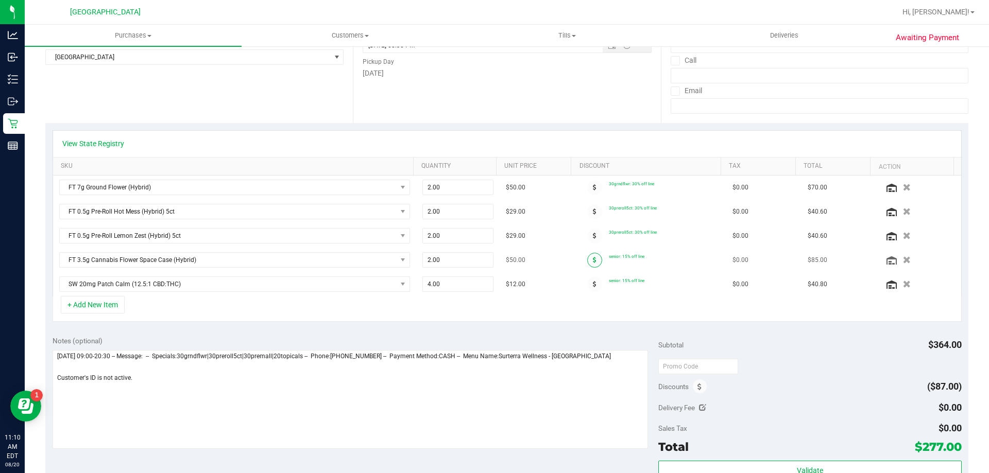
click at [593, 261] on icon at bounding box center [595, 260] width 4 height 6
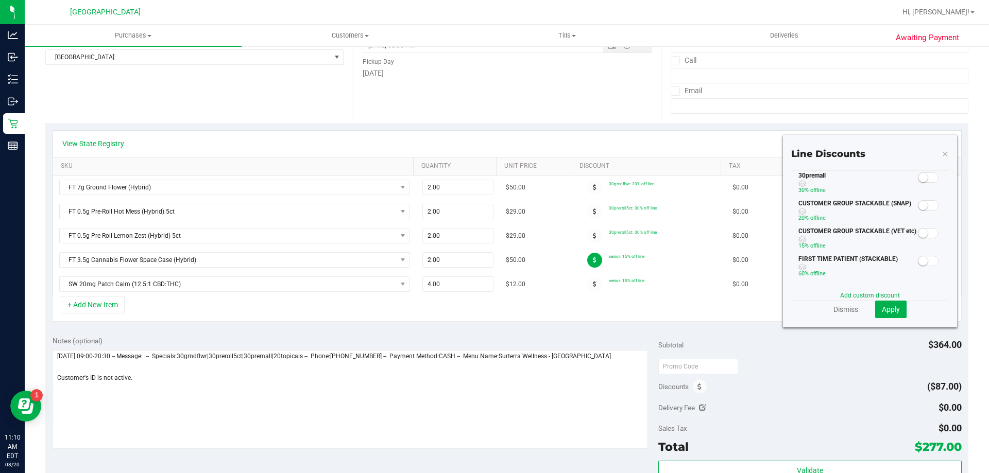
click at [921, 177] on span at bounding box center [928, 178] width 21 height 10
click at [889, 311] on span "Apply" at bounding box center [891, 310] width 18 height 8
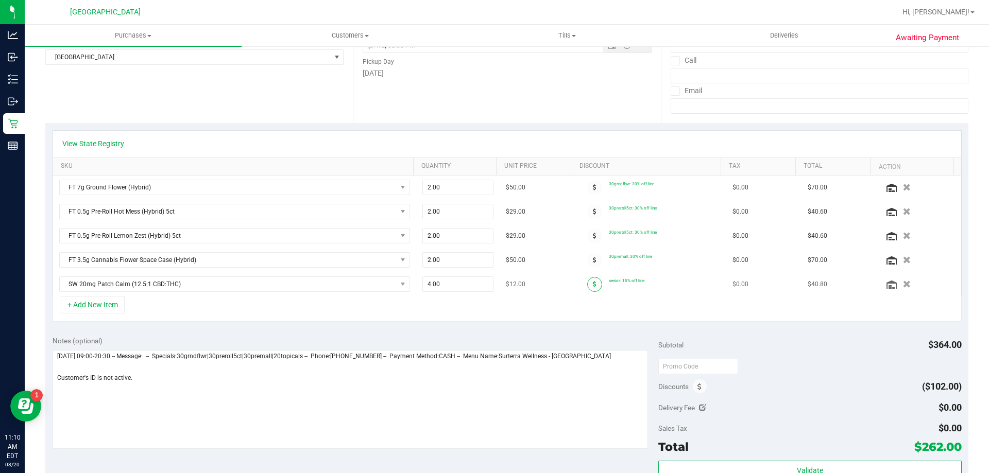
click at [593, 283] on icon at bounding box center [595, 284] width 4 height 6
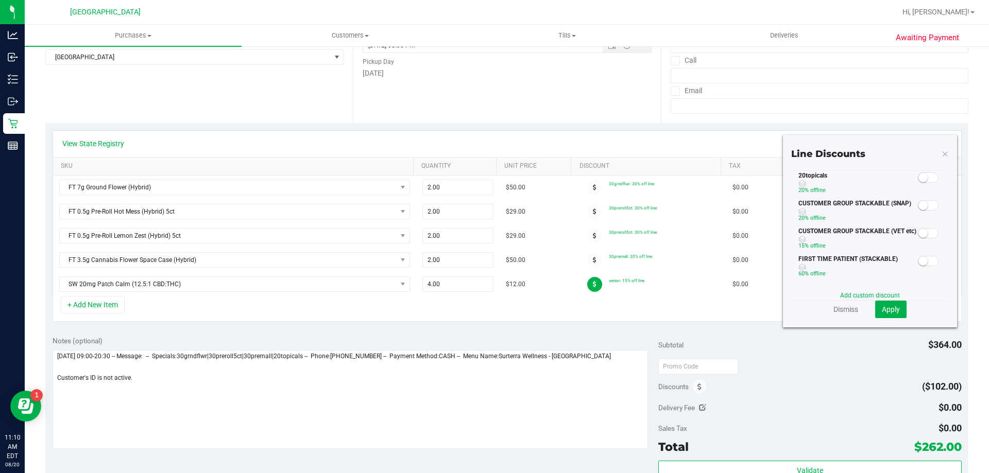
click at [919, 180] on small at bounding box center [923, 177] width 9 height 9
click at [891, 313] on span "Apply" at bounding box center [891, 310] width 18 height 8
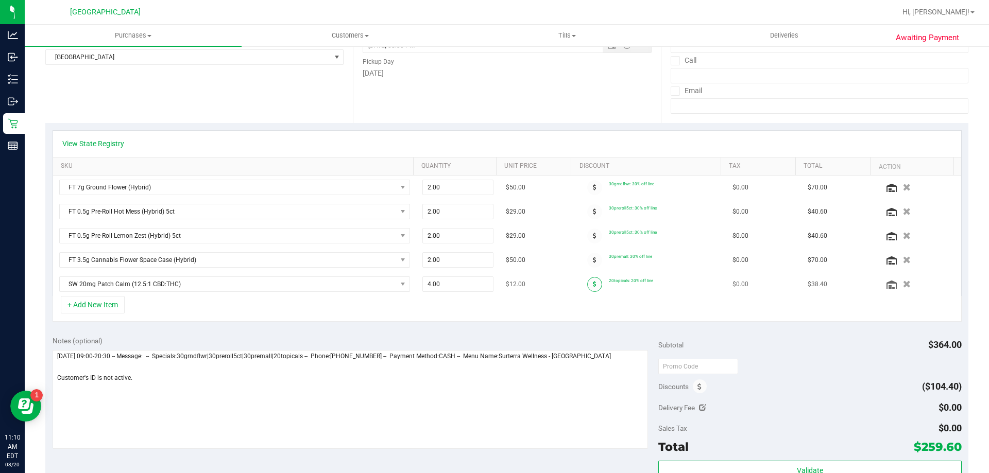
click at [593, 286] on icon at bounding box center [595, 284] width 4 height 6
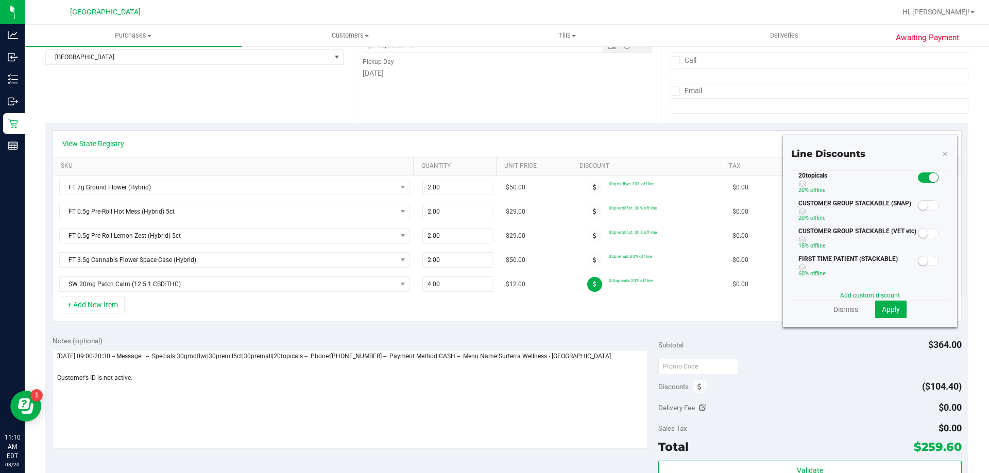
click at [918, 179] on span at bounding box center [928, 178] width 21 height 10
click at [860, 296] on link "Add custom discount" at bounding box center [870, 295] width 60 height 7
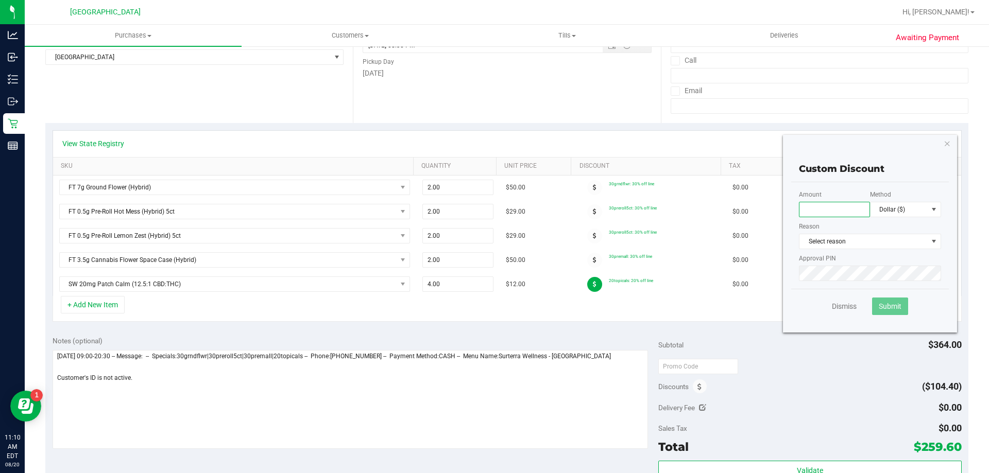
click at [827, 209] on input "text" at bounding box center [834, 209] width 71 height 15
type input "60.00"
click at [895, 216] on span "Dollar ($)" at bounding box center [899, 209] width 57 height 14
click at [901, 249] on li "Percentage (%)" at bounding box center [898, 247] width 70 height 18
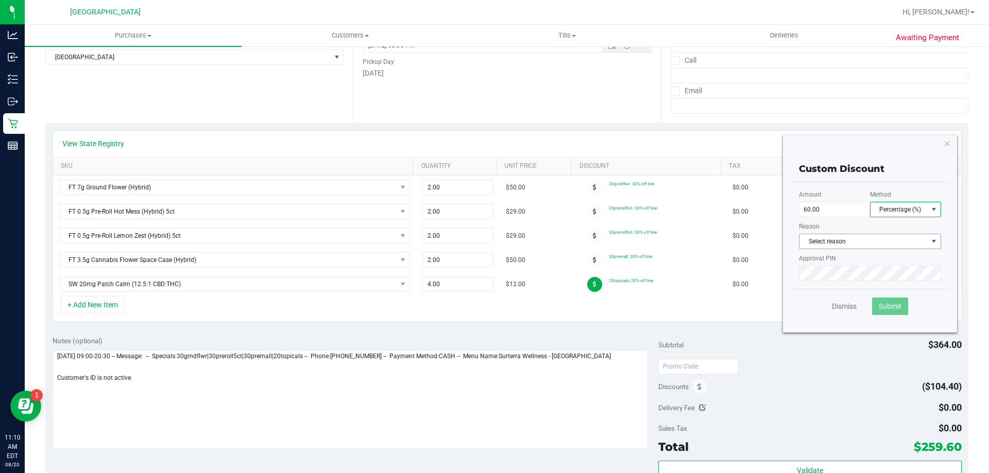
click at [856, 241] on span "Select reason" at bounding box center [864, 241] width 128 height 14
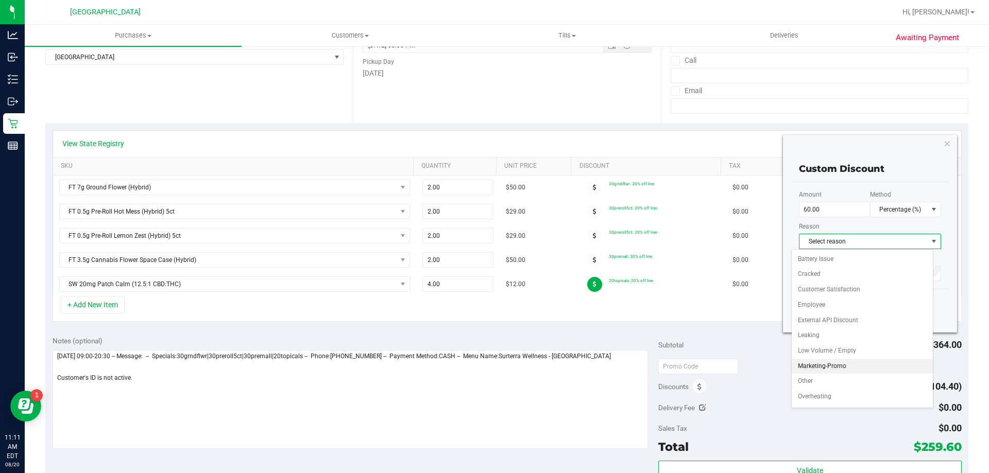
click at [851, 368] on li "Marketing-Promo" at bounding box center [862, 366] width 141 height 15
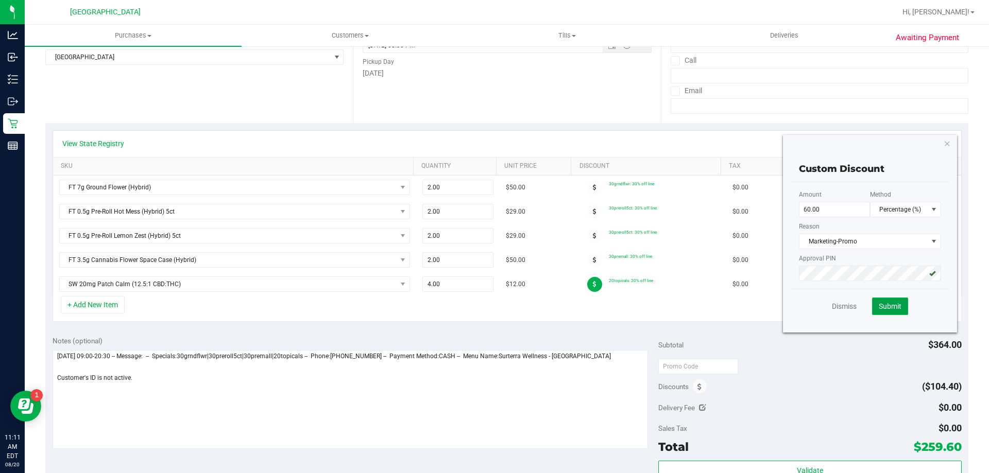
click at [885, 310] on span "Submit" at bounding box center [890, 306] width 23 height 8
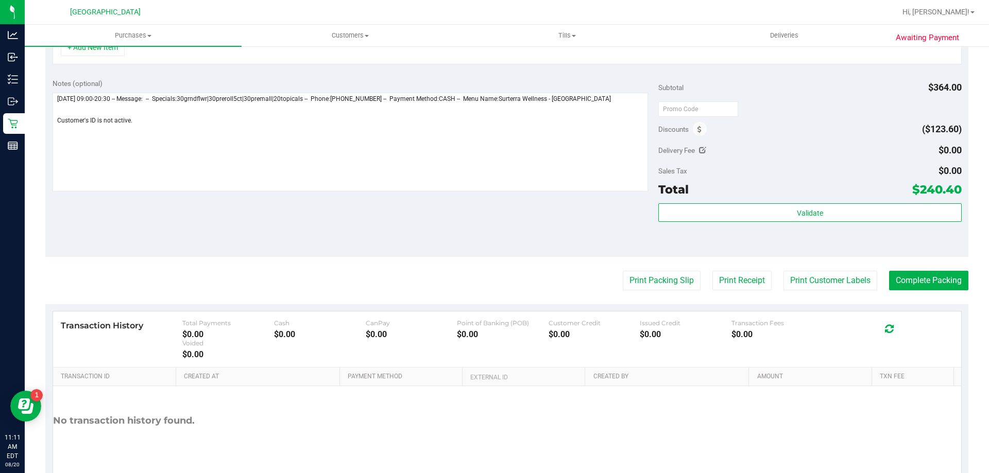
scroll to position [0, 0]
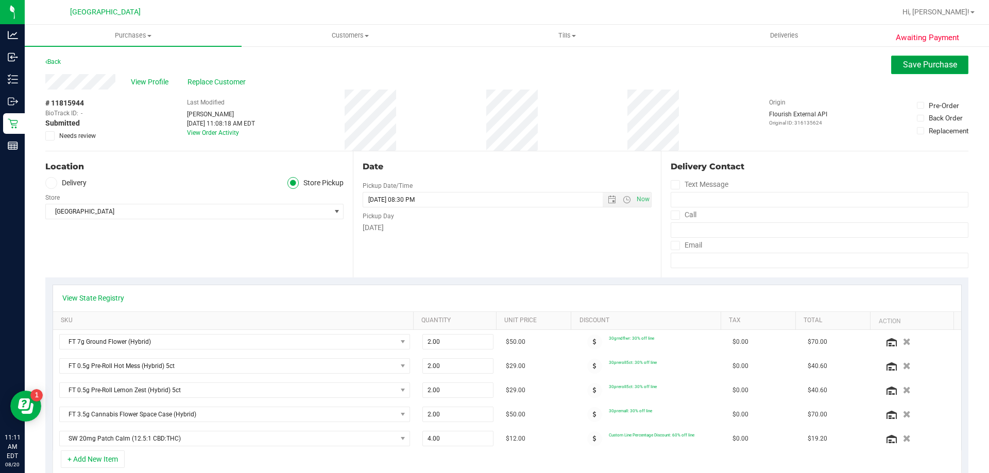
click at [894, 59] on button "Save Purchase" at bounding box center [929, 65] width 77 height 19
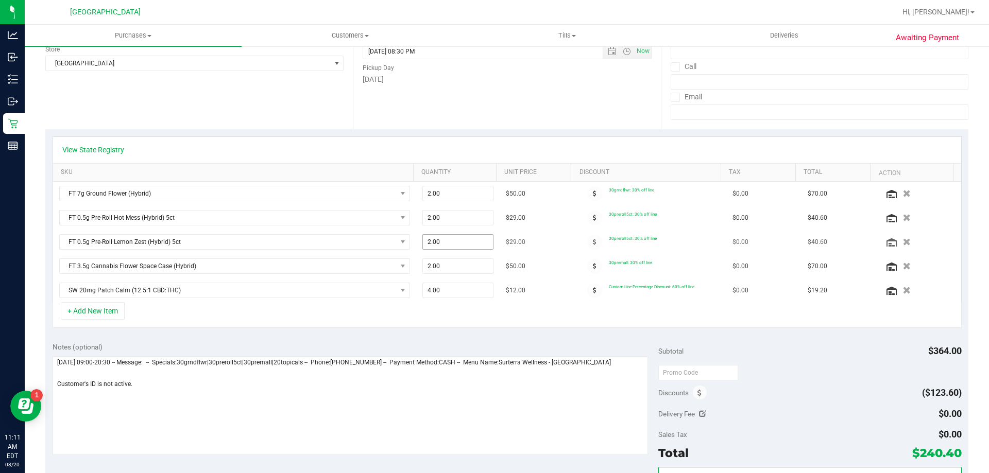
scroll to position [155, 0]
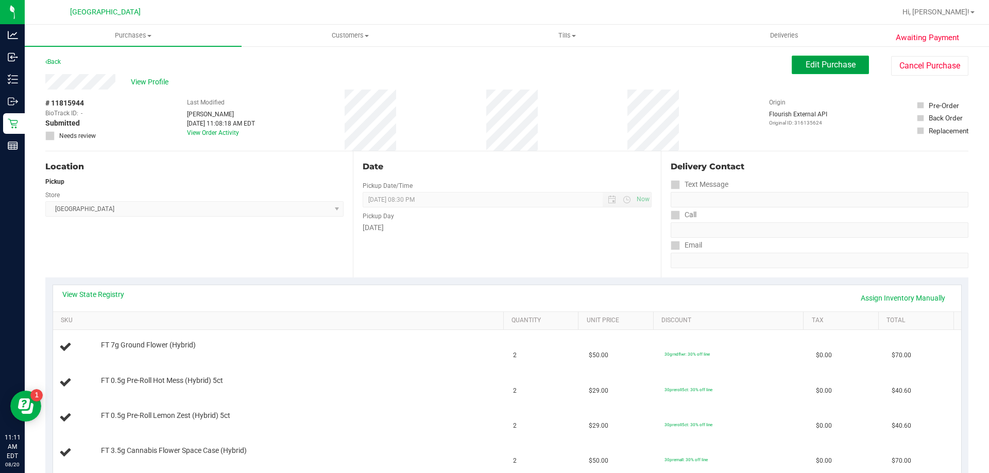
click at [818, 63] on span "Edit Purchase" at bounding box center [831, 65] width 50 height 10
click at [50, 136] on icon at bounding box center [50, 136] width 7 height 0
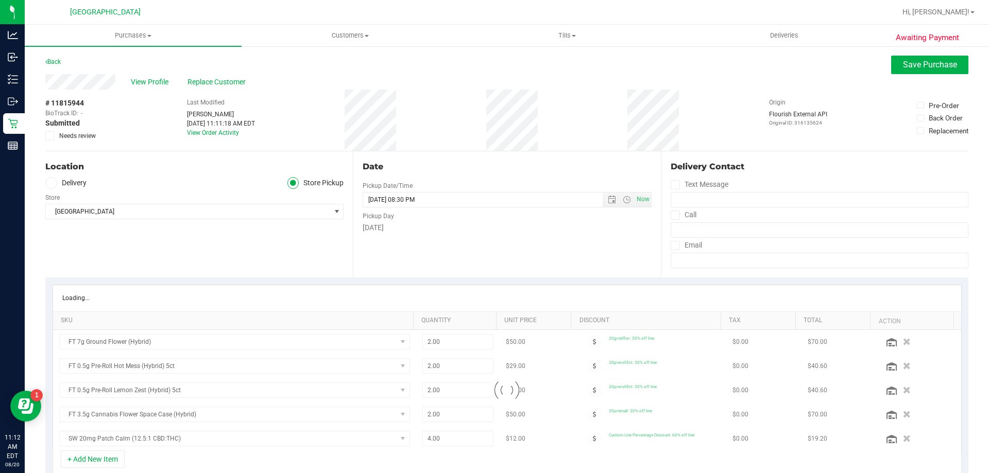
click at [49, 136] on icon at bounding box center [50, 136] width 7 height 0
click at [0, 0] on input "Needs review" at bounding box center [0, 0] width 0 height 0
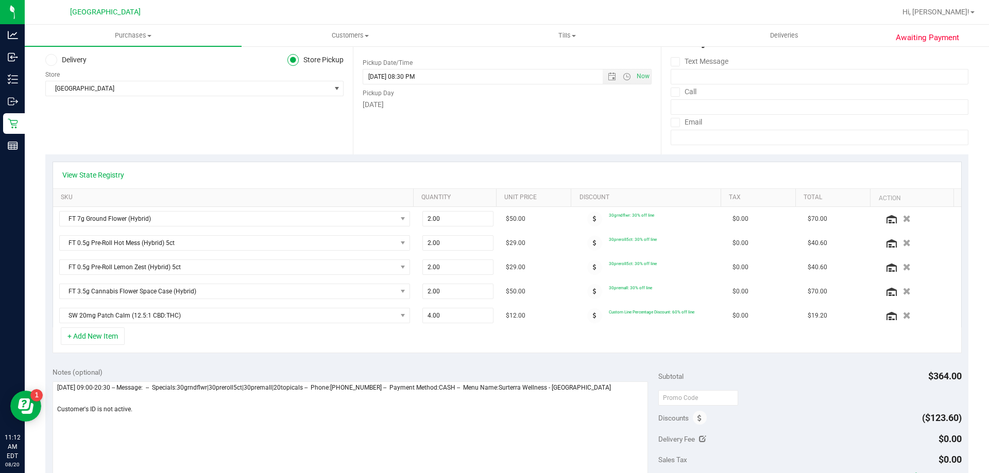
scroll to position [258, 0]
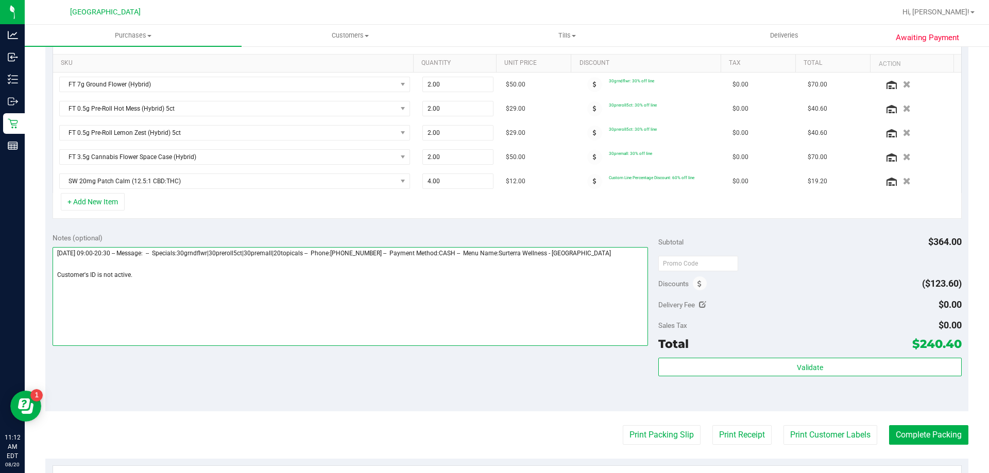
click at [256, 279] on textarea at bounding box center [351, 296] width 596 height 99
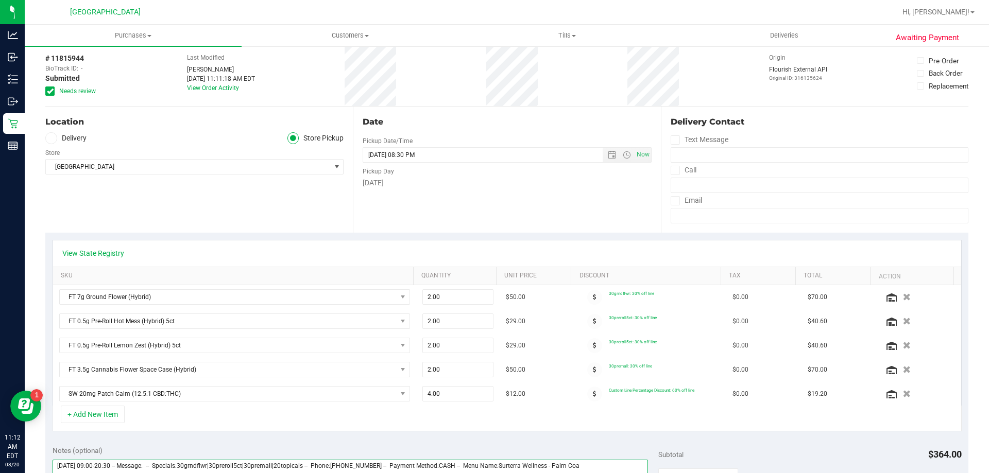
scroll to position [0, 0]
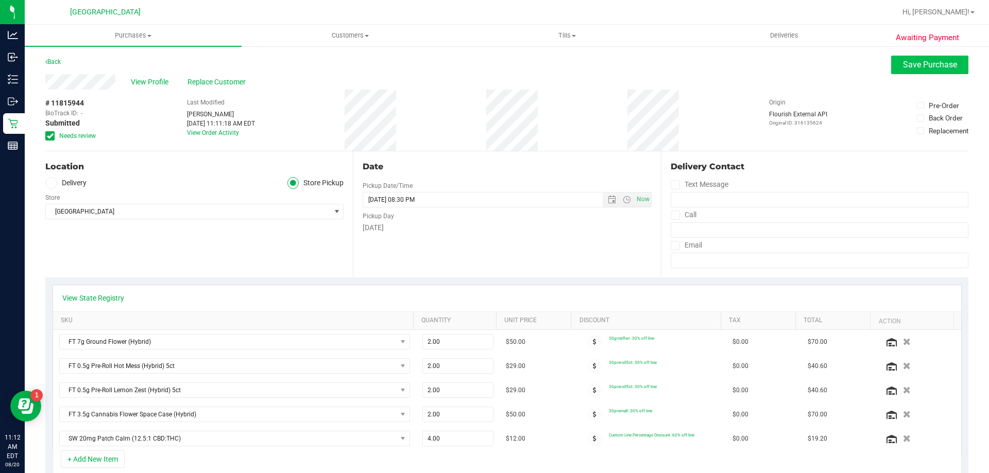
type textarea "[DATE] 09:00-20:30 -- Message: -- Specials:30grndflwr|30preroll5ct|30premall|20…"
click at [923, 66] on span "Save Purchase" at bounding box center [930, 65] width 54 height 10
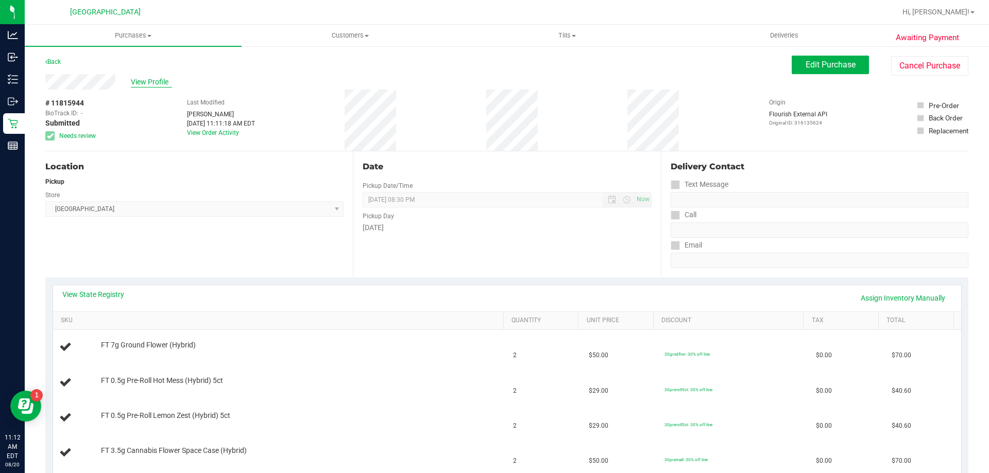
click at [143, 81] on span "View Profile" at bounding box center [151, 82] width 41 height 11
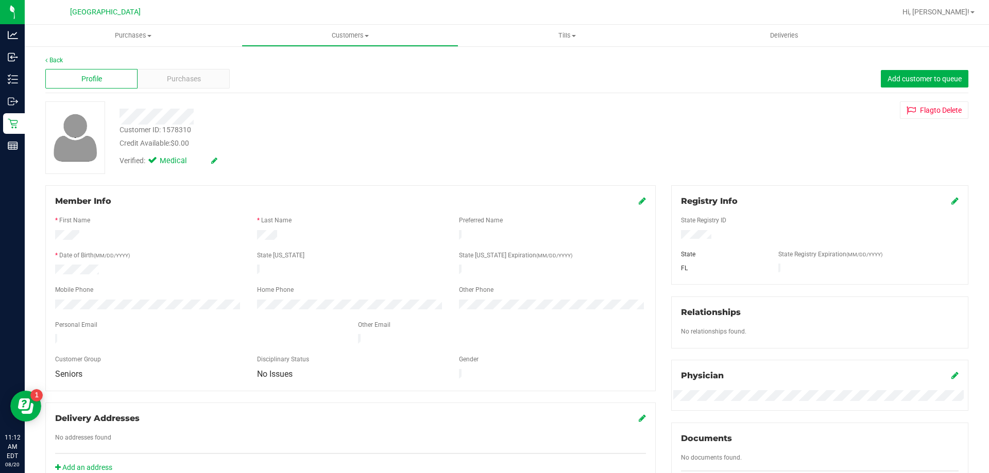
click at [177, 131] on div "Customer ID: 1578310" at bounding box center [156, 130] width 72 height 11
copy div "1578310"
click at [132, 37] on span "Purchases" at bounding box center [133, 35] width 217 height 9
click at [100, 77] on li "Fulfillment" at bounding box center [133, 75] width 217 height 12
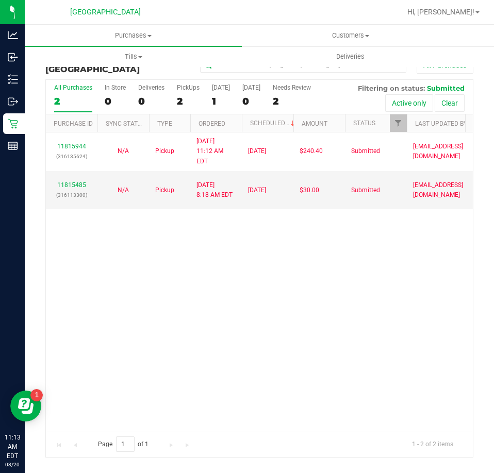
click at [209, 287] on div "11815944 (316135624) N/A Pickup [DATE] 11:12 AM EDT 8/20/2025 $240.40 Submitted…" at bounding box center [259, 281] width 427 height 298
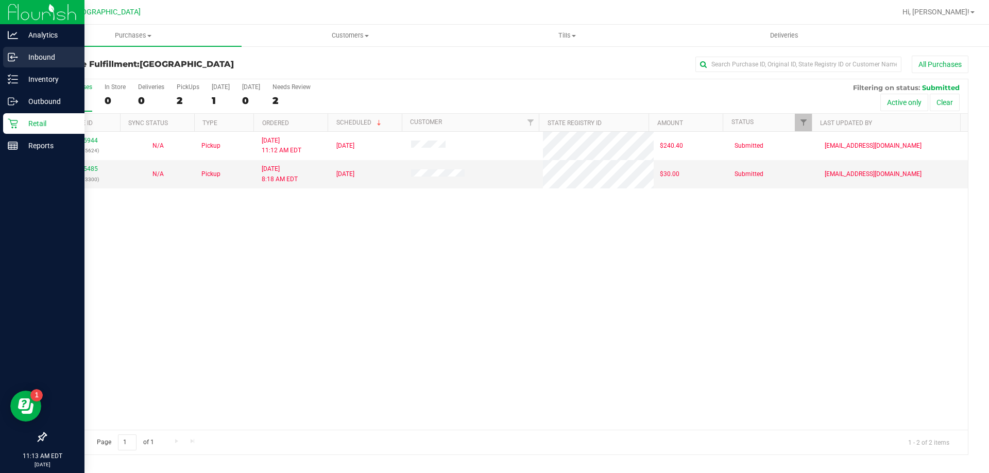
click at [32, 56] on p "Inbound" at bounding box center [49, 57] width 62 height 12
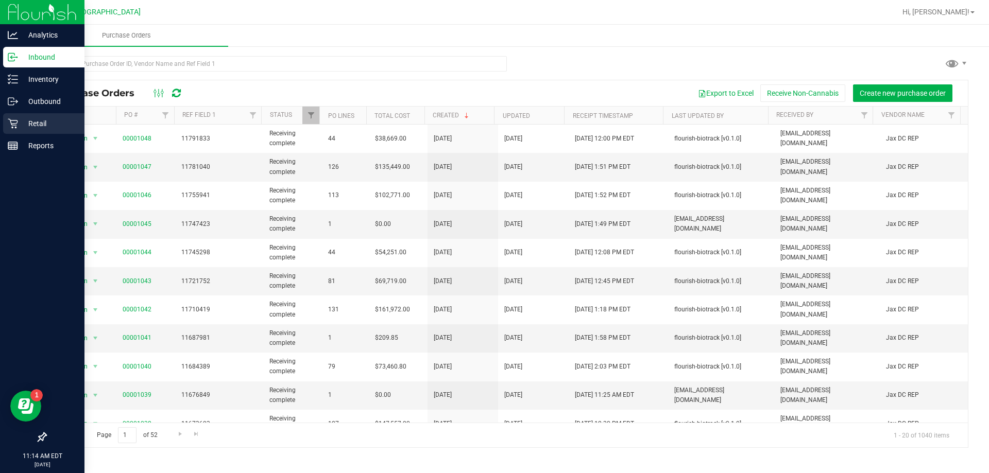
click at [40, 122] on p "Retail" at bounding box center [49, 123] width 62 height 12
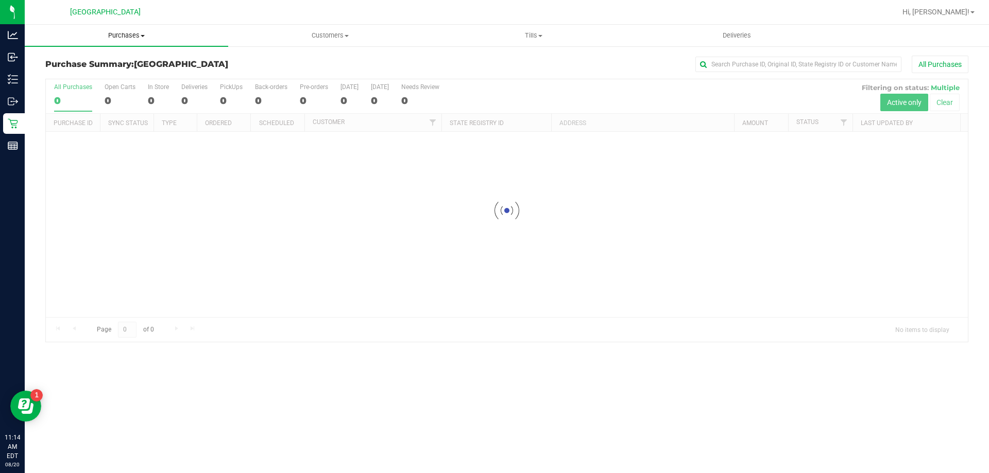
click at [125, 36] on span "Purchases" at bounding box center [127, 35] width 204 height 9
click at [71, 73] on span "Fulfillment" at bounding box center [57, 74] width 64 height 9
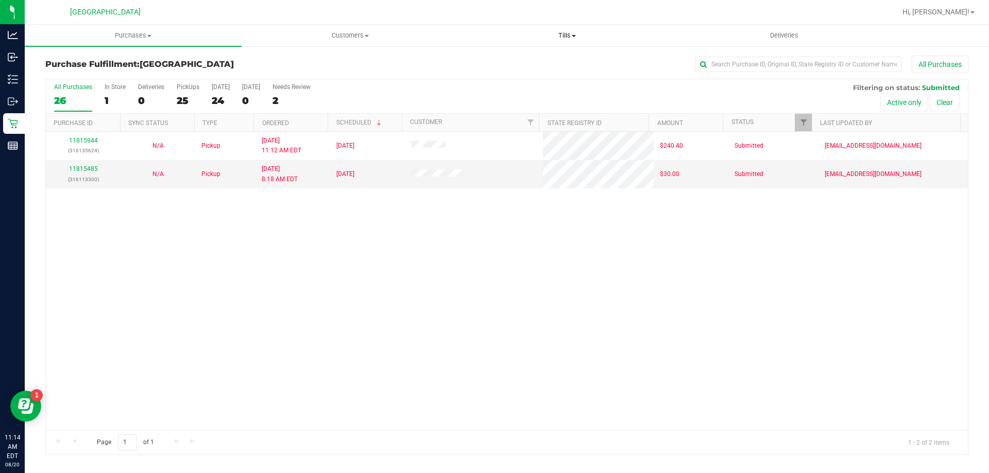
click at [567, 36] on span "Tills" at bounding box center [567, 35] width 216 height 9
click at [514, 63] on span "Manage tills" at bounding box center [494, 62] width 70 height 9
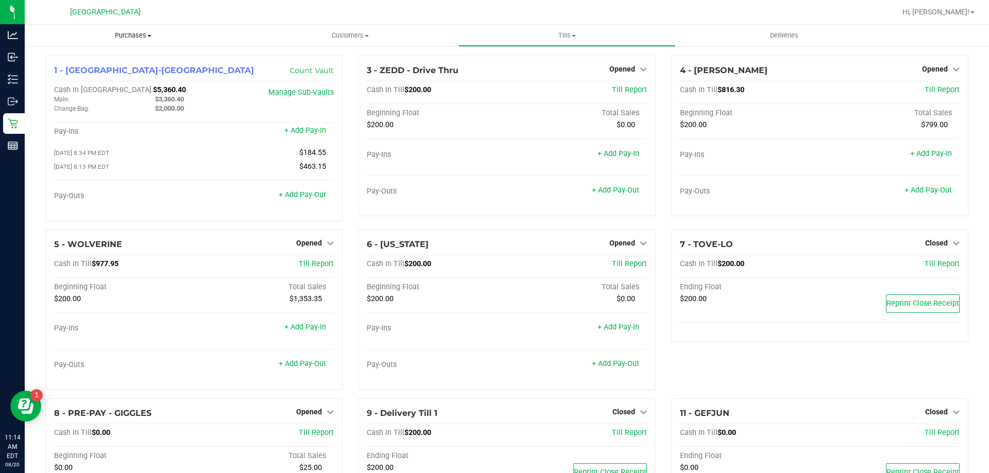
click at [123, 32] on span "Purchases" at bounding box center [133, 35] width 217 height 9
click at [96, 73] on li "Fulfillment" at bounding box center [133, 75] width 217 height 12
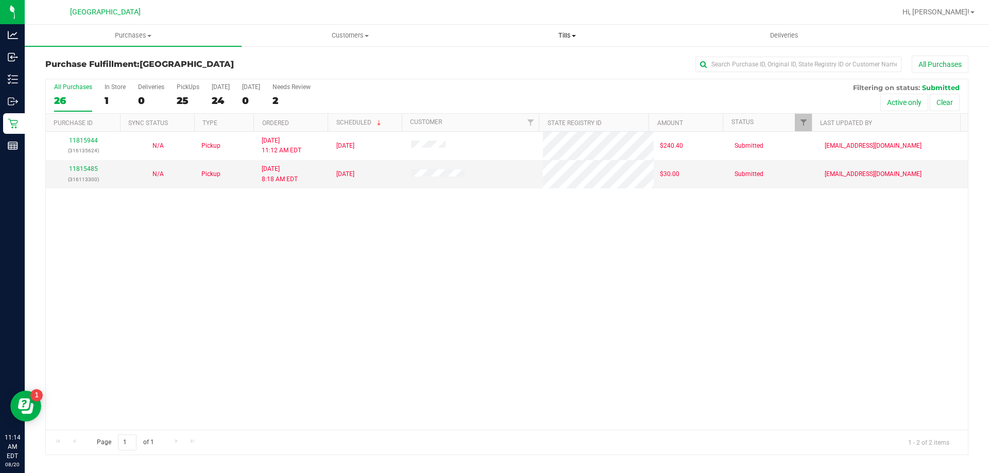
click at [568, 30] on uib-tab-heading "Tills Manage tills Reconcile e-payments" at bounding box center [567, 35] width 216 height 21
click at [537, 58] on li "Manage tills" at bounding box center [567, 62] width 217 height 12
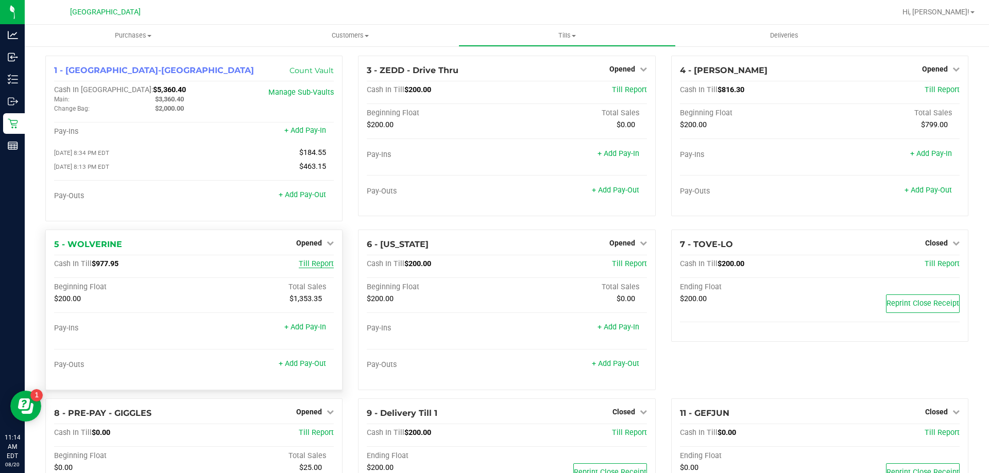
click at [312, 265] on span "Till Report" at bounding box center [316, 264] width 35 height 9
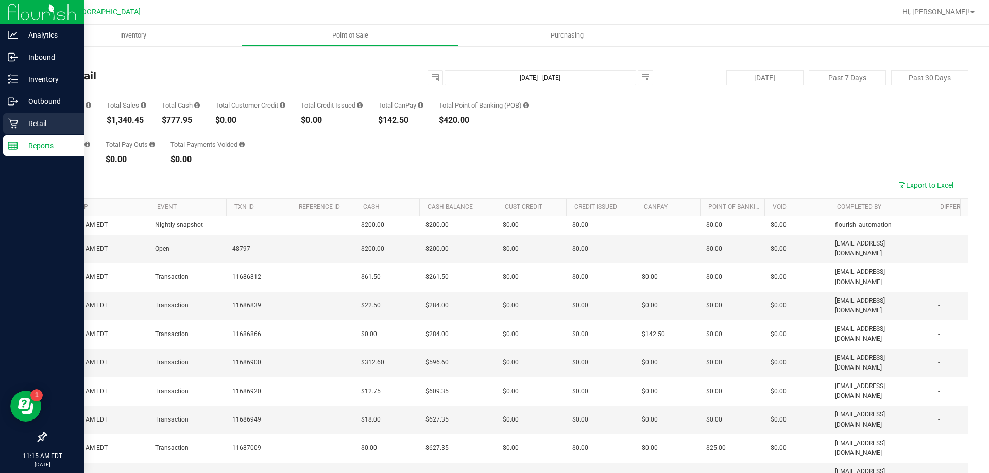
click at [38, 123] on p "Retail" at bounding box center [49, 123] width 62 height 12
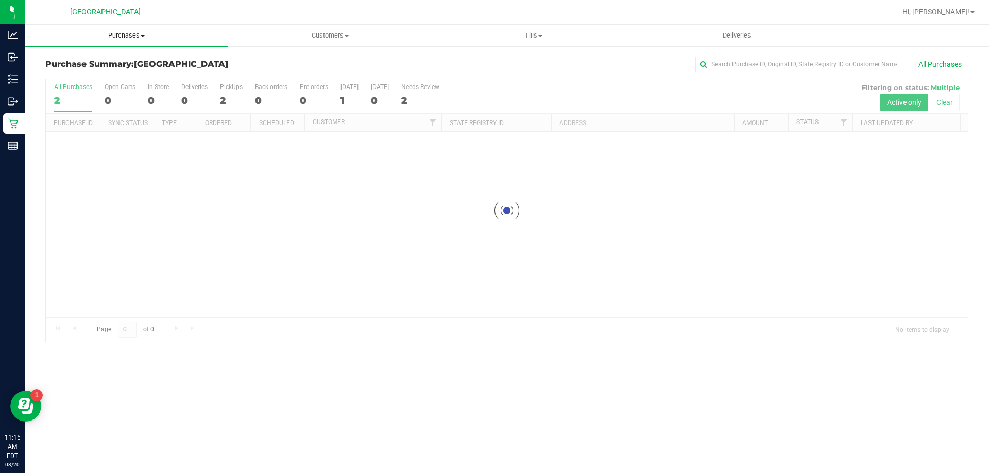
click at [138, 40] on uib-tab-heading "Purchases Summary of purchases Fulfillment All purchases" at bounding box center [127, 36] width 204 height 22
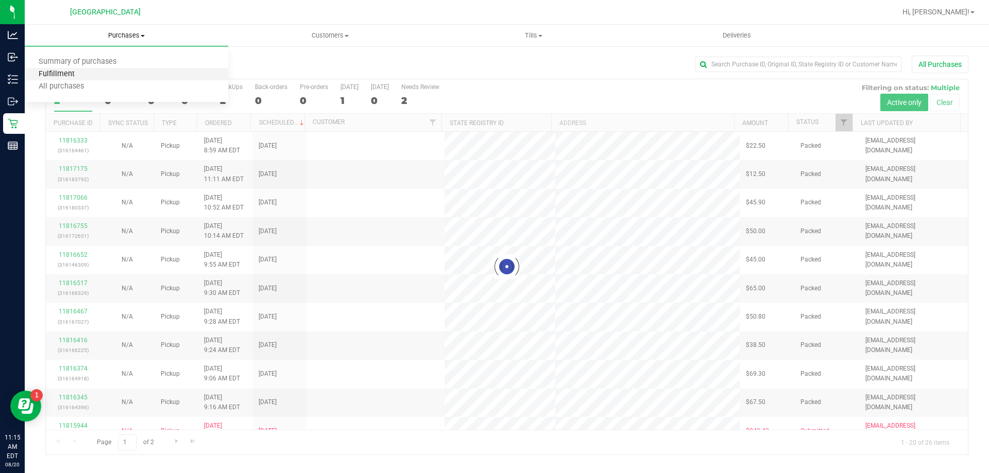
click at [77, 75] on span "Fulfillment" at bounding box center [57, 74] width 64 height 9
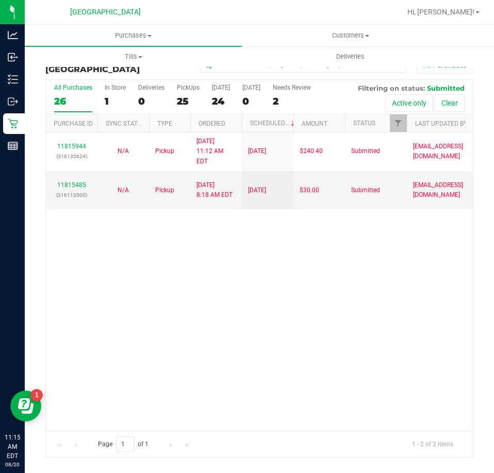
click at [321, 304] on div "11815944 (316135624) N/A Pickup [DATE] 11:12 AM EDT 8/20/2025 $240.40 Submitted…" at bounding box center [259, 281] width 427 height 298
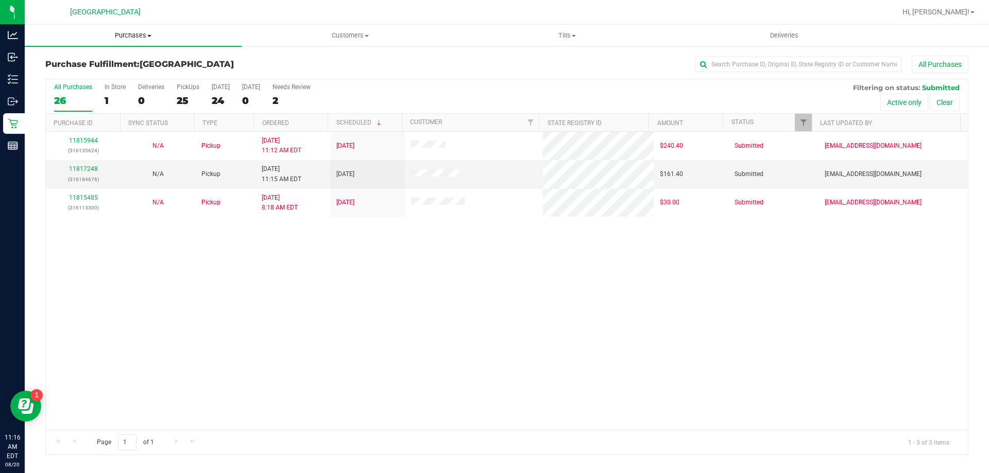
click at [137, 32] on span "Purchases" at bounding box center [133, 35] width 217 height 9
click at [70, 76] on span "Fulfillment" at bounding box center [57, 74] width 64 height 9
click at [95, 170] on link "11817248" at bounding box center [83, 168] width 29 height 7
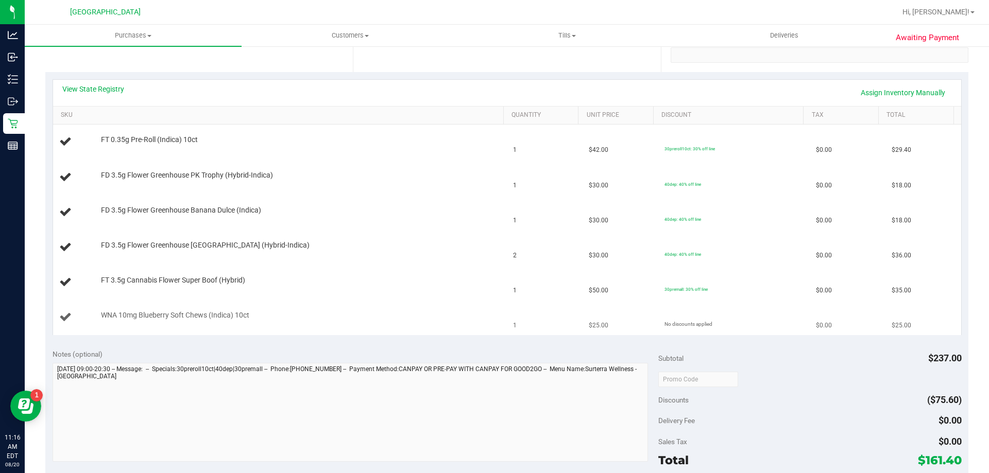
scroll to position [206, 0]
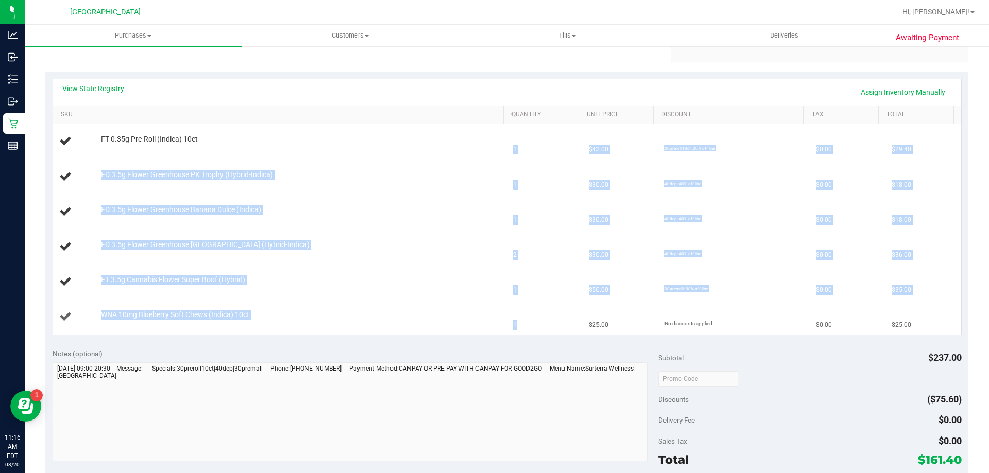
drag, startPoint x: 491, startPoint y: 142, endPoint x: 552, endPoint y: 314, distance: 182.5
click at [552, 314] on tbody "FT 0.35g Pre-Roll (Indica) 10ct 1 $42.00 30preroll10ct: 30% off line $0.00 $29.…" at bounding box center [507, 229] width 908 height 210
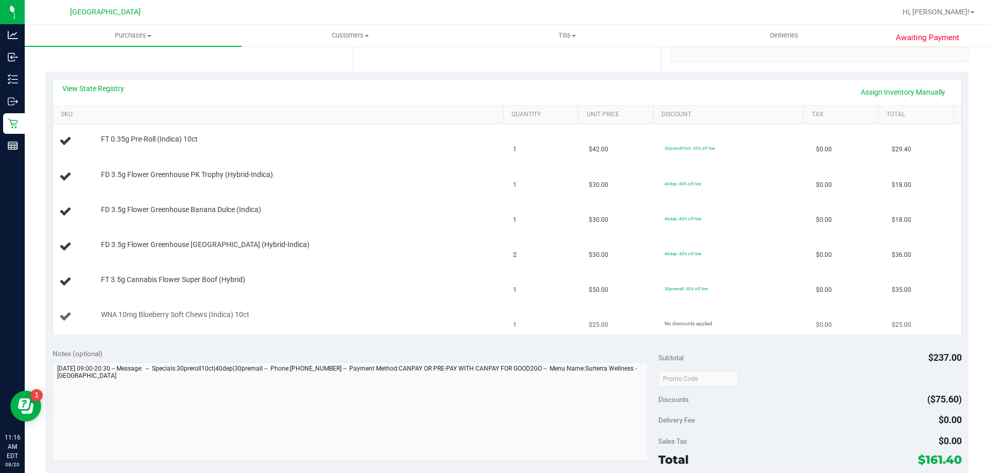
click at [552, 314] on td "1" at bounding box center [545, 317] width 76 height 35
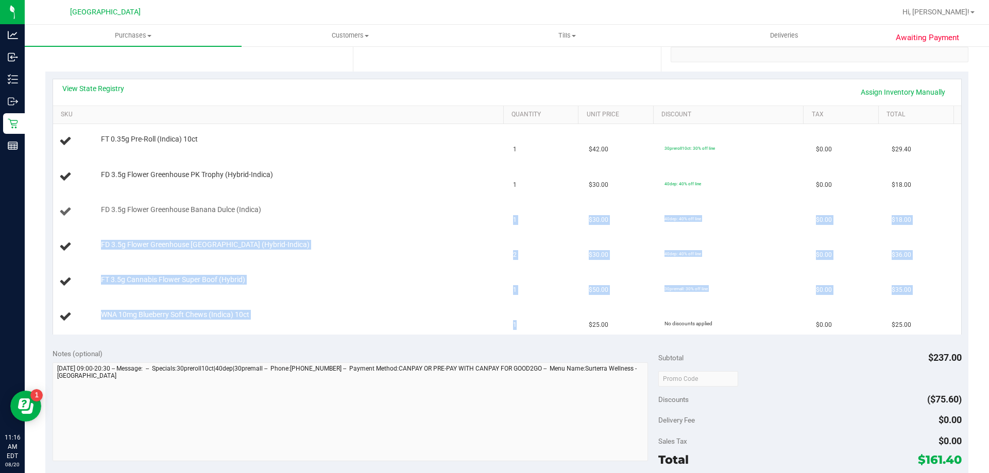
drag, startPoint x: 536, startPoint y: 324, endPoint x: 481, endPoint y: 198, distance: 137.9
click at [481, 198] on tbody "FT 0.35g Pre-Roll (Indica) 10ct 1 $42.00 30preroll10ct: 30% off line $0.00 $29.…" at bounding box center [507, 229] width 908 height 210
click at [415, 207] on div "FD 3.5g Flower Greenhouse Banana Dulce (Indica)" at bounding box center [297, 210] width 403 height 10
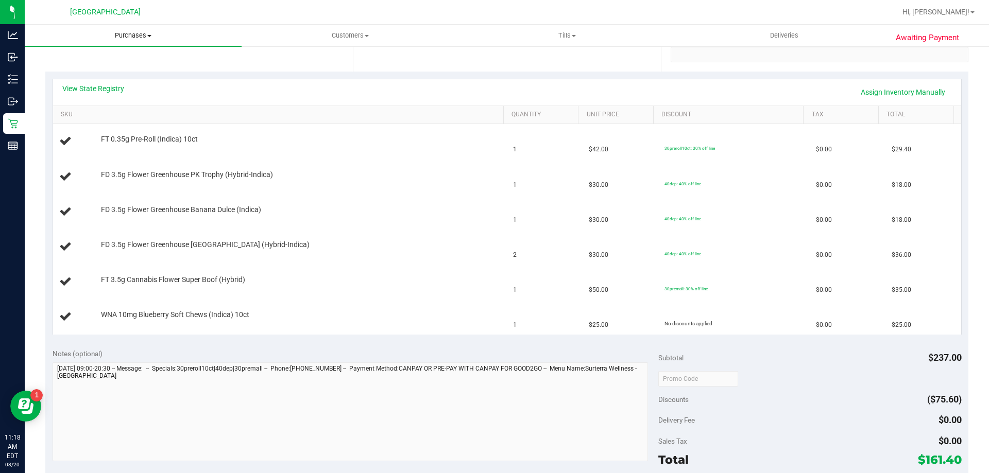
click at [118, 35] on span "Purchases" at bounding box center [133, 35] width 217 height 9
click at [93, 73] on li "Fulfillment" at bounding box center [133, 75] width 217 height 12
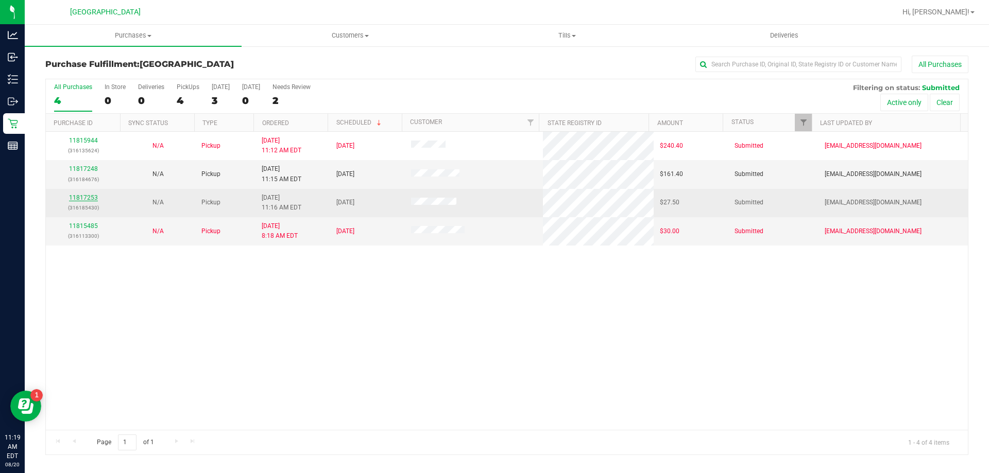
click at [86, 200] on link "11817253" at bounding box center [83, 197] width 29 height 7
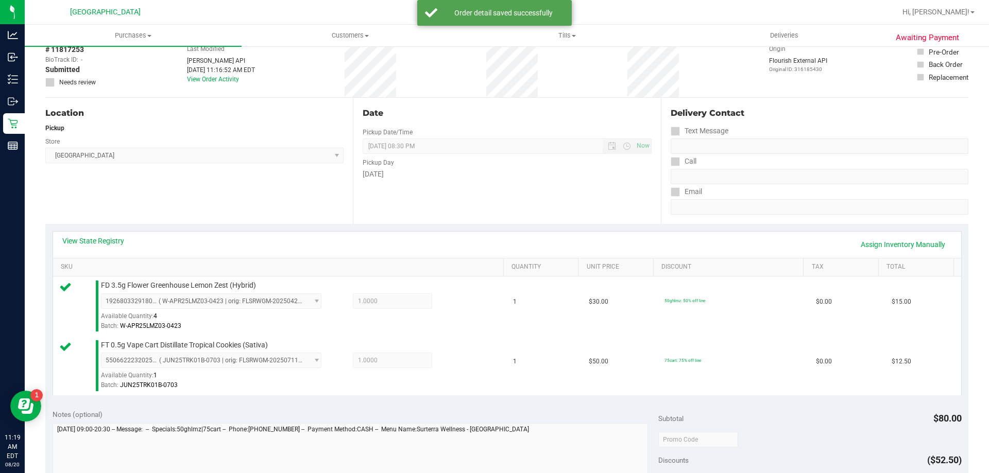
scroll to position [155, 0]
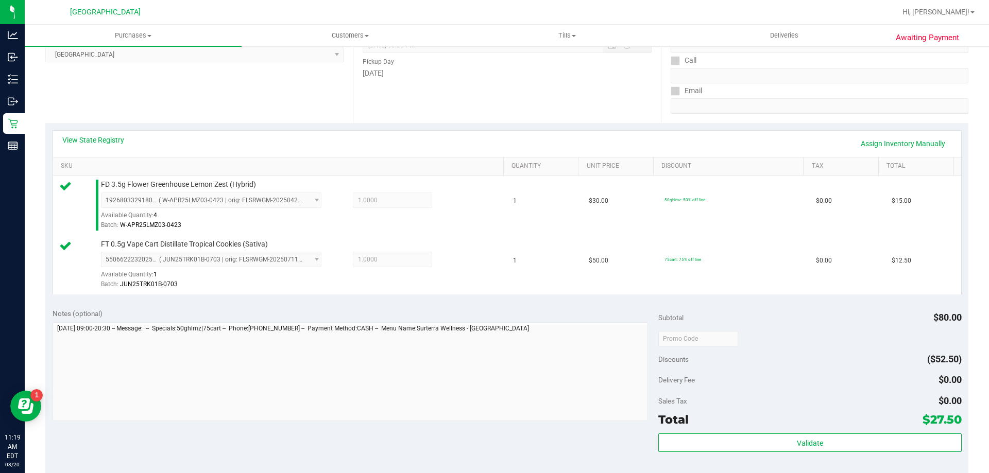
click at [799, 453] on div "Validate" at bounding box center [809, 457] width 303 height 46
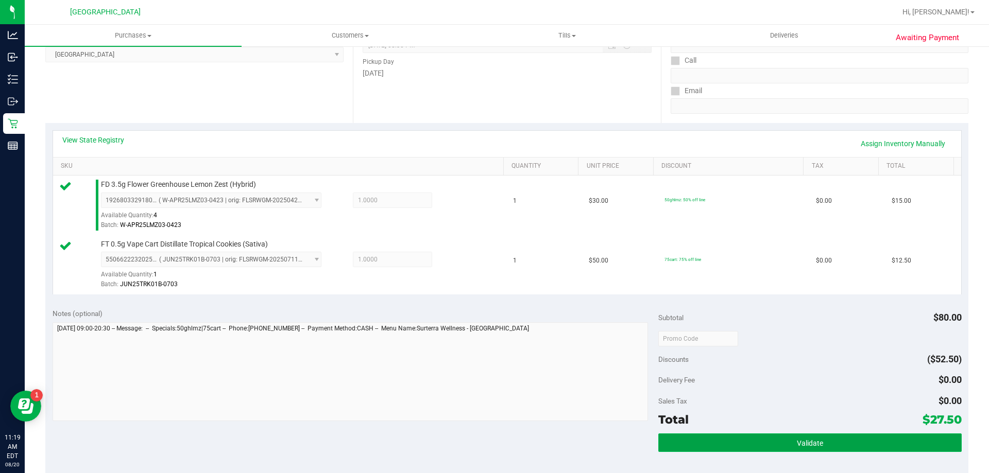
click at [799, 445] on span "Validate" at bounding box center [810, 443] width 26 height 8
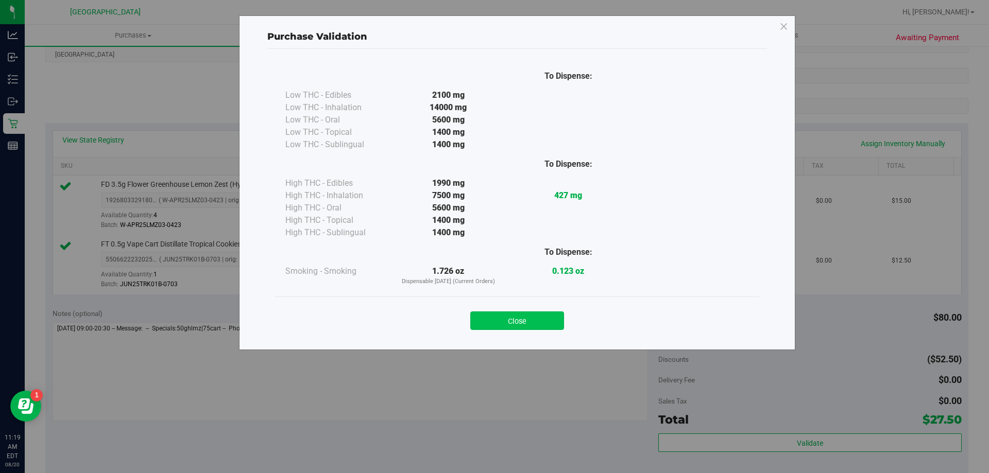
click at [526, 316] on button "Close" at bounding box center [517, 321] width 94 height 19
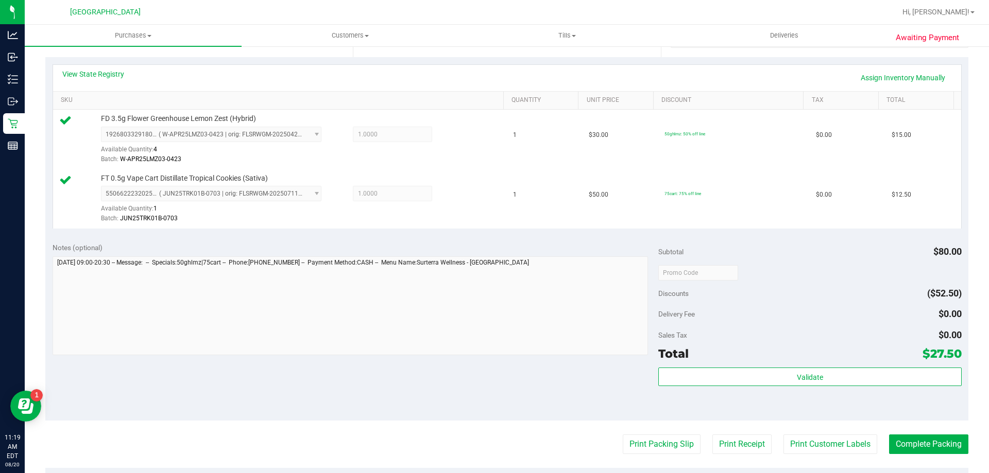
scroll to position [361, 0]
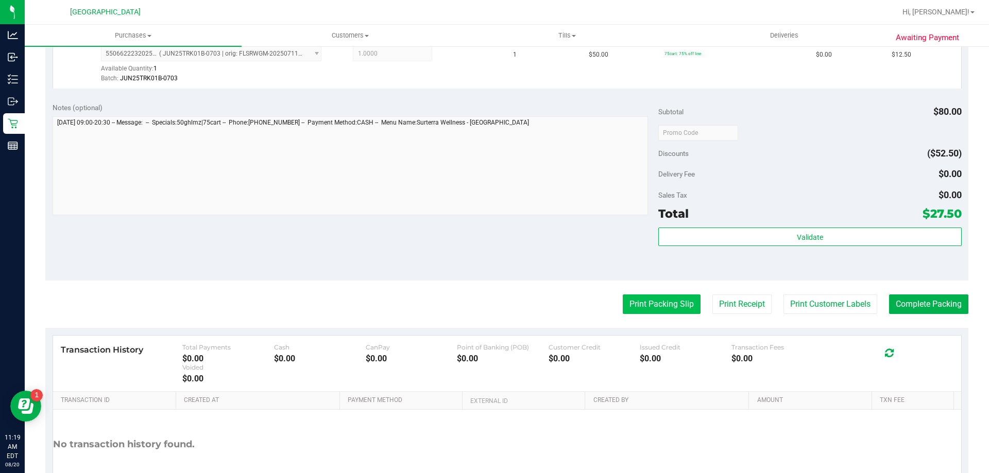
click at [656, 304] on button "Print Packing Slip" at bounding box center [662, 305] width 78 height 20
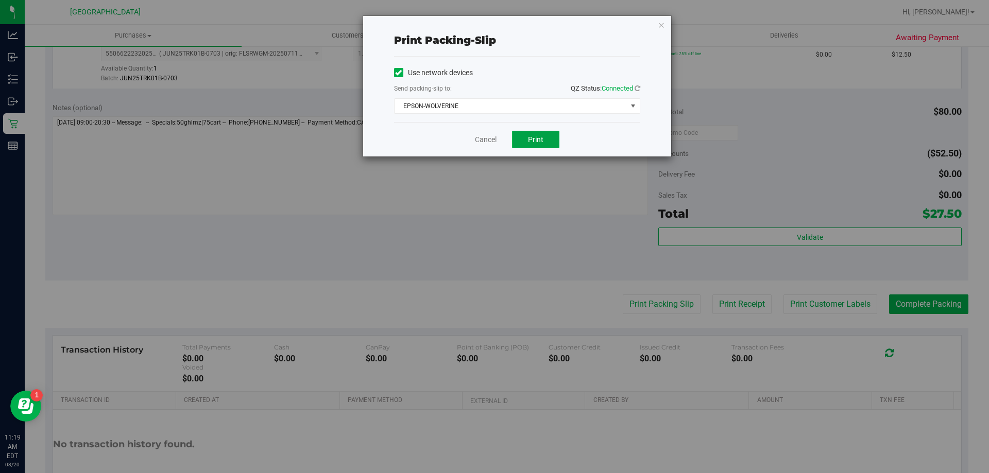
click at [535, 140] on span "Print" at bounding box center [535, 139] width 15 height 8
click at [661, 25] on icon "button" at bounding box center [661, 25] width 7 height 12
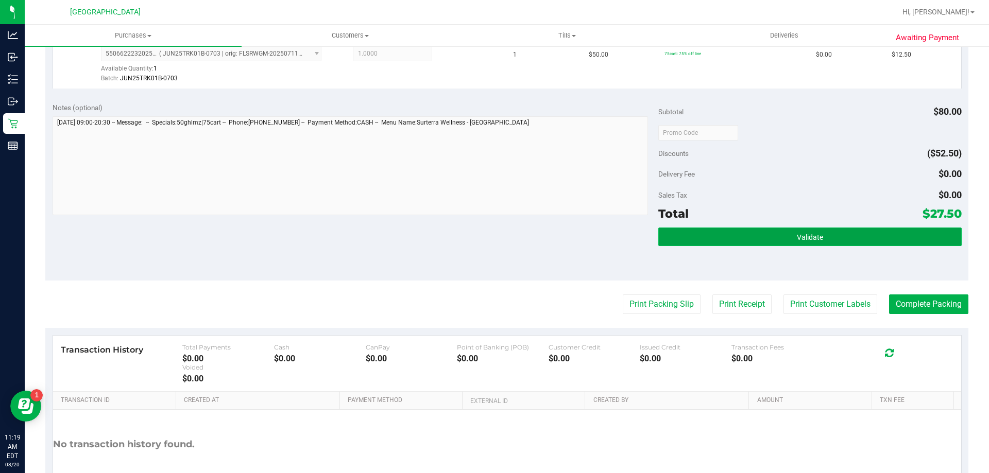
click at [754, 231] on button "Validate" at bounding box center [809, 237] width 303 height 19
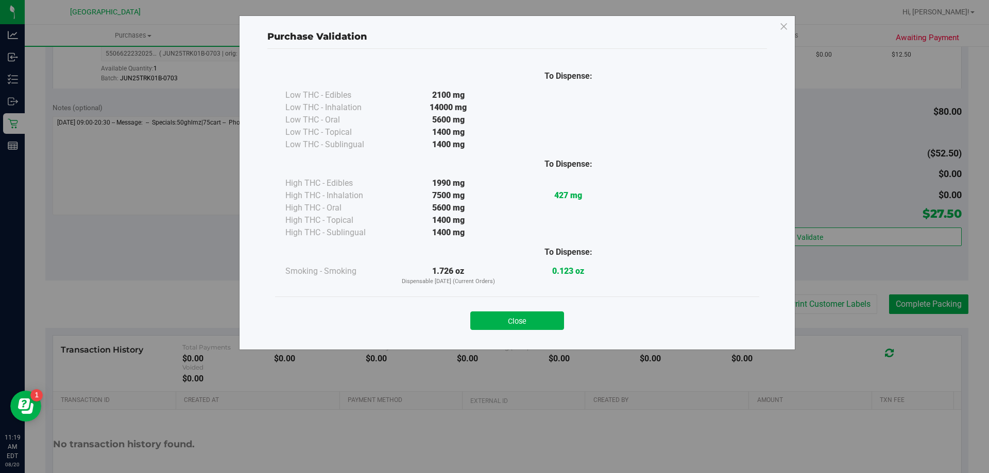
click at [533, 316] on button "Close" at bounding box center [517, 321] width 94 height 19
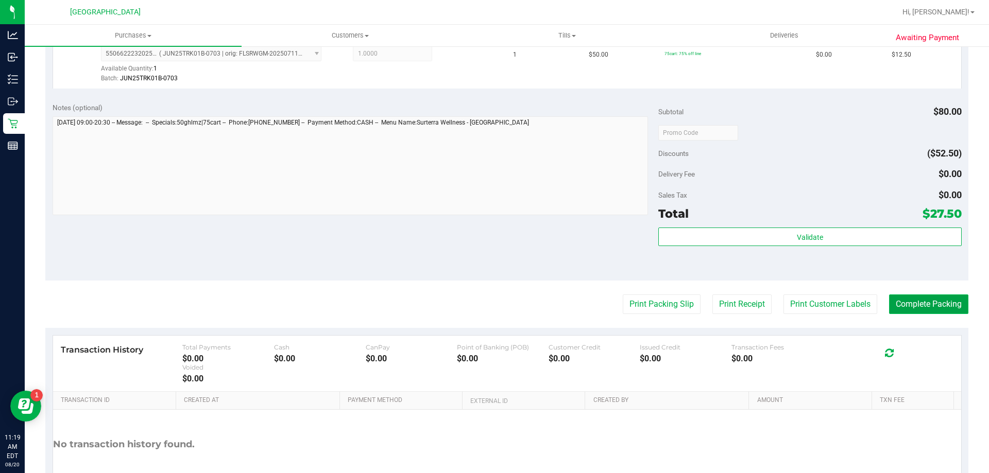
click at [927, 307] on button "Complete Packing" at bounding box center [928, 305] width 79 height 20
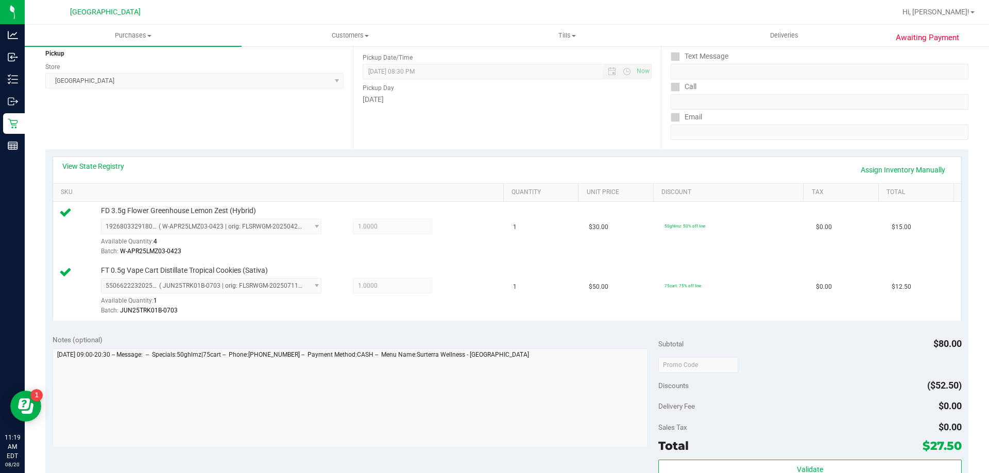
scroll to position [0, 0]
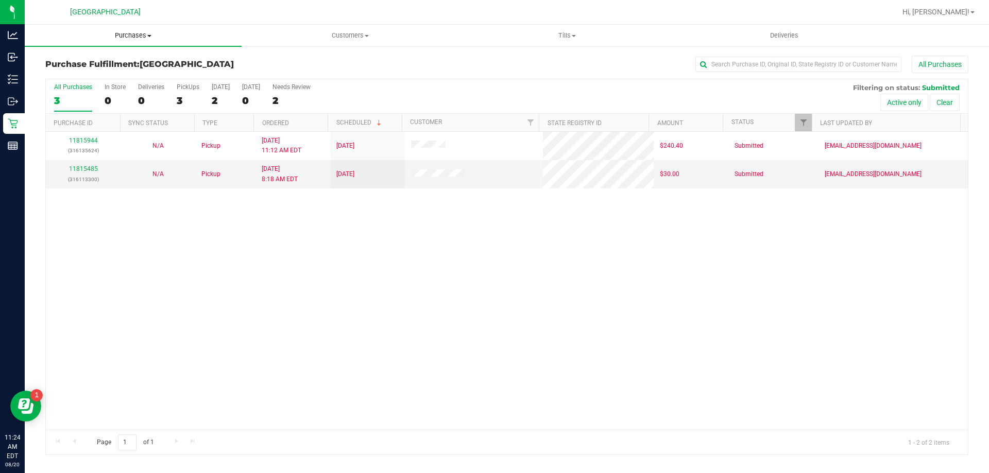
click at [143, 36] on span "Purchases" at bounding box center [133, 35] width 217 height 9
click at [104, 70] on li "Fulfillment" at bounding box center [133, 75] width 217 height 12
click at [401, 287] on div "11815944 (316135624) N/A Pickup [DATE] 11:12 AM EDT 8/20/2025 $240.40 Submitted…" at bounding box center [507, 281] width 922 height 298
click at [145, 38] on span "Purchases" at bounding box center [133, 35] width 217 height 9
click at [89, 72] on li "Fulfillment" at bounding box center [133, 75] width 217 height 12
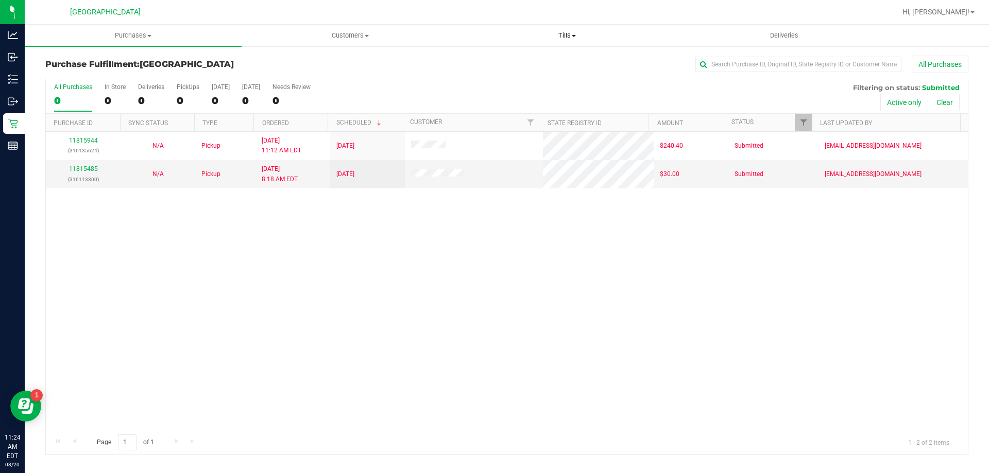
click at [560, 35] on span "Tills" at bounding box center [567, 35] width 216 height 9
click at [511, 59] on span "Manage tills" at bounding box center [494, 62] width 70 height 9
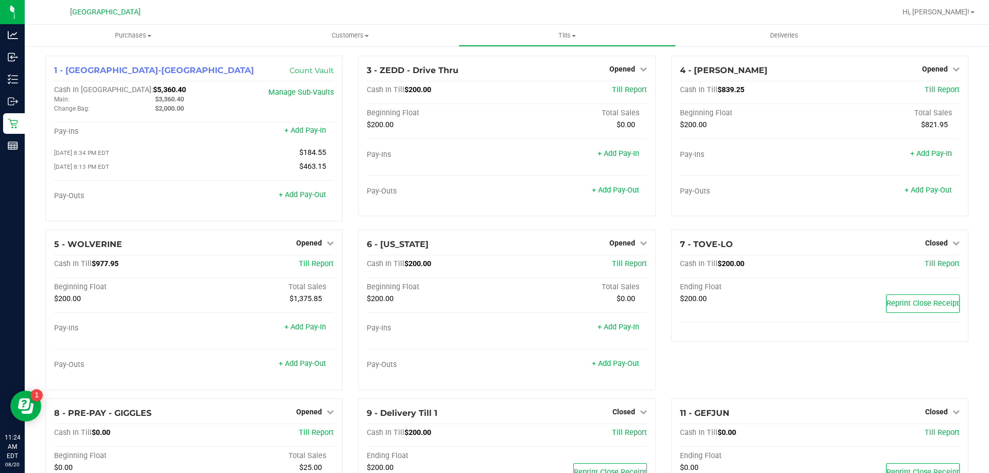
click at [346, 275] on div "5 - WOLVERINE Opened Close Till Cash In Till $977.95 Till Report Beginning Floa…" at bounding box center [194, 314] width 313 height 169
click at [130, 36] on span "Purchases" at bounding box center [133, 35] width 217 height 9
click at [100, 75] on li "Fulfillment" at bounding box center [133, 75] width 217 height 12
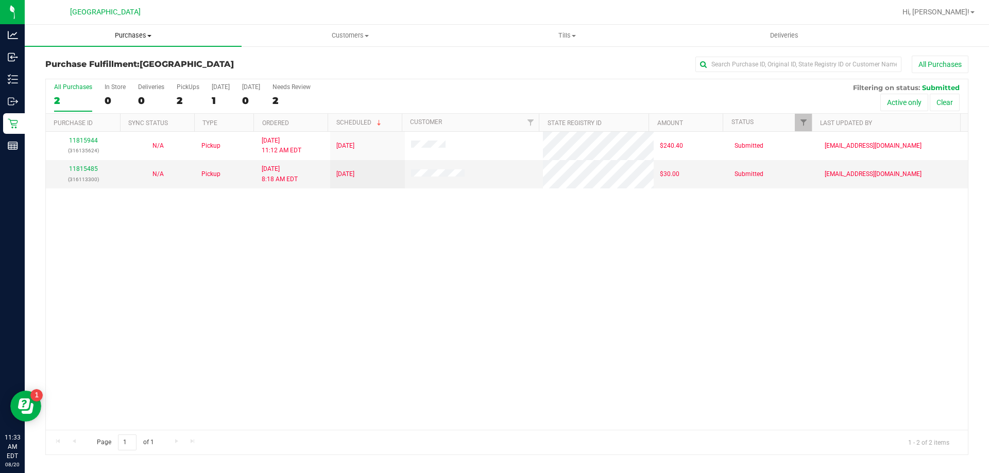
click at [136, 37] on span "Purchases" at bounding box center [133, 35] width 217 height 9
click at [61, 72] on span "Fulfillment" at bounding box center [57, 74] width 64 height 9
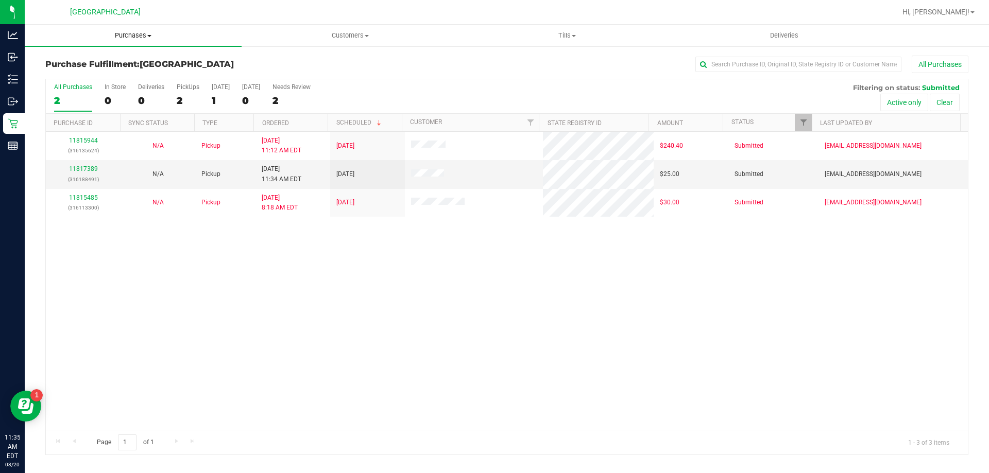
click at [137, 37] on span "Purchases" at bounding box center [133, 35] width 217 height 9
click at [72, 79] on span "Fulfillment" at bounding box center [57, 74] width 64 height 9
click at [81, 167] on link "11817389" at bounding box center [83, 168] width 29 height 7
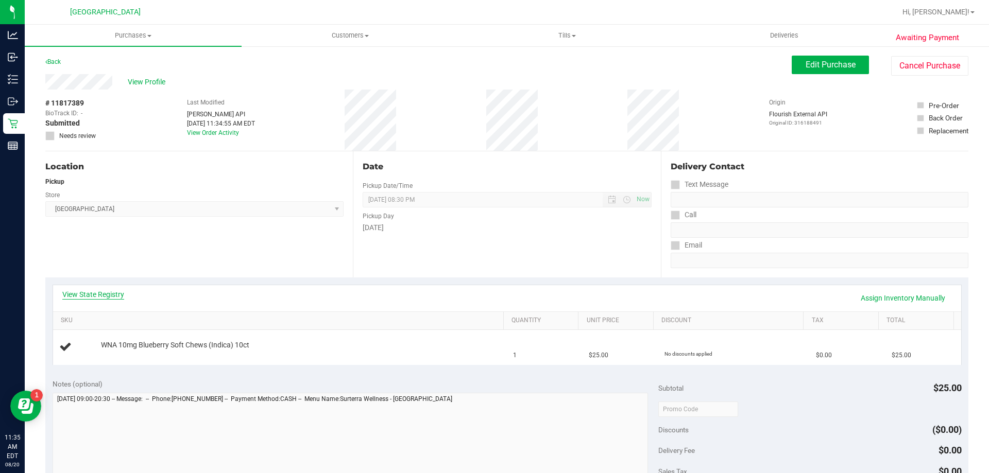
click at [109, 296] on link "View State Registry" at bounding box center [93, 295] width 62 height 10
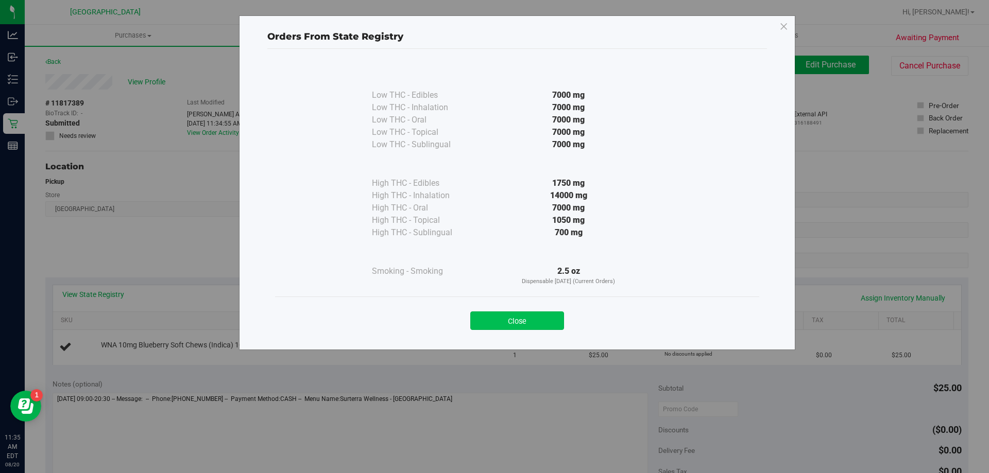
click at [527, 324] on button "Close" at bounding box center [517, 321] width 94 height 19
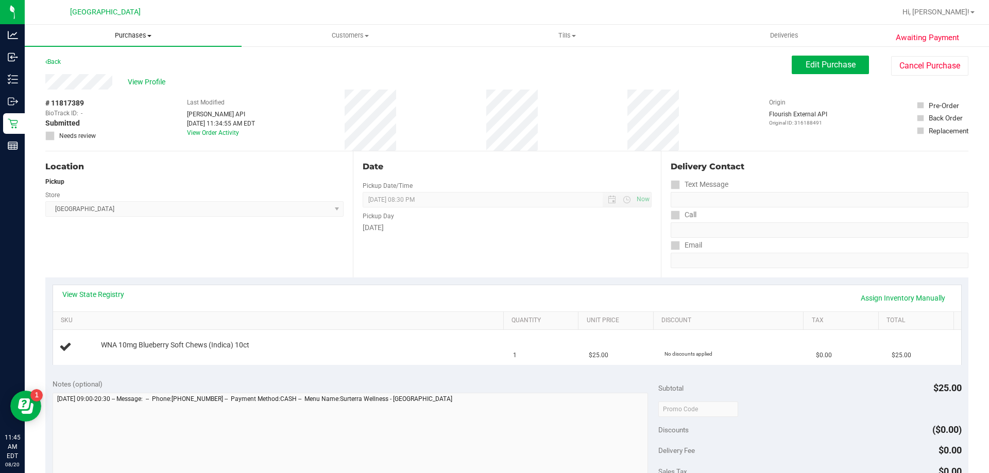
click at [131, 36] on span "Purchases" at bounding box center [133, 35] width 217 height 9
click at [99, 78] on li "Fulfillment" at bounding box center [133, 75] width 217 height 12
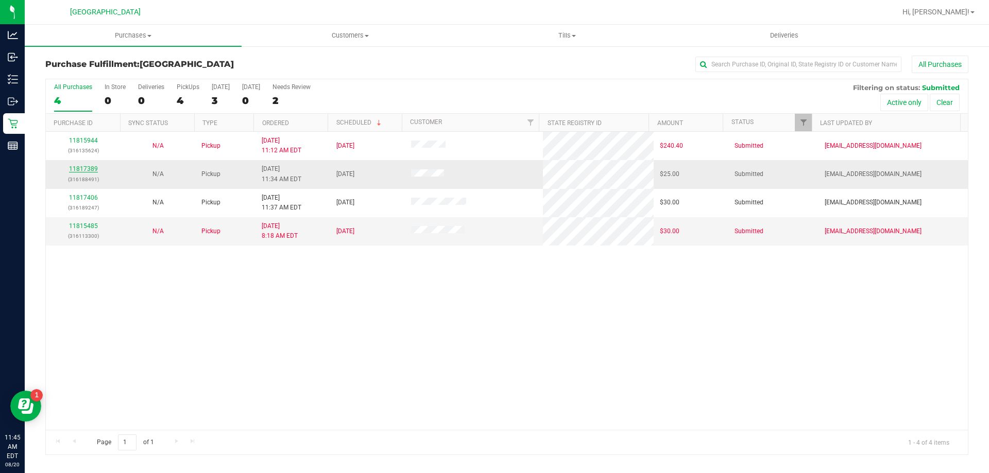
click at [90, 167] on link "11817389" at bounding box center [83, 168] width 29 height 7
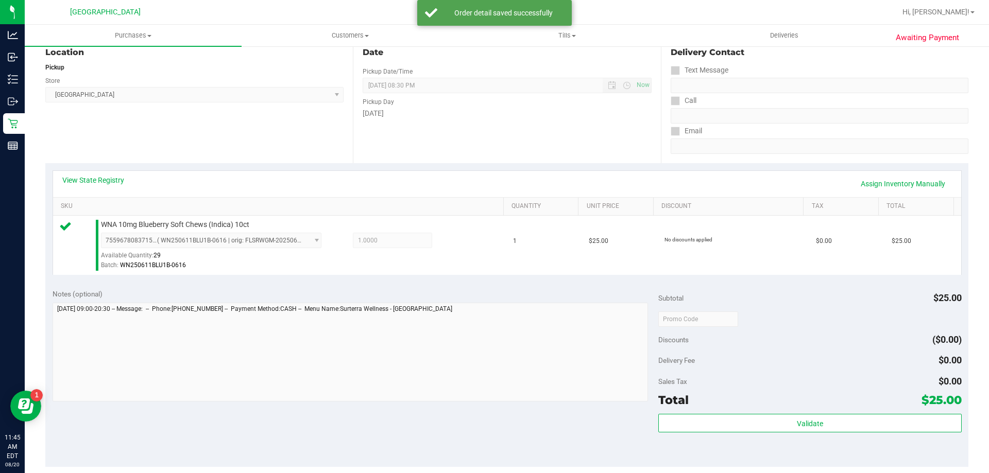
scroll to position [206, 0]
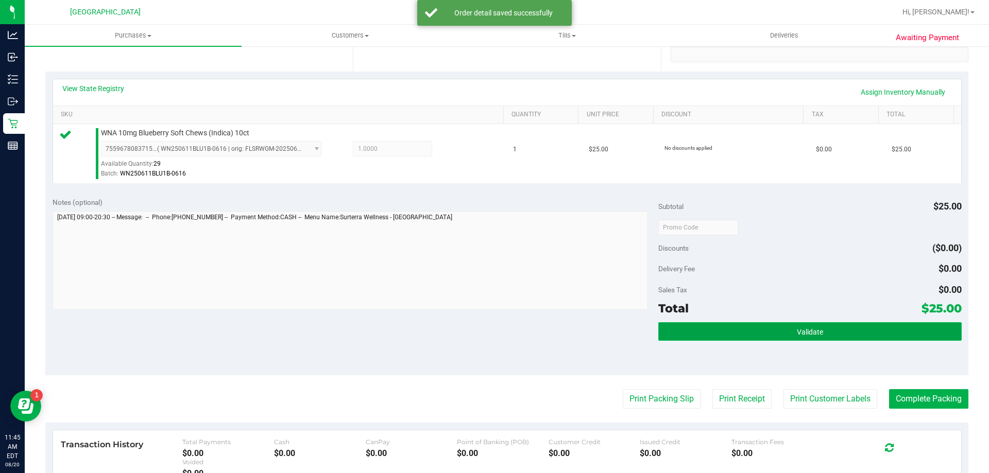
click at [786, 330] on button "Validate" at bounding box center [809, 332] width 303 height 19
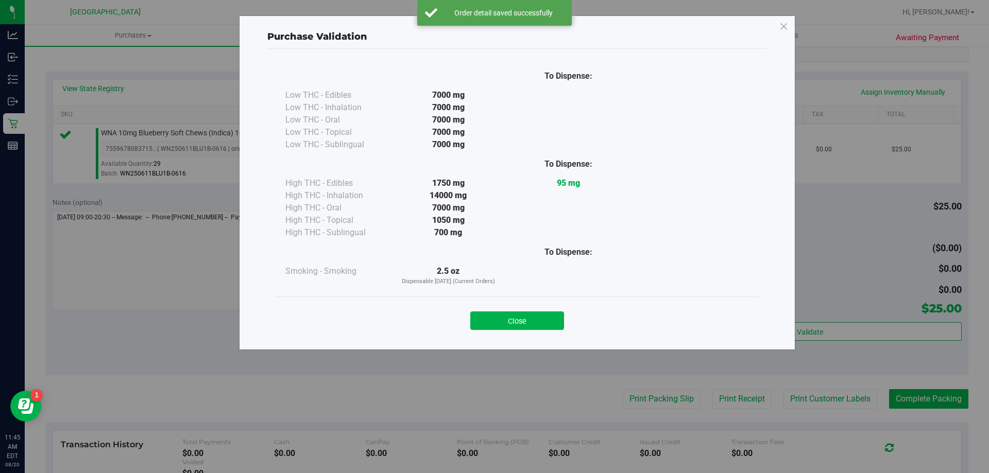
click at [541, 330] on div "Close" at bounding box center [517, 318] width 484 height 42
click at [543, 319] on button "Close" at bounding box center [517, 321] width 94 height 19
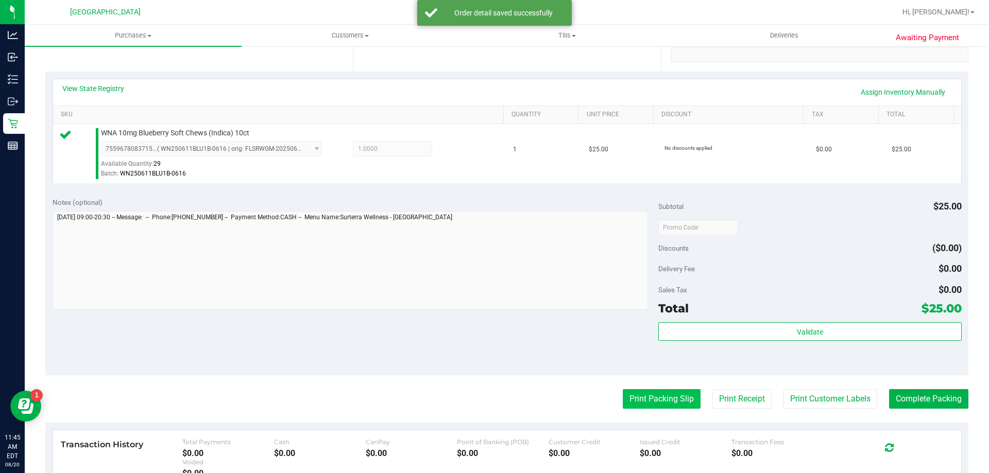
click at [645, 400] on button "Print Packing Slip" at bounding box center [662, 399] width 78 height 20
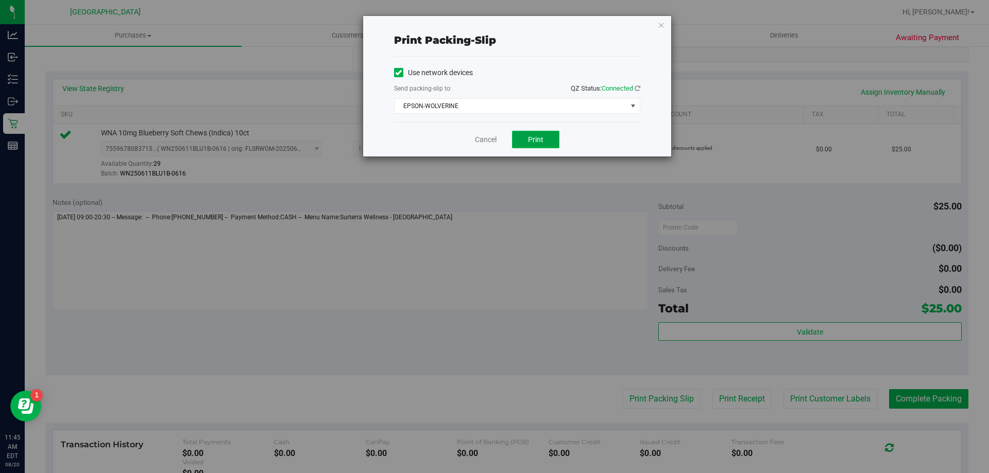
click at [534, 144] on button "Print" at bounding box center [535, 140] width 47 height 18
click at [664, 30] on icon "button" at bounding box center [661, 25] width 7 height 12
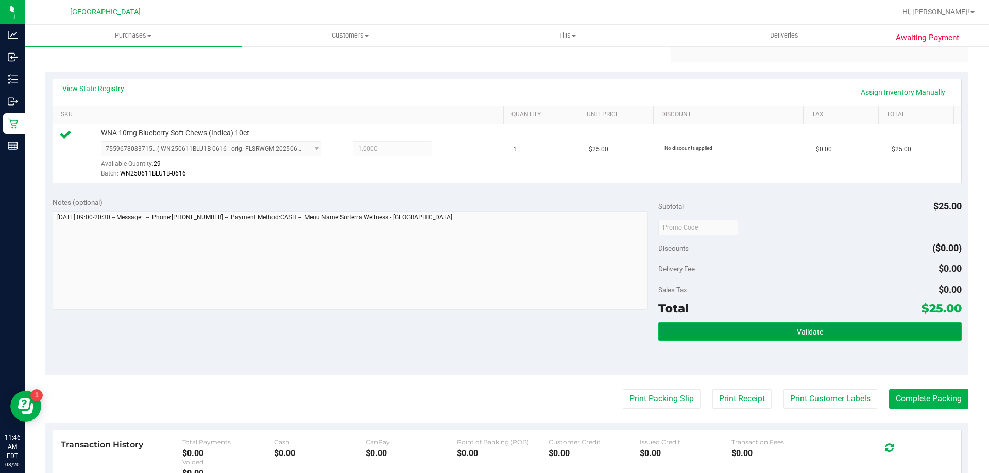
click at [748, 331] on button "Validate" at bounding box center [809, 332] width 303 height 19
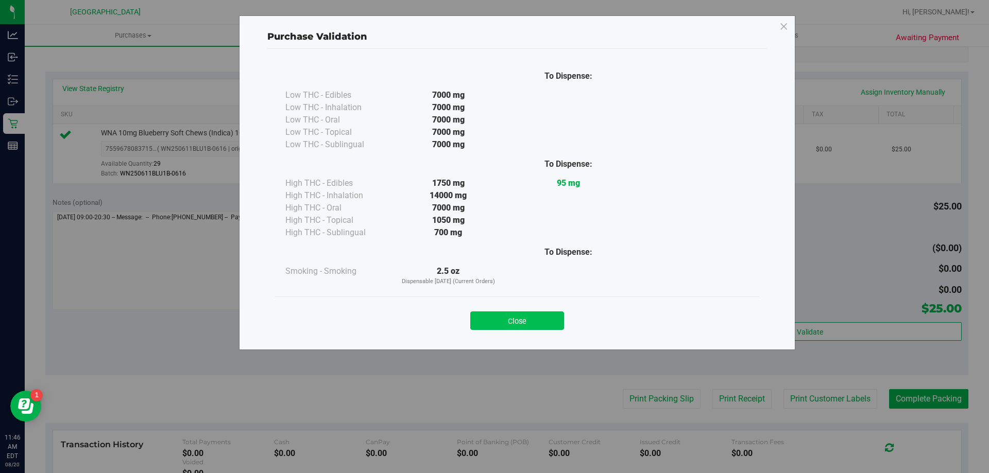
click at [501, 319] on button "Close" at bounding box center [517, 321] width 94 height 19
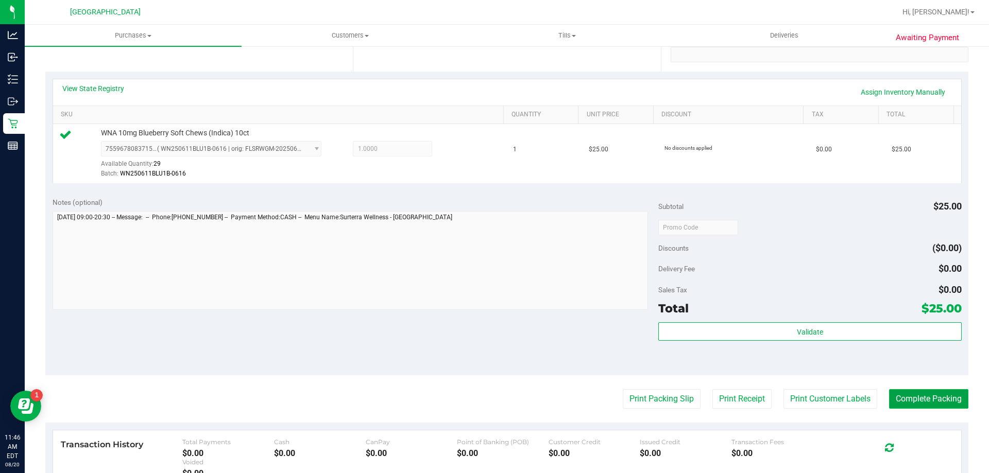
click at [907, 396] on button "Complete Packing" at bounding box center [928, 399] width 79 height 20
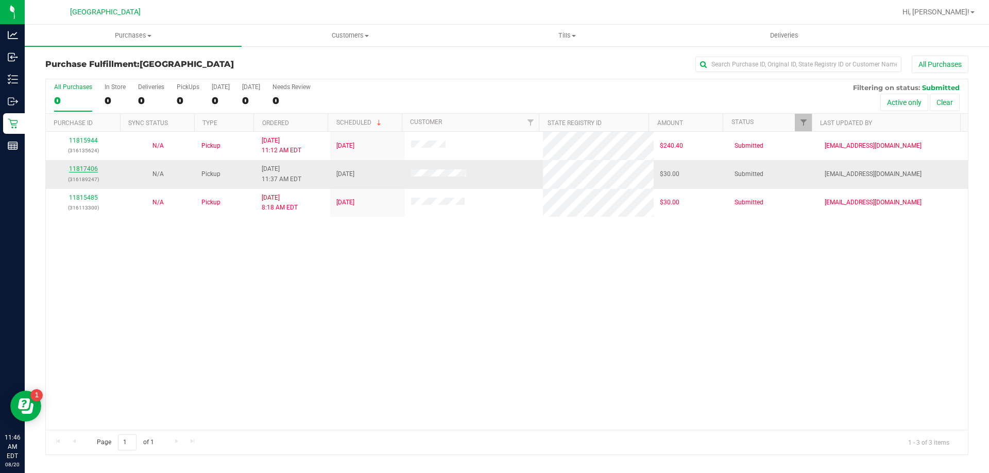
click at [89, 172] on link "11817406" at bounding box center [83, 168] width 29 height 7
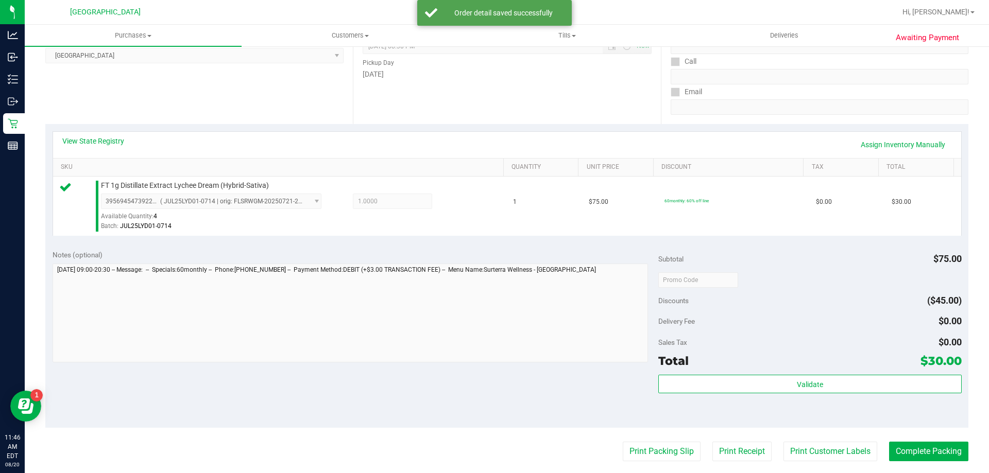
scroll to position [155, 0]
click at [725, 398] on div "Validate" at bounding box center [809, 397] width 303 height 46
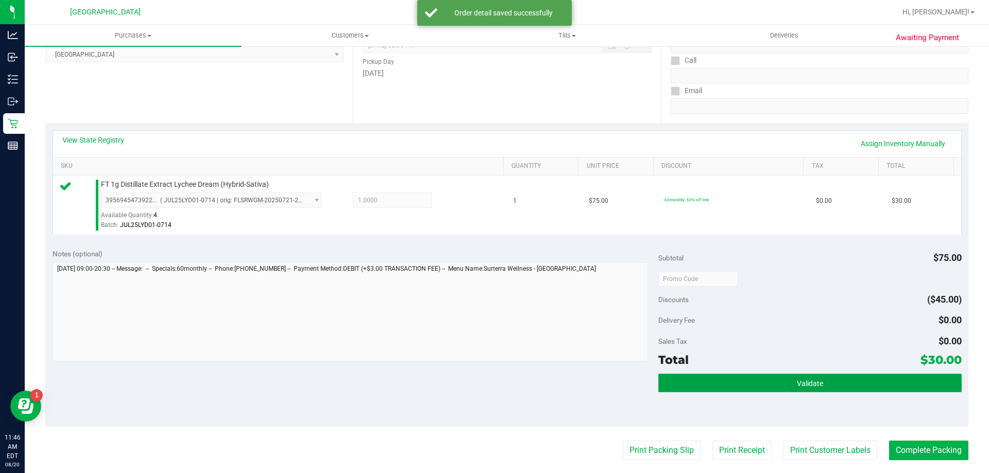
click at [719, 377] on button "Validate" at bounding box center [809, 383] width 303 height 19
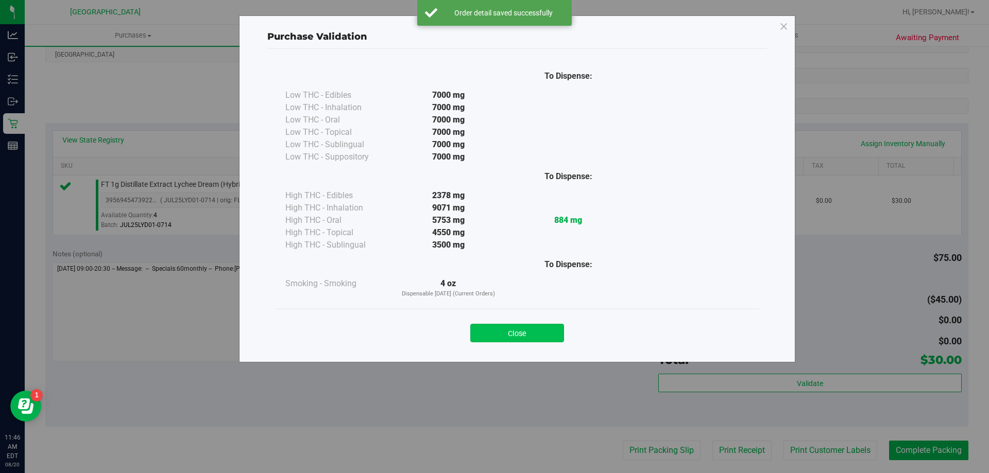
click at [522, 330] on button "Close" at bounding box center [517, 333] width 94 height 19
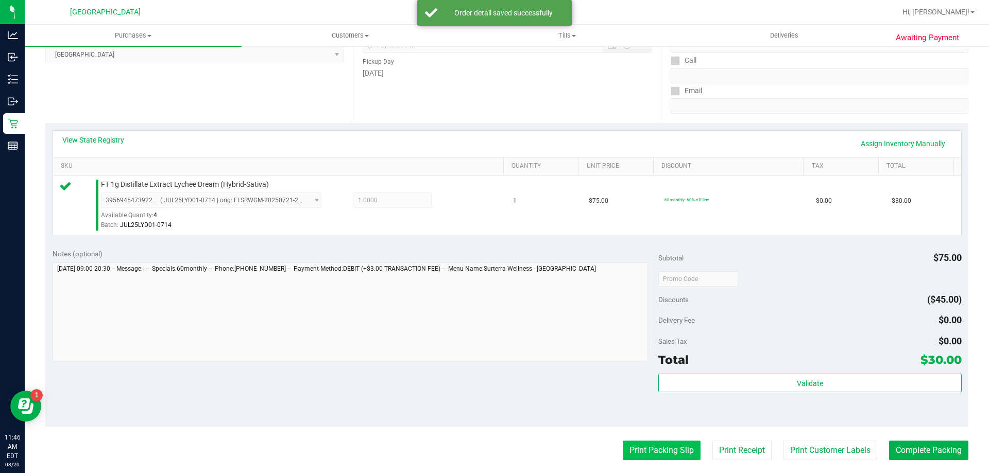
click at [637, 447] on button "Print Packing Slip" at bounding box center [662, 451] width 78 height 20
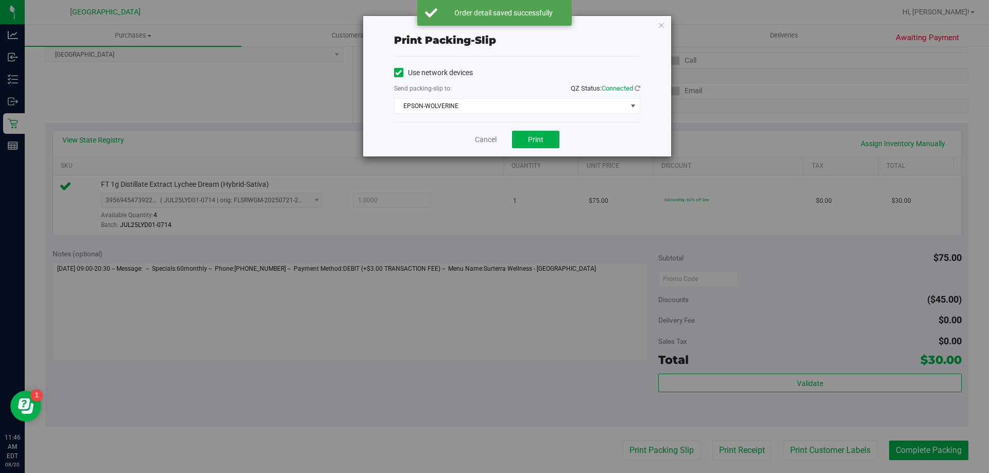
click at [530, 130] on div "Cancel Print" at bounding box center [517, 139] width 246 height 35
click at [532, 135] on span "Print" at bounding box center [535, 139] width 15 height 8
click at [659, 25] on icon "button" at bounding box center [661, 25] width 7 height 12
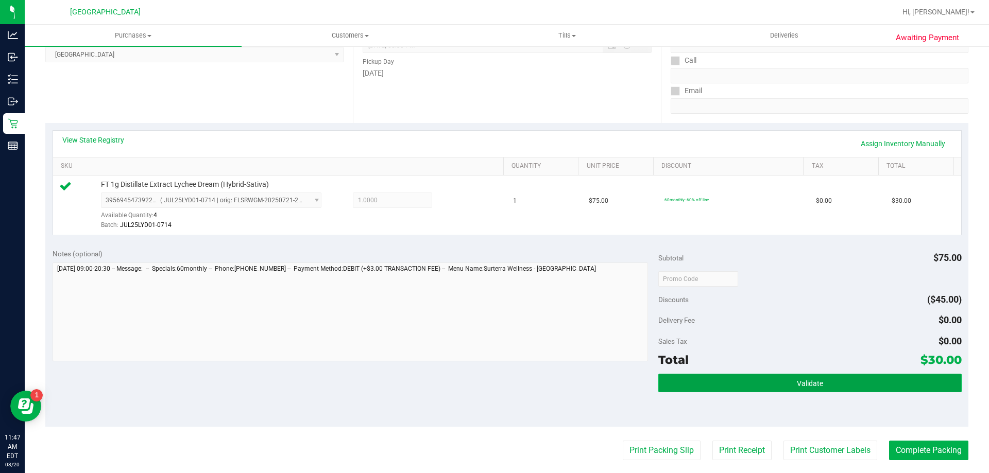
click at [835, 378] on button "Validate" at bounding box center [809, 383] width 303 height 19
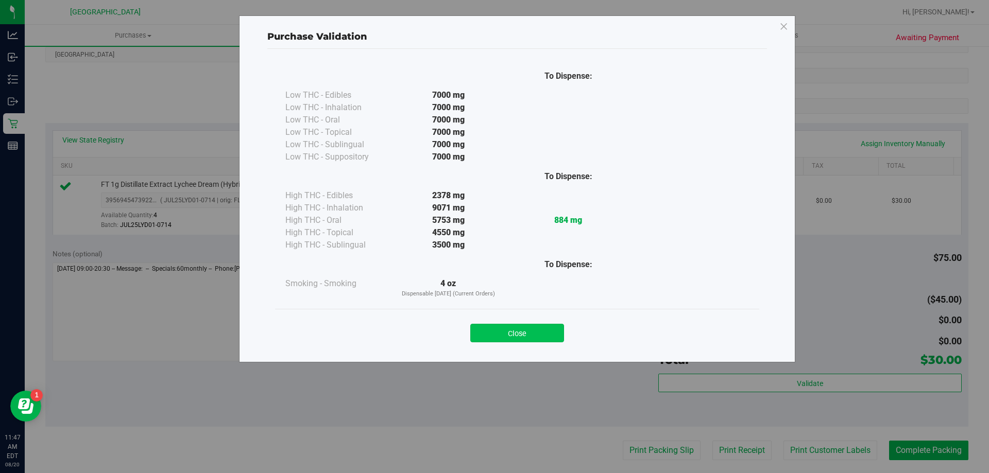
click at [532, 336] on button "Close" at bounding box center [517, 333] width 94 height 19
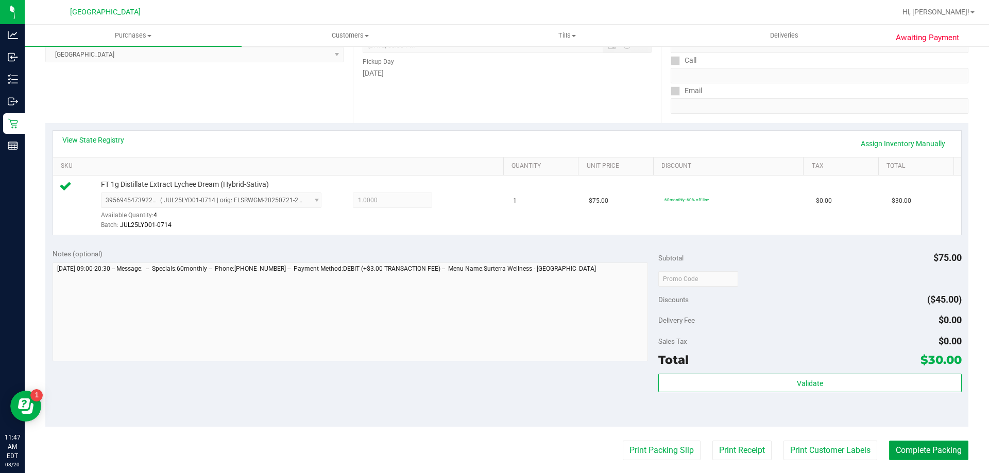
click at [923, 450] on button "Complete Packing" at bounding box center [928, 451] width 79 height 20
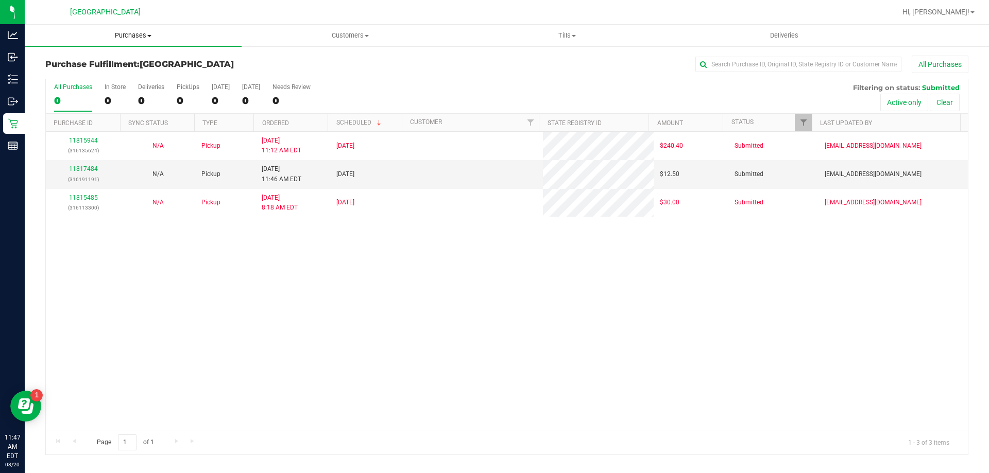
click at [131, 33] on span "Purchases" at bounding box center [133, 35] width 217 height 9
click at [86, 72] on span "Fulfillment" at bounding box center [57, 74] width 64 height 9
click at [82, 166] on link "11817484" at bounding box center [83, 168] width 29 height 7
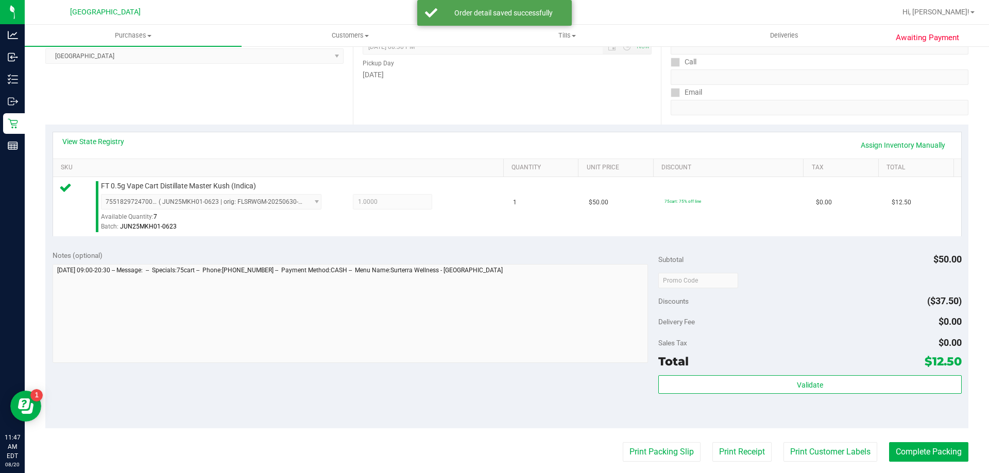
scroll to position [155, 0]
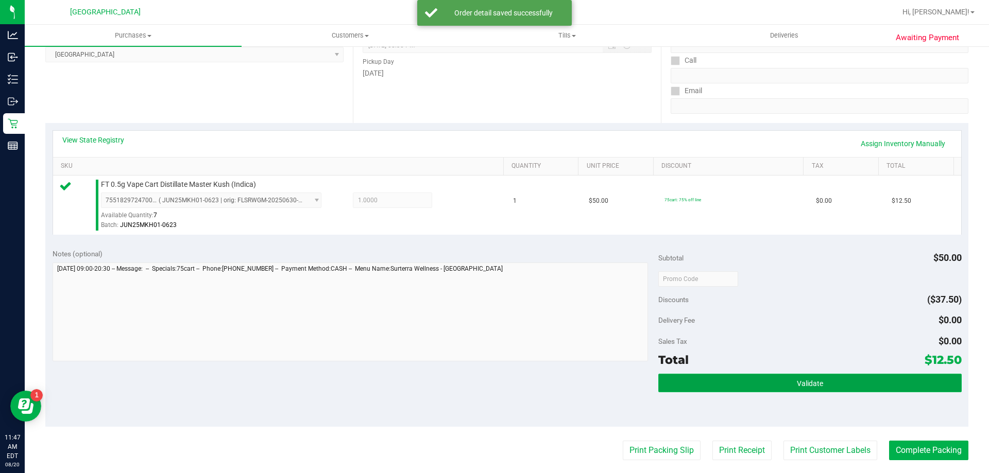
click at [790, 377] on button "Validate" at bounding box center [809, 383] width 303 height 19
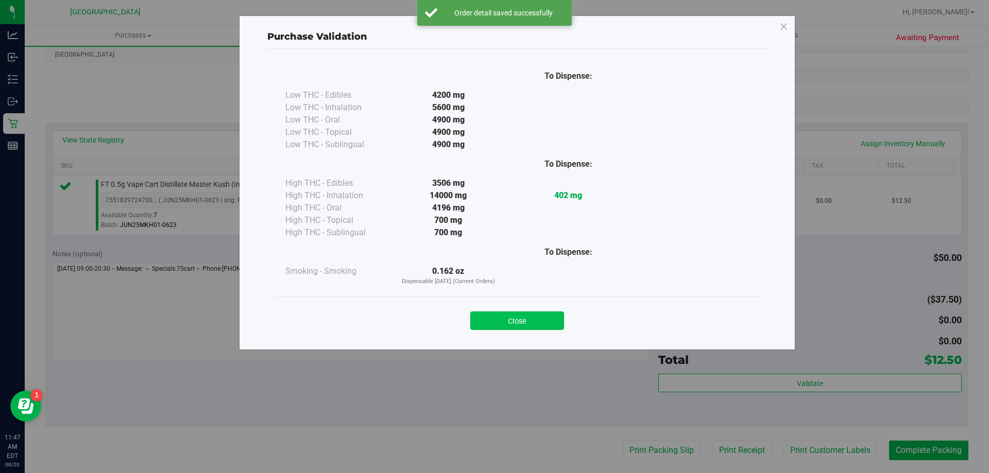
click at [541, 322] on button "Close" at bounding box center [517, 321] width 94 height 19
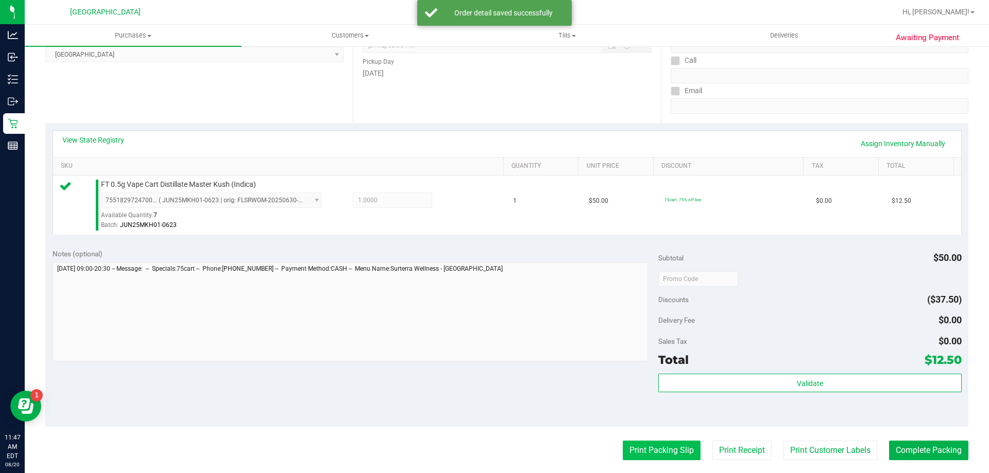
click at [629, 452] on button "Print Packing Slip" at bounding box center [662, 451] width 78 height 20
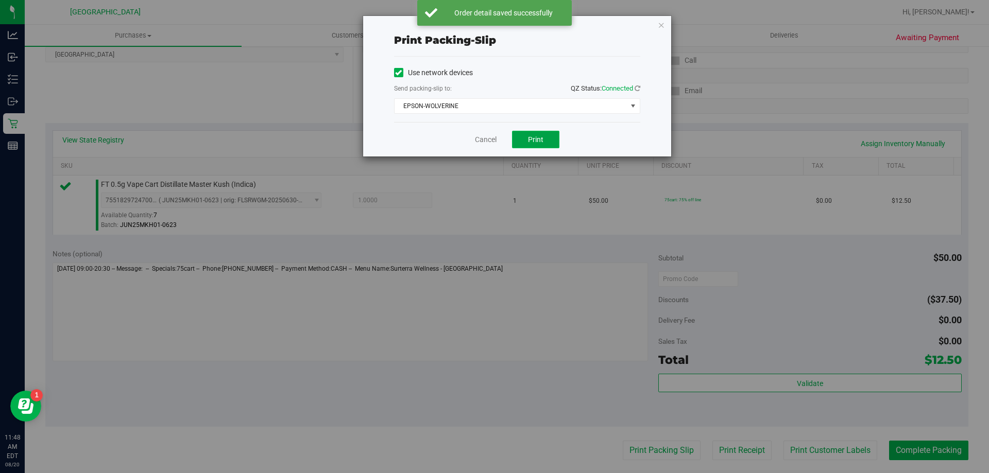
click at [534, 143] on span "Print" at bounding box center [535, 139] width 15 height 8
drag, startPoint x: 659, startPoint y: 24, endPoint x: 659, endPoint y: 60, distance: 36.1
click at [659, 24] on icon "button" at bounding box center [661, 25] width 7 height 12
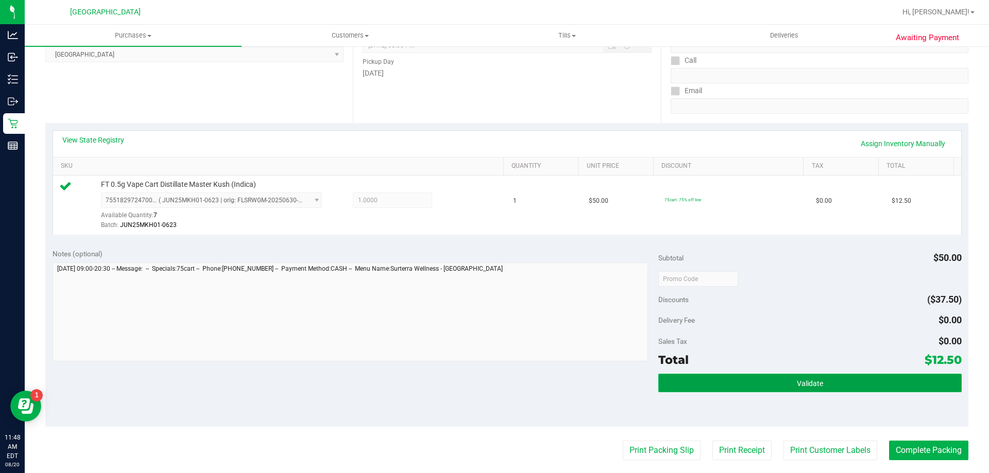
click at [739, 386] on button "Validate" at bounding box center [809, 383] width 303 height 19
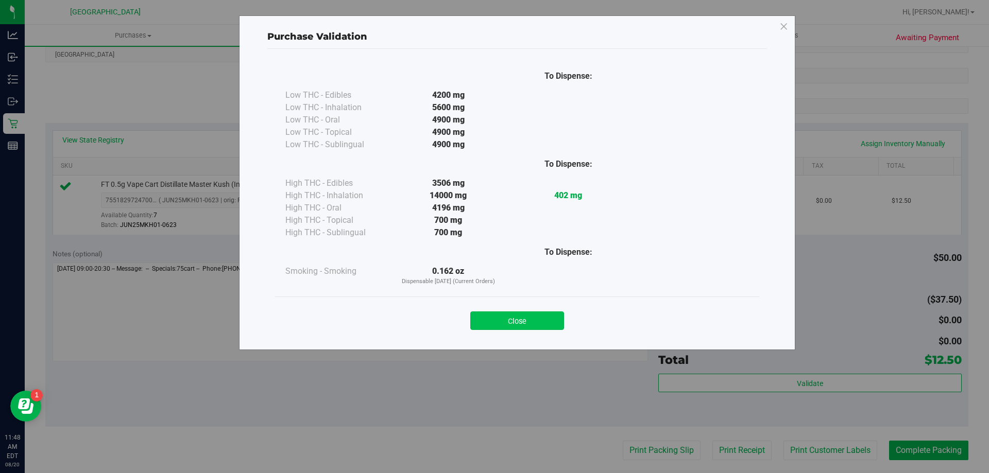
click at [491, 321] on button "Close" at bounding box center [517, 321] width 94 height 19
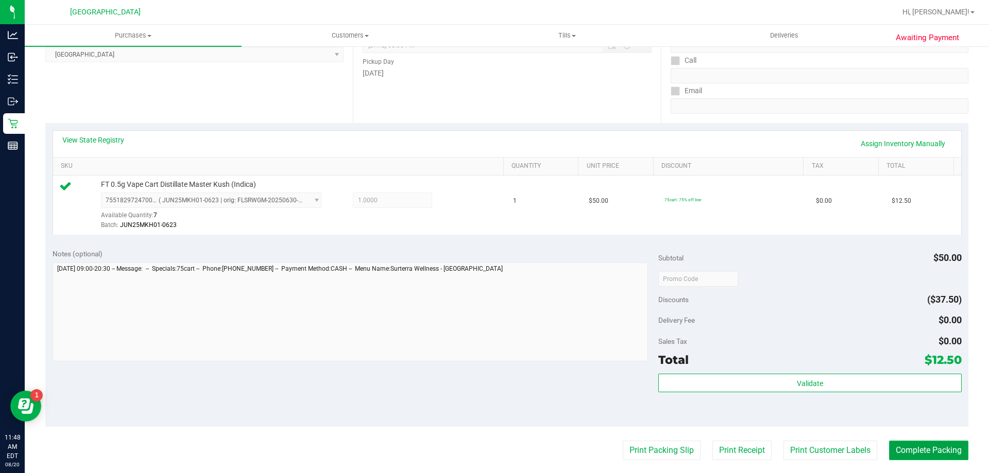
click at [919, 451] on button "Complete Packing" at bounding box center [928, 451] width 79 height 20
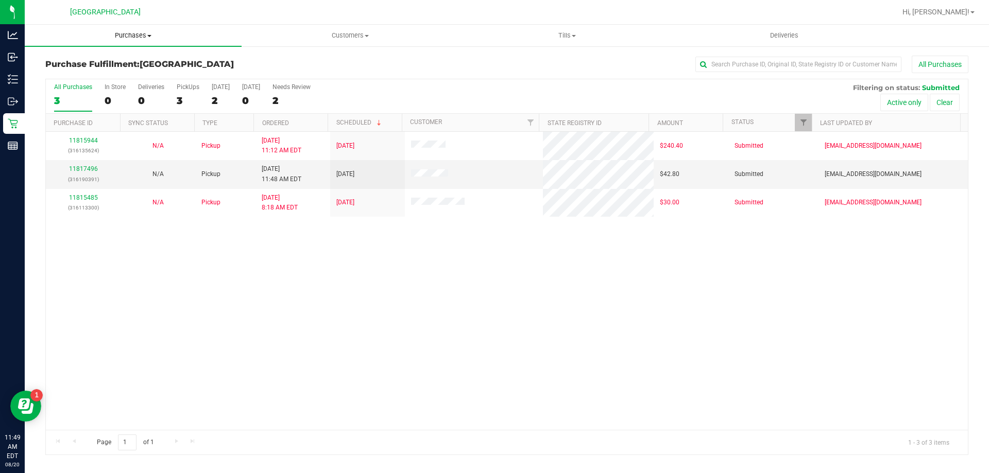
click at [137, 33] on span "Purchases" at bounding box center [133, 35] width 217 height 9
click at [74, 79] on span "Fulfillment" at bounding box center [57, 74] width 64 height 9
click at [133, 36] on span "Purchases" at bounding box center [133, 35] width 217 height 9
click at [65, 75] on span "Fulfillment" at bounding box center [57, 74] width 64 height 9
click at [120, 36] on span "Purchases" at bounding box center [133, 35] width 217 height 9
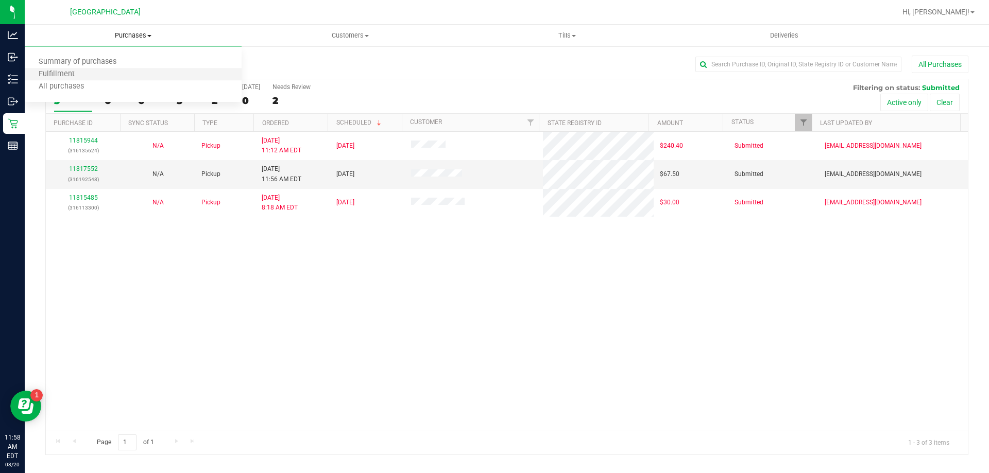
click at [88, 74] on li "Fulfillment" at bounding box center [133, 75] width 217 height 12
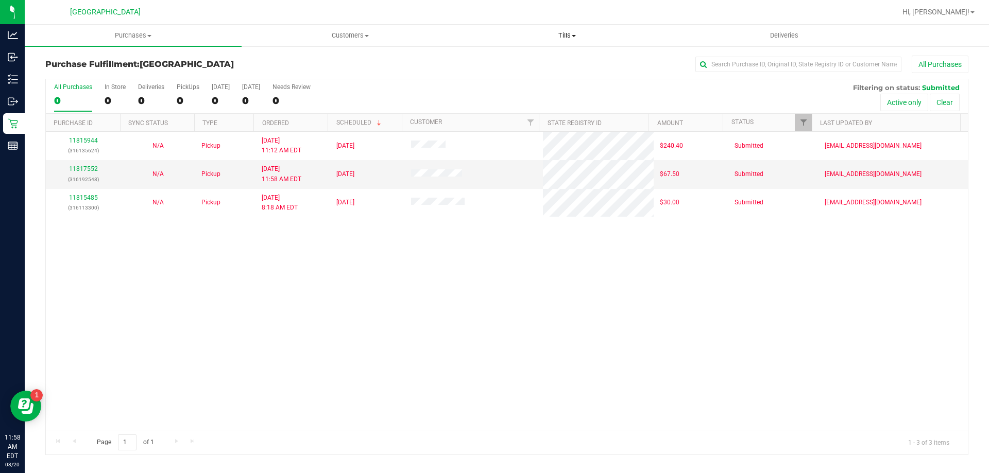
click at [572, 31] on span "Tills" at bounding box center [567, 35] width 216 height 9
click at [522, 60] on span "Manage tills" at bounding box center [494, 62] width 70 height 9
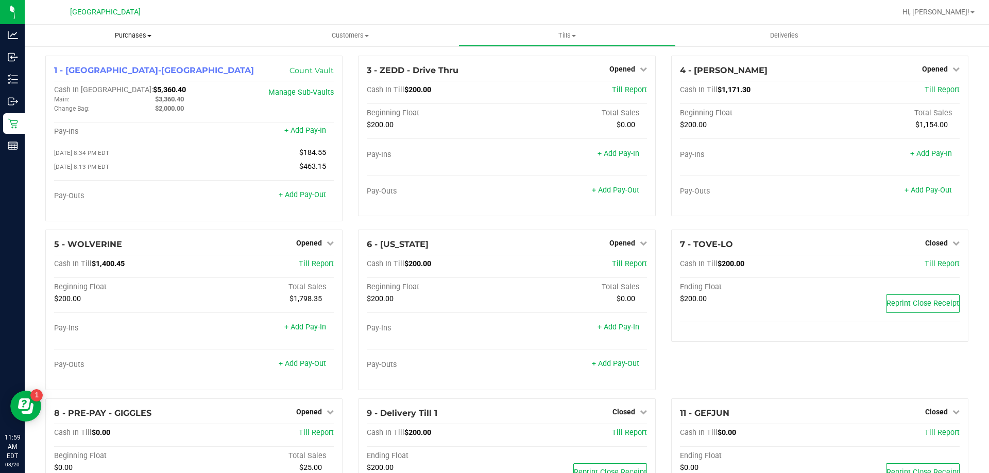
click at [123, 26] on uib-tab-heading "Purchases Summary of purchases Fulfillment All purchases" at bounding box center [133, 36] width 217 height 22
click at [68, 75] on span "Fulfillment" at bounding box center [57, 74] width 64 height 9
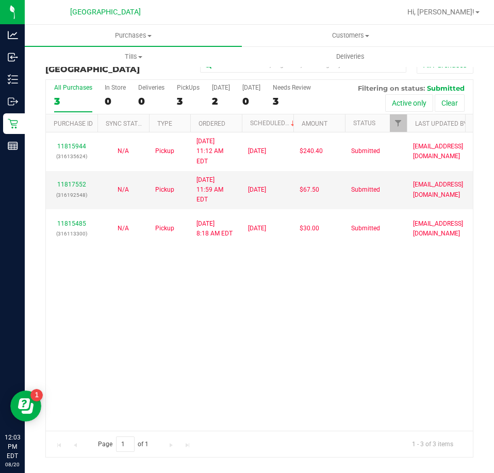
click at [304, 247] on div "11815944 (316135624) N/A Pickup [DATE] 11:12 AM EDT 8/20/2025 $240.40 Submitted…" at bounding box center [259, 281] width 427 height 298
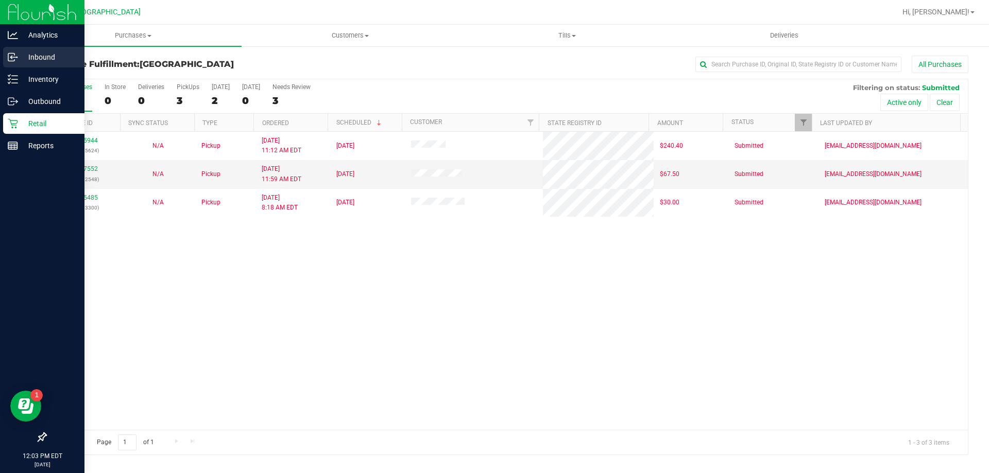
click at [49, 54] on p "Inbound" at bounding box center [49, 57] width 62 height 12
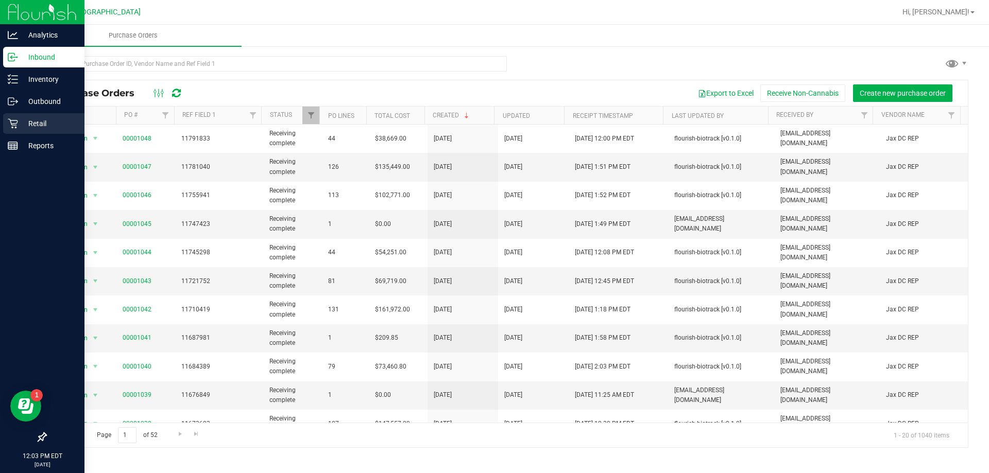
click at [46, 123] on p "Retail" at bounding box center [49, 123] width 62 height 12
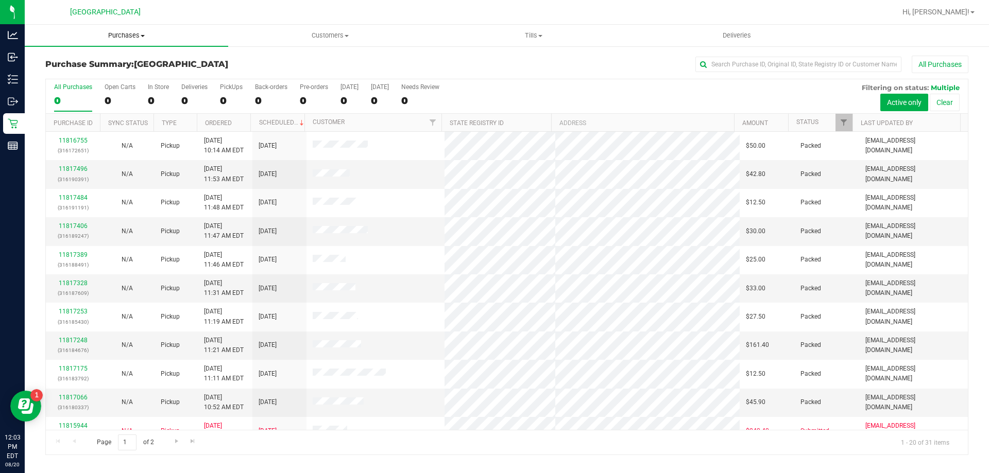
click at [133, 36] on span "Purchases" at bounding box center [127, 35] width 204 height 9
click at [77, 74] on span "Fulfillment" at bounding box center [57, 74] width 64 height 9
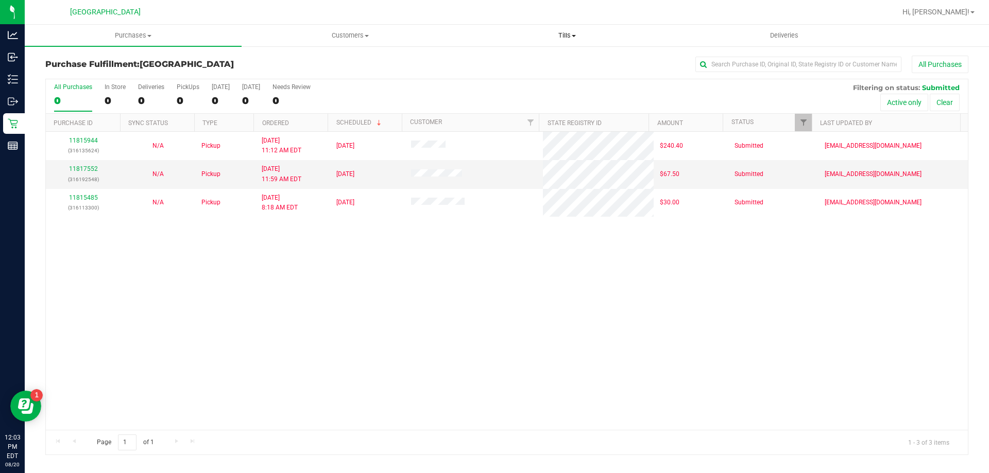
click at [567, 35] on span "Tills" at bounding box center [567, 35] width 216 height 9
click at [522, 61] on span "Manage tills" at bounding box center [494, 62] width 70 height 9
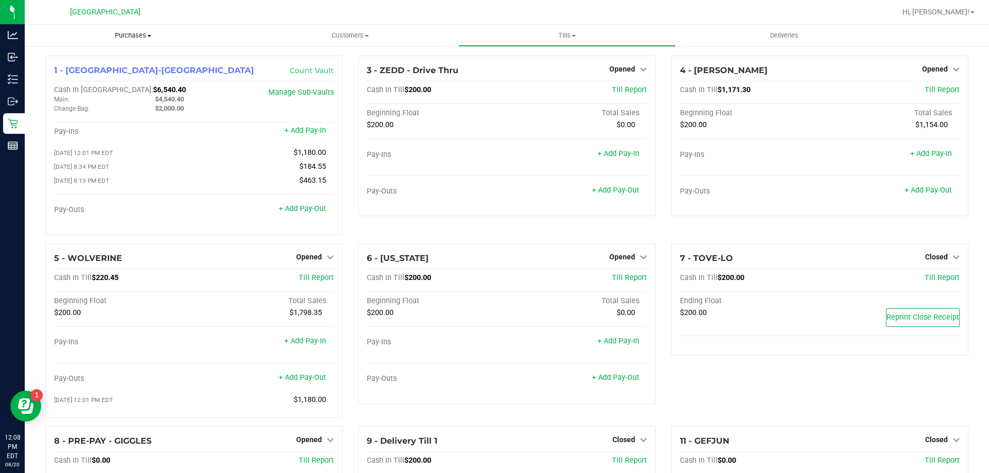
click at [123, 37] on span "Purchases" at bounding box center [133, 35] width 217 height 9
click at [96, 72] on li "Fulfillment" at bounding box center [133, 75] width 217 height 12
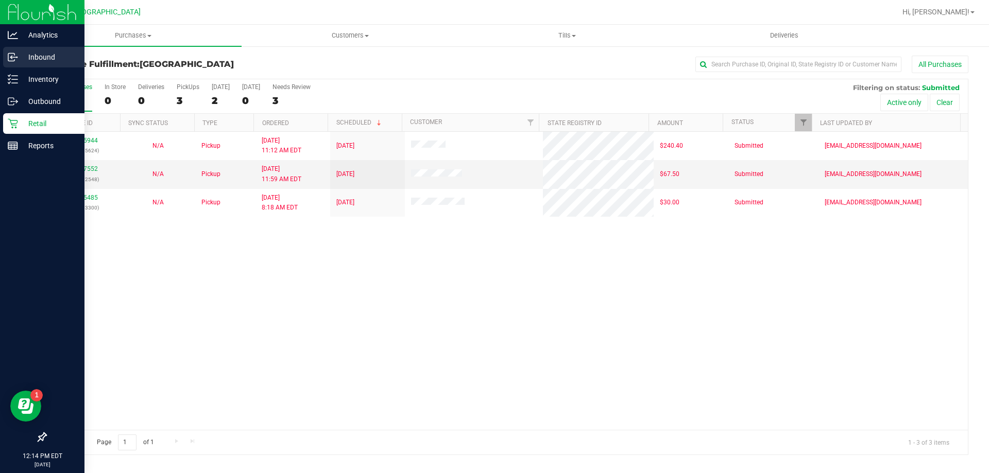
click at [37, 59] on p "Inbound" at bounding box center [49, 57] width 62 height 12
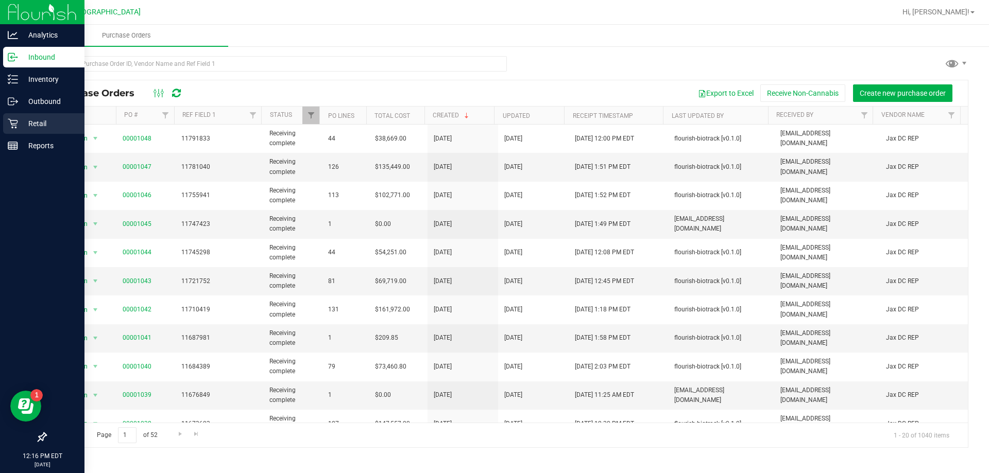
click at [32, 123] on p "Retail" at bounding box center [49, 123] width 62 height 12
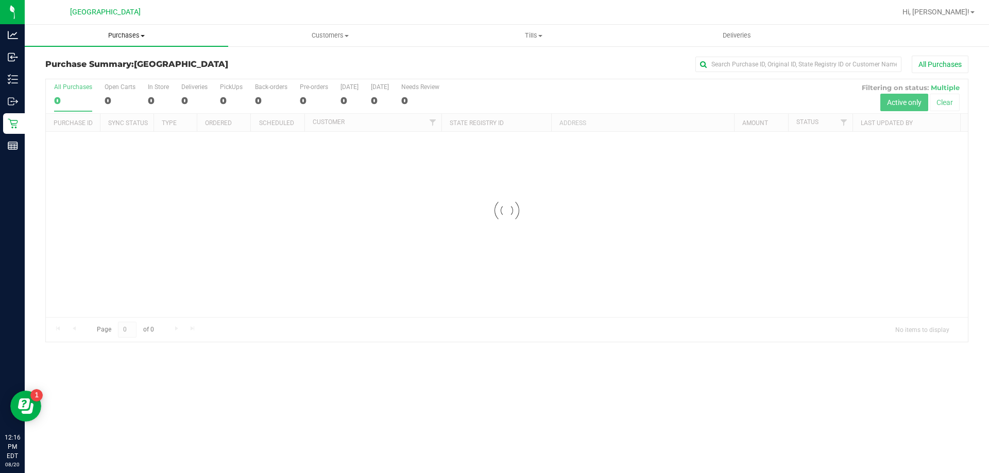
click at [115, 29] on uib-tab-heading "Purchases Summary of purchases Fulfillment All purchases" at bounding box center [127, 36] width 204 height 22
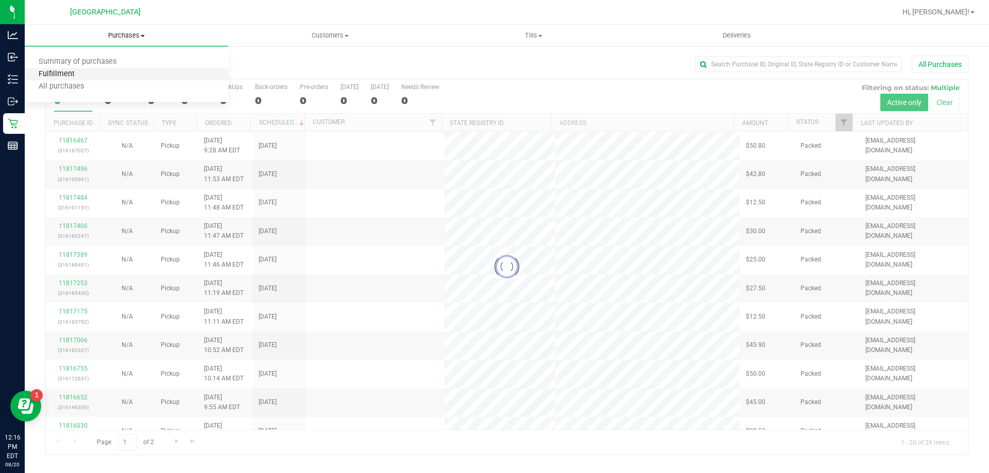
click at [63, 74] on span "Fulfillment" at bounding box center [57, 74] width 64 height 9
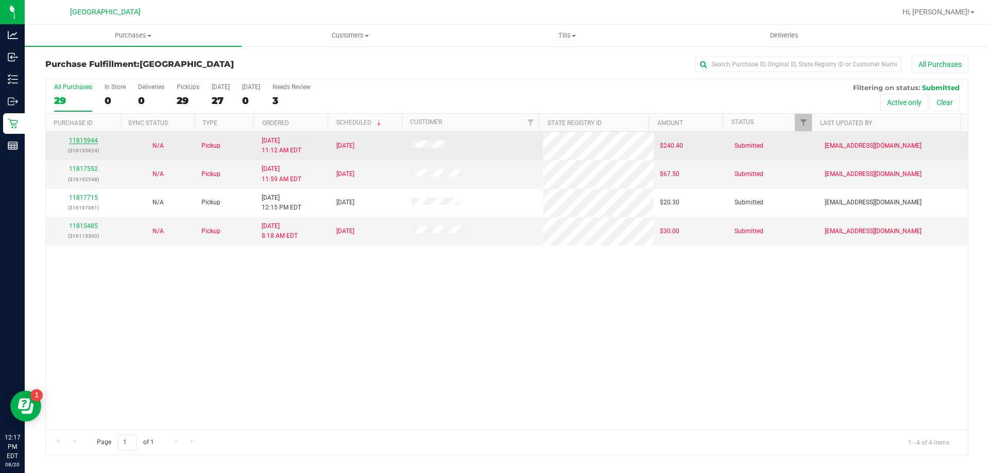
click at [85, 142] on link "11815944" at bounding box center [83, 140] width 29 height 7
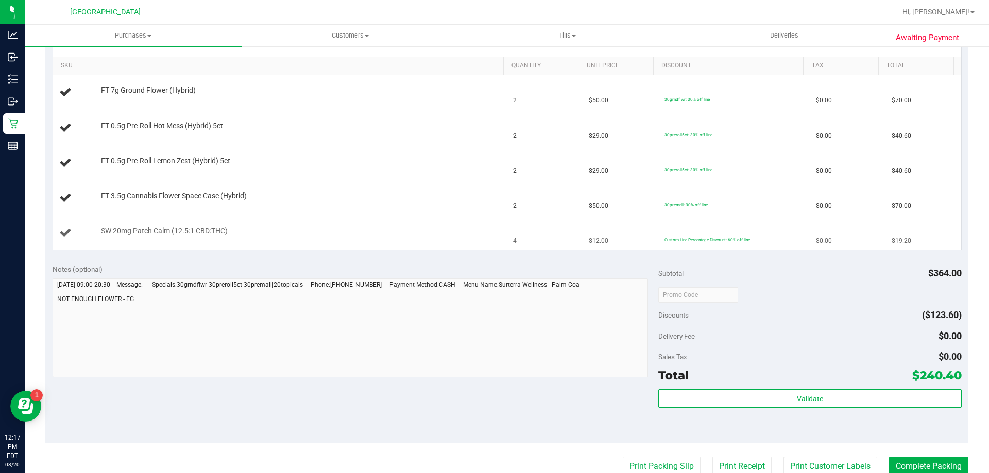
scroll to position [258, 0]
click at [161, 228] on span "SW 20mg Patch Calm (12.5:1 CBD:THC)" at bounding box center [164, 229] width 127 height 10
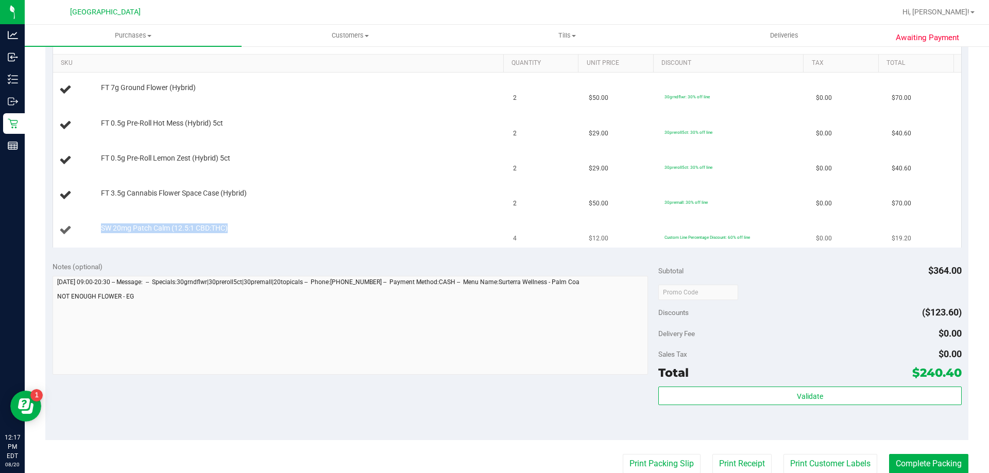
click at [161, 228] on span "SW 20mg Patch Calm (12.5:1 CBD:THC)" at bounding box center [164, 229] width 127 height 10
click at [179, 229] on span "SW 20mg Patch Calm (12.5:1 CBD:THC)" at bounding box center [164, 229] width 127 height 10
click at [161, 228] on span "SW 20mg Patch Calm (12.5:1 CBD:THC)" at bounding box center [164, 229] width 127 height 10
click at [174, 229] on span "SW 20mg Patch Calm (12.5:1 CBD:THC)" at bounding box center [164, 229] width 127 height 10
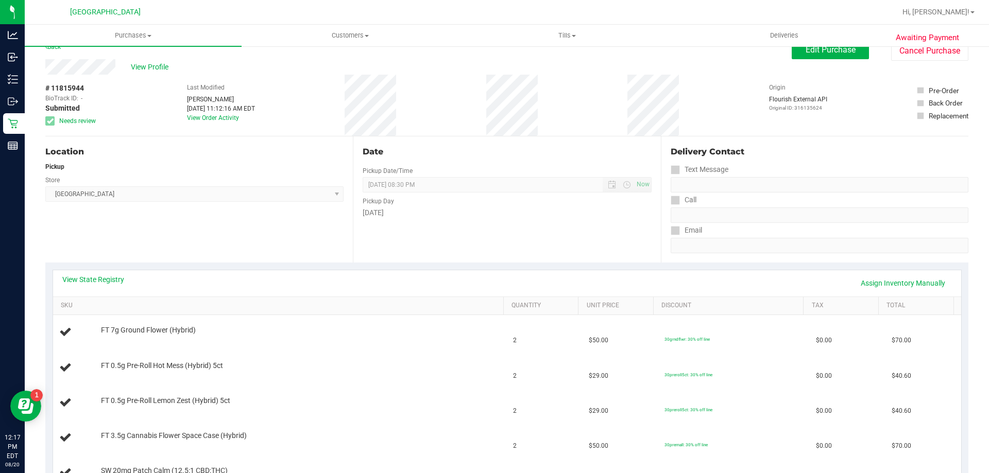
scroll to position [0, 0]
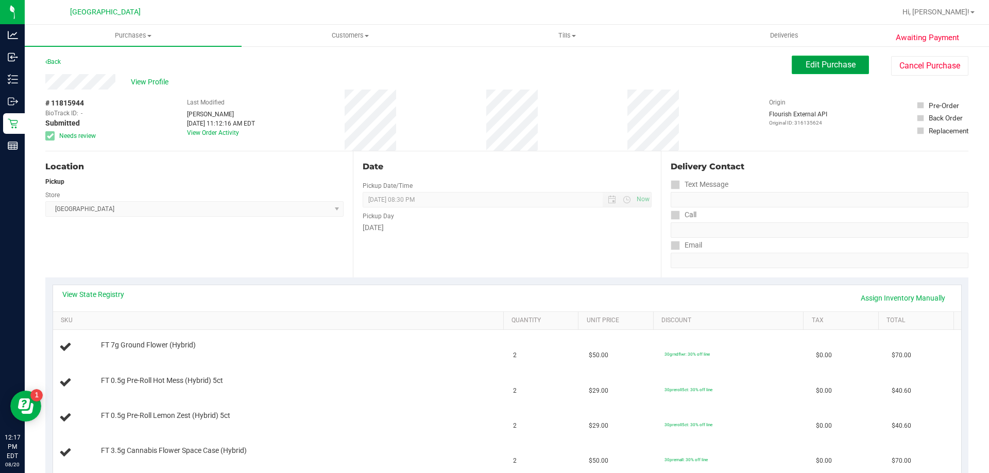
click at [817, 59] on button "Edit Purchase" at bounding box center [830, 65] width 77 height 19
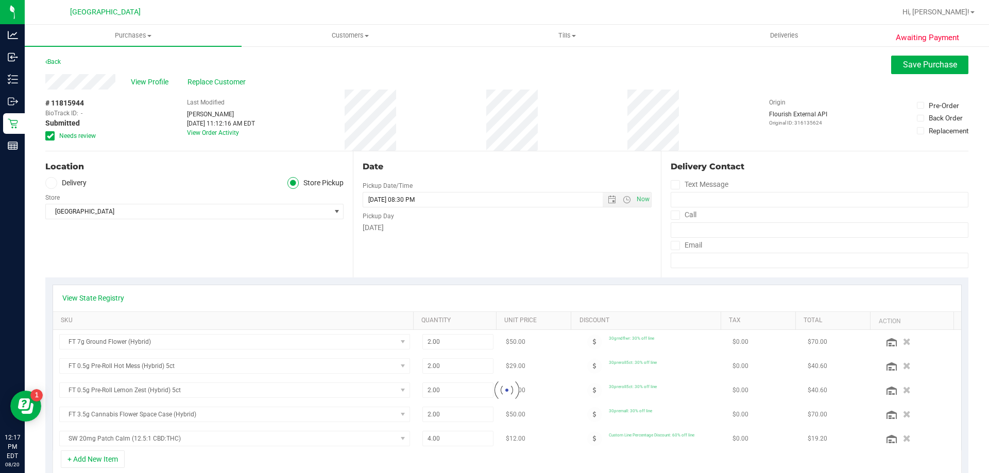
click at [52, 136] on icon at bounding box center [50, 136] width 7 height 0
click at [0, 0] on input "Needs review" at bounding box center [0, 0] width 0 height 0
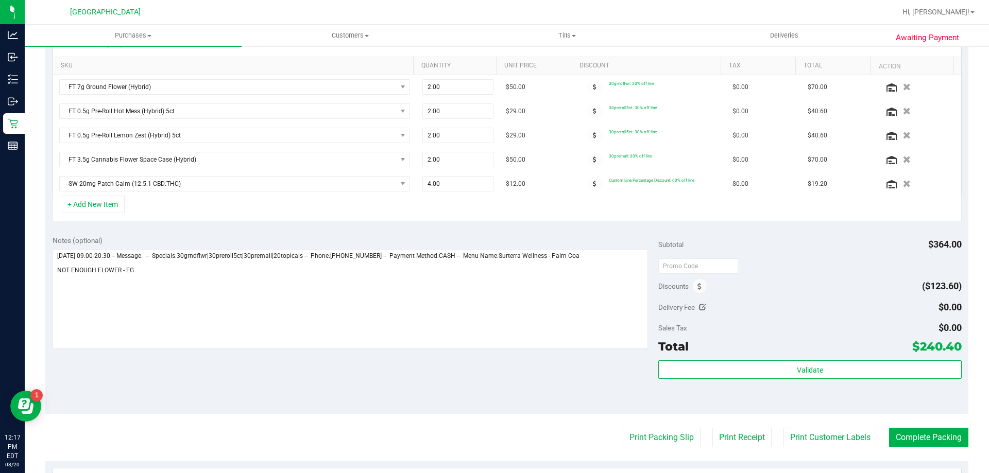
scroll to position [258, 0]
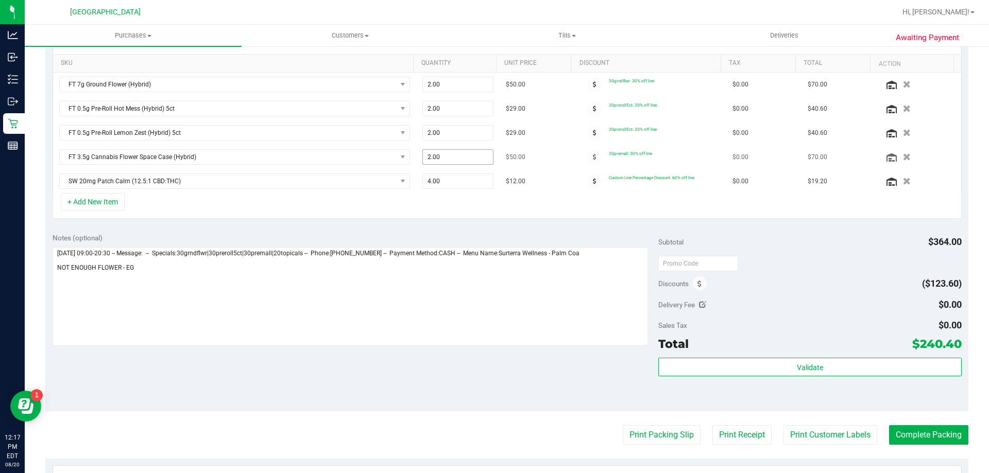
click at [446, 153] on span "2.00 2" at bounding box center [458, 156] width 72 height 15
click at [446, 153] on input "2" at bounding box center [458, 157] width 71 height 14
type input "1"
type input "1.00"
click at [483, 218] on div "+ Add New Item" at bounding box center [507, 206] width 909 height 26
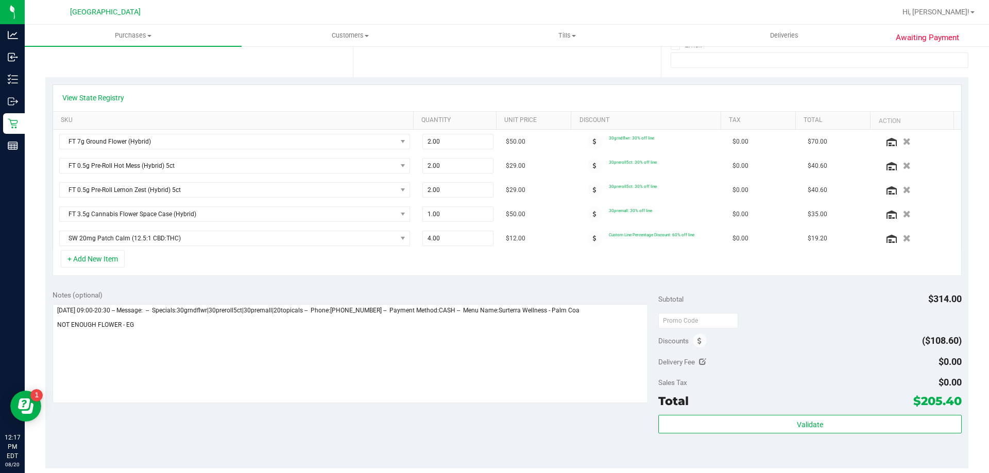
scroll to position [0, 0]
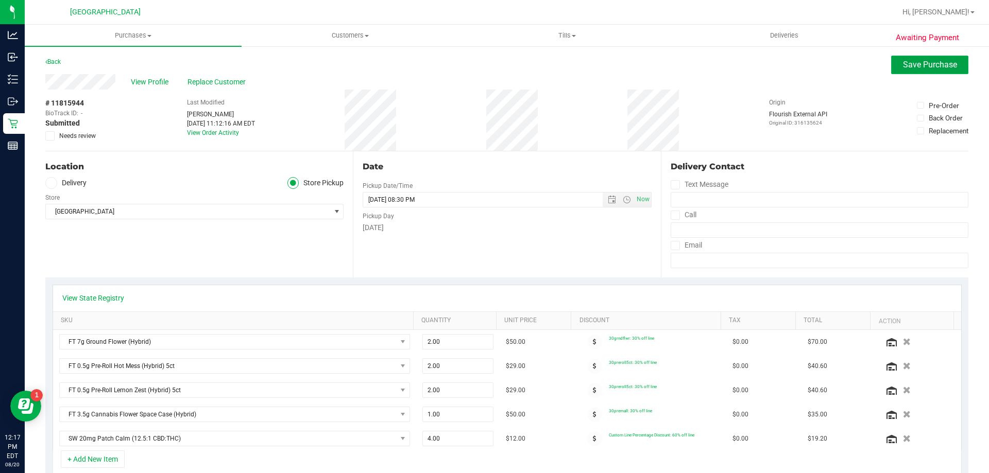
click at [927, 66] on span "Save Purchase" at bounding box center [930, 65] width 54 height 10
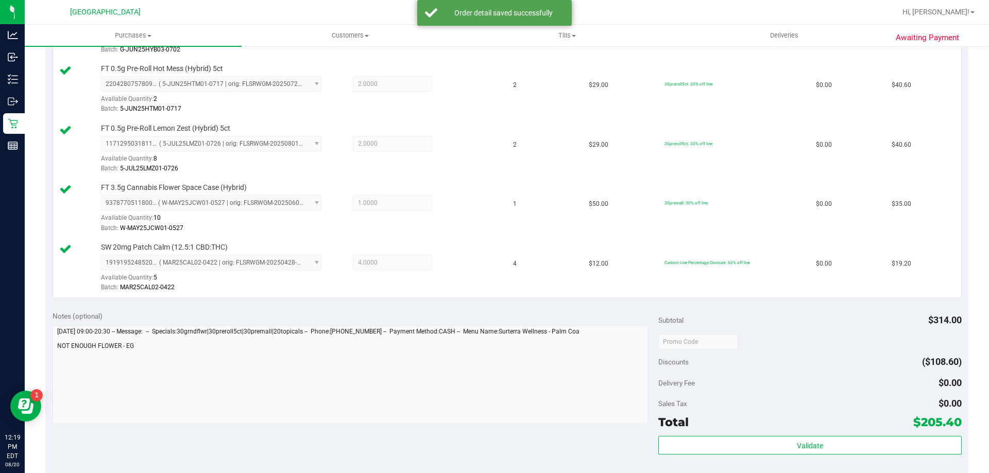
scroll to position [361, 0]
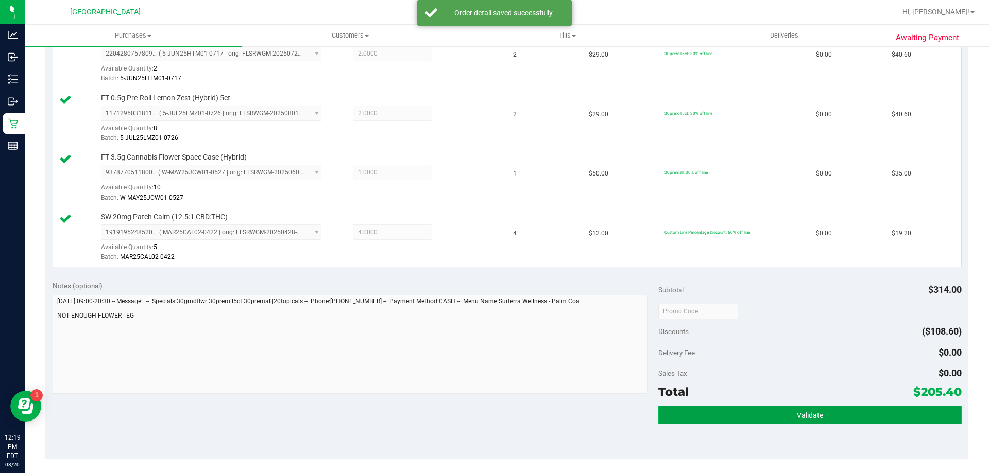
click at [819, 419] on button "Validate" at bounding box center [809, 415] width 303 height 19
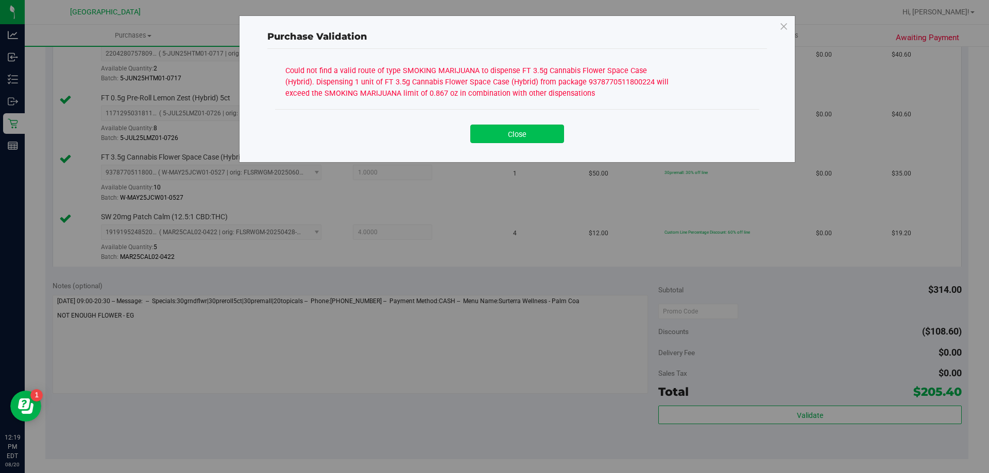
click at [537, 135] on button "Close" at bounding box center [517, 134] width 94 height 19
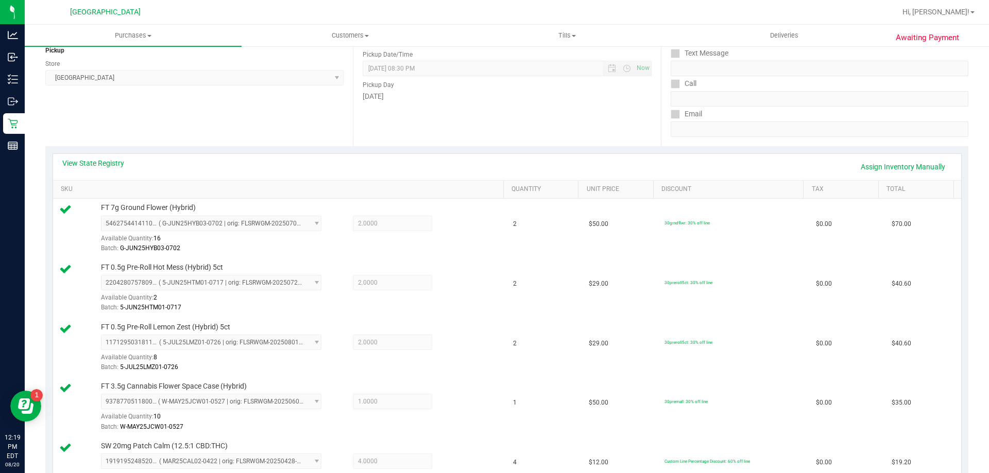
scroll to position [0, 0]
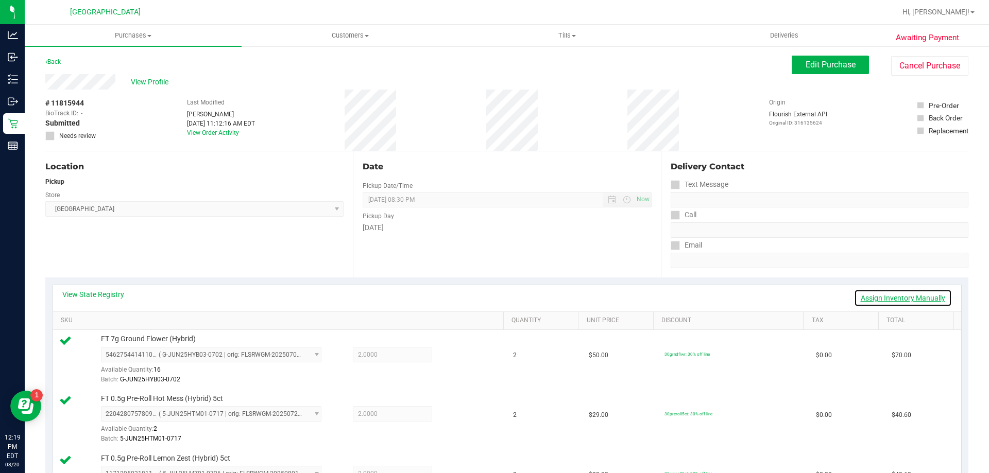
click at [882, 300] on link "Assign Inventory Manually" at bounding box center [903, 299] width 98 height 18
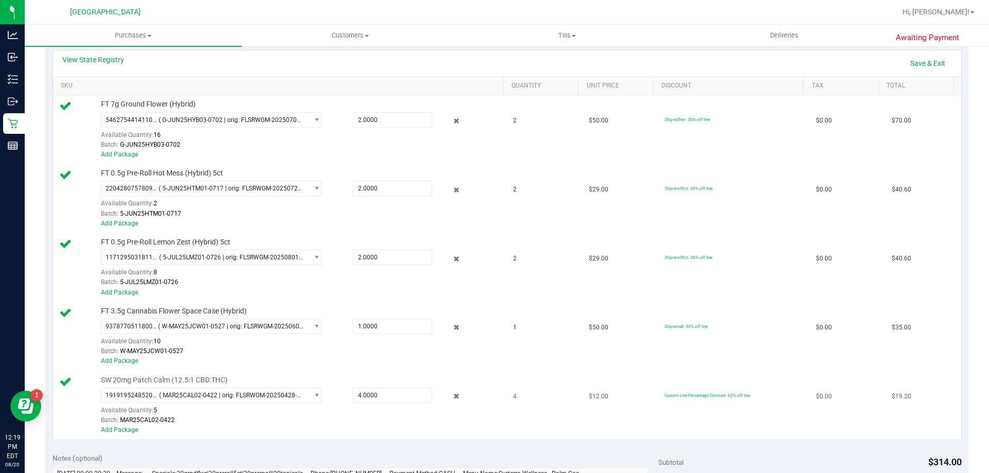
scroll to position [309, 0]
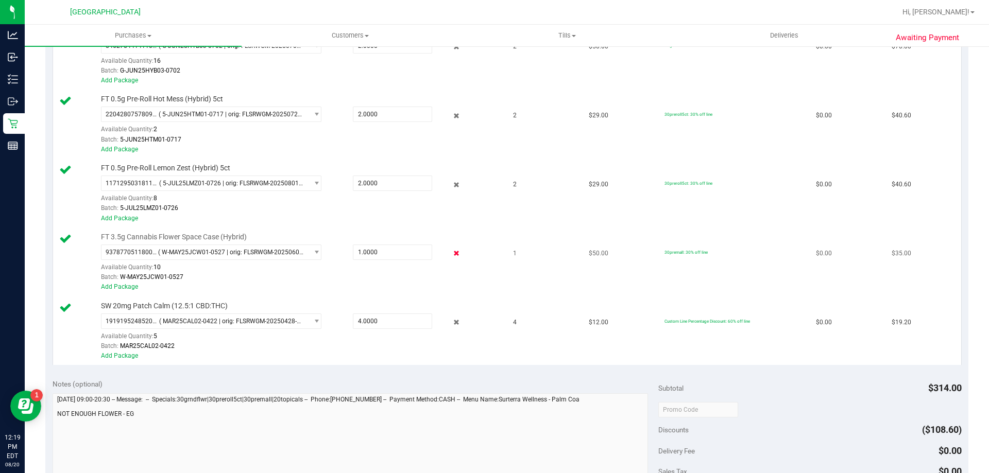
click at [451, 255] on icon at bounding box center [456, 254] width 11 height 12
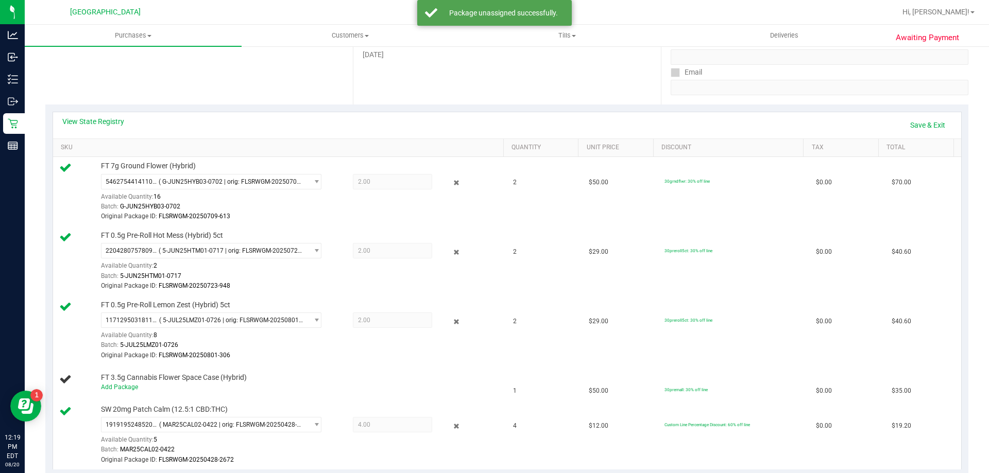
scroll to position [0, 0]
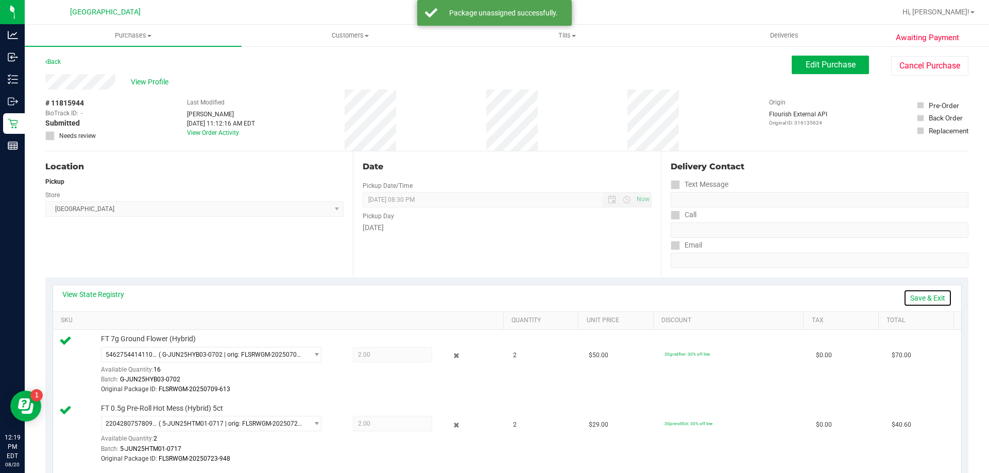
click at [922, 296] on link "Save & Exit" at bounding box center [928, 299] width 48 height 18
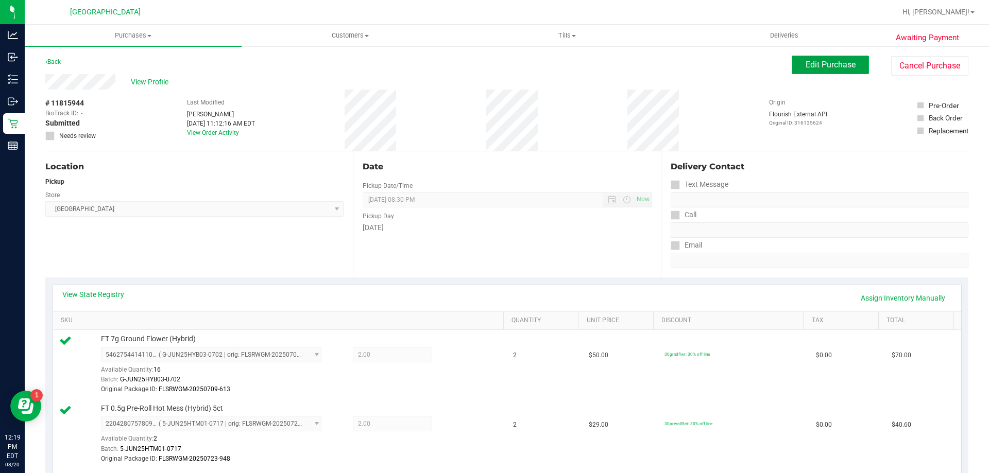
click at [814, 66] on span "Edit Purchase" at bounding box center [831, 65] width 50 height 10
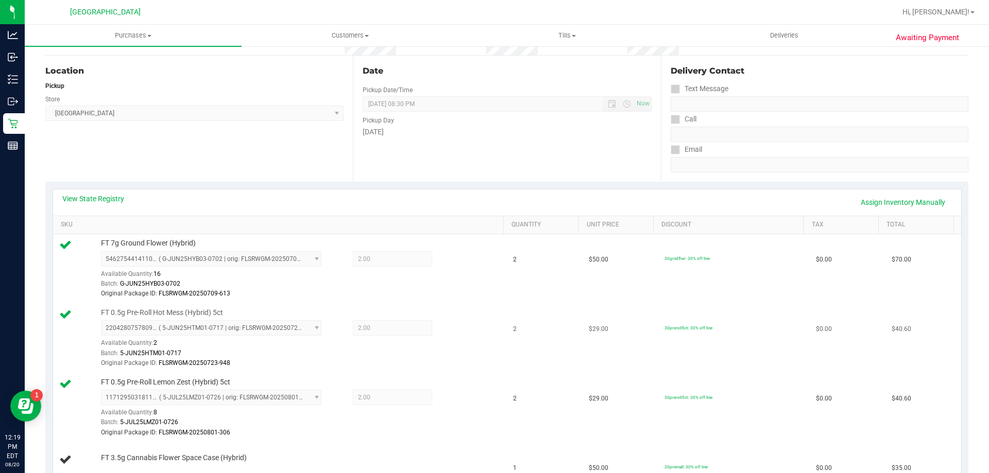
scroll to position [258, 0]
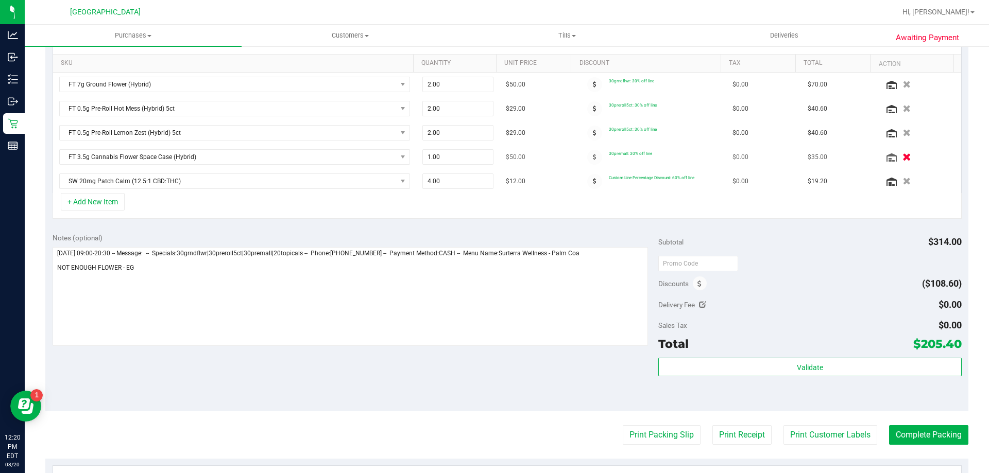
click at [903, 156] on icon "button" at bounding box center [907, 158] width 9 height 8
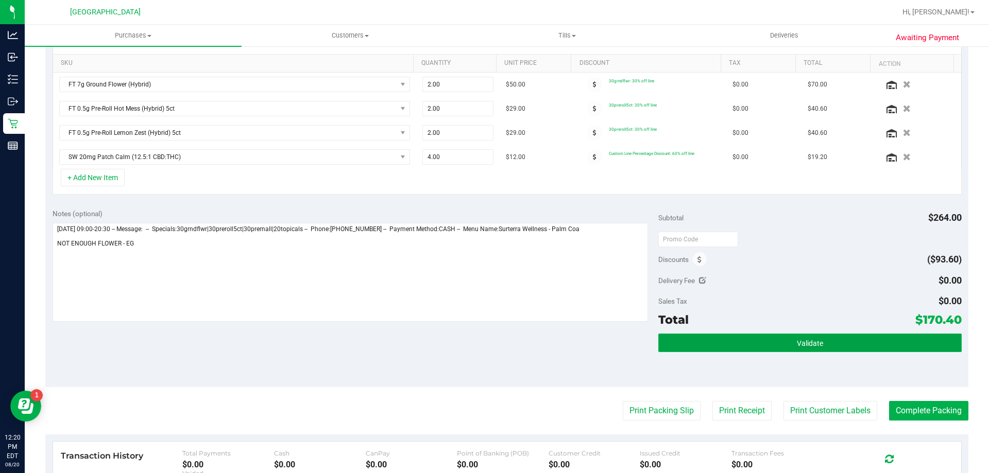
click at [873, 345] on button "Validate" at bounding box center [809, 343] width 303 height 19
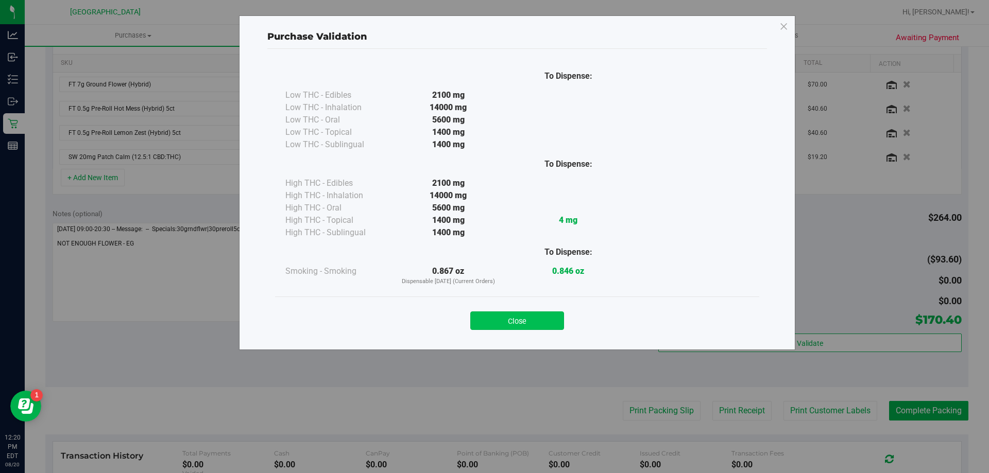
click at [544, 319] on button "Close" at bounding box center [517, 321] width 94 height 19
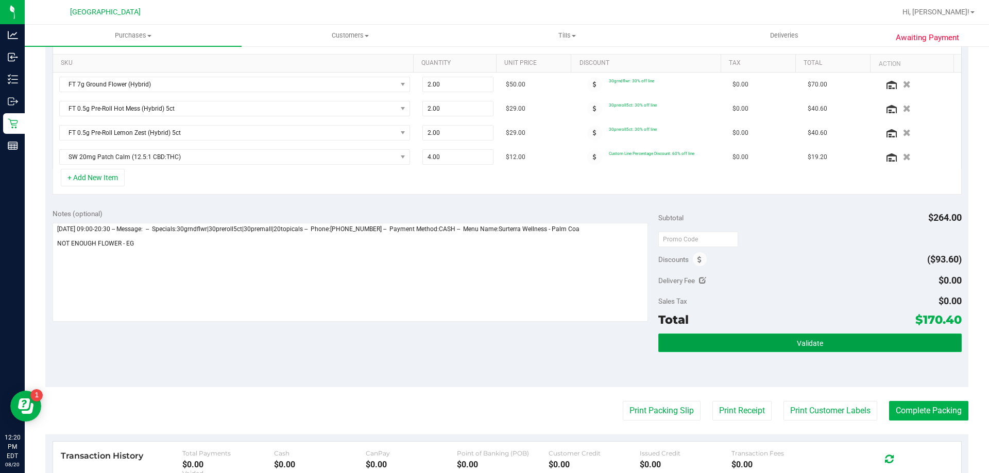
click at [858, 341] on button "Validate" at bounding box center [809, 343] width 303 height 19
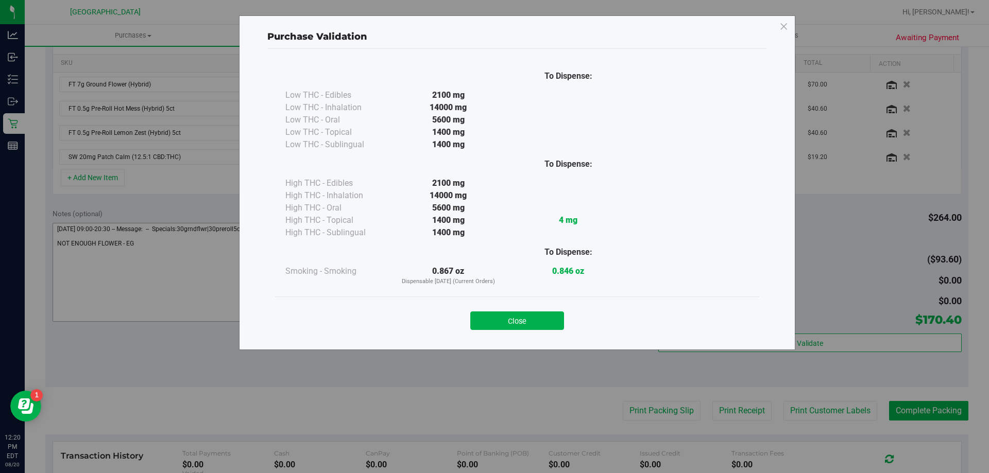
click at [529, 315] on button "Close" at bounding box center [517, 321] width 94 height 19
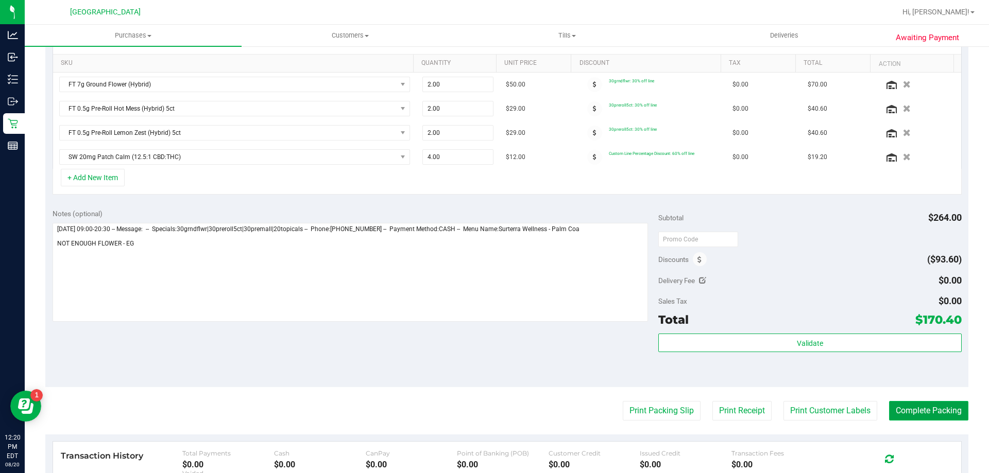
click at [904, 411] on button "Complete Packing" at bounding box center [928, 411] width 79 height 20
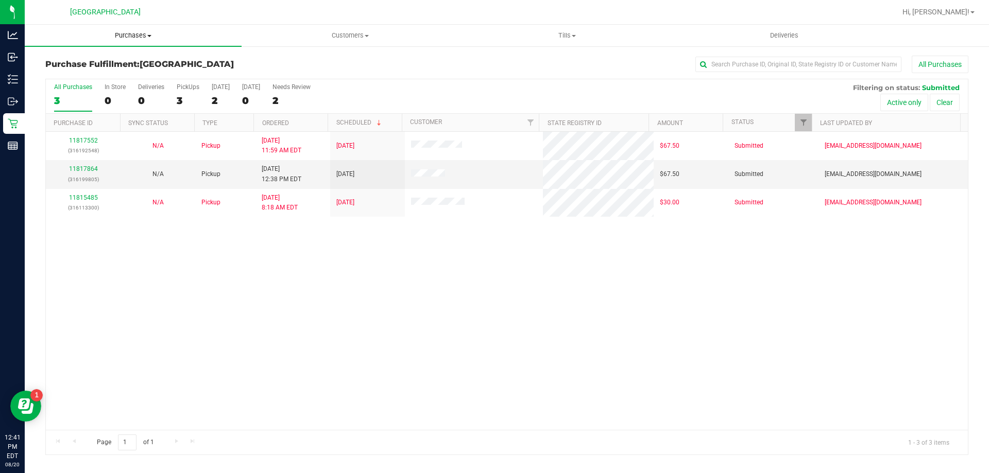
click at [124, 36] on span "Purchases" at bounding box center [133, 35] width 217 height 9
click at [62, 79] on span "Fulfillment" at bounding box center [57, 74] width 64 height 9
click at [139, 37] on span "Purchases" at bounding box center [133, 35] width 217 height 9
click at [67, 74] on span "Fulfillment" at bounding box center [57, 74] width 64 height 9
click at [138, 37] on span "Purchases" at bounding box center [133, 35] width 217 height 9
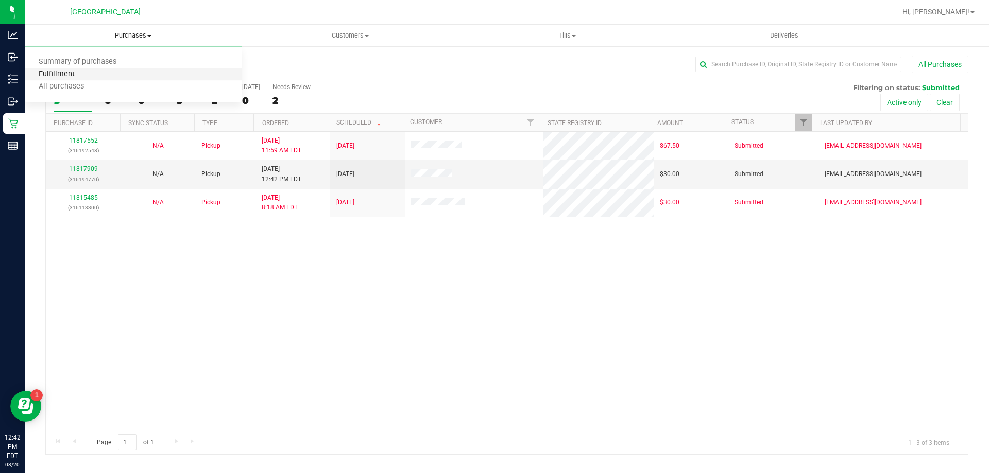
click at [69, 75] on span "Fulfillment" at bounding box center [57, 74] width 64 height 9
click at [118, 36] on span "Purchases" at bounding box center [133, 35] width 217 height 9
click at [86, 72] on span "Fulfillment" at bounding box center [57, 74] width 64 height 9
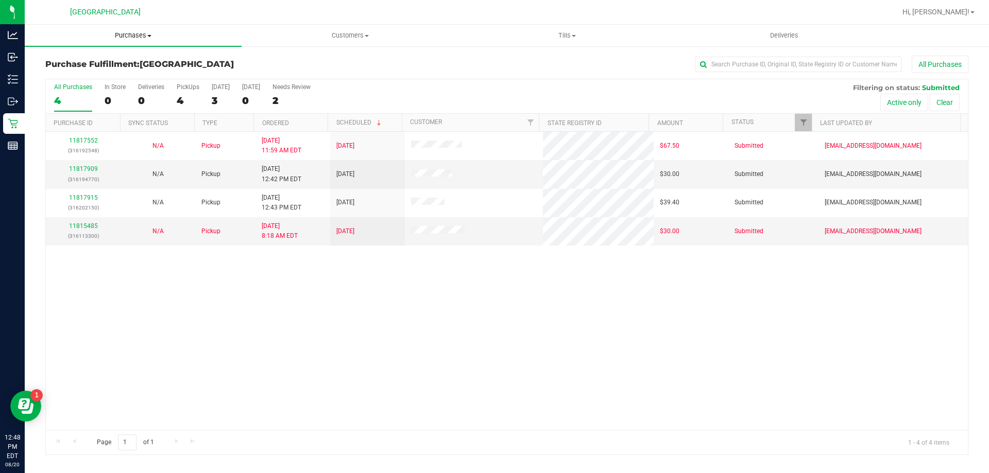
click at [118, 38] on span "Purchases" at bounding box center [133, 35] width 217 height 9
click at [82, 73] on span "Fulfillment" at bounding box center [57, 74] width 64 height 9
click at [86, 171] on link "11817909" at bounding box center [83, 168] width 29 height 7
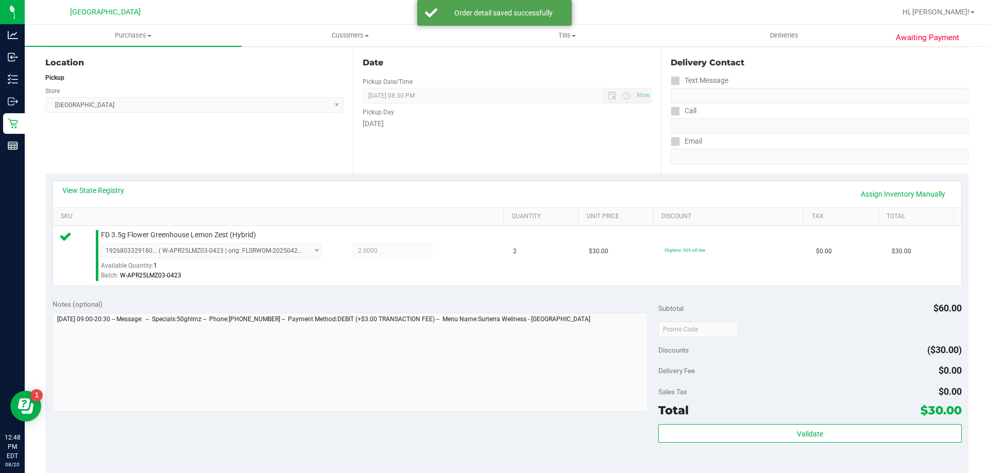
scroll to position [206, 0]
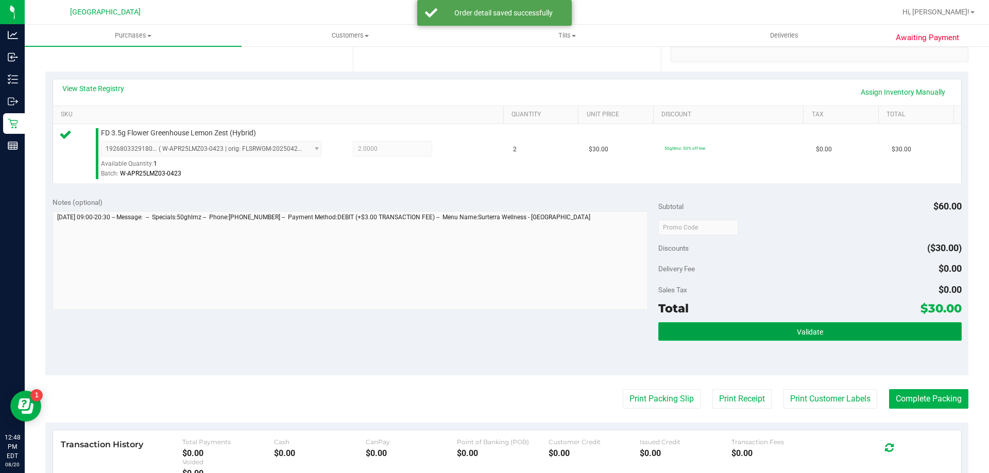
click at [817, 336] on button "Validate" at bounding box center [809, 332] width 303 height 19
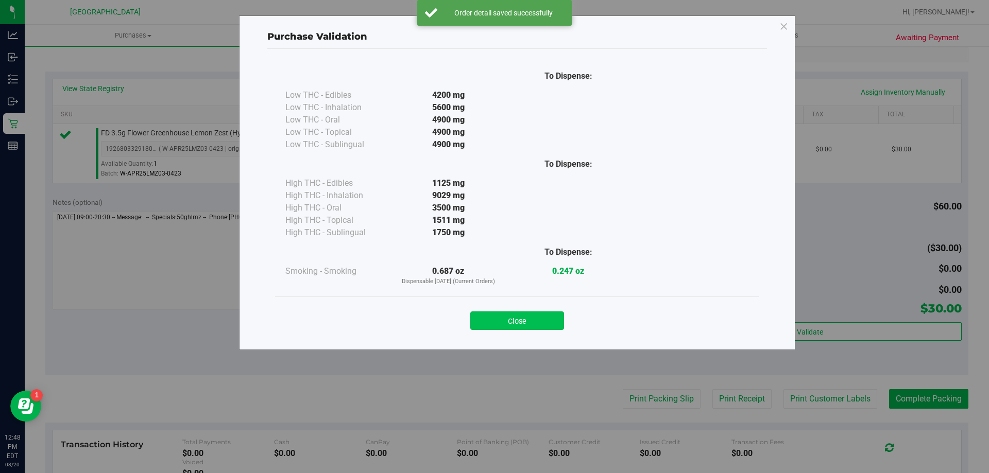
click at [542, 317] on button "Close" at bounding box center [517, 321] width 94 height 19
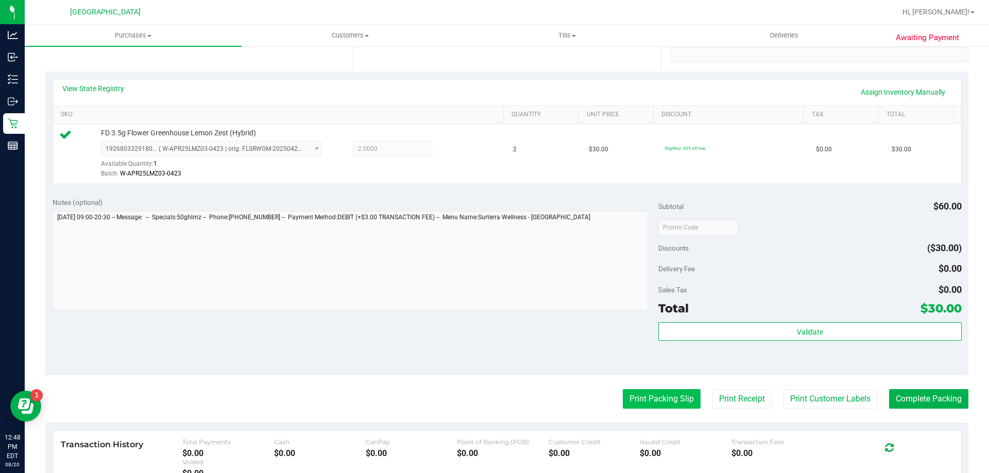
click at [641, 396] on button "Print Packing Slip" at bounding box center [662, 399] width 78 height 20
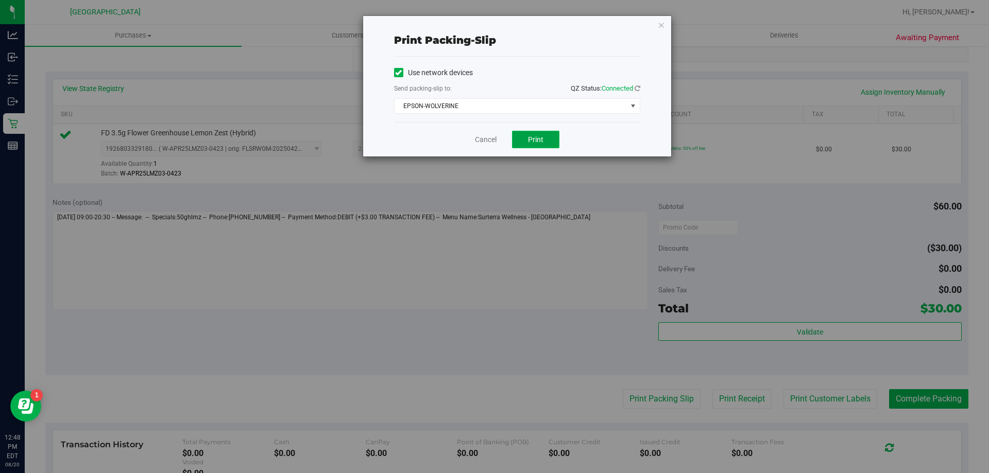
click at [523, 147] on button "Print" at bounding box center [535, 140] width 47 height 18
click at [662, 21] on icon "button" at bounding box center [661, 25] width 7 height 12
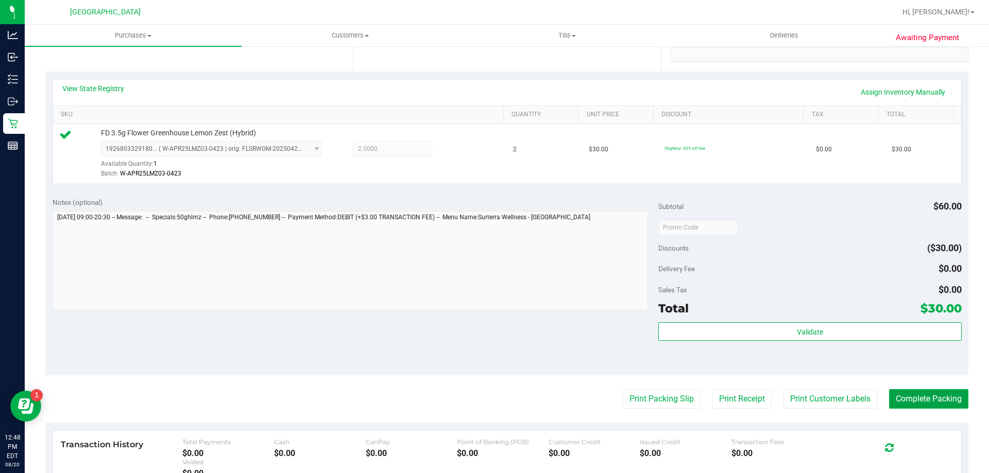
click at [905, 392] on button "Complete Packing" at bounding box center [928, 399] width 79 height 20
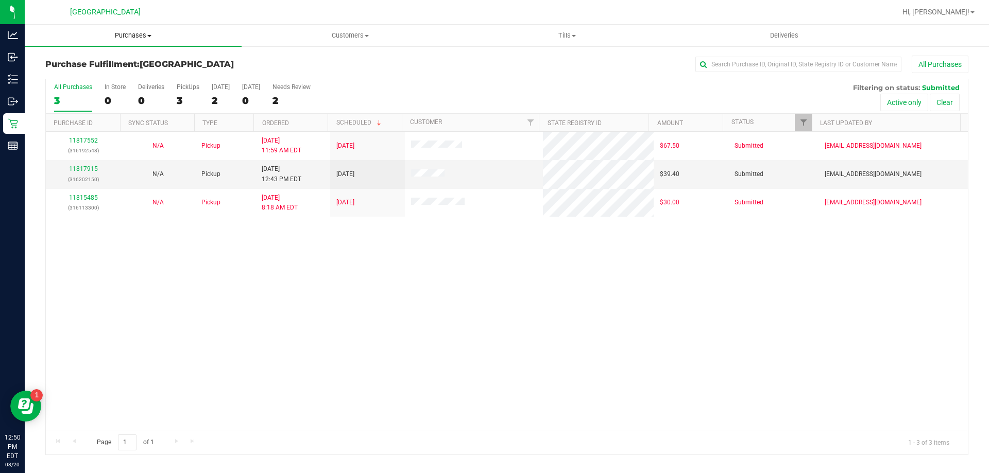
click at [120, 36] on span "Purchases" at bounding box center [133, 35] width 217 height 9
click at [72, 72] on span "Fulfillment" at bounding box center [57, 74] width 64 height 9
click at [142, 33] on span "Purchases" at bounding box center [133, 35] width 217 height 9
click at [64, 76] on span "Fulfillment" at bounding box center [57, 74] width 64 height 9
click at [124, 34] on span "Purchases" at bounding box center [133, 35] width 217 height 9
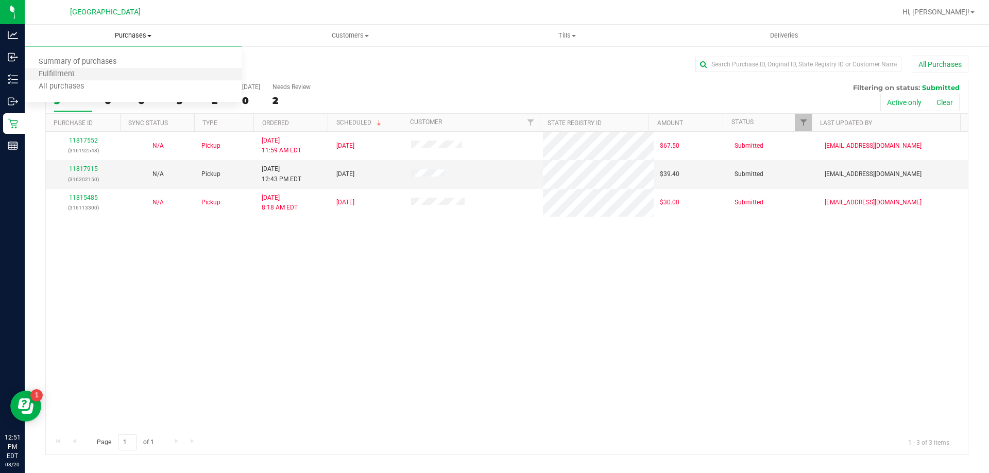
click at [91, 72] on li "Fulfillment" at bounding box center [133, 75] width 217 height 12
click at [960, 14] on span "Hi, [PERSON_NAME]!" at bounding box center [936, 12] width 67 height 8
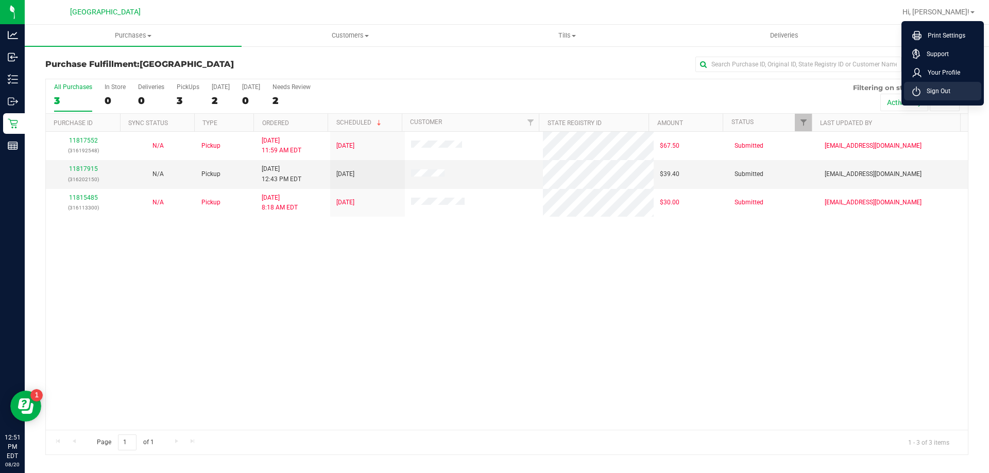
click at [917, 87] on icon at bounding box center [916, 92] width 8 height 10
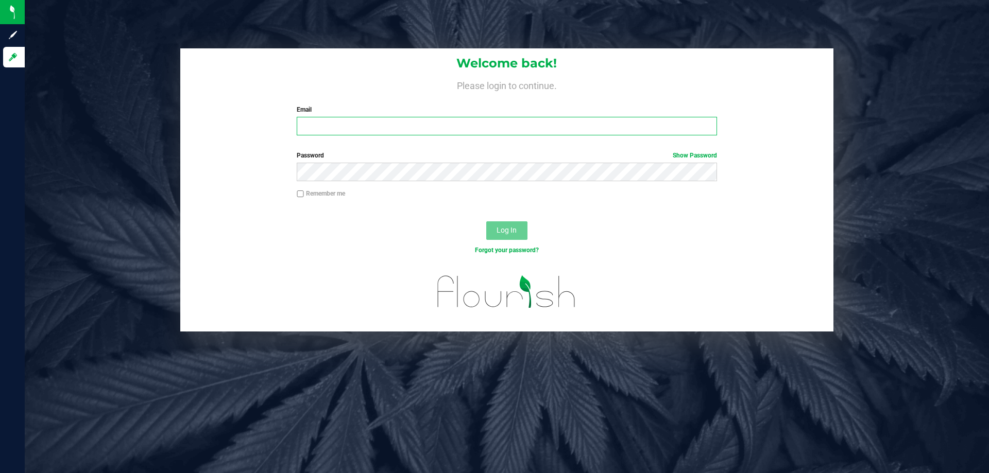
click at [427, 126] on input "Email" at bounding box center [507, 126] width 420 height 19
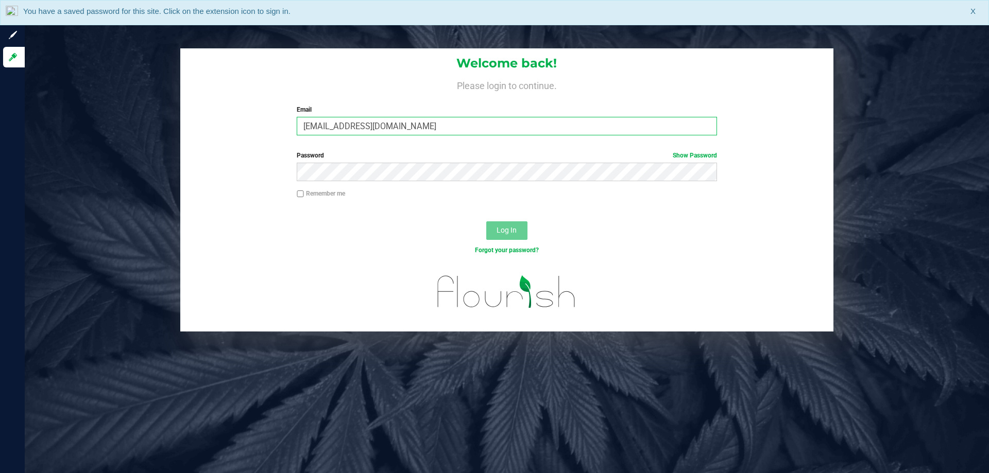
type input "[EMAIL_ADDRESS][DOMAIN_NAME]"
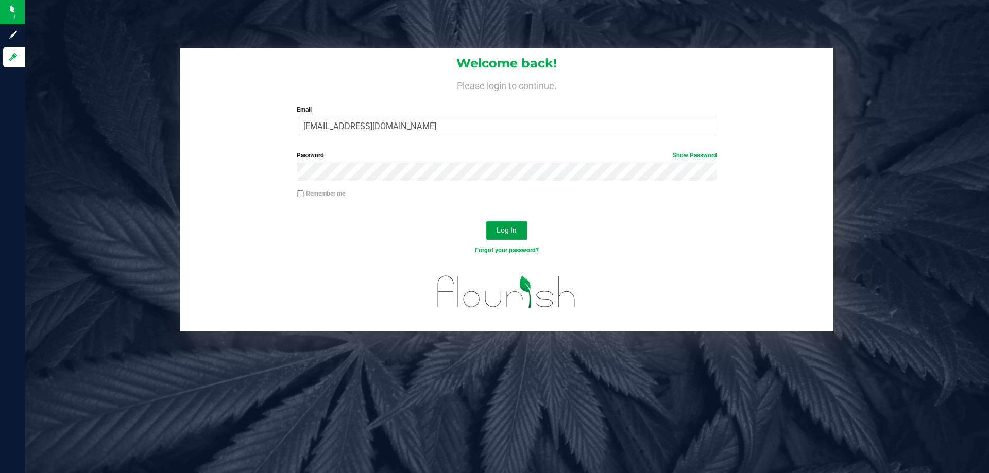
click at [521, 234] on button "Log In" at bounding box center [506, 231] width 41 height 19
